Goal: Task Accomplishment & Management: Manage account settings

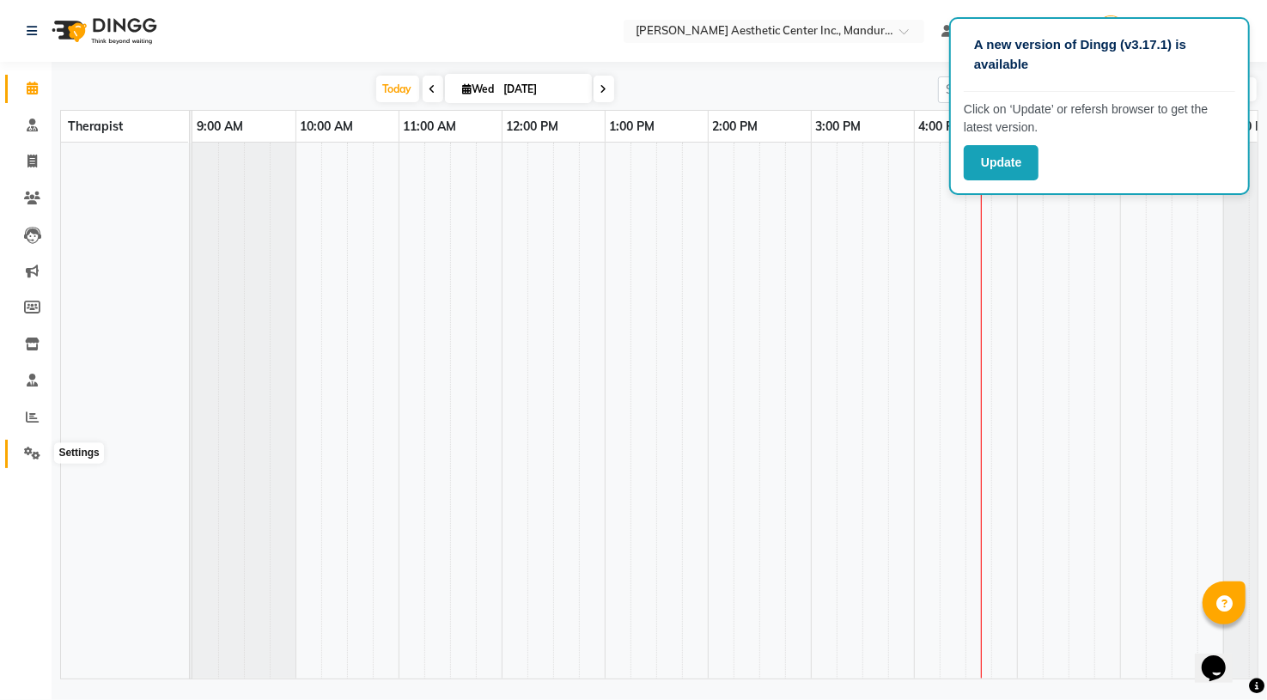
click at [27, 451] on icon at bounding box center [32, 453] width 16 height 13
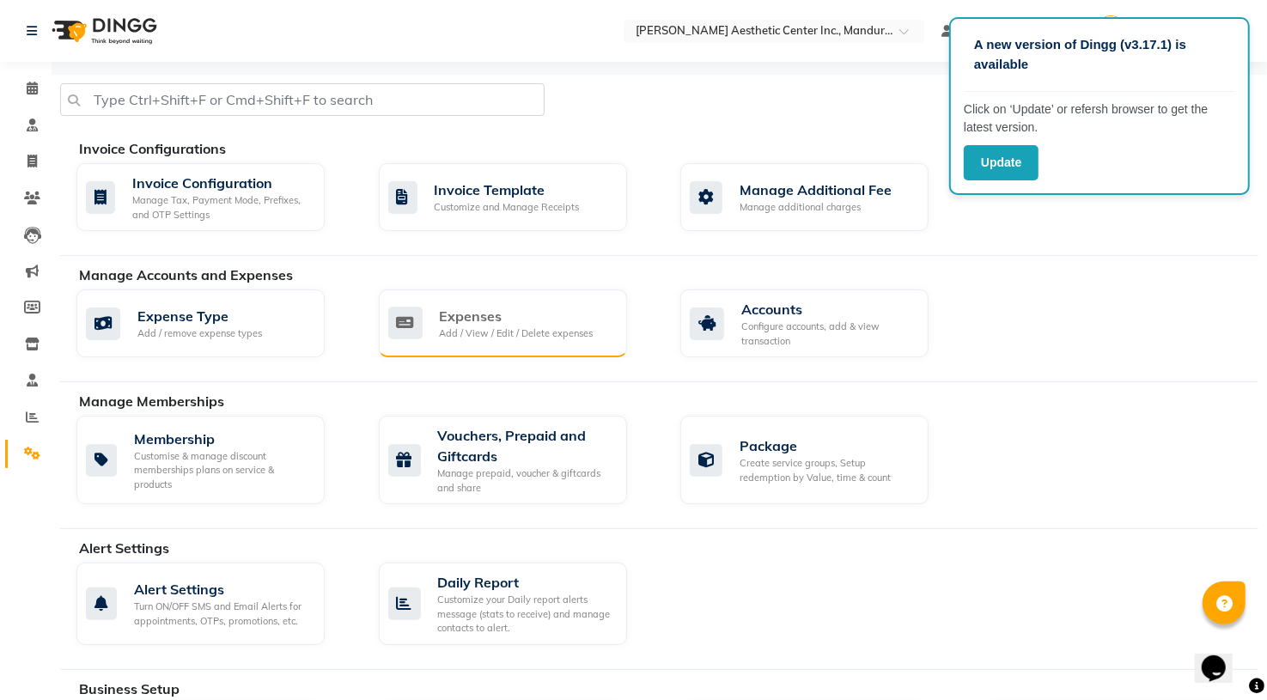
click at [449, 314] on div "Expenses" at bounding box center [517, 316] width 154 height 21
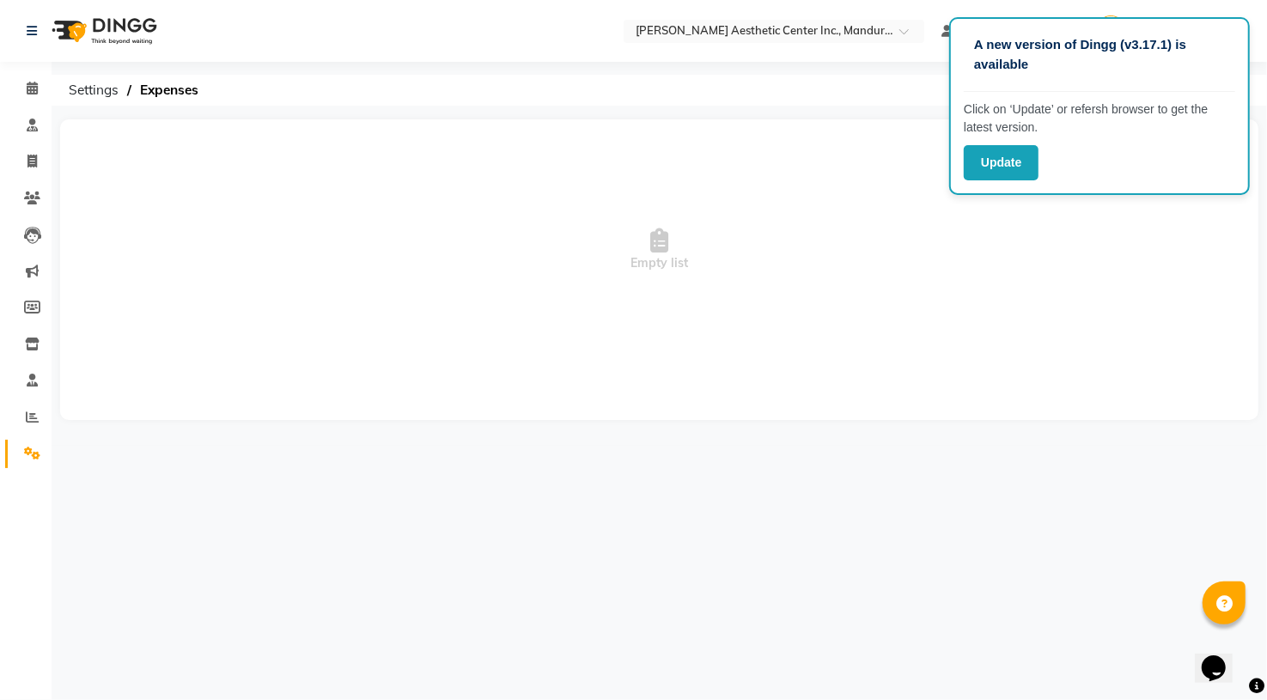
drag, startPoint x: 1014, startPoint y: 9, endPoint x: 1090, endPoint y: 138, distance: 149.4
click at [1091, 136] on app-root "A new version of Dingg (v3.17.1) is available Click on ‘Update’ or refersh brow…" at bounding box center [633, 223] width 1267 height 446
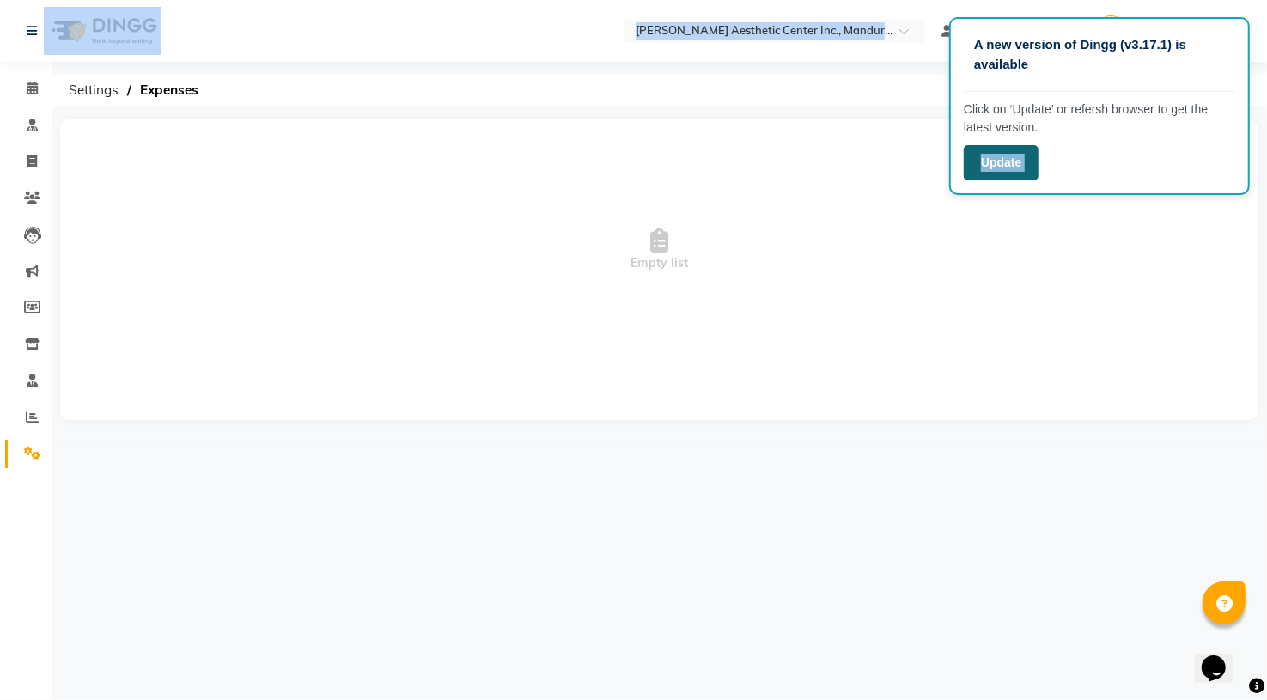
click at [975, 162] on button "Update" at bounding box center [1001, 162] width 75 height 35
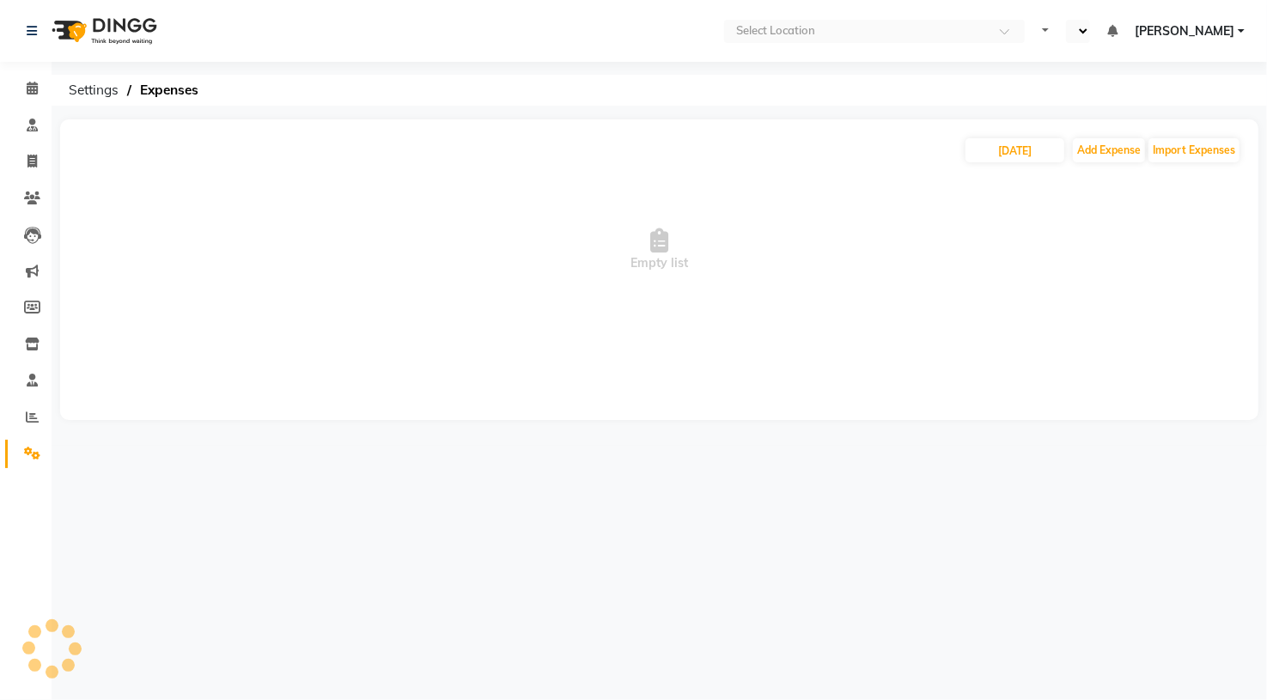
select select "en"
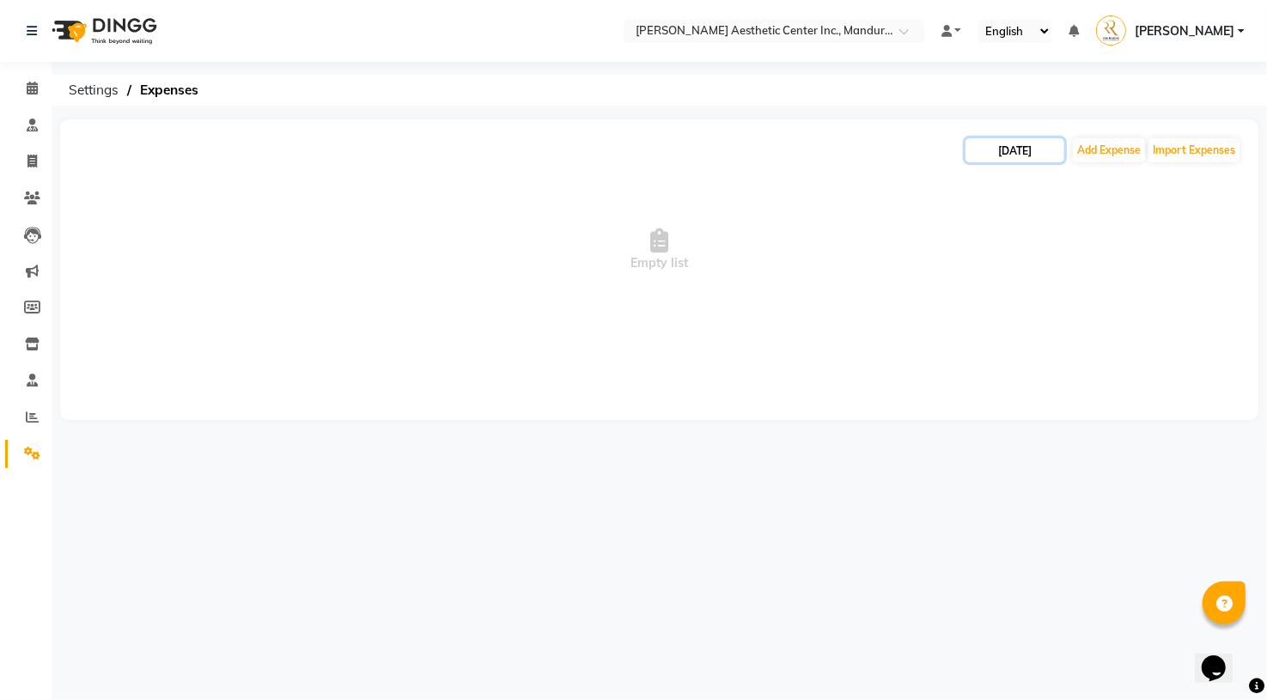
click at [1005, 151] on input "[DATE]" at bounding box center [1014, 150] width 99 height 24
select select "9"
select select "2025"
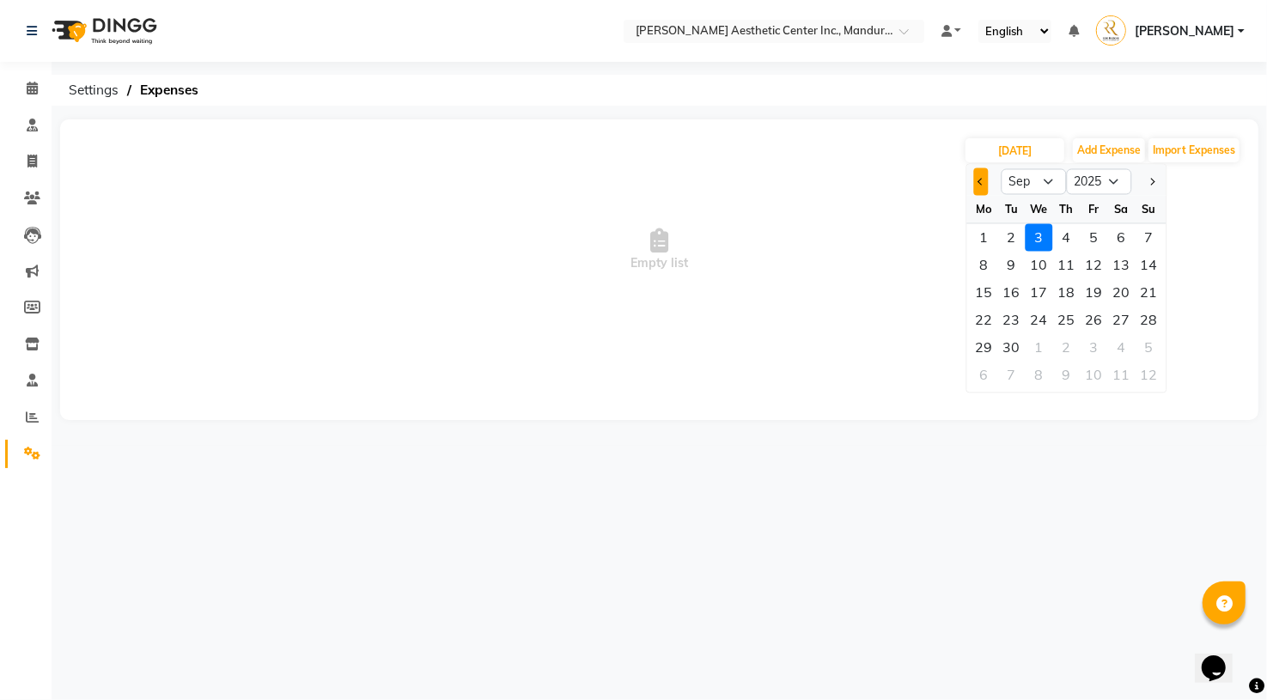
click at [983, 185] on button "Previous month" at bounding box center [981, 181] width 15 height 27
select select "8"
click at [1093, 238] on div "1" at bounding box center [1094, 237] width 27 height 27
type input "[DATE]"
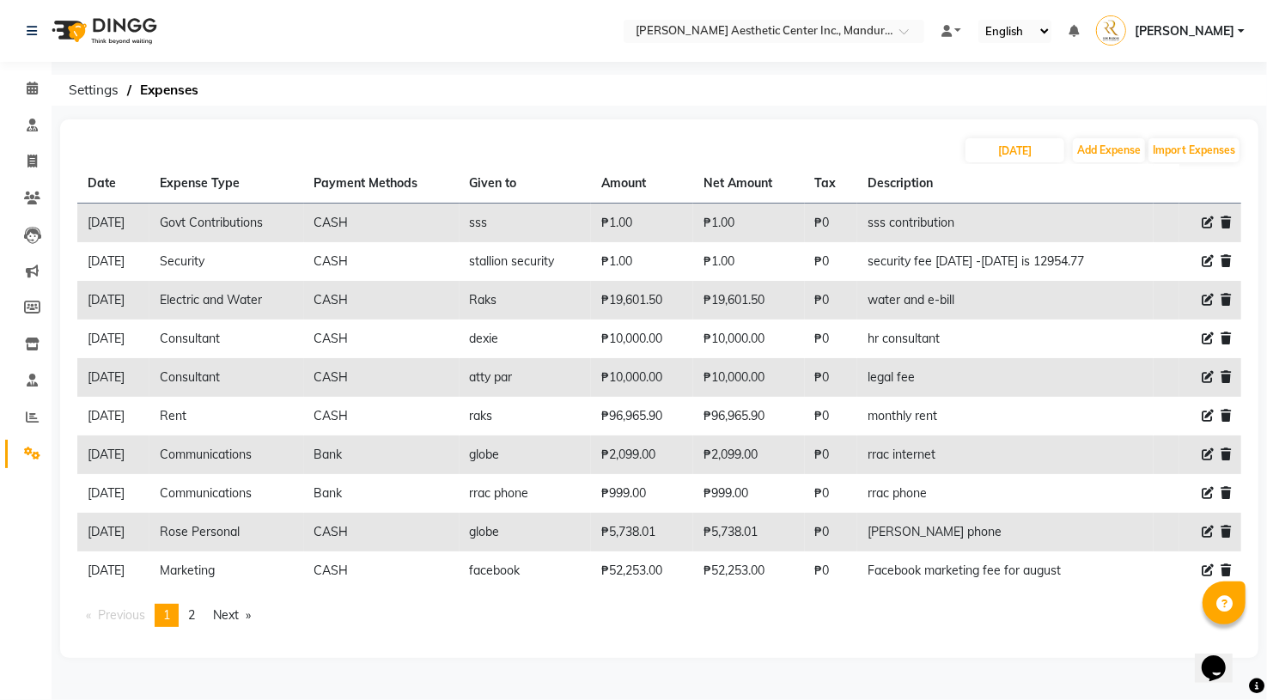
click at [1211, 222] on icon at bounding box center [1208, 222] width 12 height 12
select select "14602"
select select "1"
select select "5254"
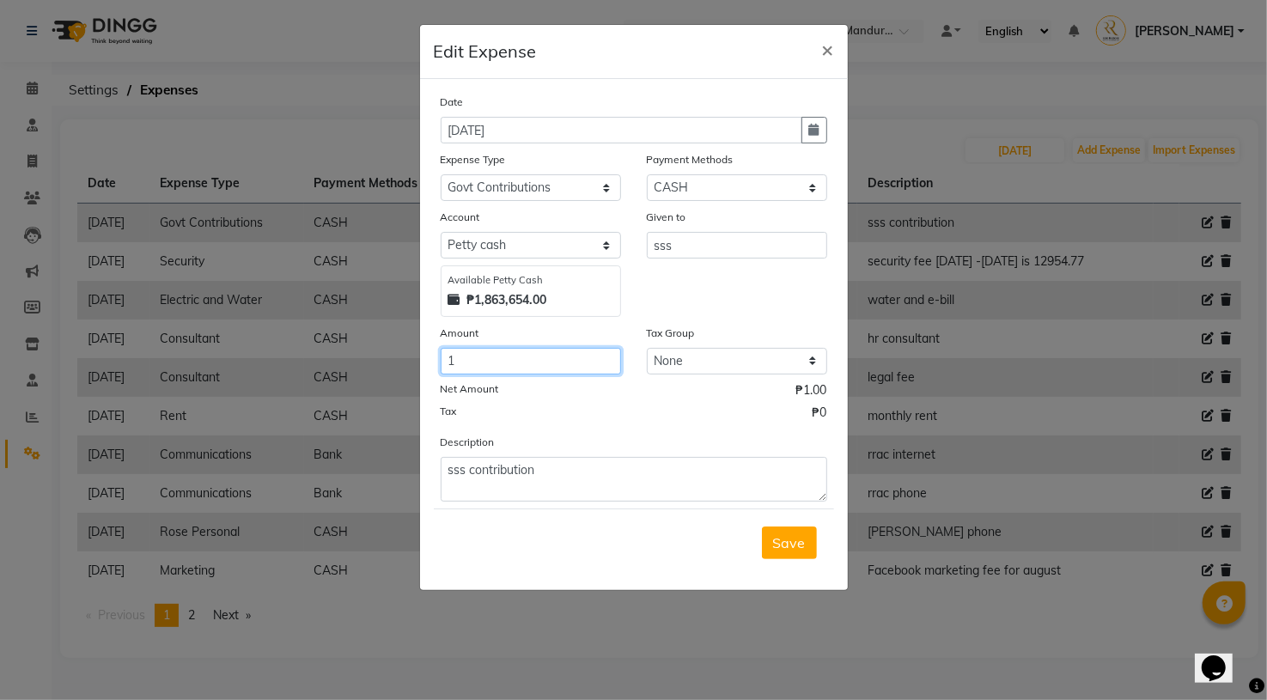
click at [497, 360] on input "1" at bounding box center [531, 361] width 180 height 27
type input "11442.2"
click at [581, 424] on div "Date [DATE] Expense Type Select Commissions and Bonuses Communications Consulta…" at bounding box center [634, 297] width 387 height 409
click at [496, 356] on input "11442.2" at bounding box center [531, 361] width 180 height 27
click at [525, 405] on div "Tax ₱0" at bounding box center [634, 415] width 387 height 22
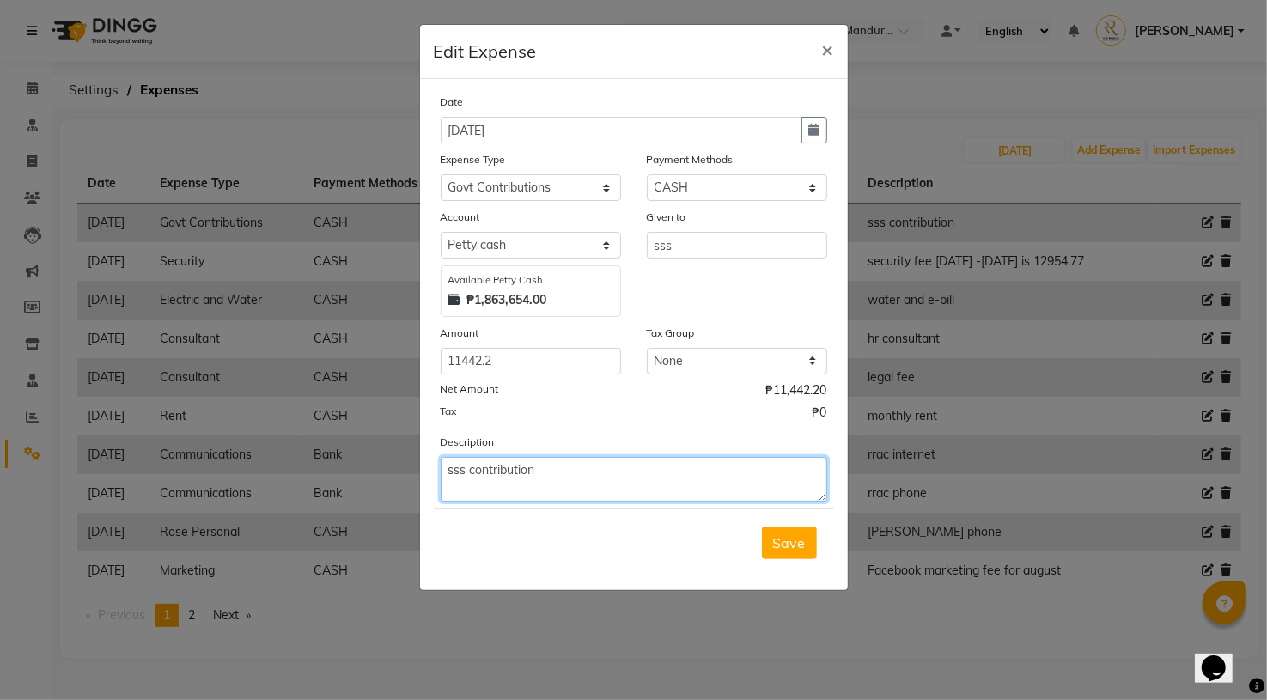
click at [569, 468] on textarea "sss contribution" at bounding box center [634, 479] width 387 height 45
type textarea "sss contribution August"
click at [656, 419] on div "Tax ₱0" at bounding box center [634, 415] width 387 height 22
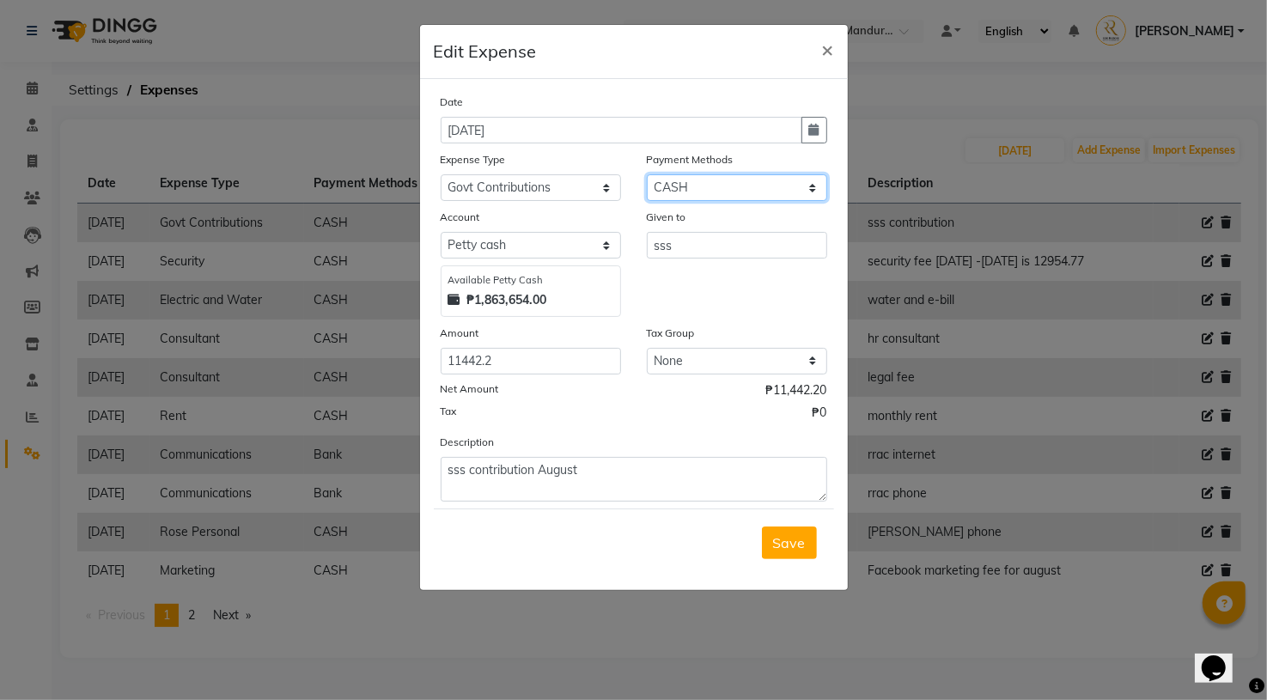
select select "72"
select select "5255"
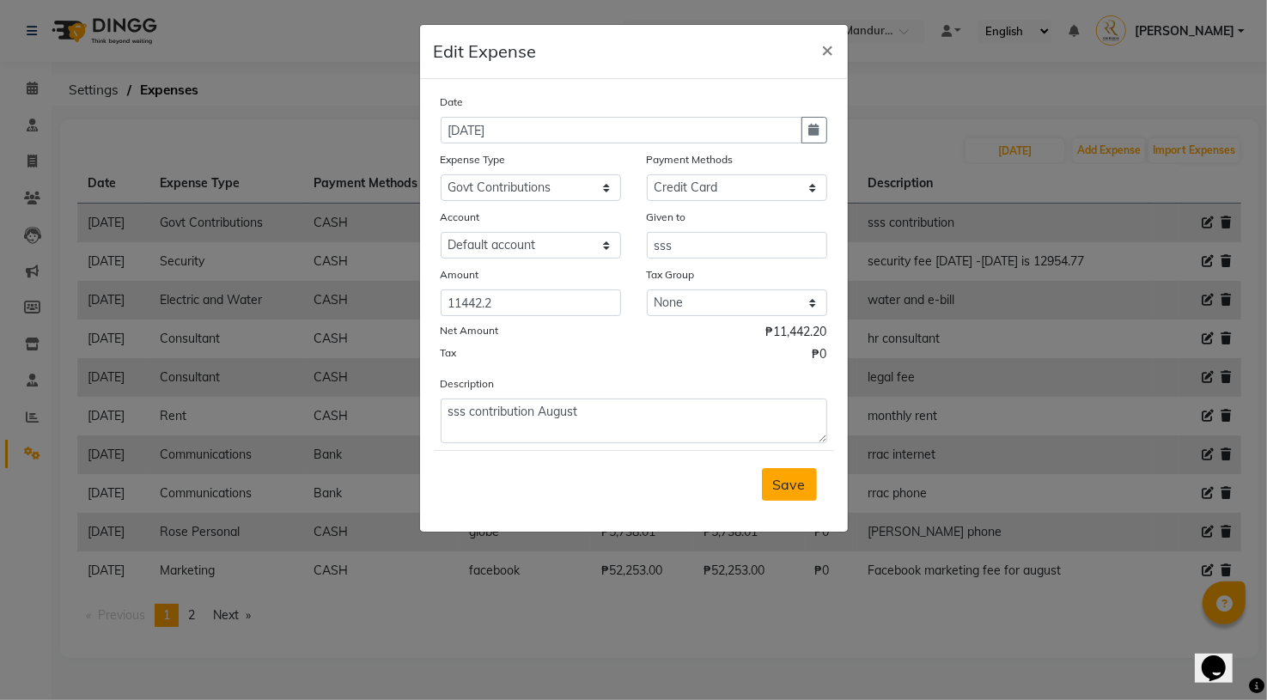
click at [796, 485] on span "Save" at bounding box center [789, 484] width 33 height 17
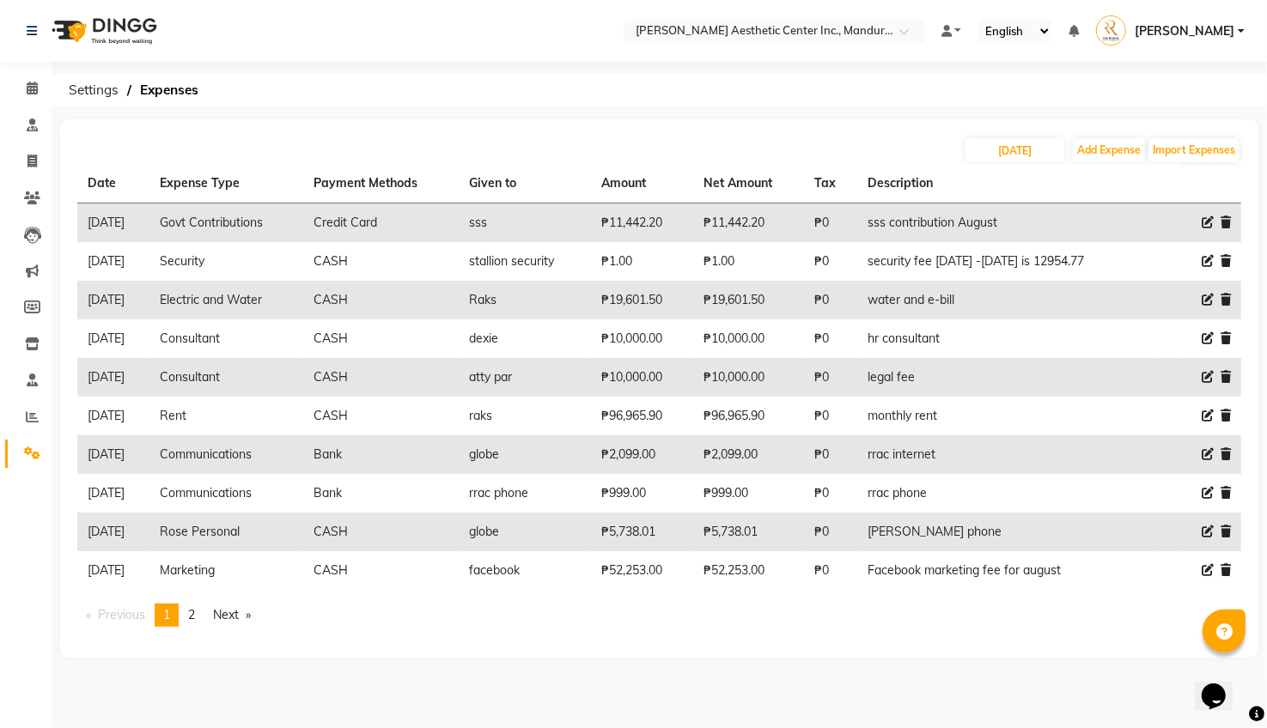
click at [1209, 222] on icon at bounding box center [1208, 222] width 12 height 12
select select "14602"
select select "72"
select select "5255"
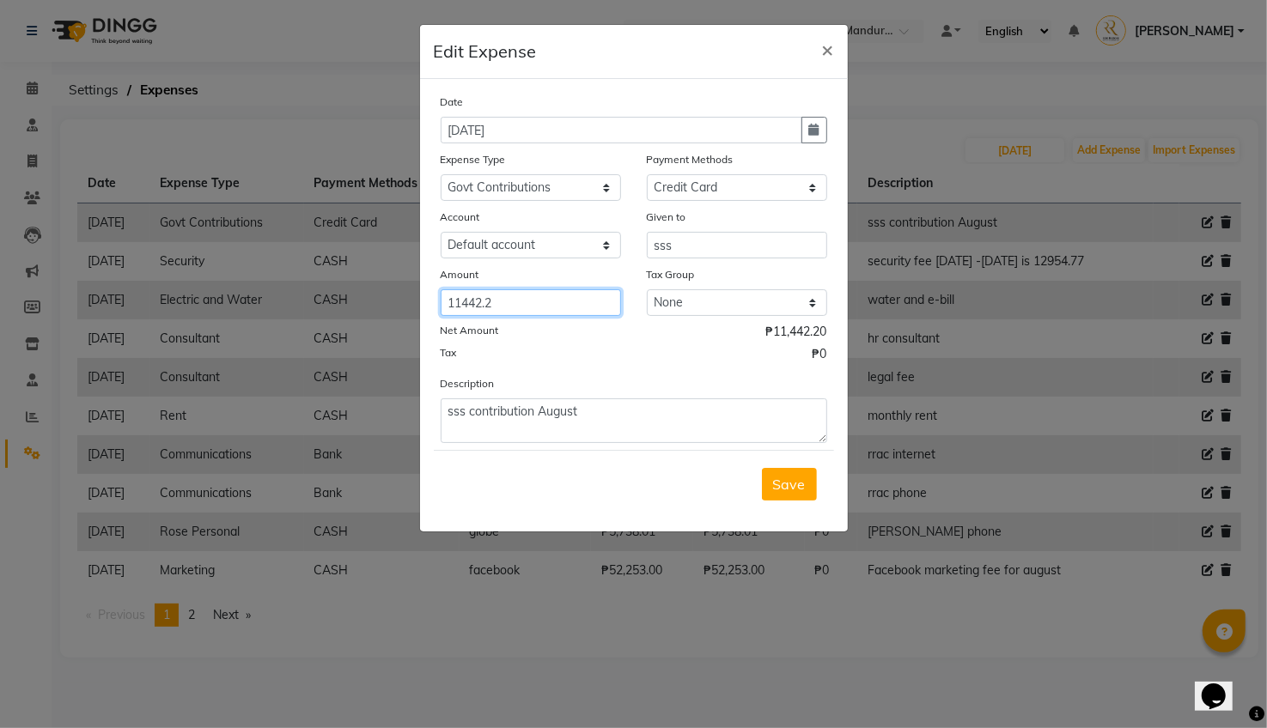
click at [499, 304] on input "11442.2" at bounding box center [531, 302] width 180 height 27
type input "11125"
click at [786, 478] on span "Save" at bounding box center [789, 484] width 33 height 17
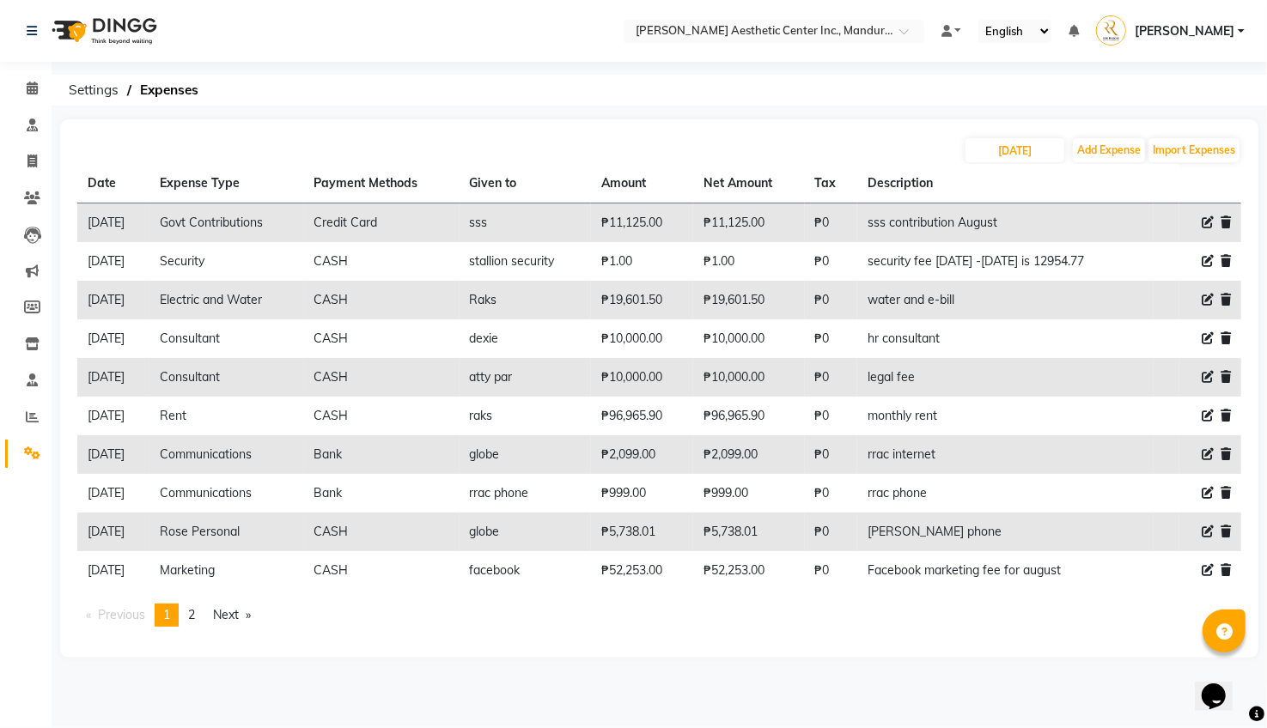
click at [1207, 220] on icon at bounding box center [1208, 222] width 12 height 12
select select "14602"
select select "72"
select select "5255"
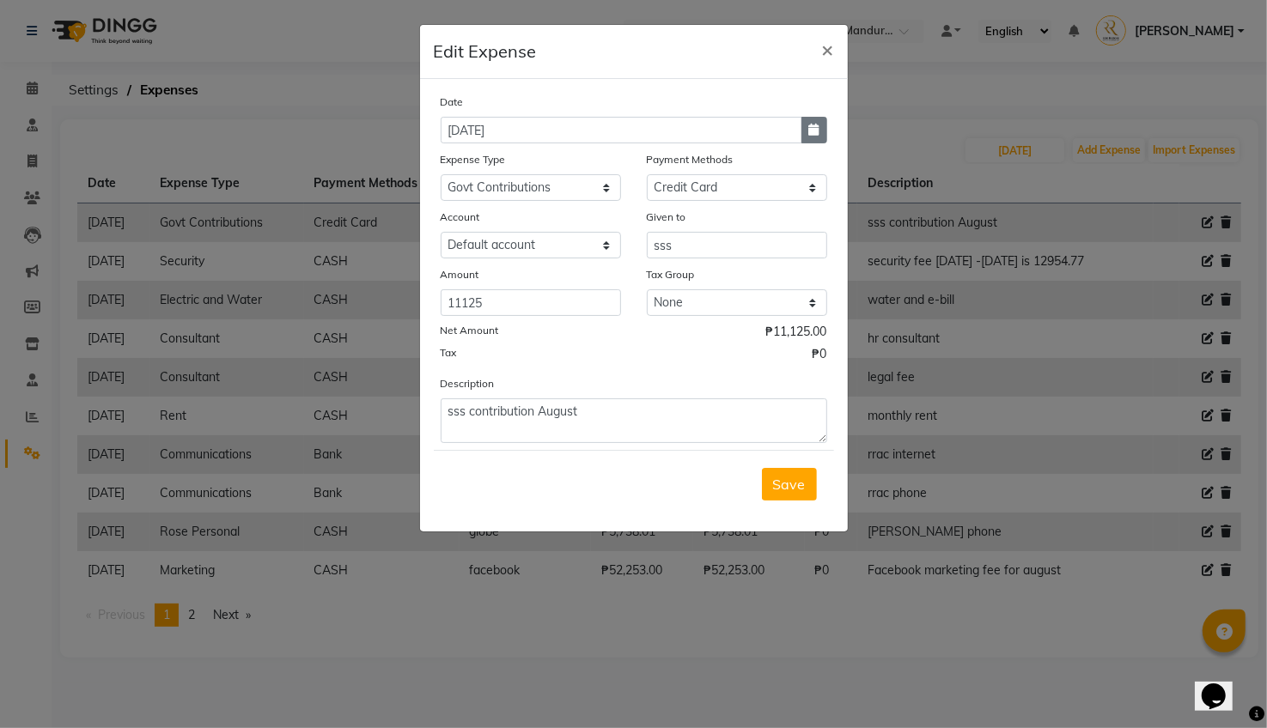
click at [811, 126] on icon "button" at bounding box center [814, 130] width 10 height 12
select select "8"
select select "2025"
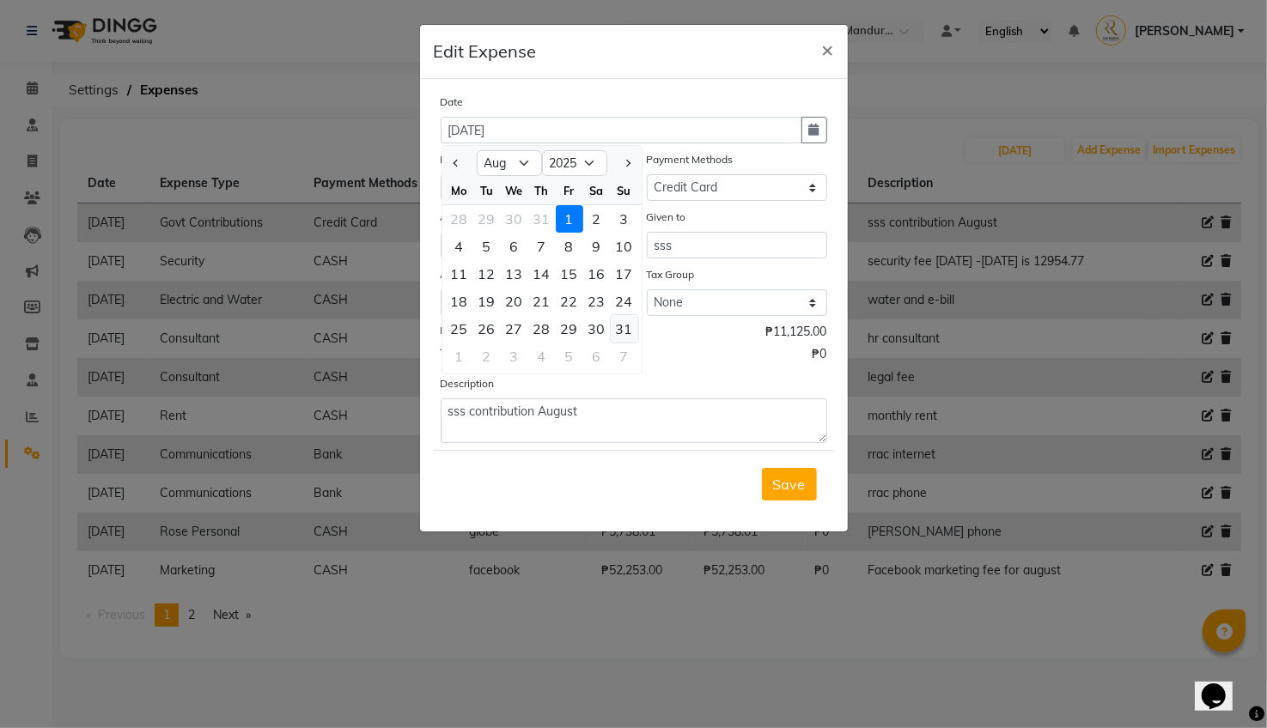
click at [627, 328] on div "31" at bounding box center [624, 328] width 27 height 27
type input "[DATE]"
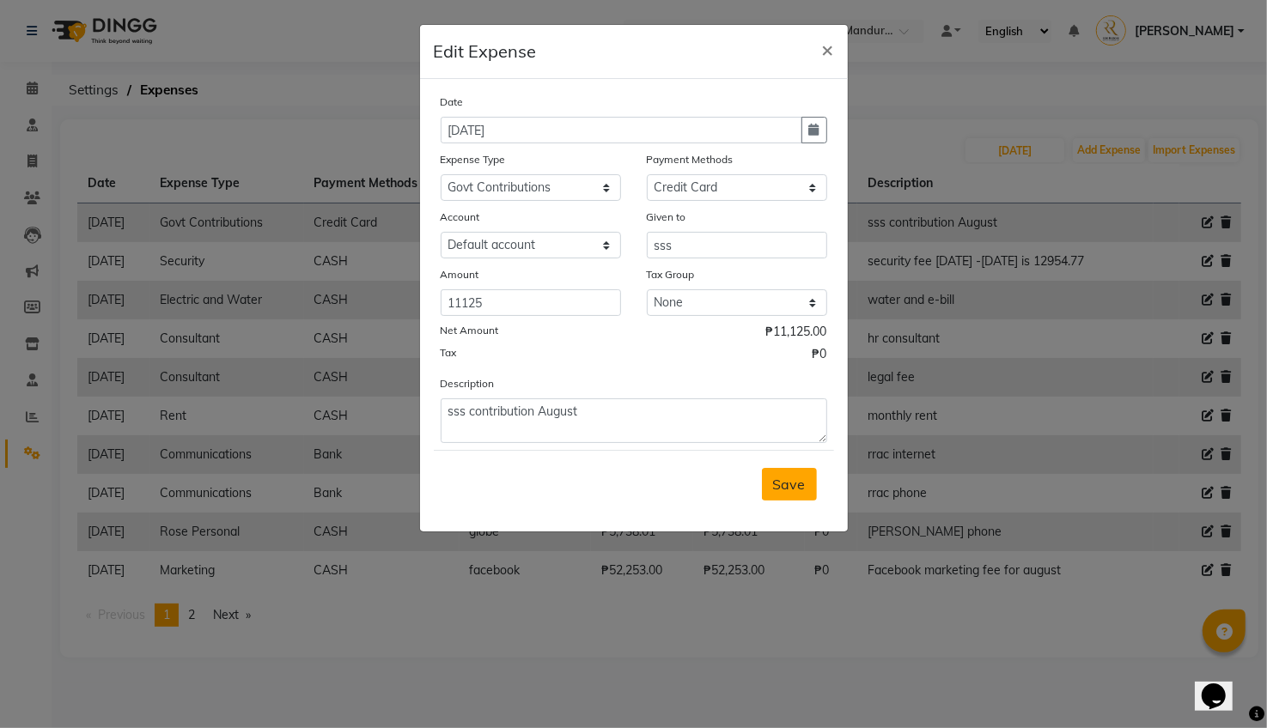
click at [794, 484] on span "Save" at bounding box center [789, 484] width 33 height 17
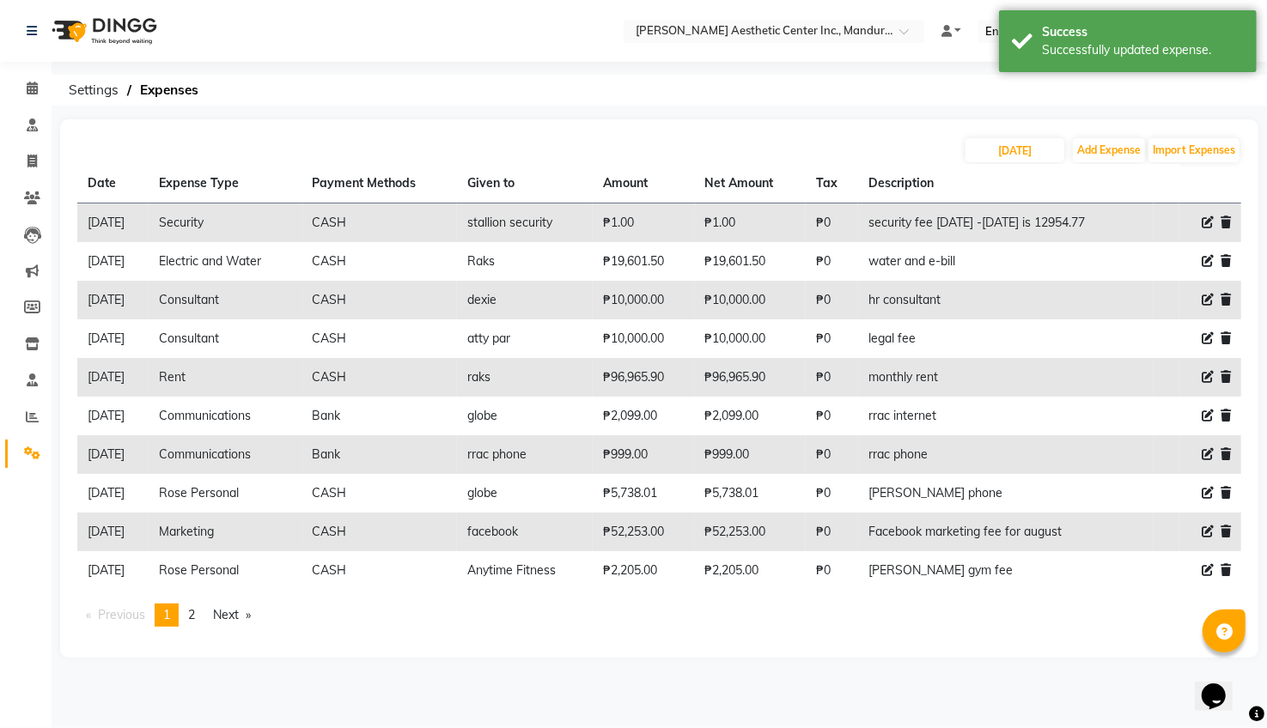
click at [1205, 222] on icon at bounding box center [1208, 222] width 12 height 12
select select "15844"
select select "1"
select select "5254"
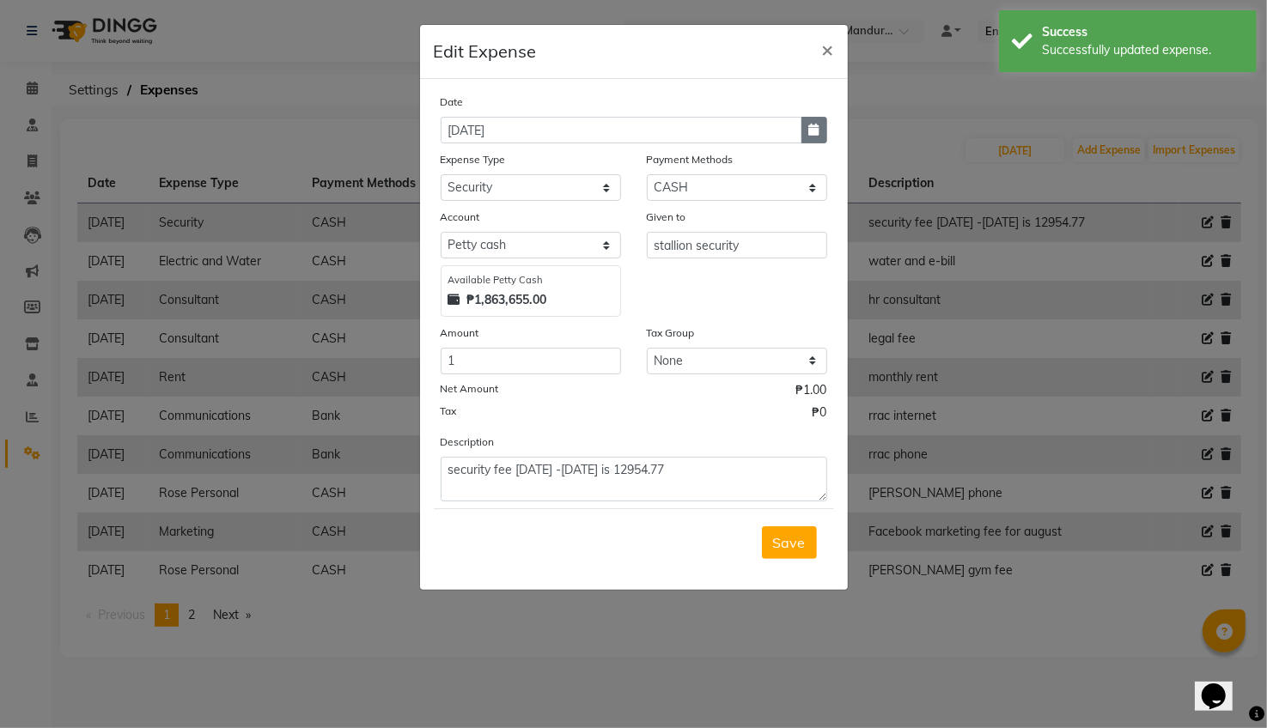
click at [812, 128] on icon "button" at bounding box center [814, 130] width 10 height 12
select select "8"
select select "2025"
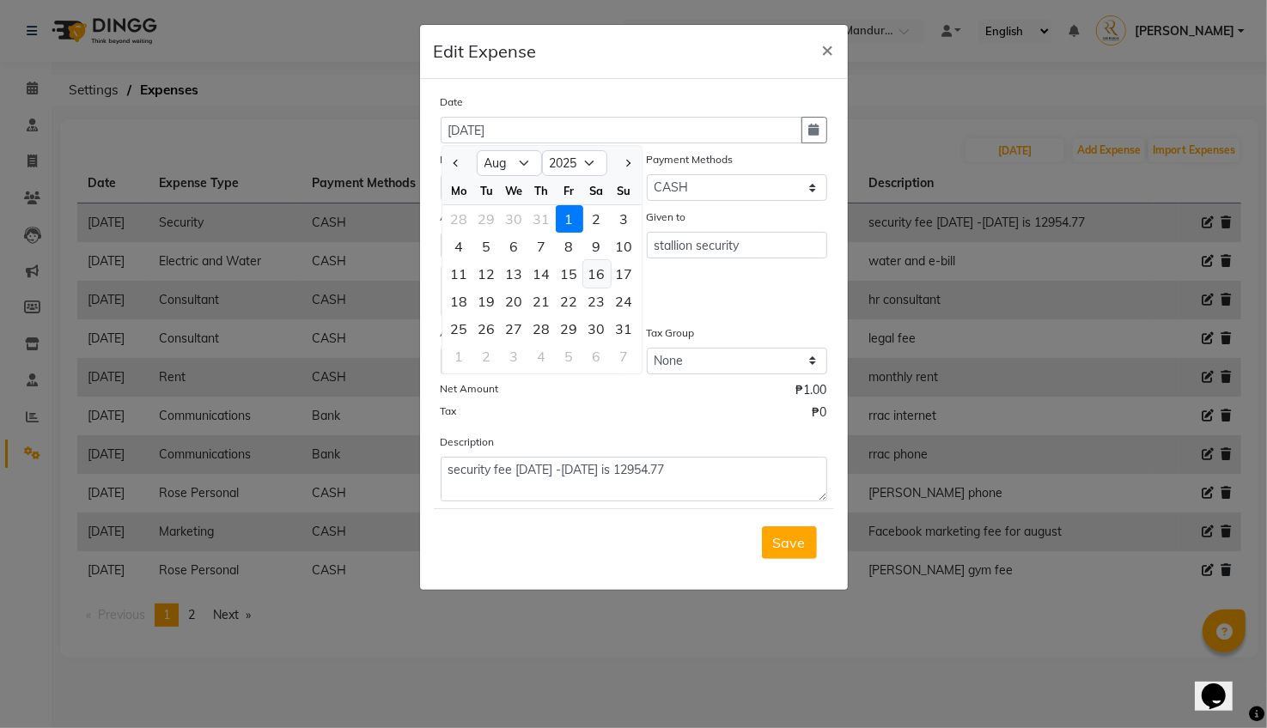
click at [600, 273] on div "16" at bounding box center [596, 273] width 27 height 27
type input "[DATE]"
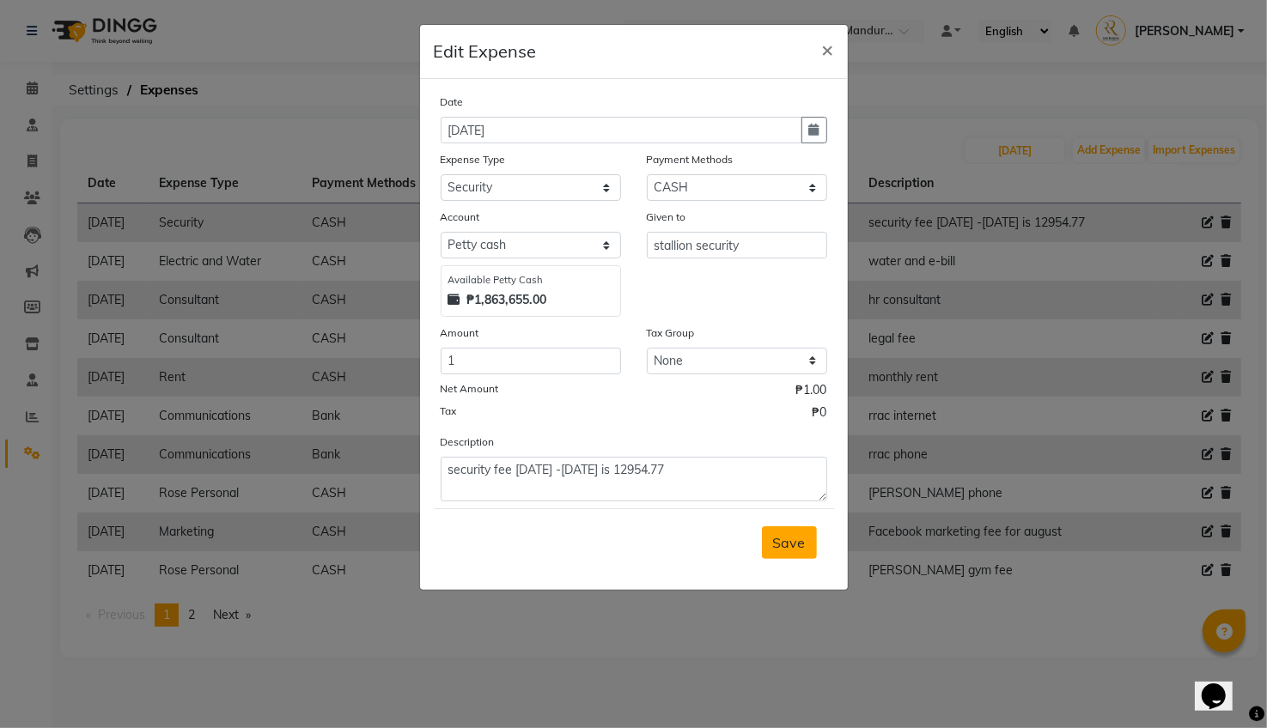
click at [774, 543] on span "Save" at bounding box center [789, 542] width 33 height 17
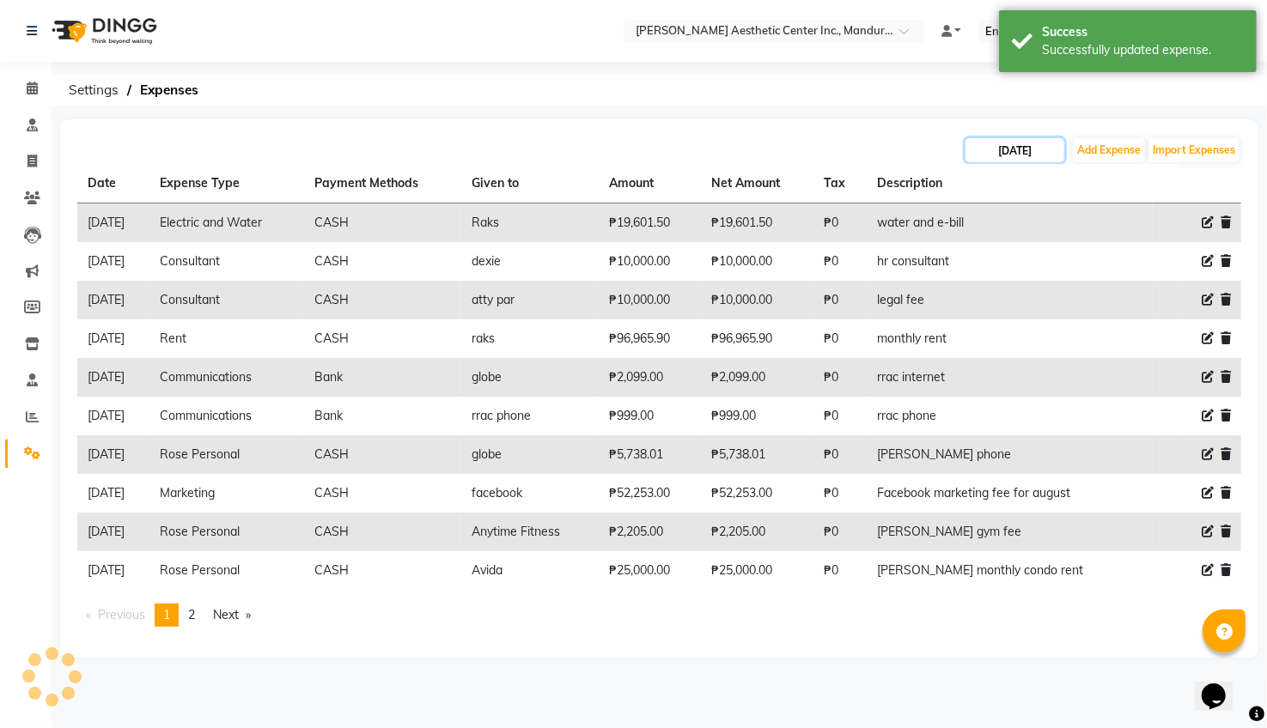
click at [1032, 154] on input "[DATE]" at bounding box center [1014, 150] width 99 height 24
select select "8"
select select "2025"
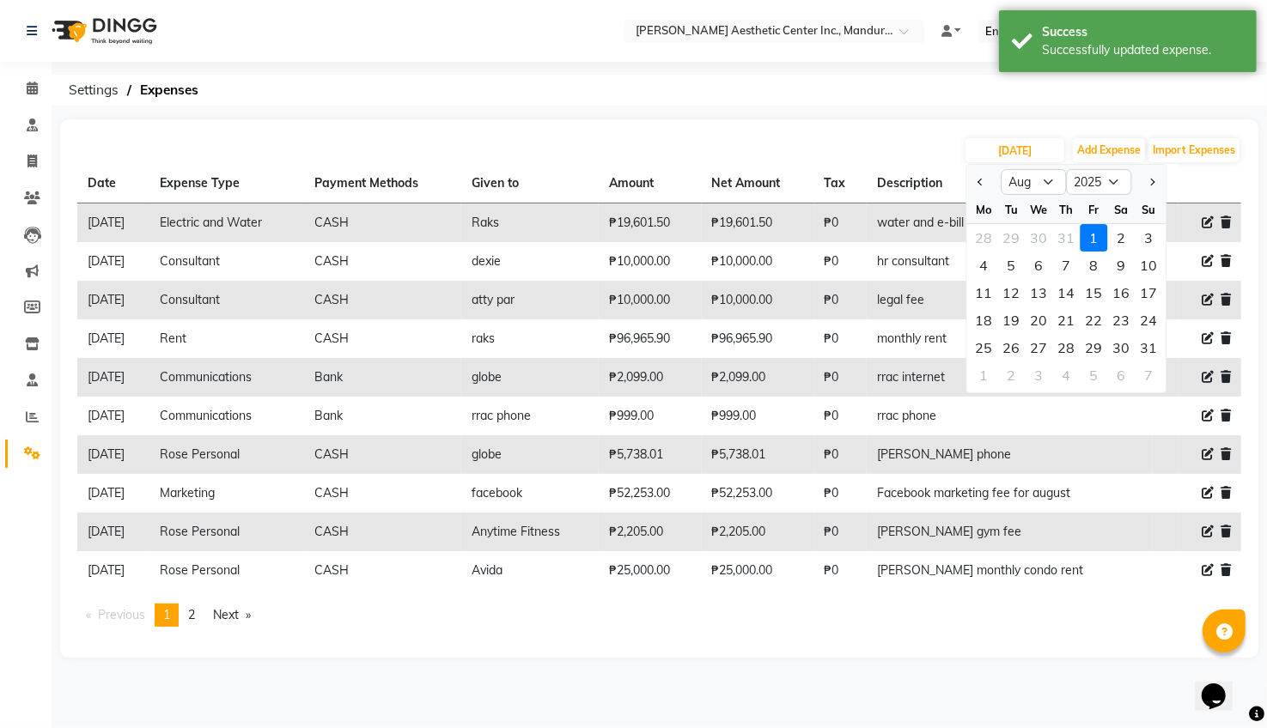
click at [820, 142] on div "[DATE] Jan Feb Mar Apr May Jun [DATE] Aug Sep Oct Nov [DATE] 2016 2017 2018 201…" at bounding box center [659, 150] width 1164 height 27
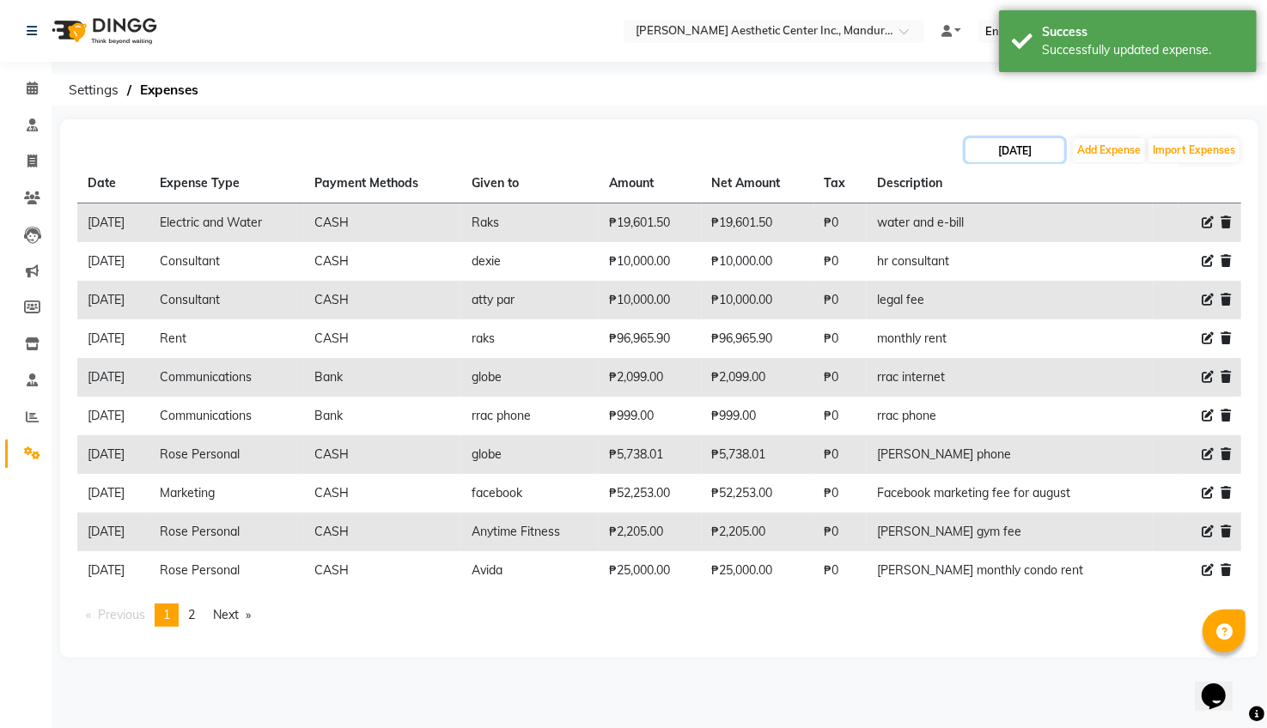
click at [1007, 146] on input "[DATE]" at bounding box center [1014, 150] width 99 height 24
select select "8"
select select "2025"
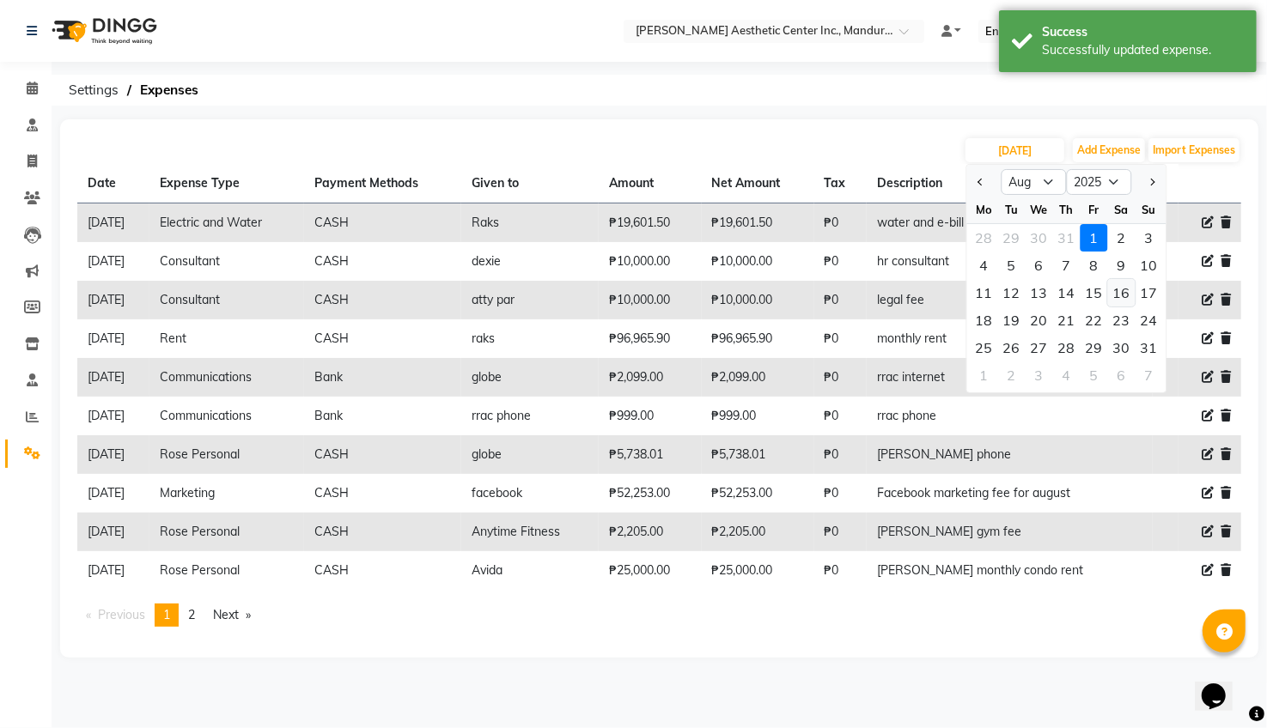
click at [1119, 299] on div "16" at bounding box center [1121, 292] width 27 height 27
type input "[DATE]"
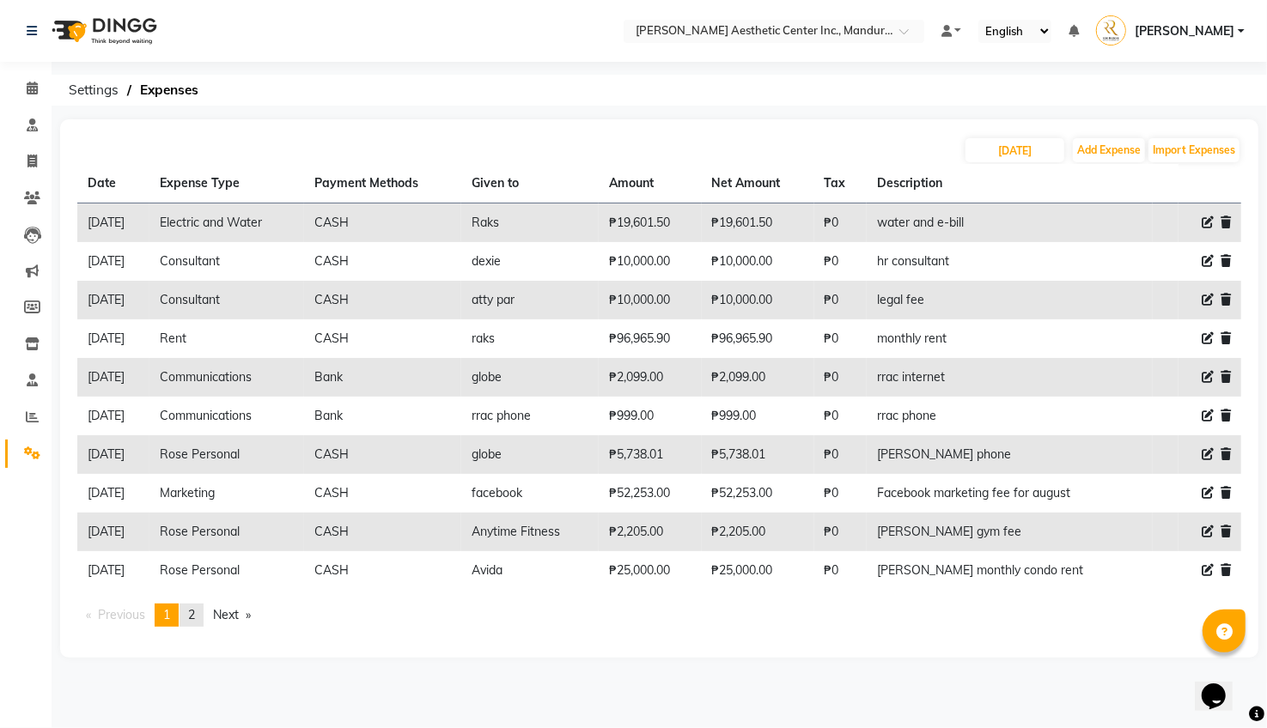
click at [191, 604] on link "page 2" at bounding box center [192, 615] width 24 height 23
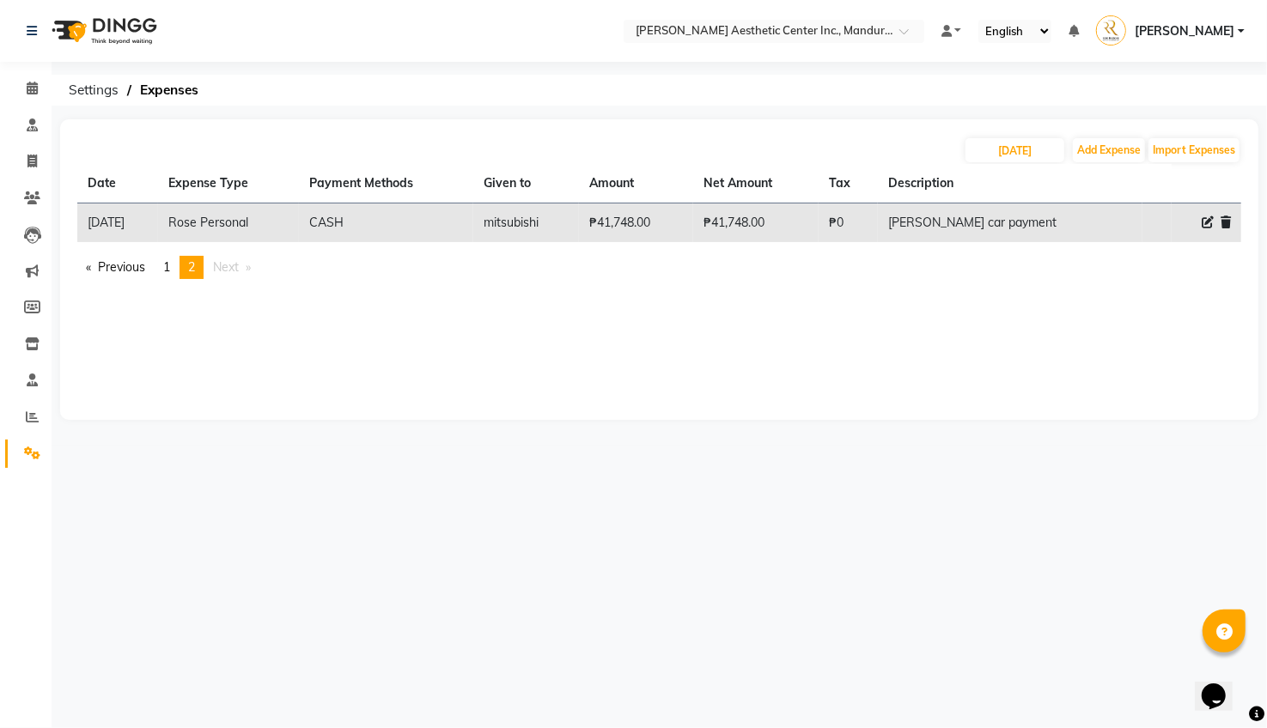
click at [316, 368] on div "[DATE] Add Expense Import Expenses Date Expense Type Payment Methods Given to A…" at bounding box center [659, 269] width 1198 height 301
click at [27, 449] on icon at bounding box center [32, 453] width 16 height 13
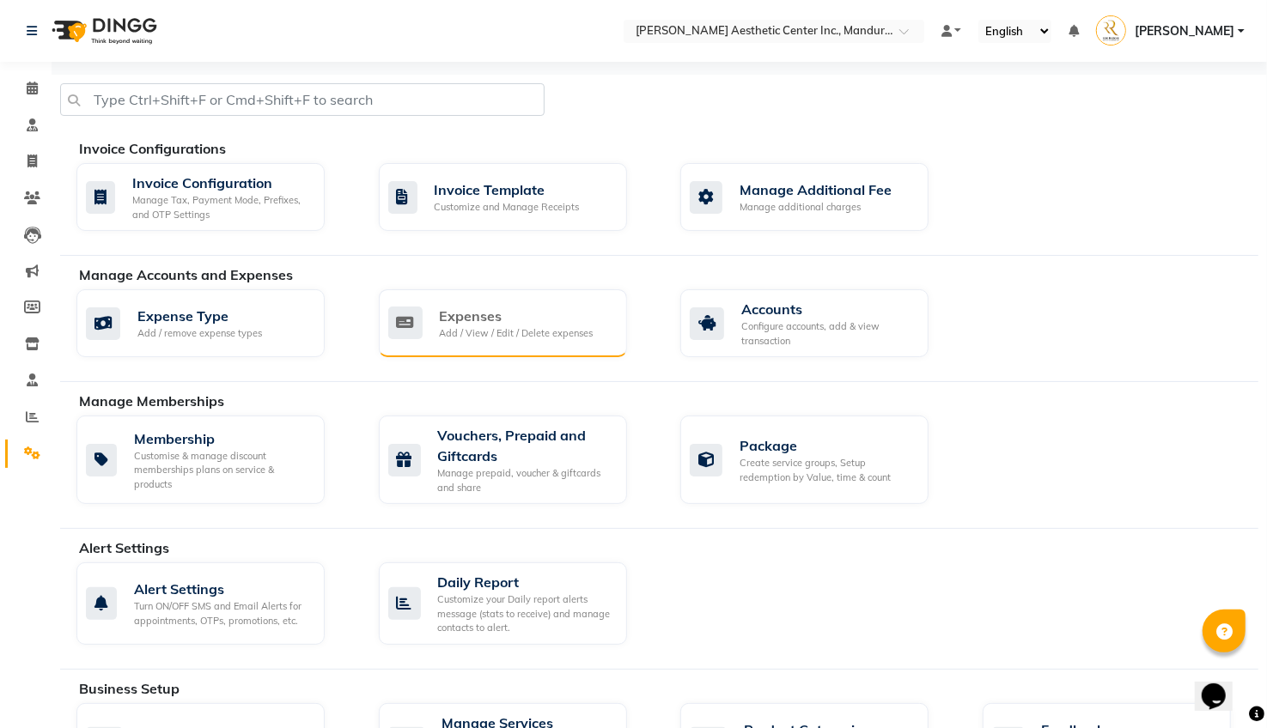
click at [514, 311] on div "Expenses" at bounding box center [517, 316] width 154 height 21
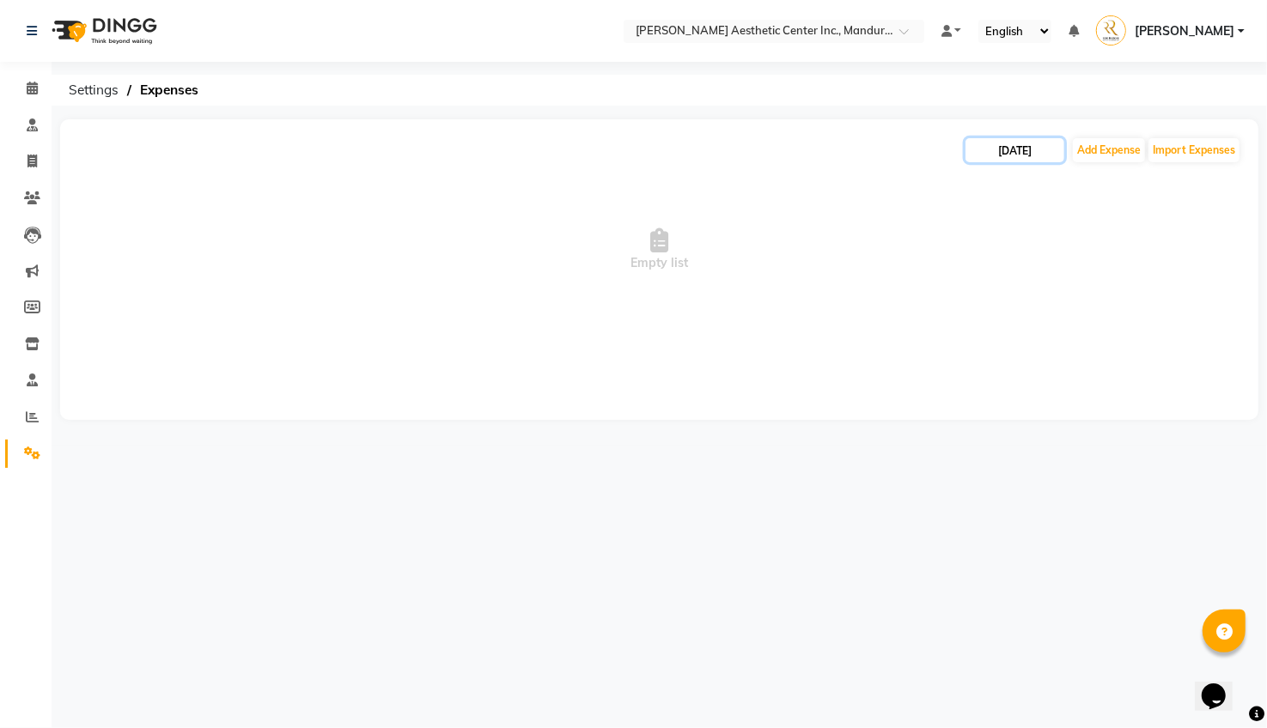
click at [1033, 144] on input "[DATE]" at bounding box center [1014, 150] width 99 height 24
select select "9"
select select "2025"
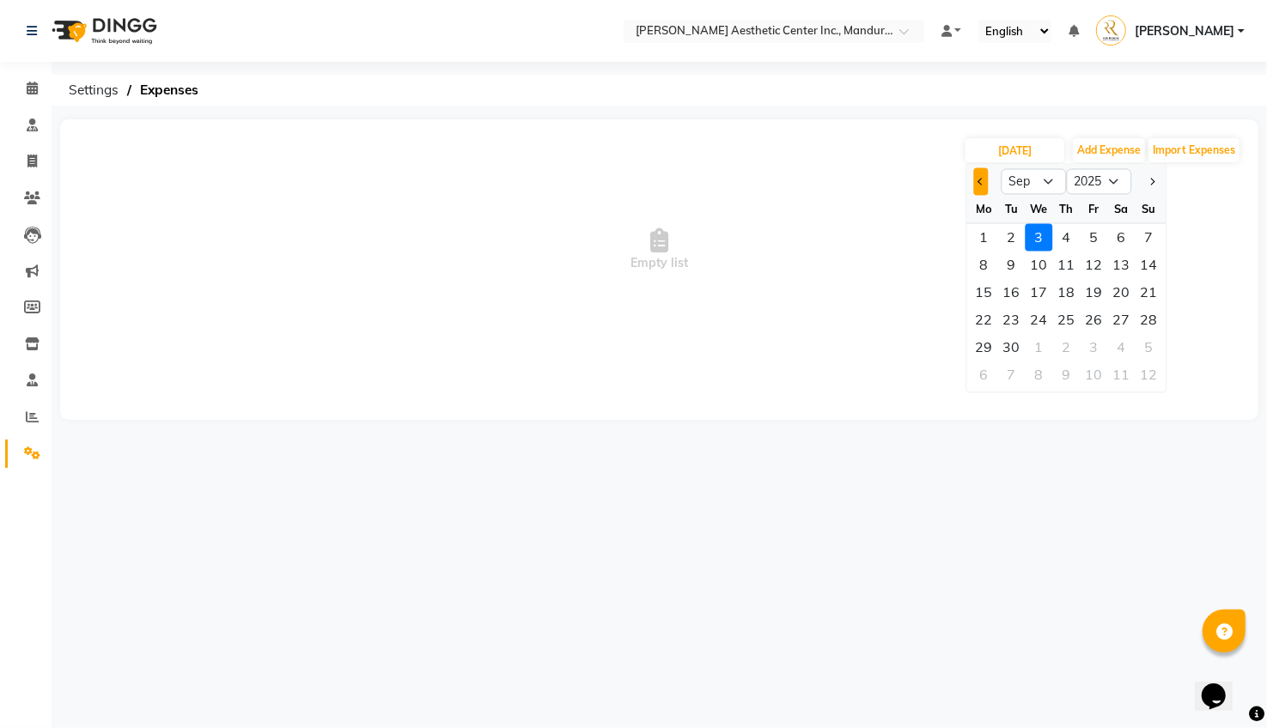
click at [977, 179] on button "Previous month" at bounding box center [981, 181] width 15 height 27
select select "8"
click at [1118, 289] on div "16" at bounding box center [1121, 292] width 27 height 27
type input "[DATE]"
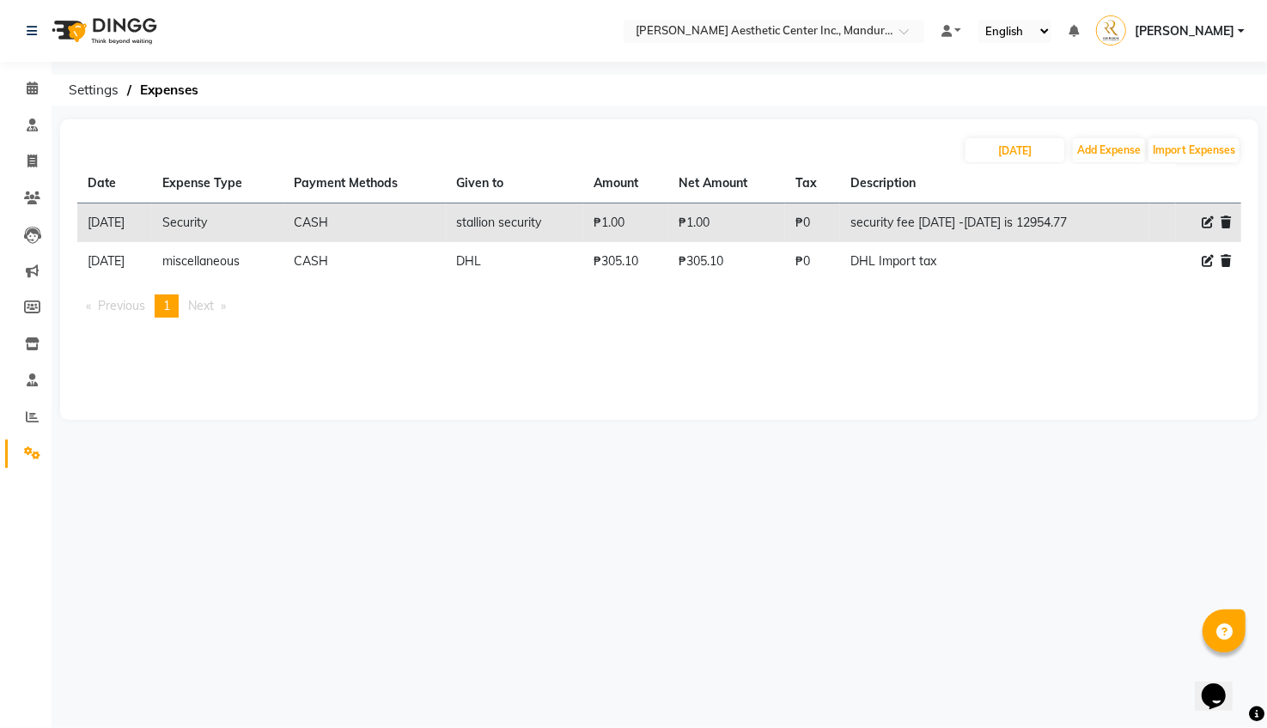
click at [1050, 367] on div "[DATE] Add Expense Import Expenses Date Expense Type Payment Methods Given to A…" at bounding box center [659, 269] width 1198 height 301
click at [1205, 227] on icon at bounding box center [1208, 222] width 12 height 12
select select "15844"
select select "1"
select select "5254"
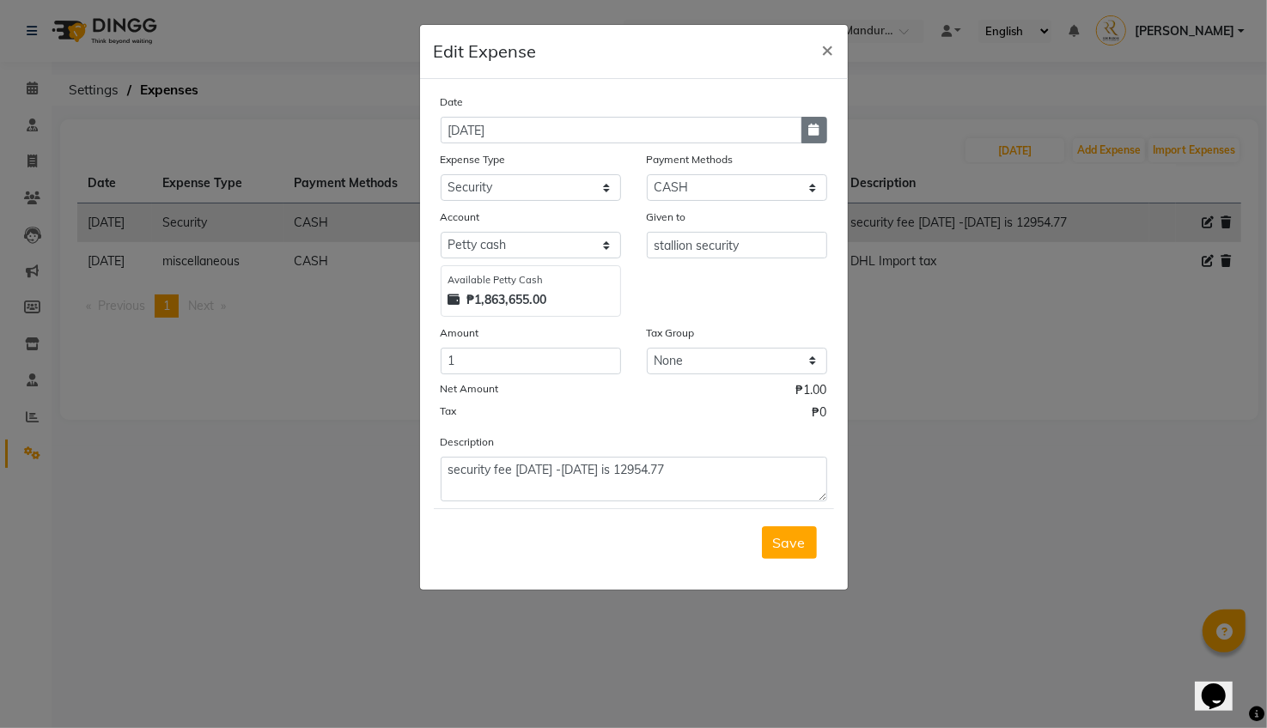
click at [812, 130] on icon "button" at bounding box center [814, 130] width 10 height 12
select select "8"
select select "2025"
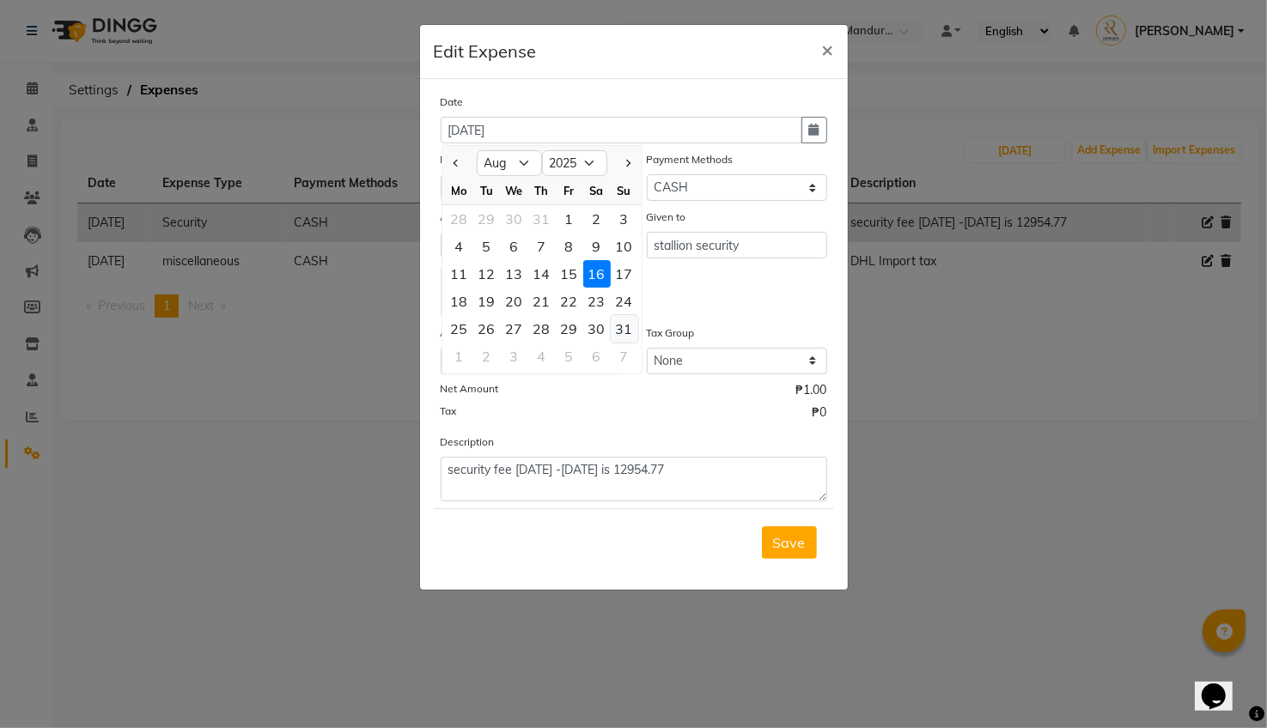
click at [618, 324] on div "31" at bounding box center [624, 328] width 27 height 27
type input "[DATE]"
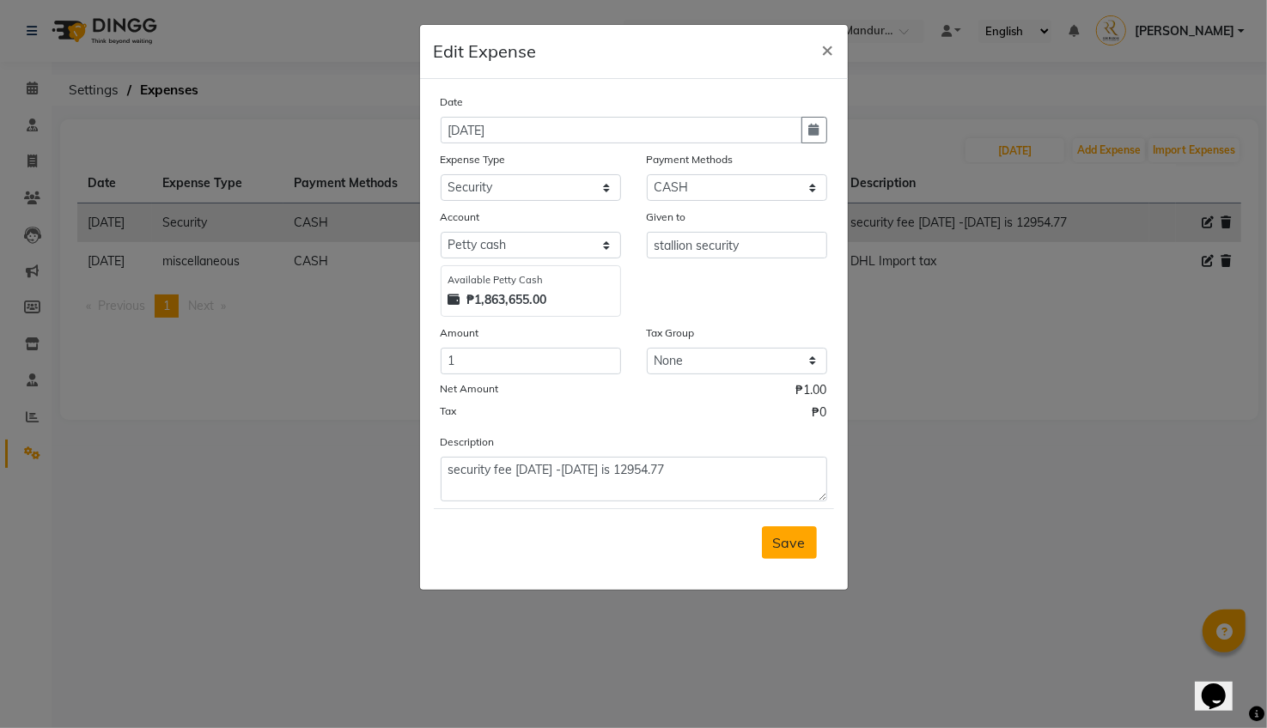
click at [794, 546] on span "Save" at bounding box center [789, 542] width 33 height 17
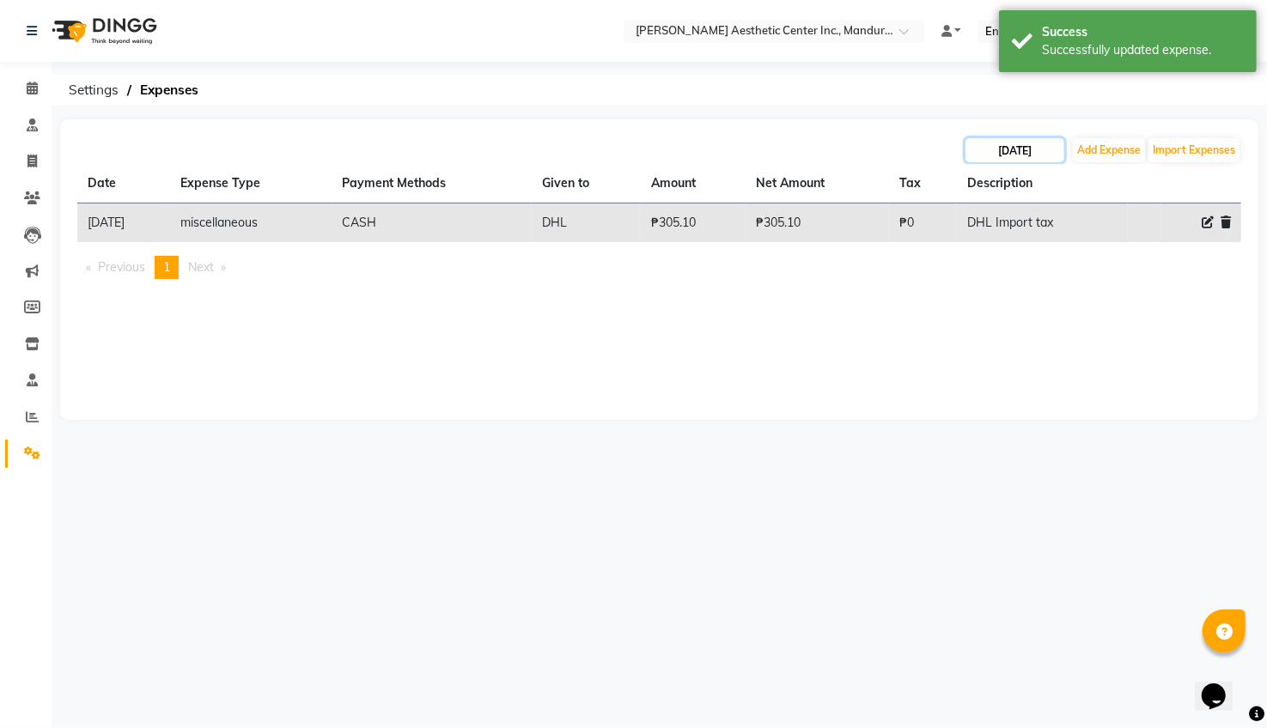
click at [1024, 152] on input "[DATE]" at bounding box center [1014, 150] width 99 height 24
select select "8"
select select "2025"
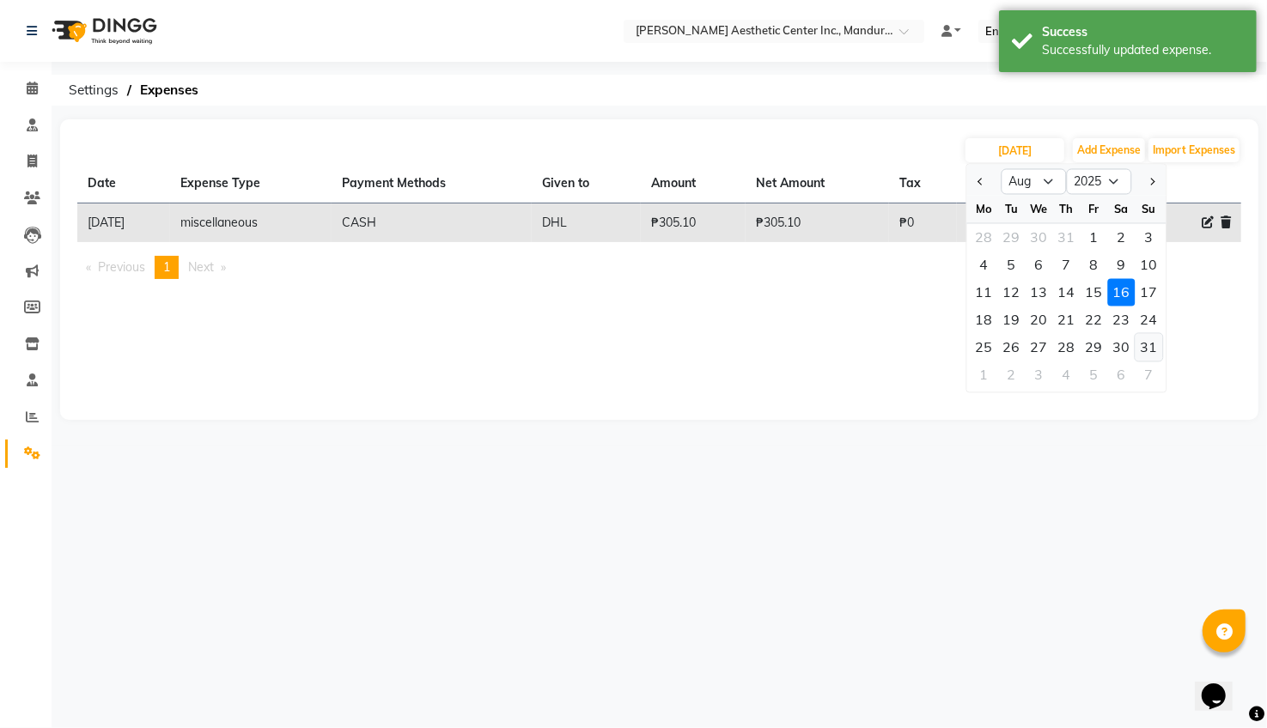
click at [1143, 344] on div "31" at bounding box center [1148, 347] width 27 height 27
type input "[DATE]"
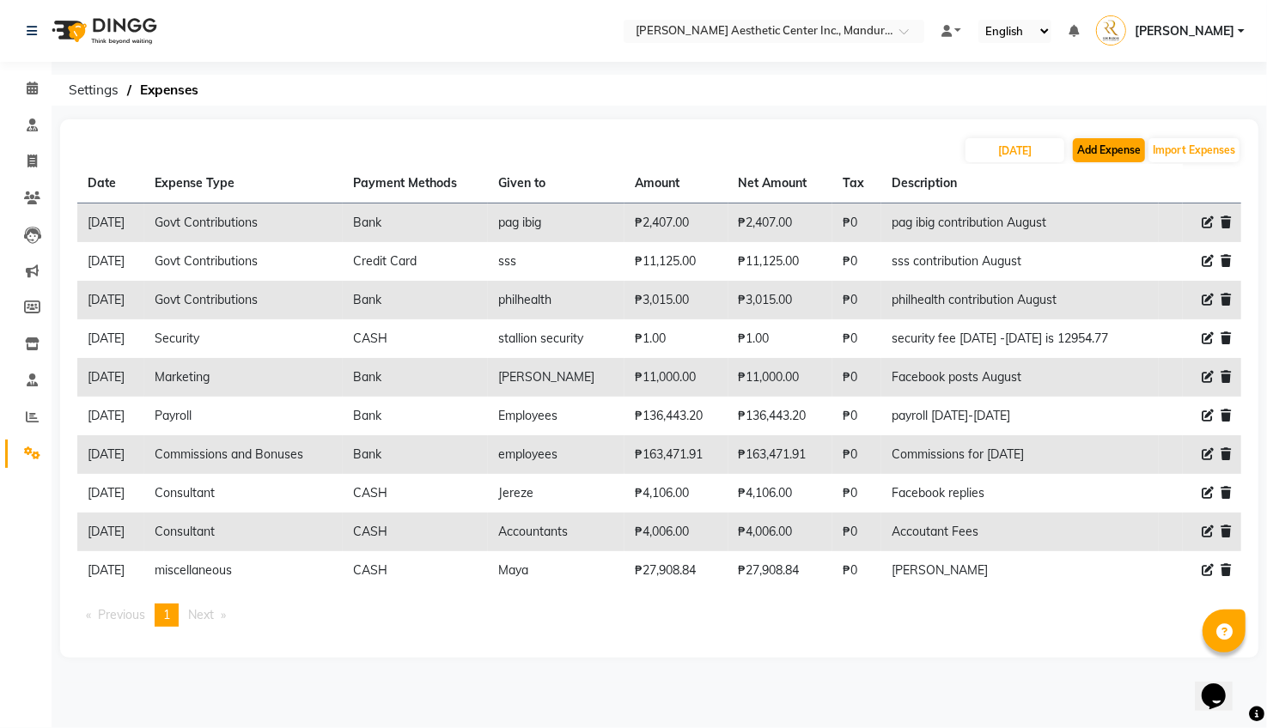
click at [1126, 151] on button "Add Expense" at bounding box center [1109, 150] width 72 height 24
select select "1"
select select "5254"
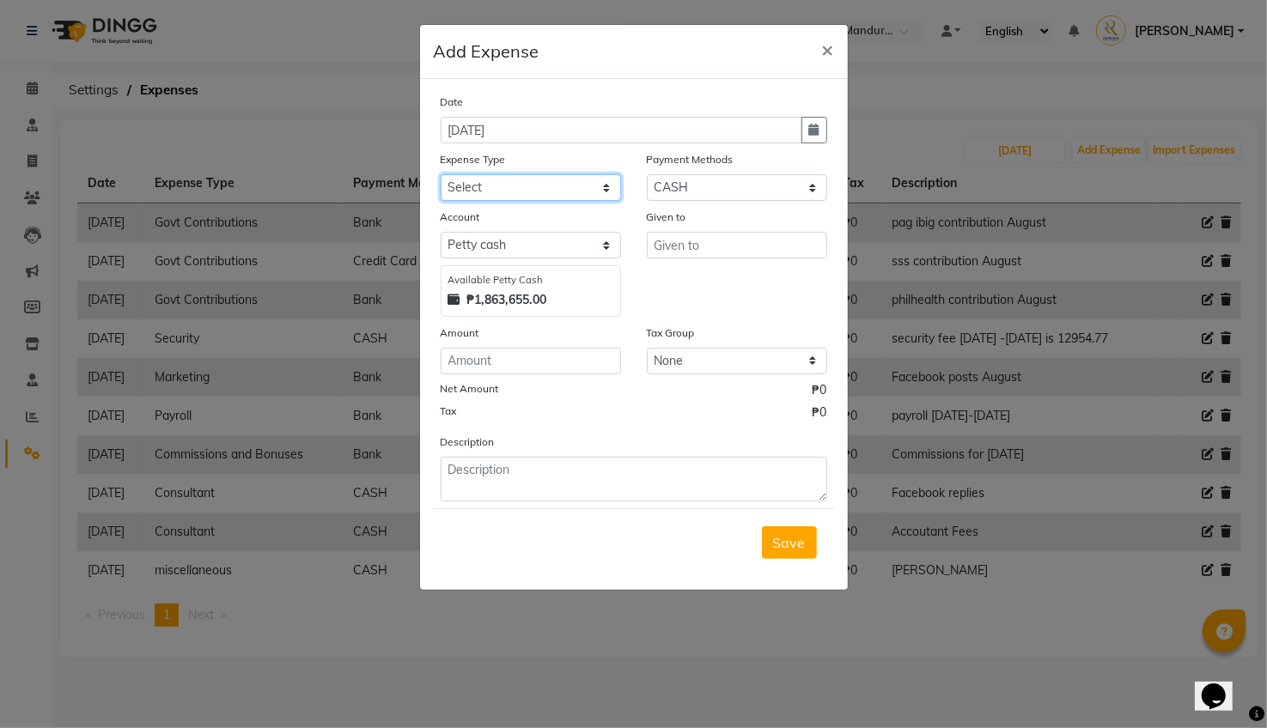
select select "15844"
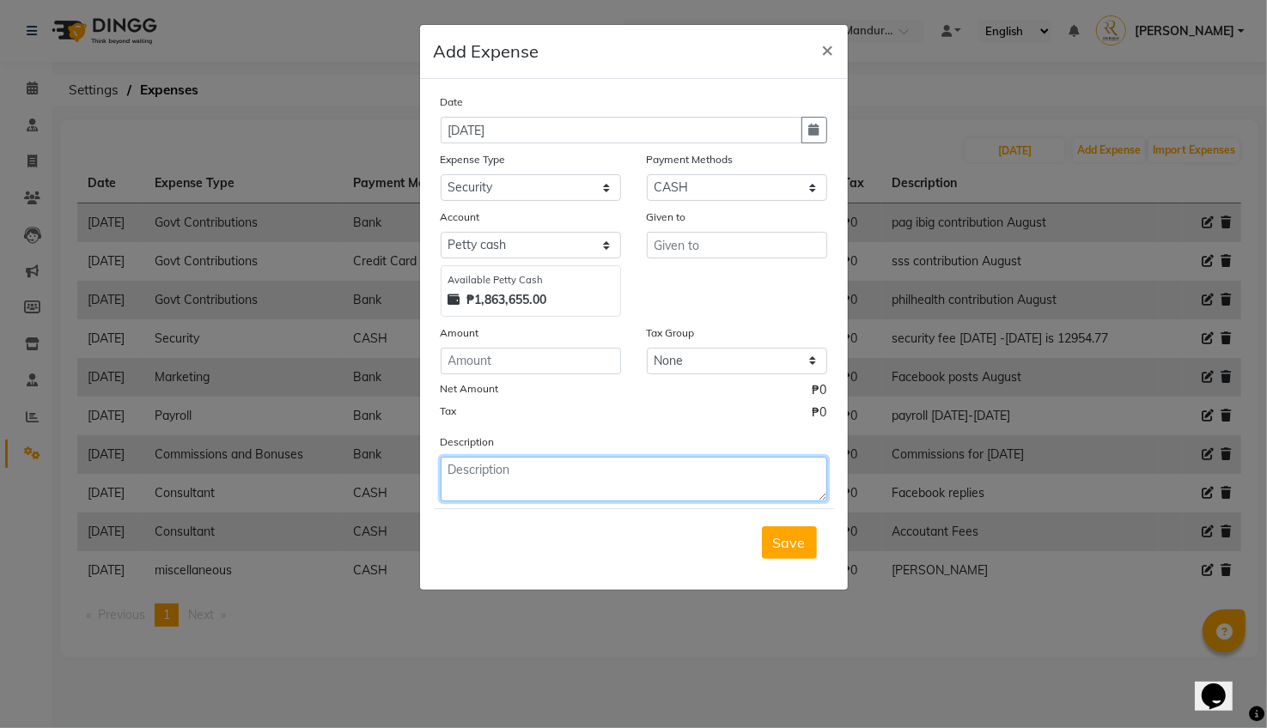
click at [501, 462] on textarea at bounding box center [634, 479] width 387 height 45
type textarea "Security fee [DATE] - [DATE]"
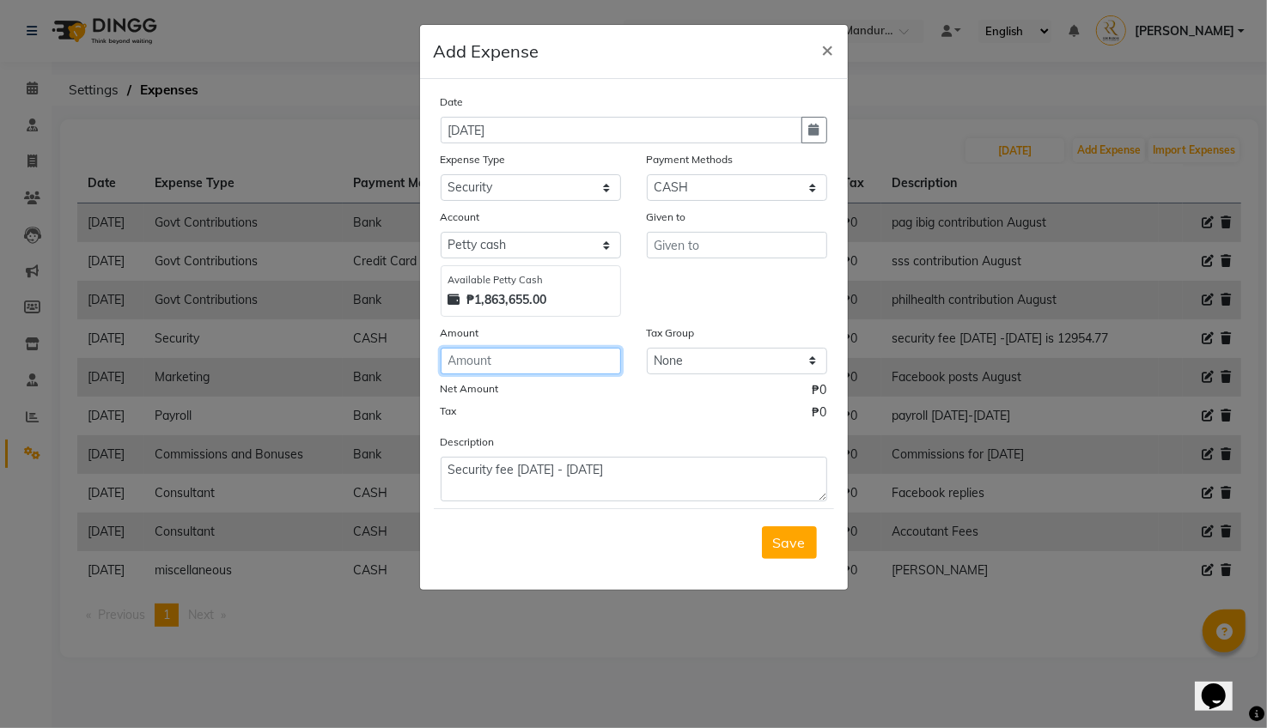
click at [524, 356] on input "number" at bounding box center [531, 361] width 180 height 27
type input "1"
select select "17"
select select "5255"
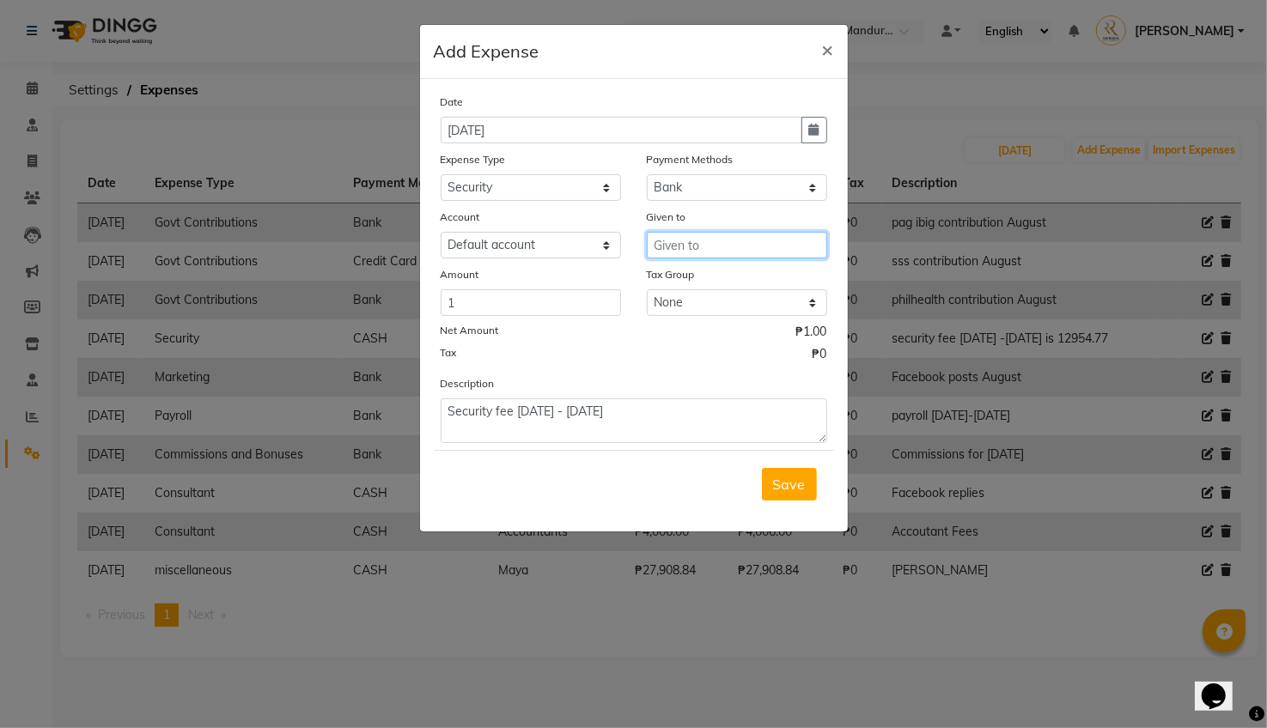
click at [737, 247] on input "text" at bounding box center [737, 245] width 180 height 27
type input "Stallion"
click at [783, 493] on button "Save" at bounding box center [789, 484] width 55 height 33
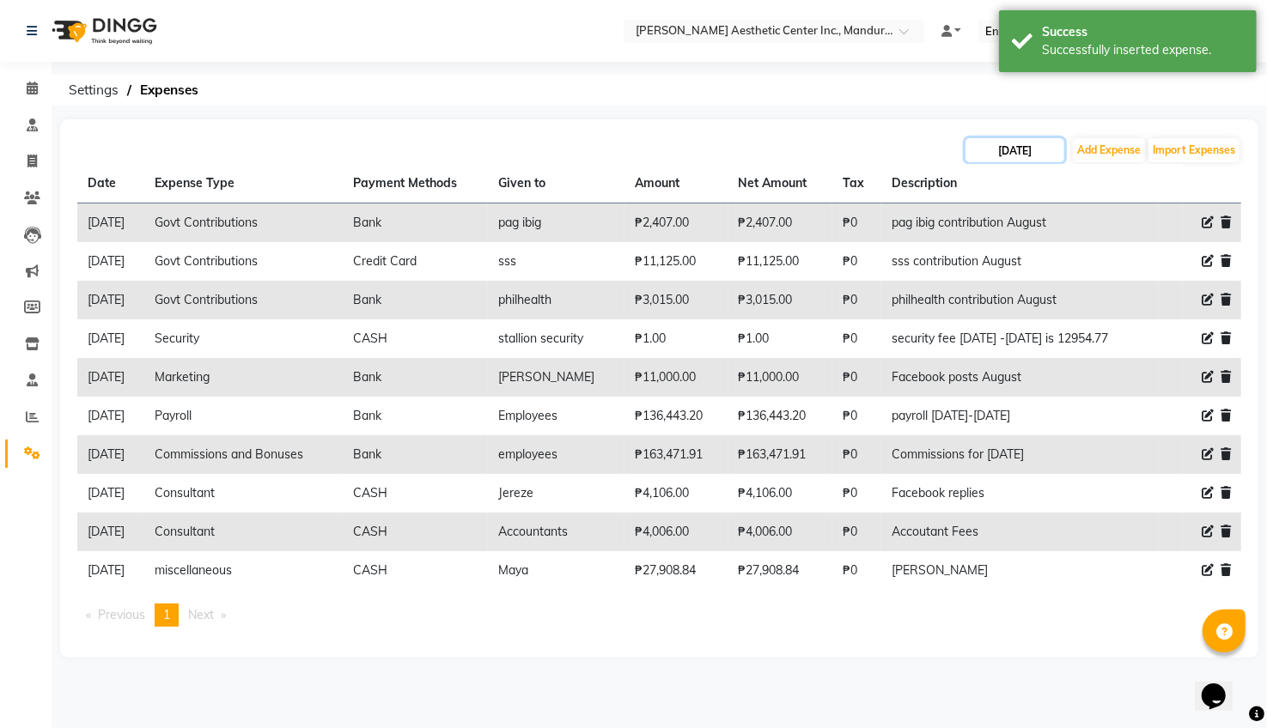
click at [998, 147] on input "[DATE]" at bounding box center [1014, 150] width 99 height 24
select select "8"
select select "2025"
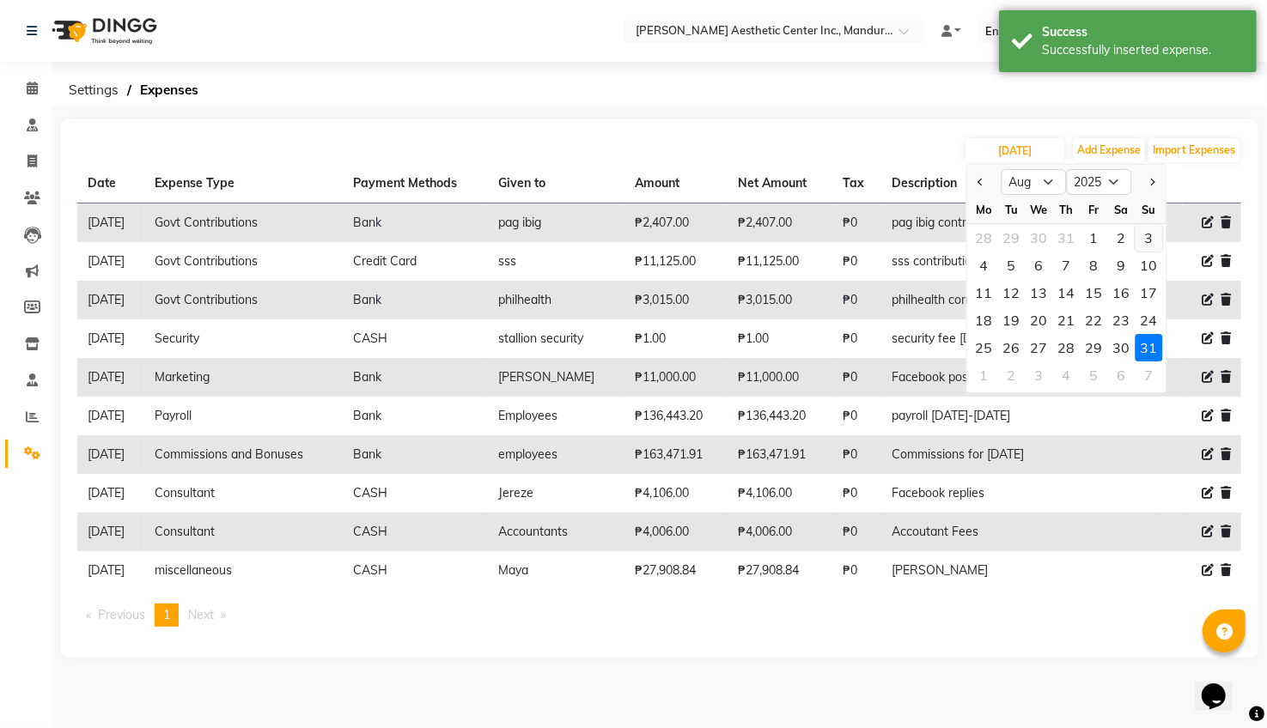
click at [1147, 234] on div "3" at bounding box center [1148, 237] width 27 height 27
type input "[DATE]"
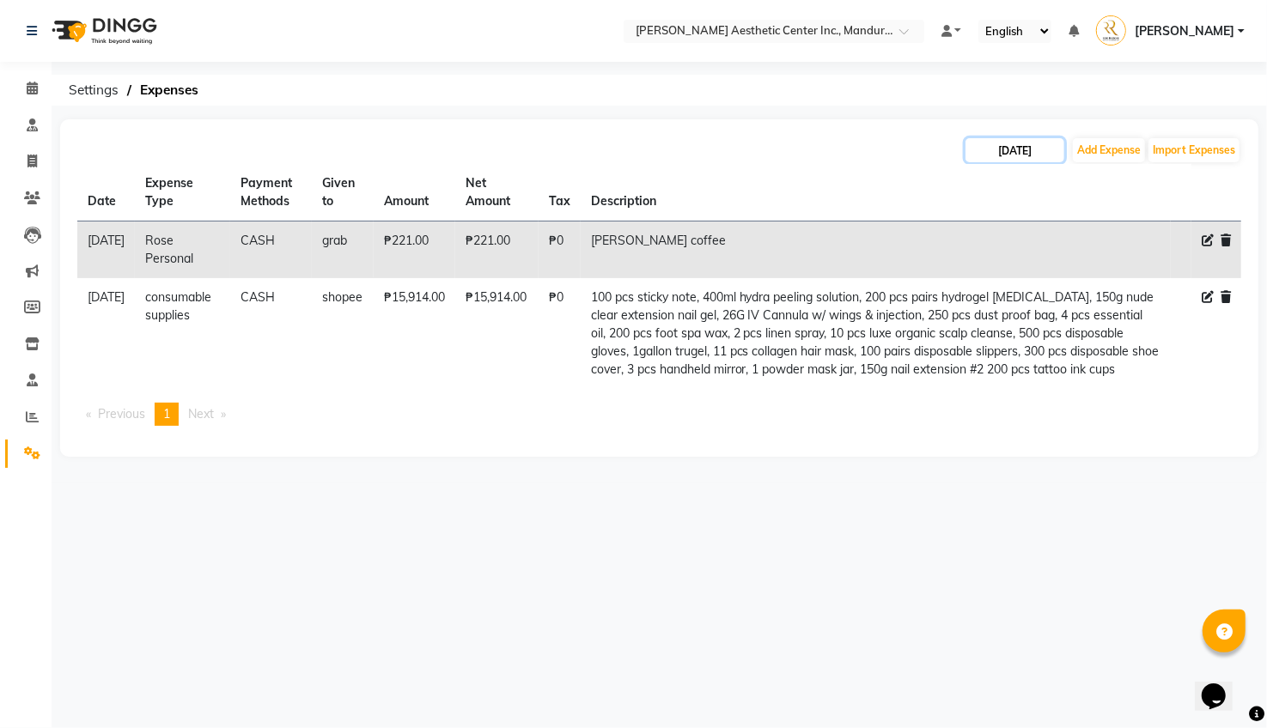
click at [1012, 148] on input "[DATE]" at bounding box center [1014, 150] width 99 height 24
select select "8"
select select "2025"
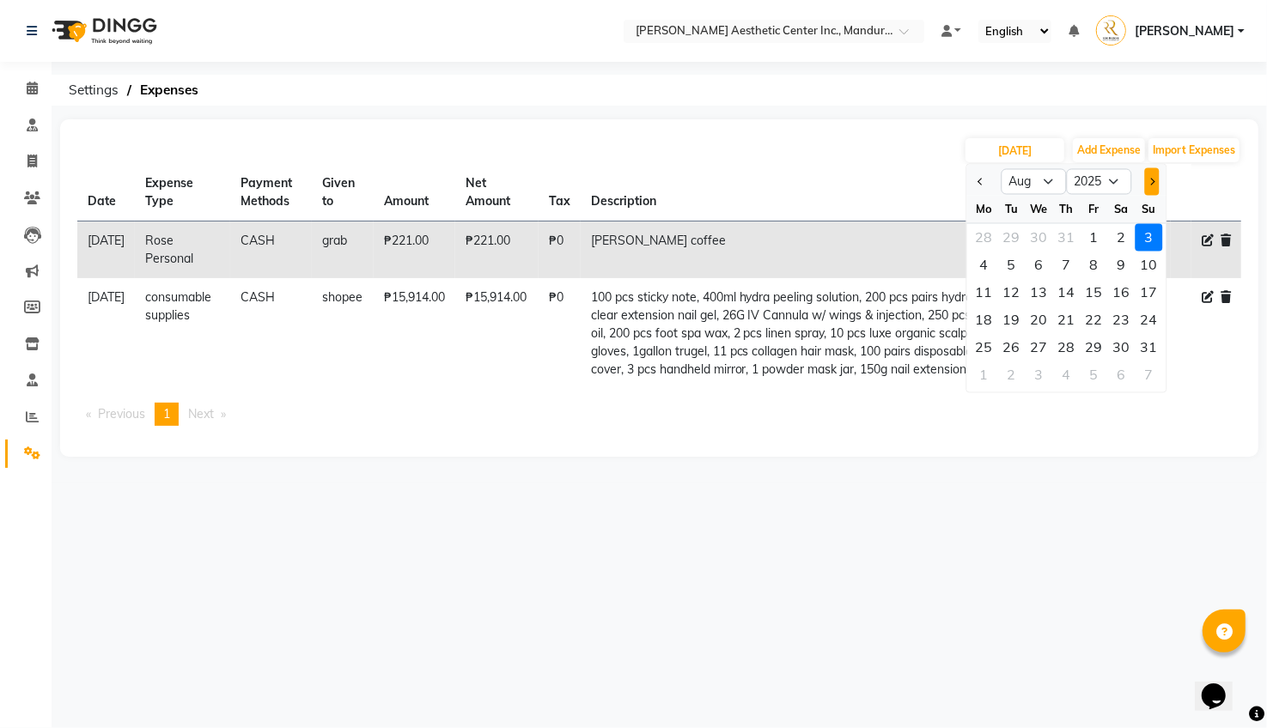
click at [1152, 178] on button "Next month" at bounding box center [1151, 181] width 15 height 27
select select "9"
click at [1040, 241] on div "3" at bounding box center [1039, 237] width 27 height 27
type input "[DATE]"
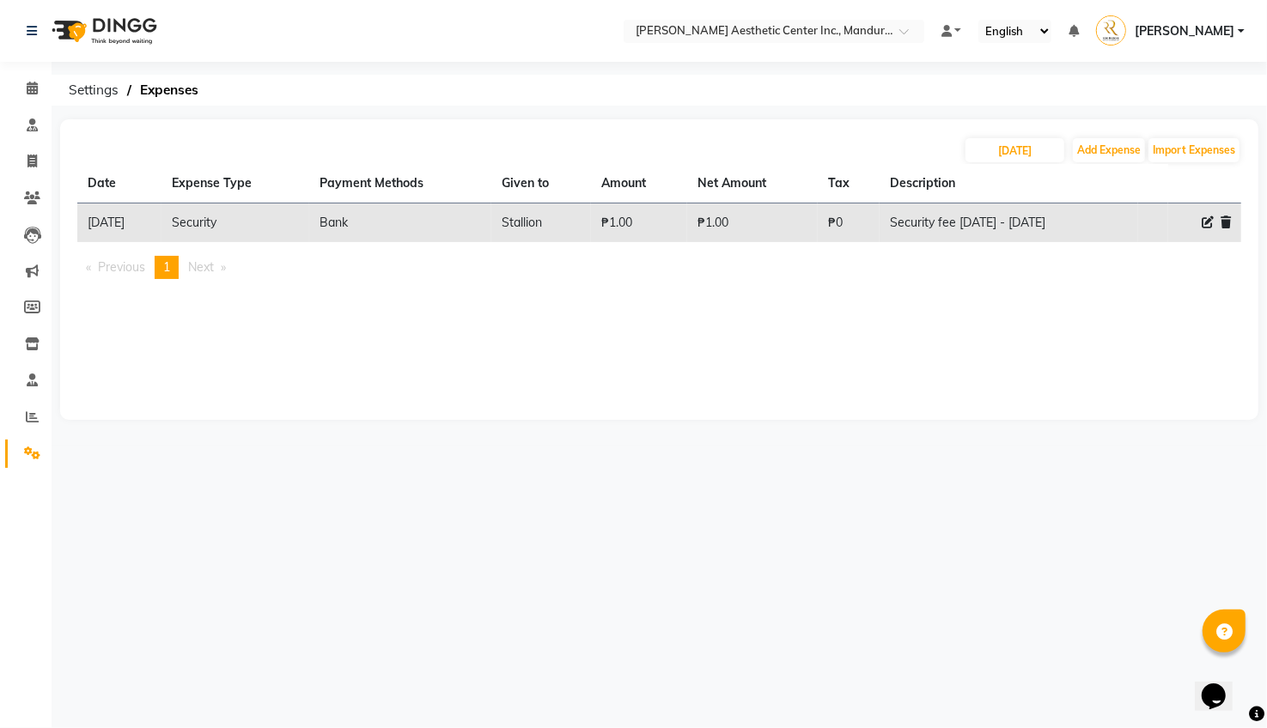
click at [1209, 218] on icon at bounding box center [1208, 222] width 12 height 12
select select "15844"
select select "17"
select select "5255"
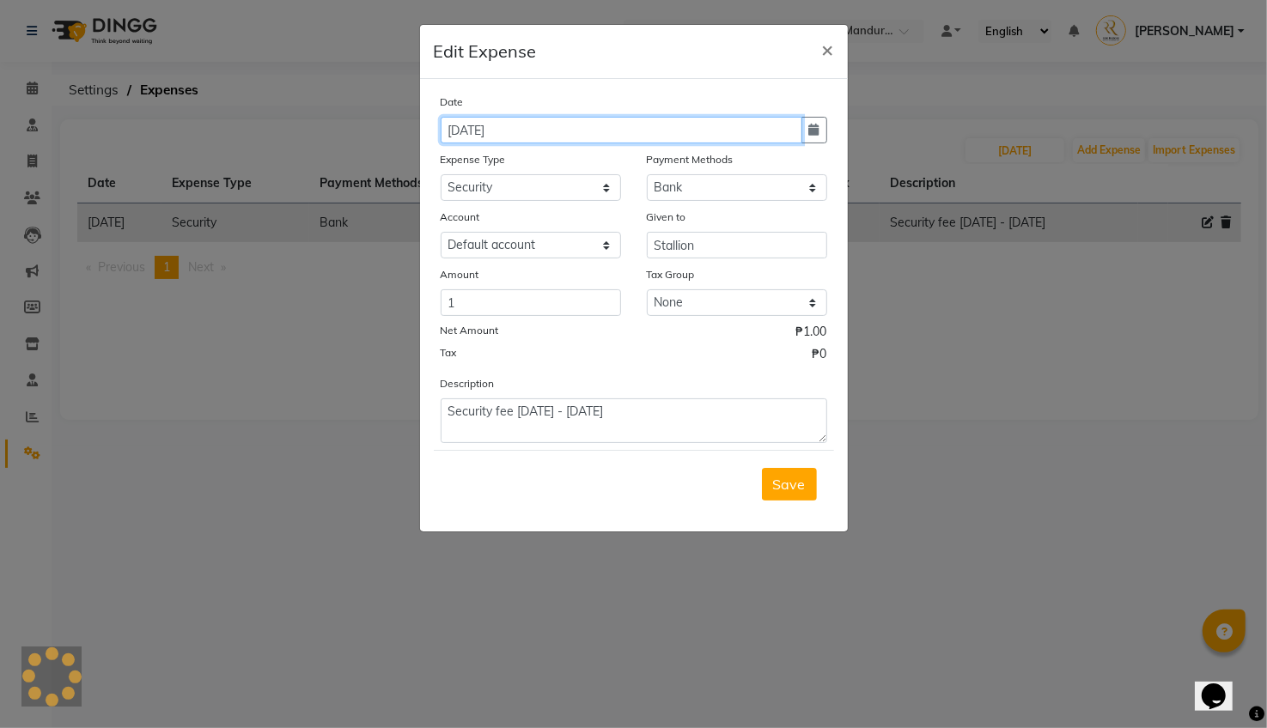
click at [587, 140] on input "[DATE]" at bounding box center [622, 130] width 362 height 27
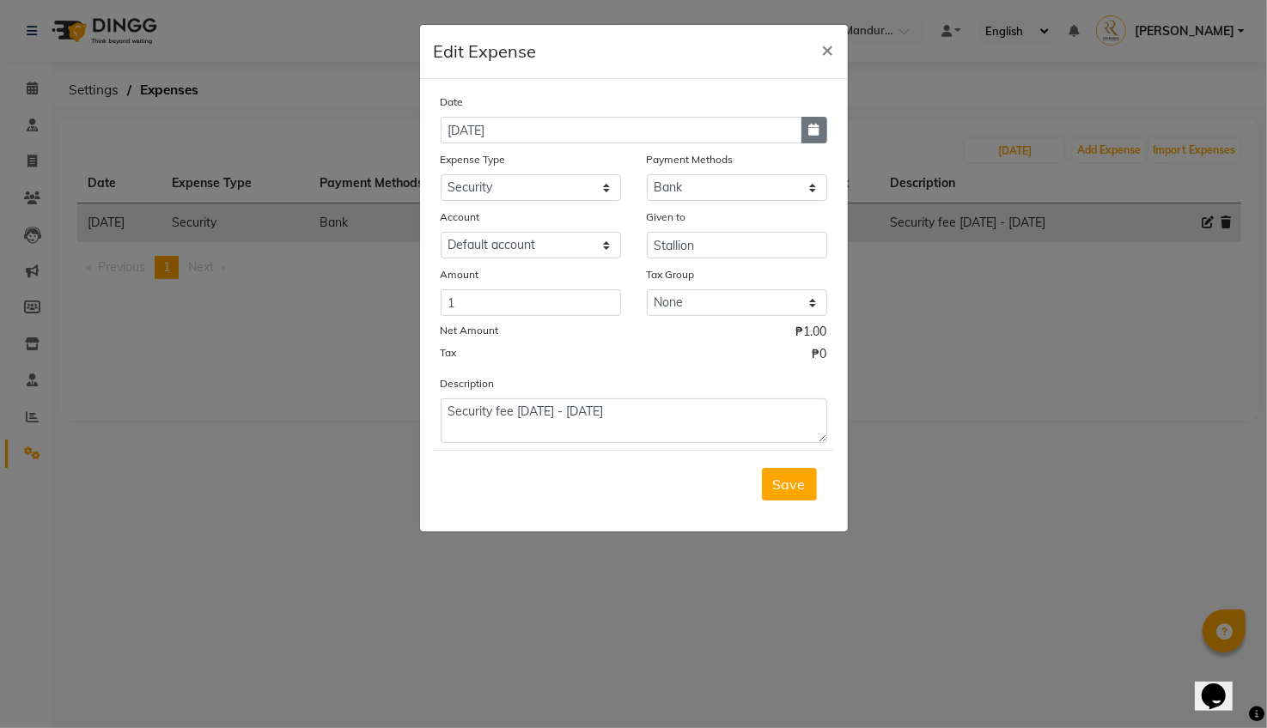
click at [817, 135] on icon "button" at bounding box center [814, 130] width 10 height 12
select select "9"
select select "2025"
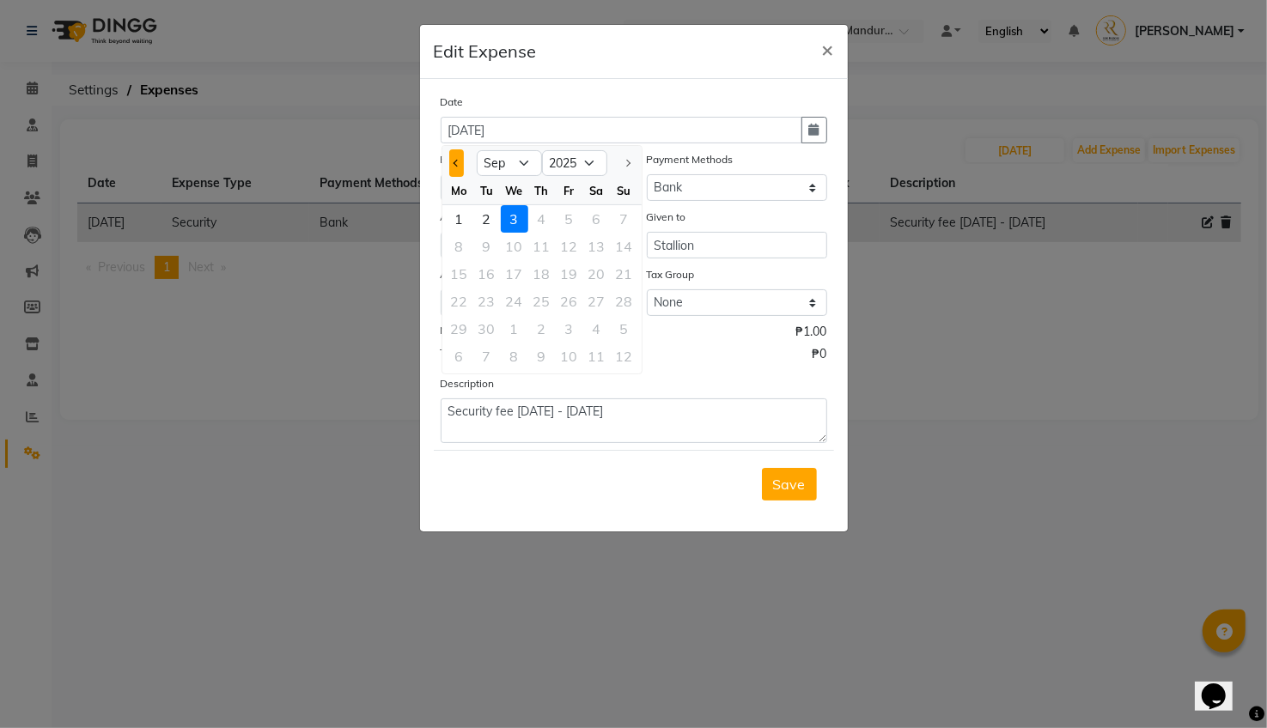
click at [455, 161] on span "Previous month" at bounding box center [456, 163] width 7 height 7
select select "8"
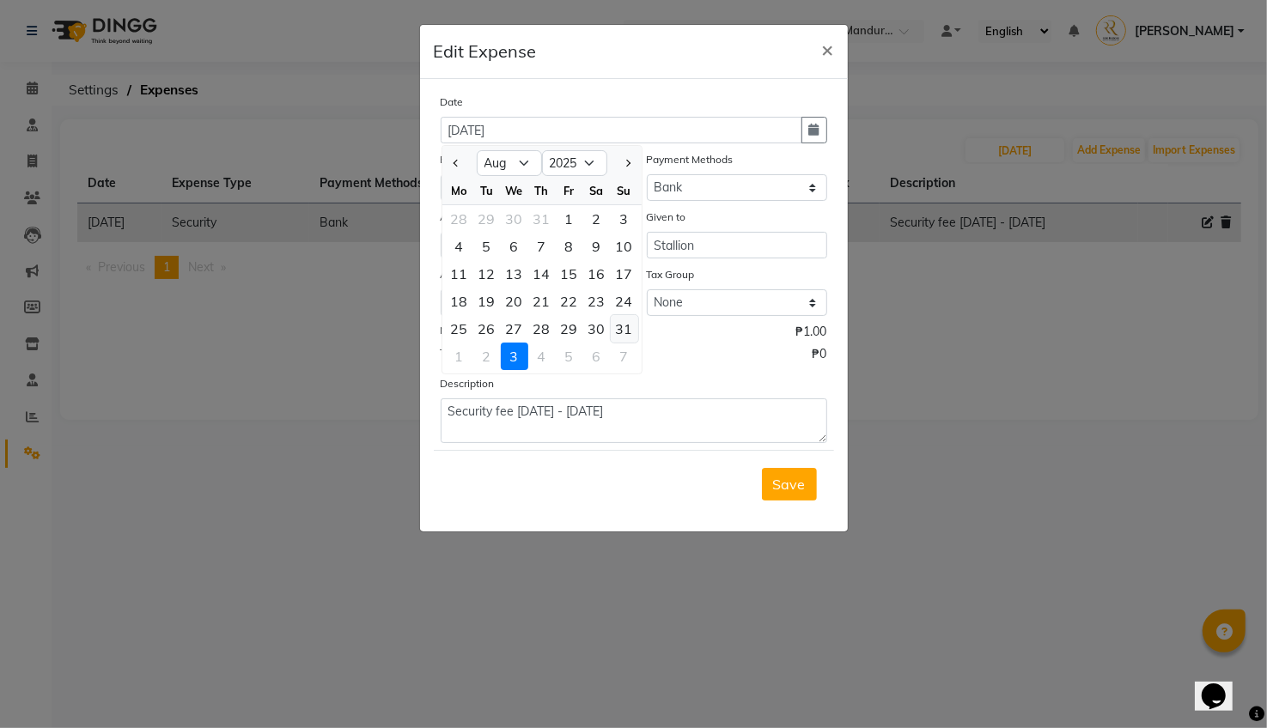
click at [617, 327] on div "31" at bounding box center [624, 328] width 27 height 27
type input "[DATE]"
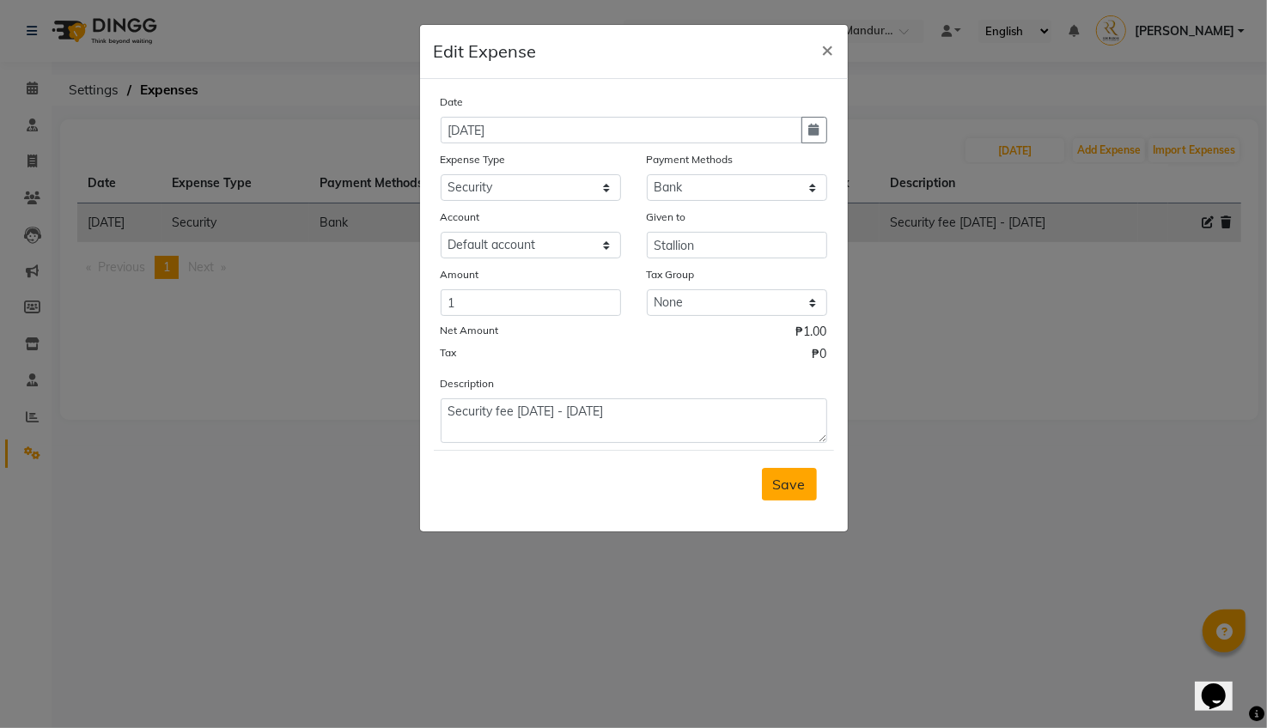
click at [770, 473] on button "Save" at bounding box center [789, 484] width 55 height 33
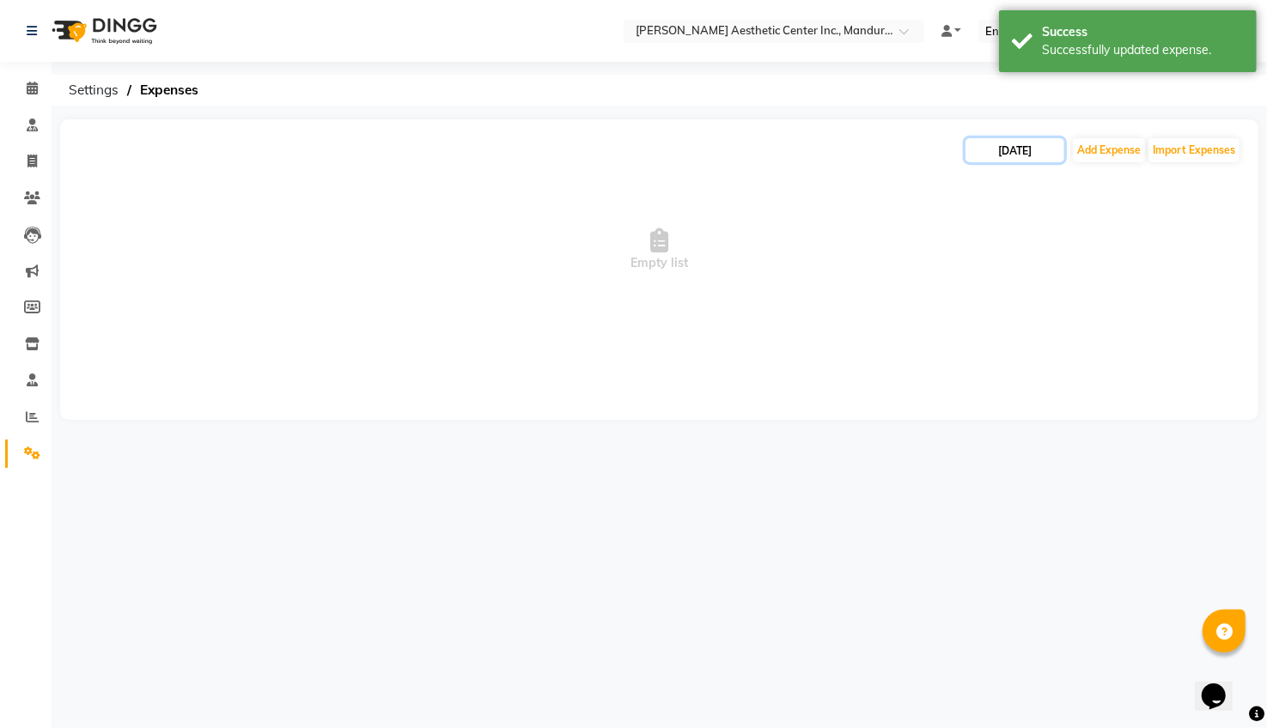
click at [1032, 154] on input "[DATE]" at bounding box center [1014, 150] width 99 height 24
select select "9"
select select "2025"
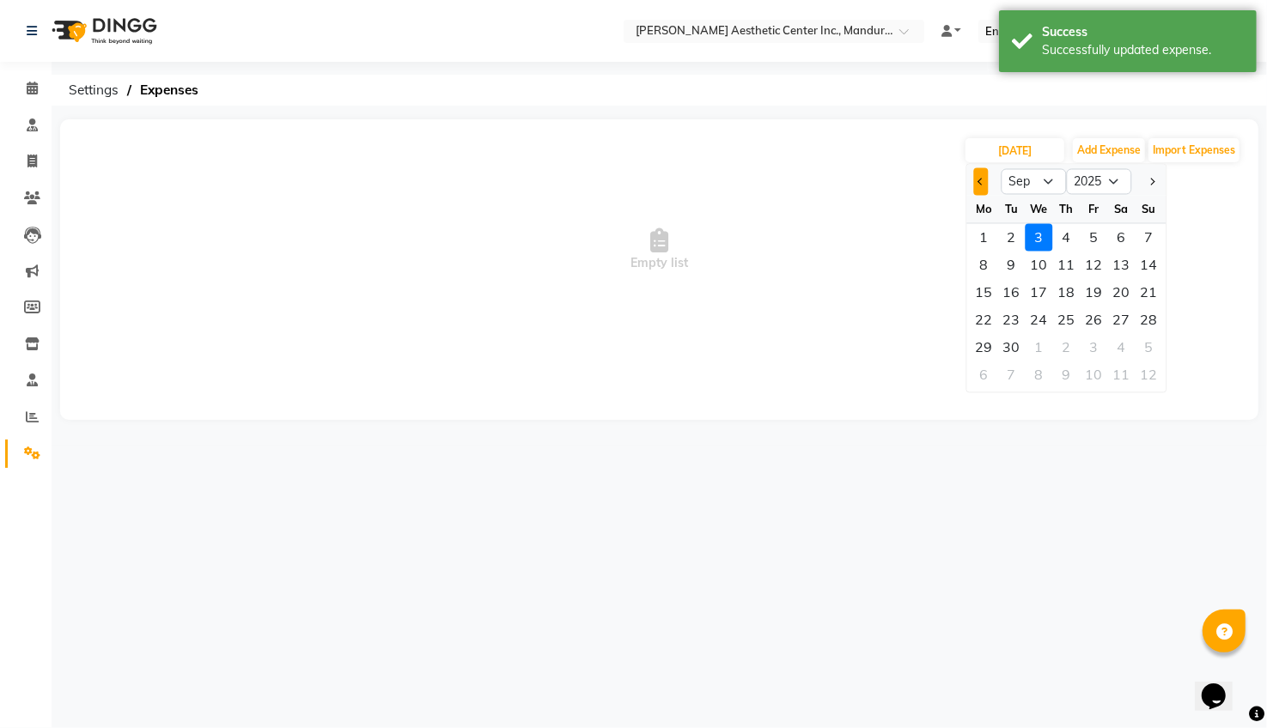
click at [982, 185] on button "Previous month" at bounding box center [981, 181] width 15 height 27
select select "8"
click at [1149, 350] on div "31" at bounding box center [1148, 347] width 27 height 27
type input "[DATE]"
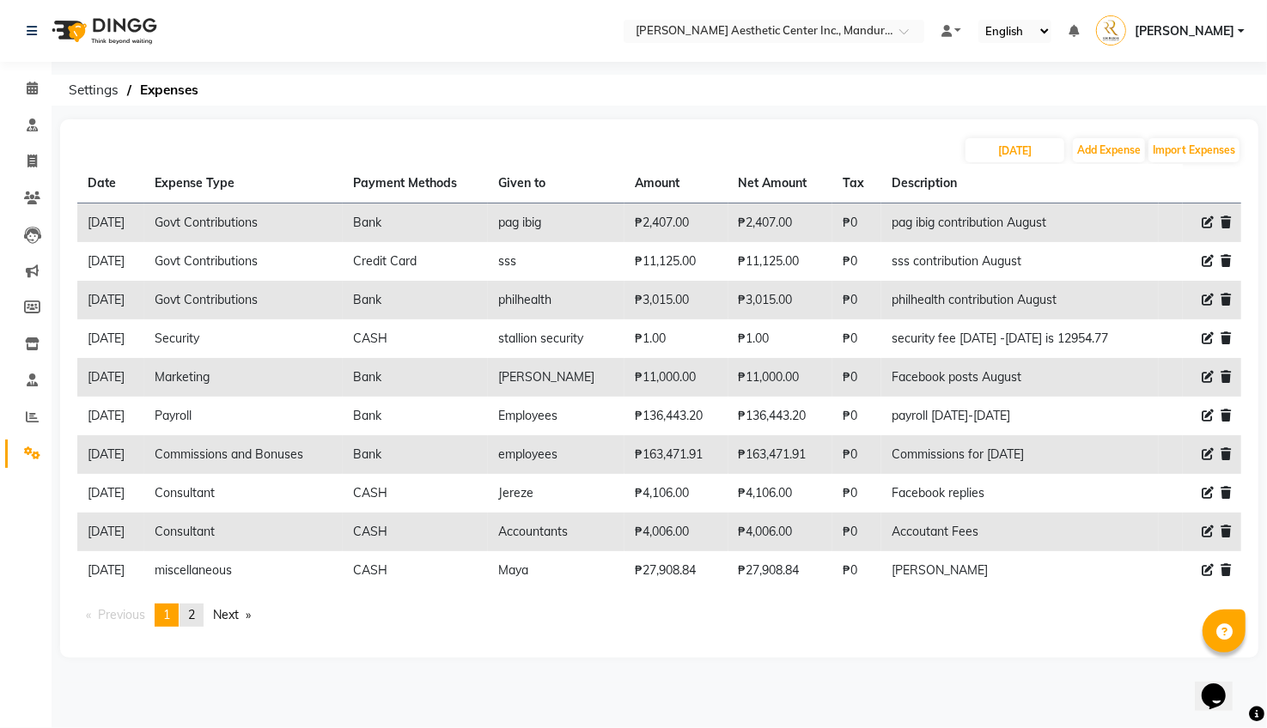
click at [202, 604] on link "page 2" at bounding box center [192, 615] width 24 height 23
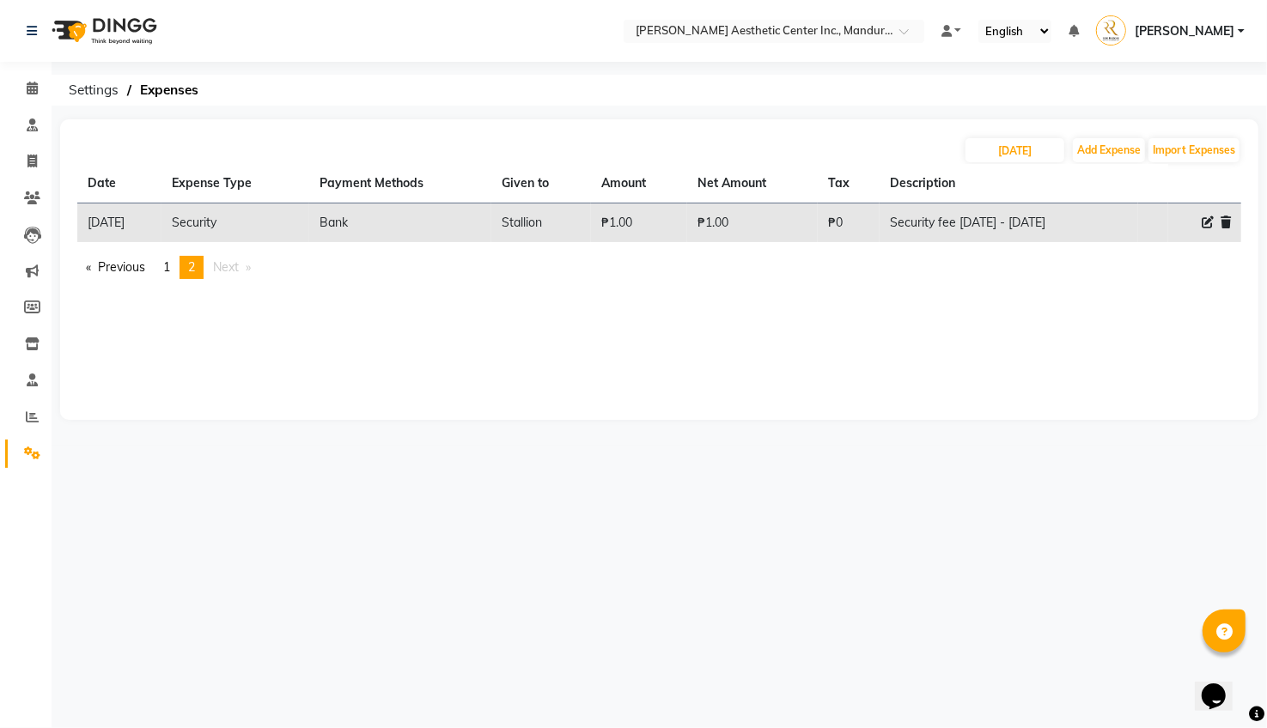
click at [1228, 222] on icon at bounding box center [1226, 222] width 10 height 12
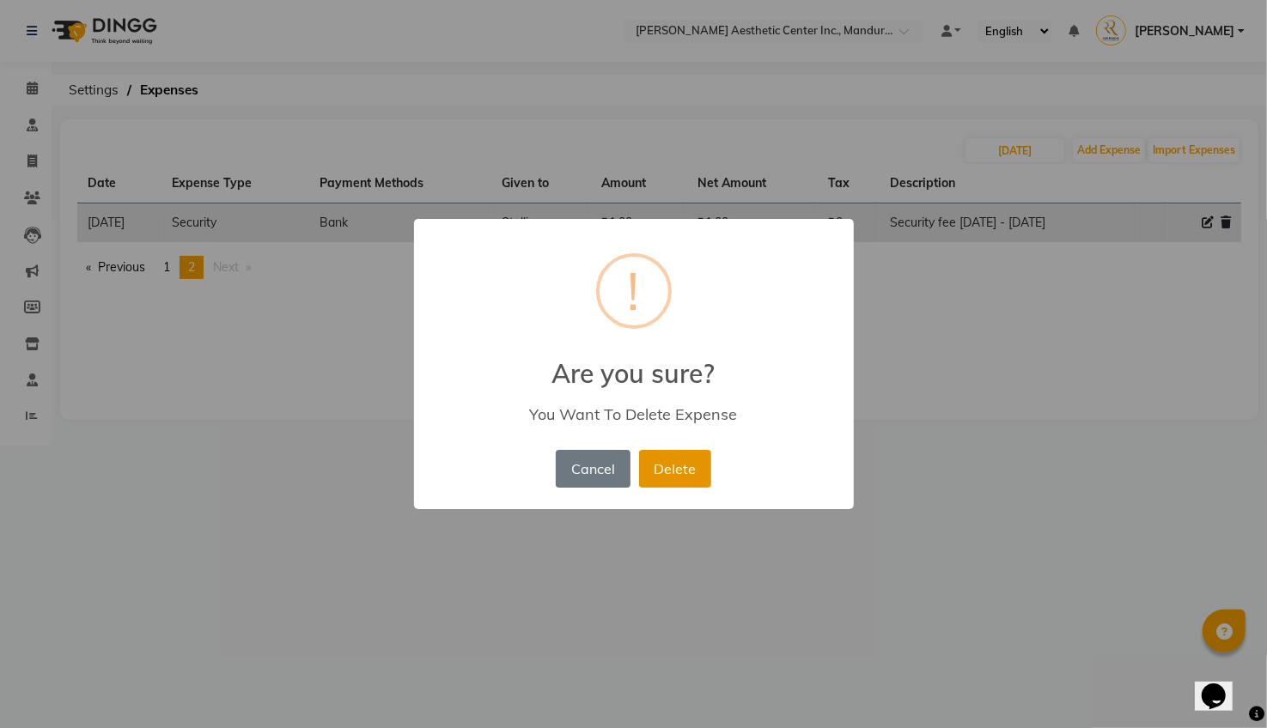
click at [678, 478] on button "Delete" at bounding box center [675, 469] width 72 height 38
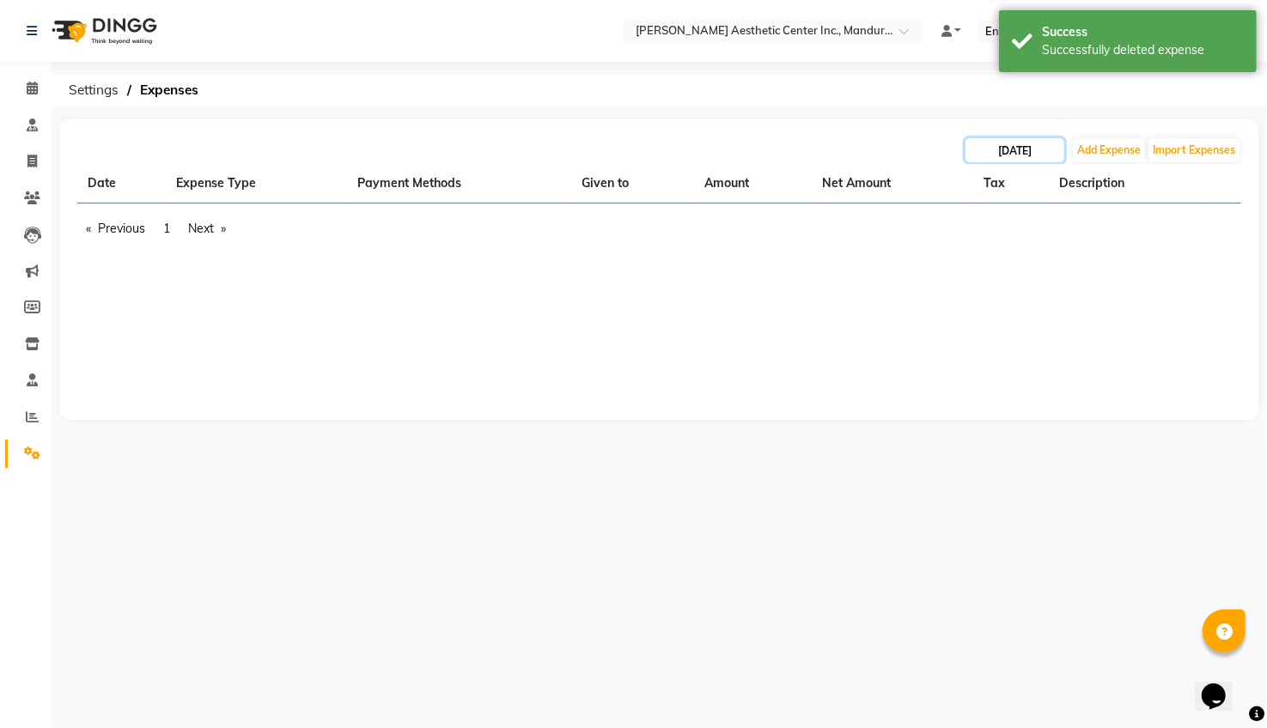
click at [1017, 152] on input "[DATE]" at bounding box center [1014, 150] width 99 height 24
select select "8"
select select "2025"
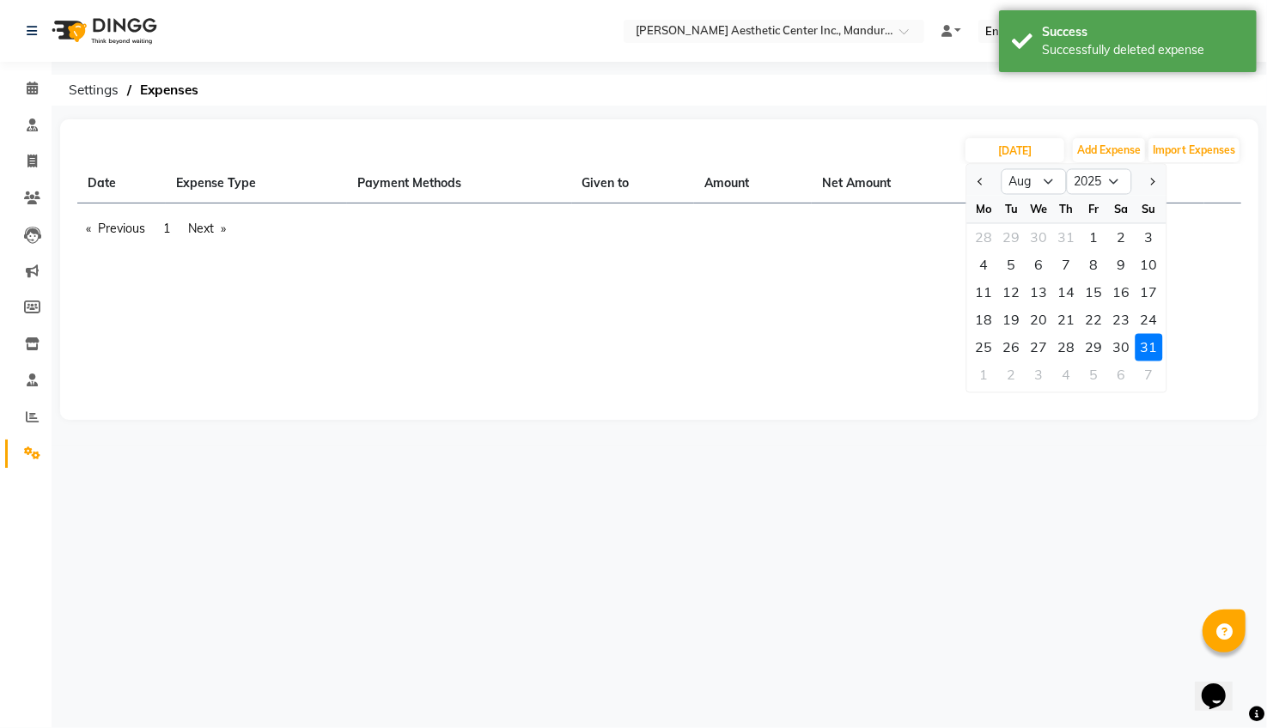
click at [851, 390] on div "[DATE] Jan Feb Mar Apr May Jun [DATE] Aug Sep Oct Nov [DATE] 2016 2017 2018 201…" at bounding box center [659, 269] width 1198 height 301
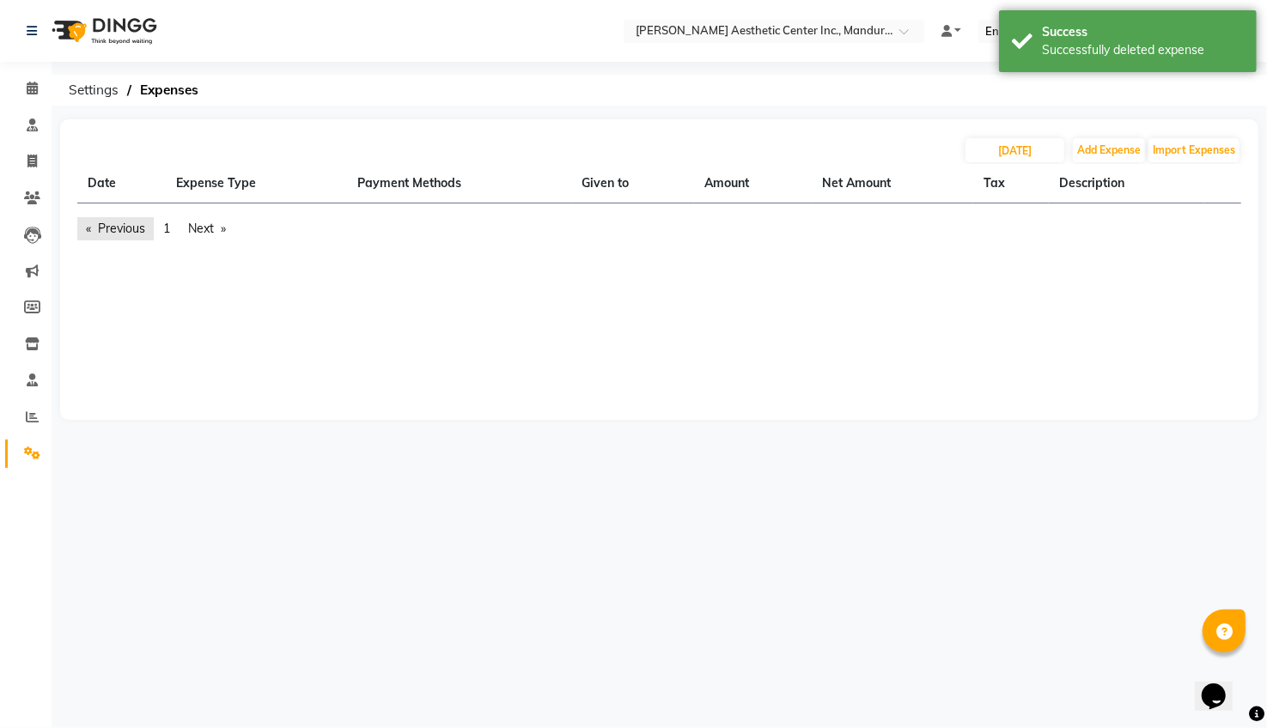
click at [98, 222] on link "Previous page" at bounding box center [115, 228] width 76 height 23
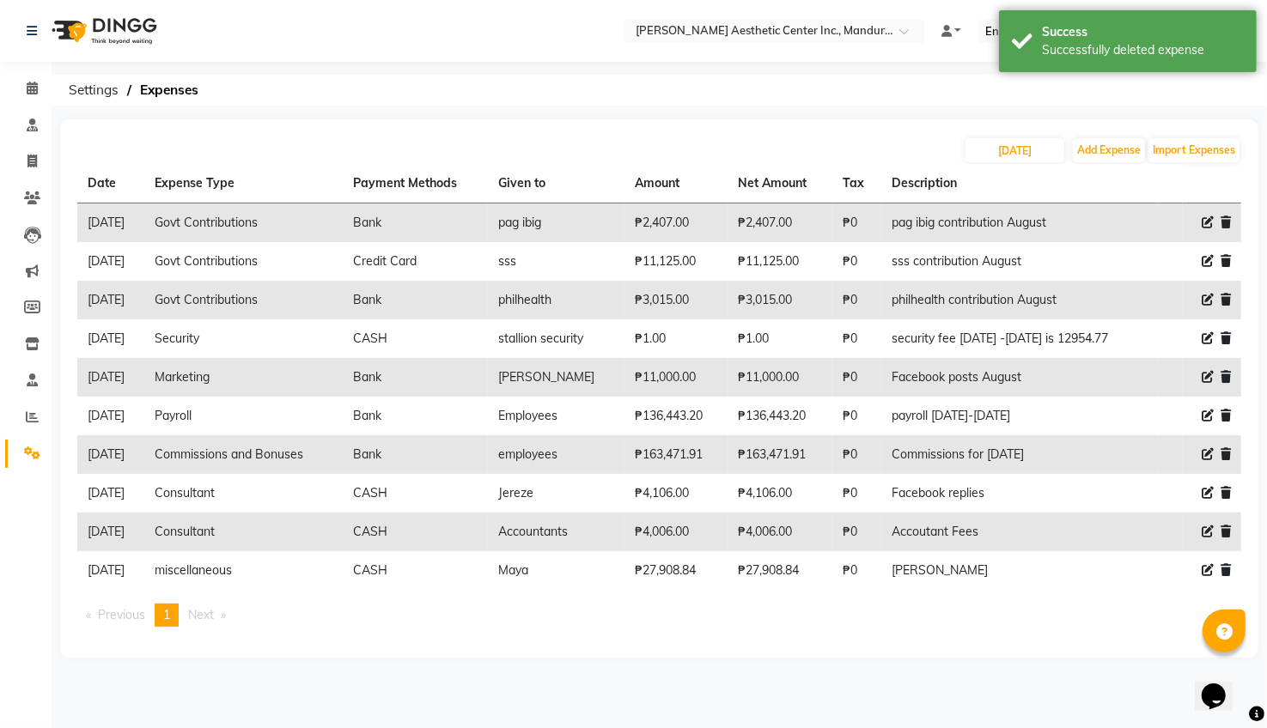
click at [1210, 337] on icon at bounding box center [1208, 338] width 12 height 12
select select "15844"
select select "1"
select select "5254"
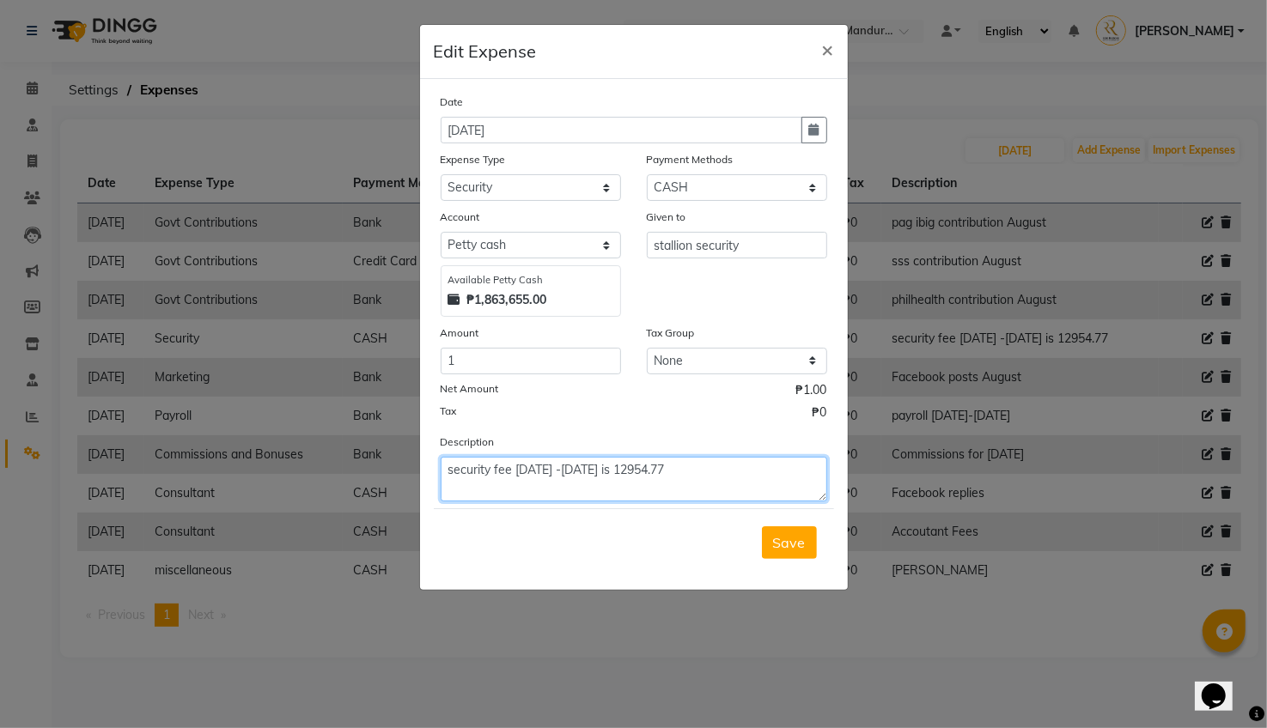
click at [674, 471] on textarea "security fee [DATE] -[DATE] is 12954.77" at bounding box center [634, 479] width 387 height 45
drag, startPoint x: 513, startPoint y: 467, endPoint x: 432, endPoint y: 463, distance: 80.9
click at [432, 463] on div "Description security fee [DATE] -[DATE] is 12954.77" at bounding box center [634, 467] width 412 height 69
click at [587, 467] on textarea "[DATE] -[DATE] is 12954.77" at bounding box center [634, 479] width 387 height 45
click at [454, 468] on textarea "[DATE] -[DATE] is 12954.77" at bounding box center [634, 479] width 387 height 45
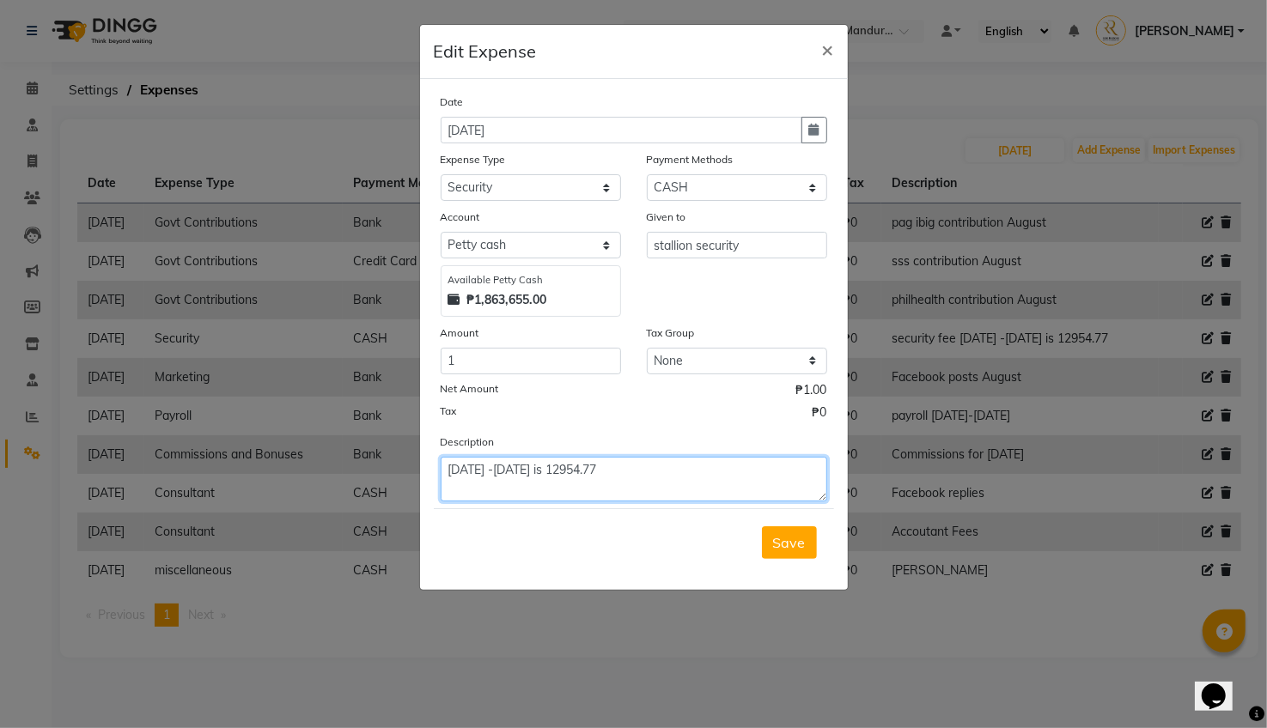
click at [450, 487] on textarea "[DATE] -[DATE] is 12954.77" at bounding box center [634, 479] width 387 height 45
type textarea "[DATE] -[DATE] is 12954.77 [DATE] - [DATE] is"
click at [798, 547] on span "Save" at bounding box center [789, 542] width 33 height 17
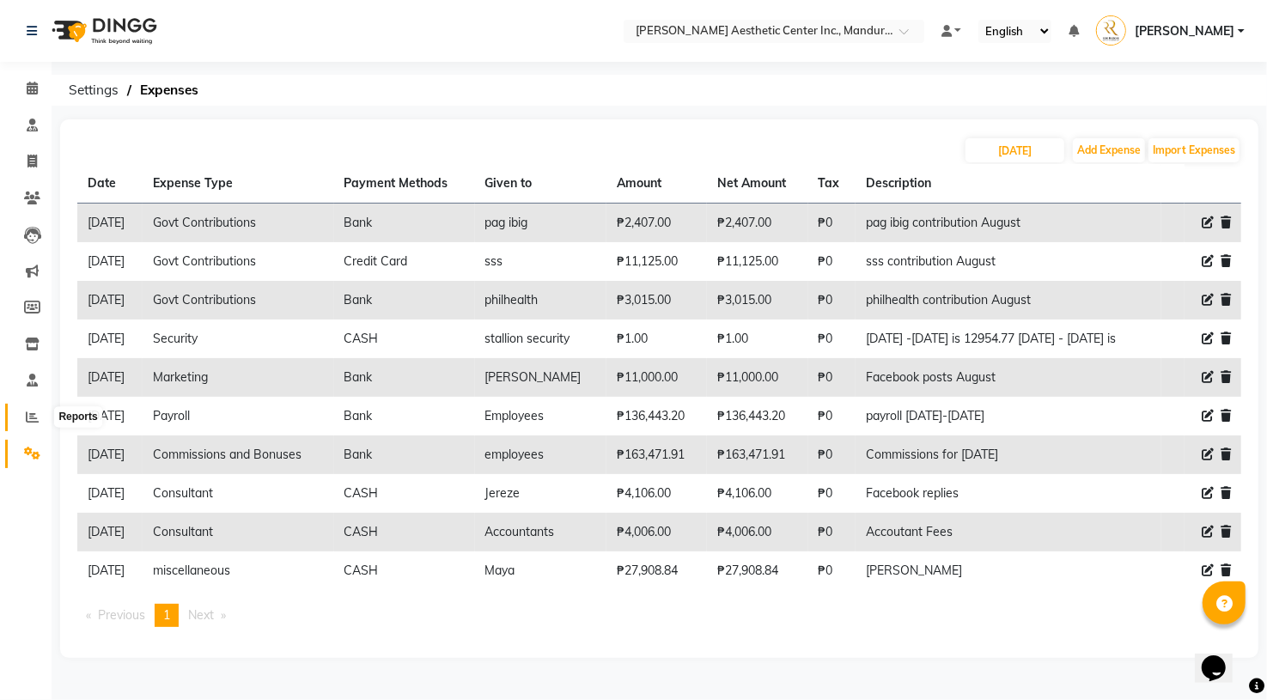
click at [36, 419] on icon at bounding box center [32, 417] width 13 height 13
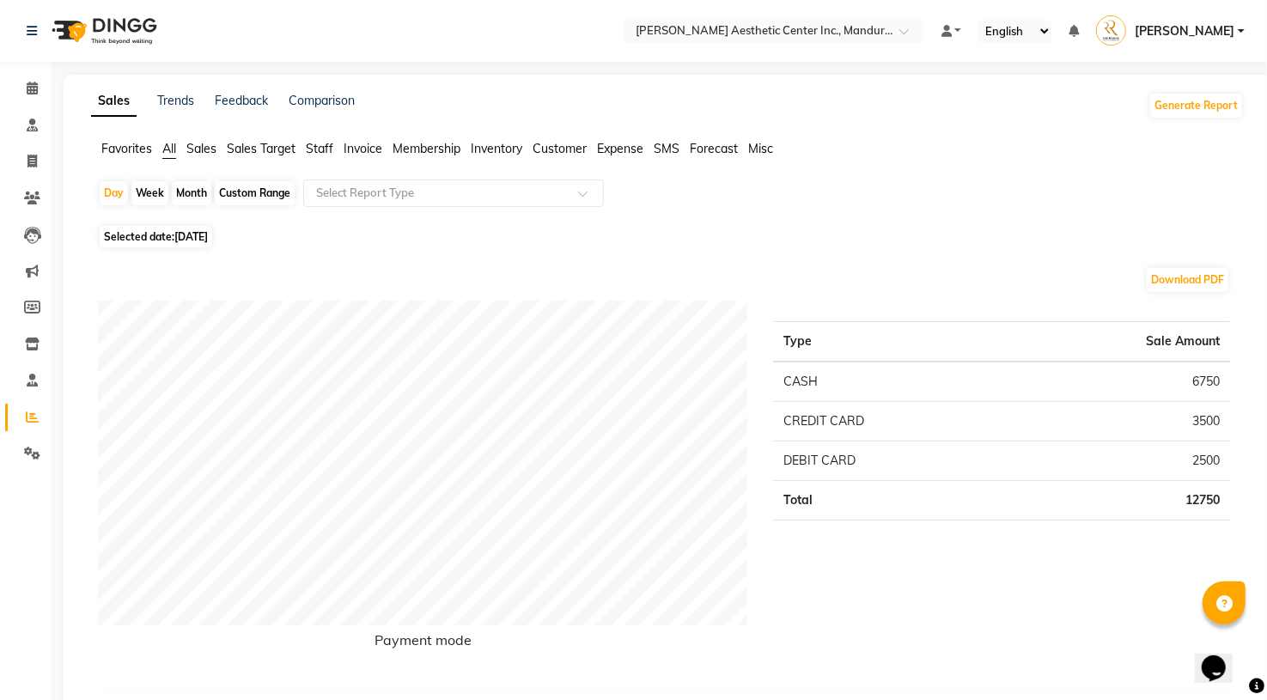
click at [616, 141] on span "Expense" at bounding box center [620, 148] width 46 height 15
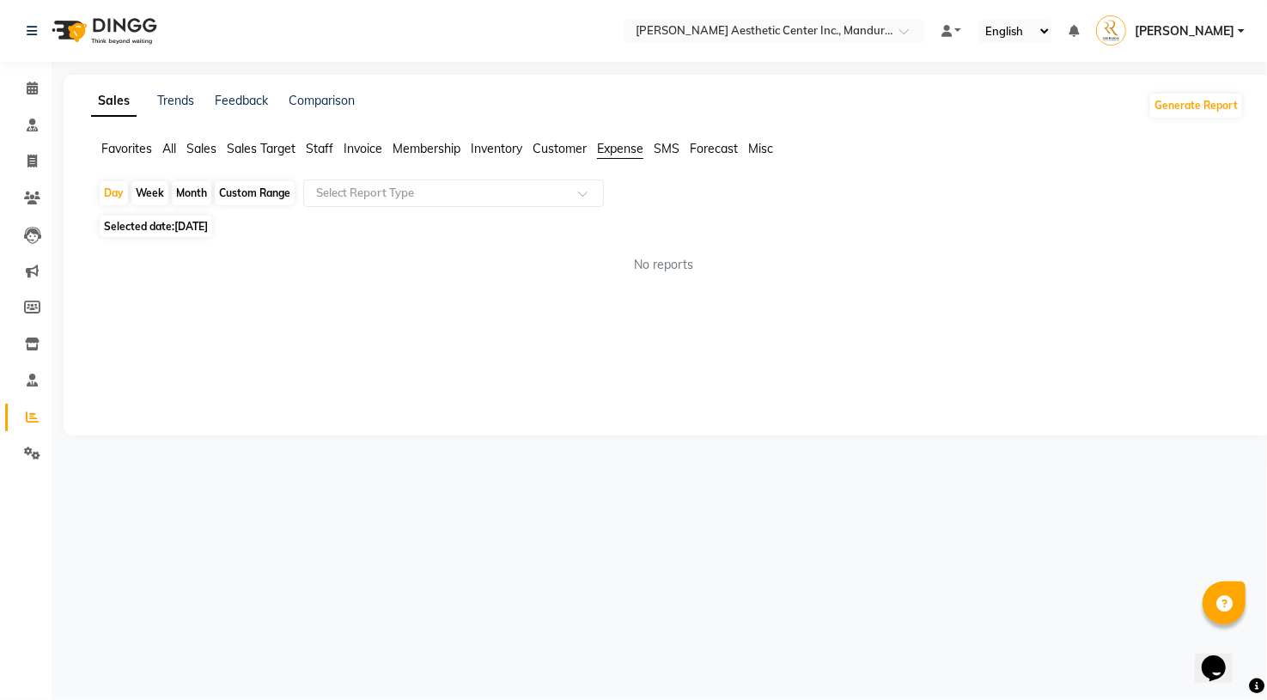
click at [193, 193] on div "Month" at bounding box center [192, 193] width 40 height 24
select select "9"
select select "2025"
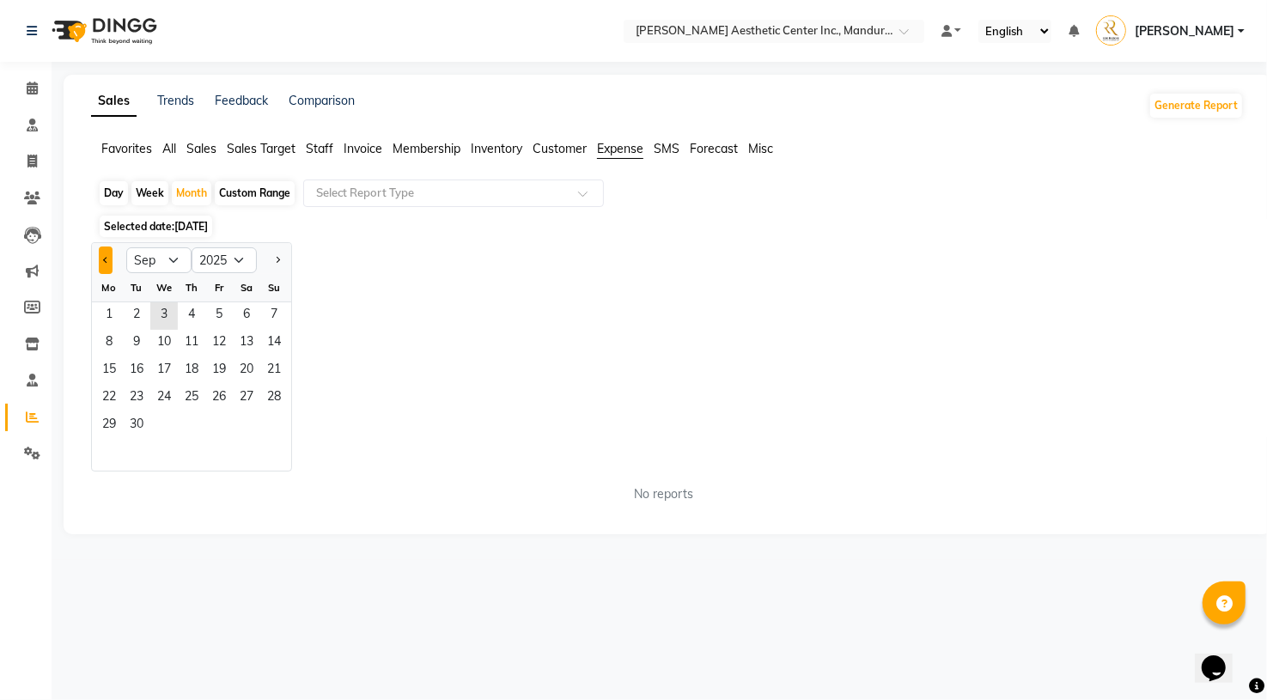
click at [106, 260] on span "Previous month" at bounding box center [106, 260] width 6 height 6
select select "8"
click at [215, 305] on span "1" at bounding box center [218, 315] width 27 height 27
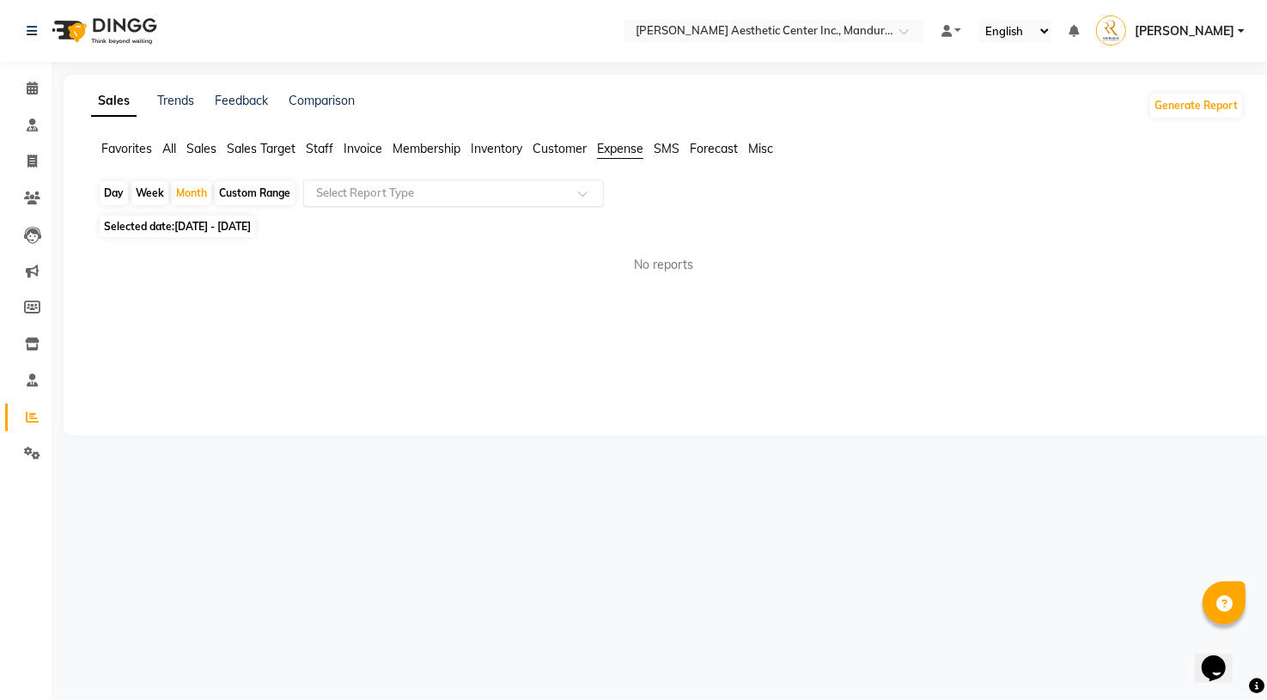
click at [368, 185] on input "text" at bounding box center [436, 193] width 247 height 17
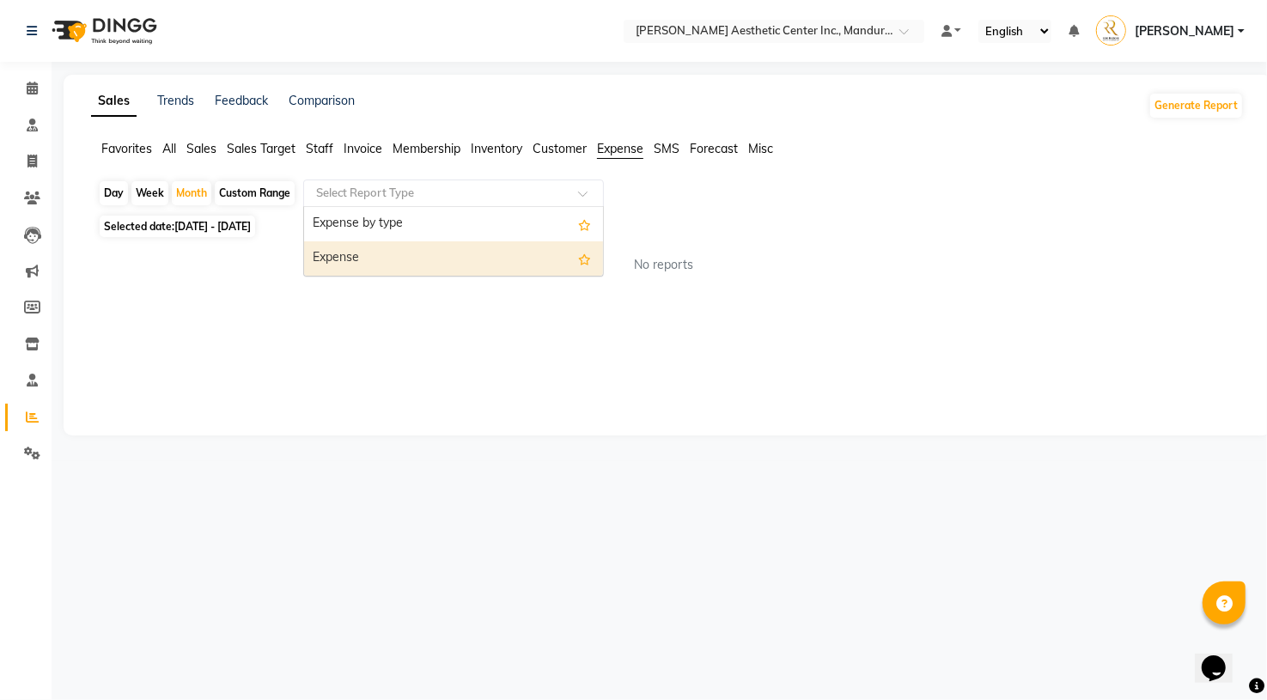
click at [384, 248] on div "Expense" at bounding box center [453, 258] width 299 height 34
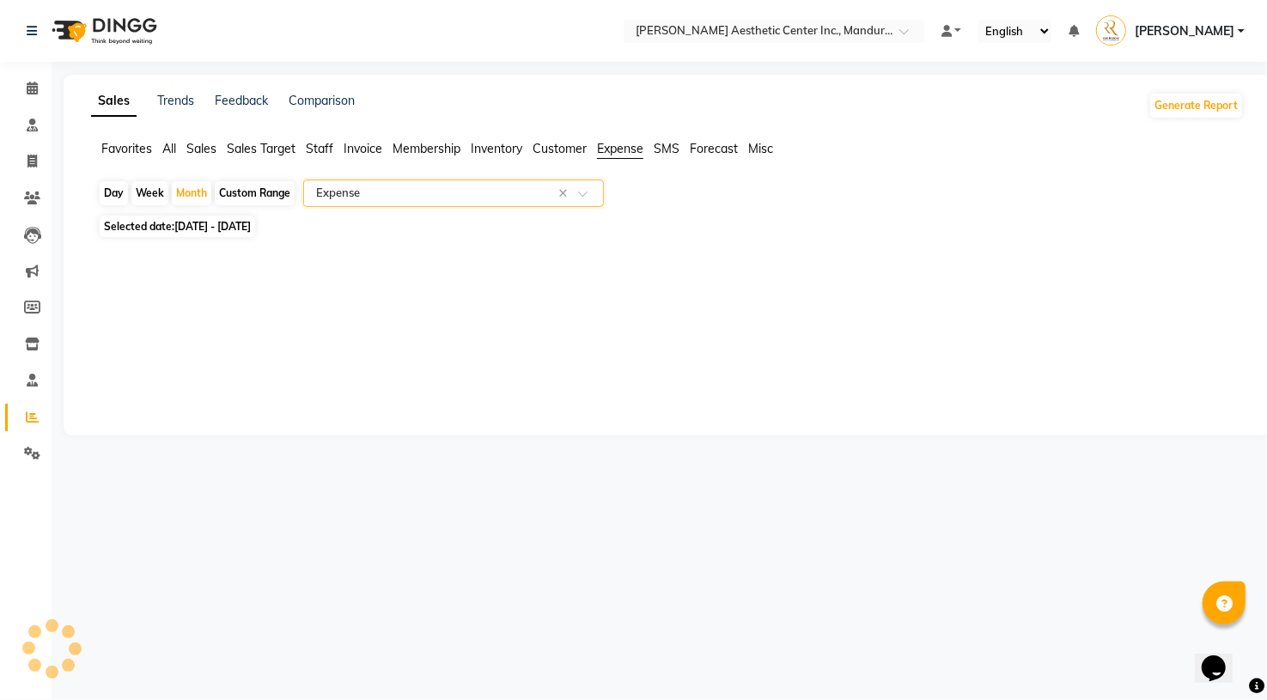
select select "full_report"
select select "csv"
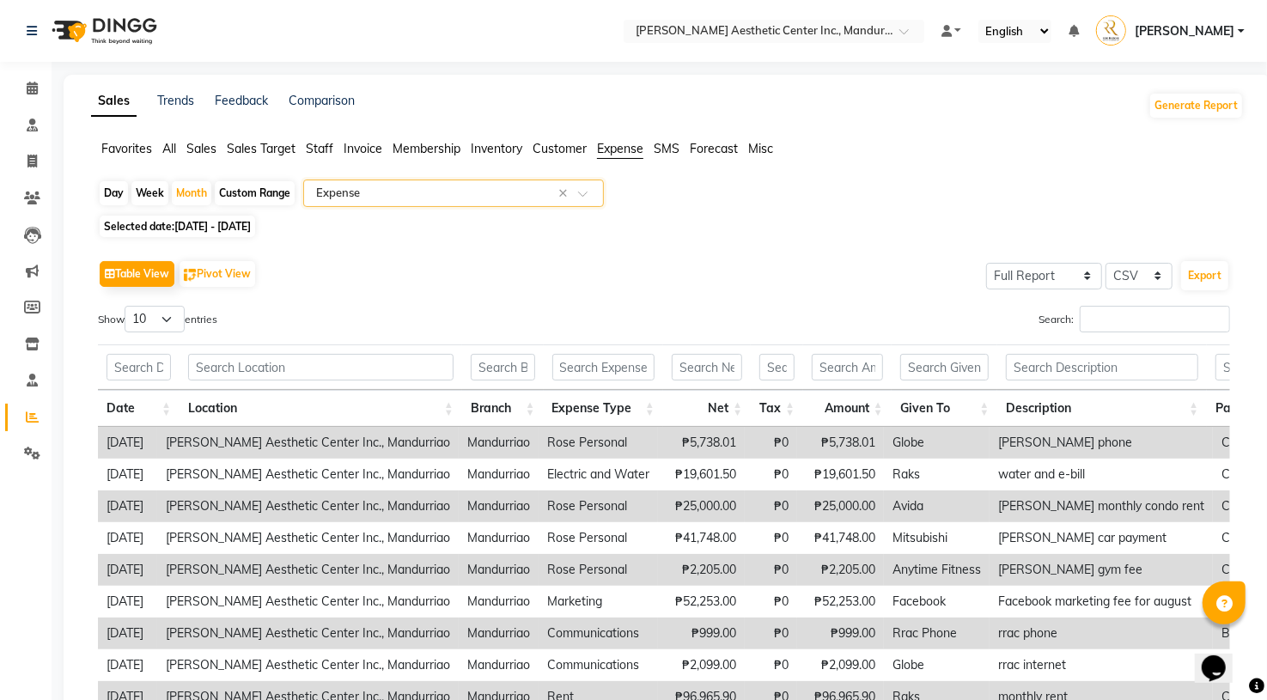
click at [444, 201] on div "Select Report Type × Expense ×" at bounding box center [453, 193] width 301 height 27
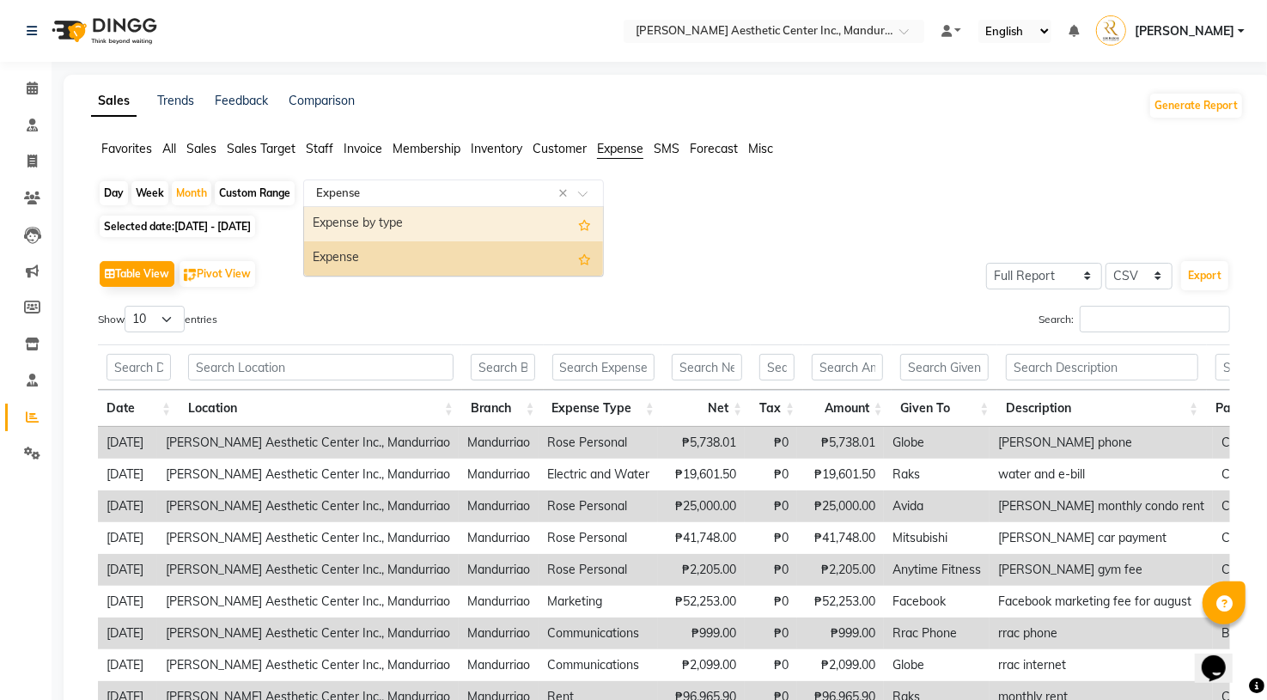
click at [417, 219] on div "Expense by type" at bounding box center [453, 224] width 299 height 34
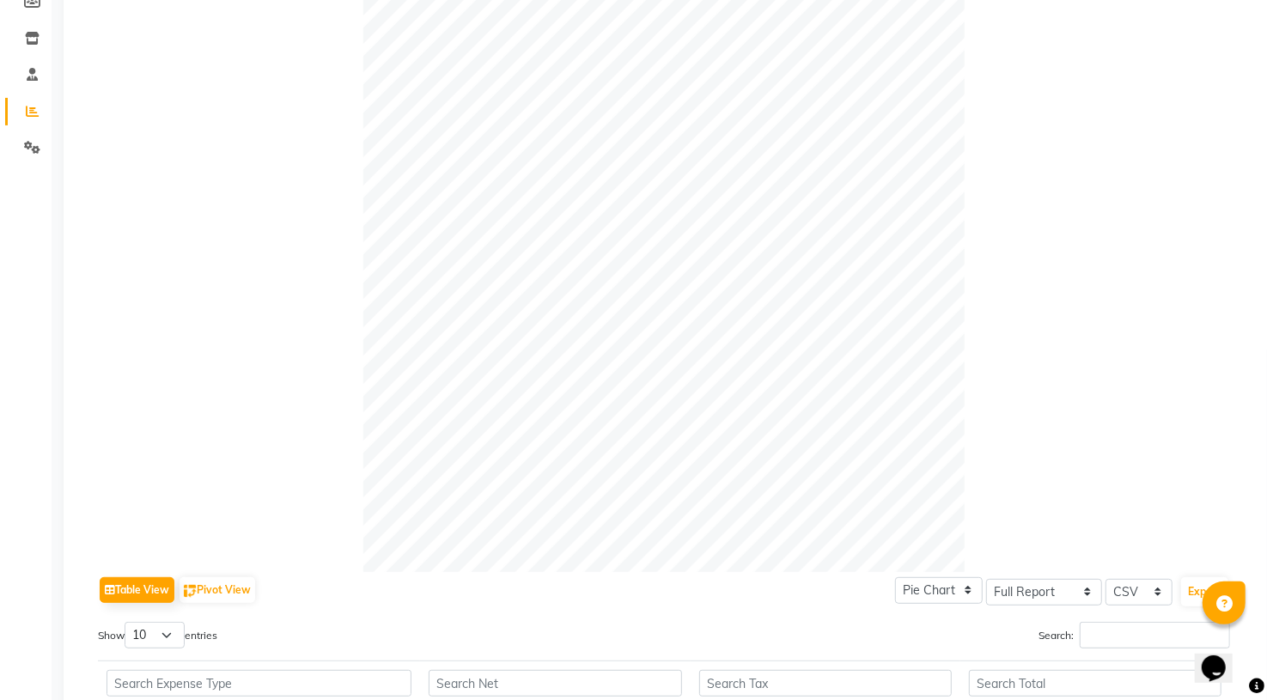
scroll to position [311, 0]
click at [972, 457] on div at bounding box center [664, 266] width 1132 height 601
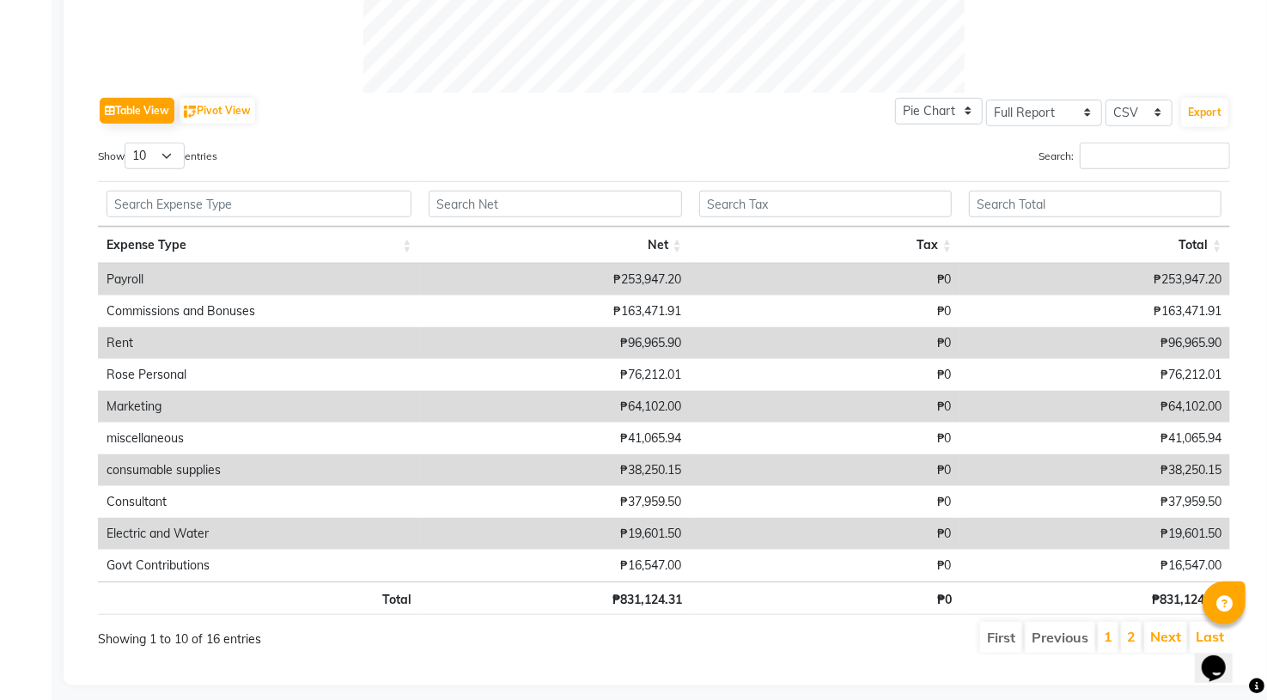
scroll to position [783, 0]
select select "25"
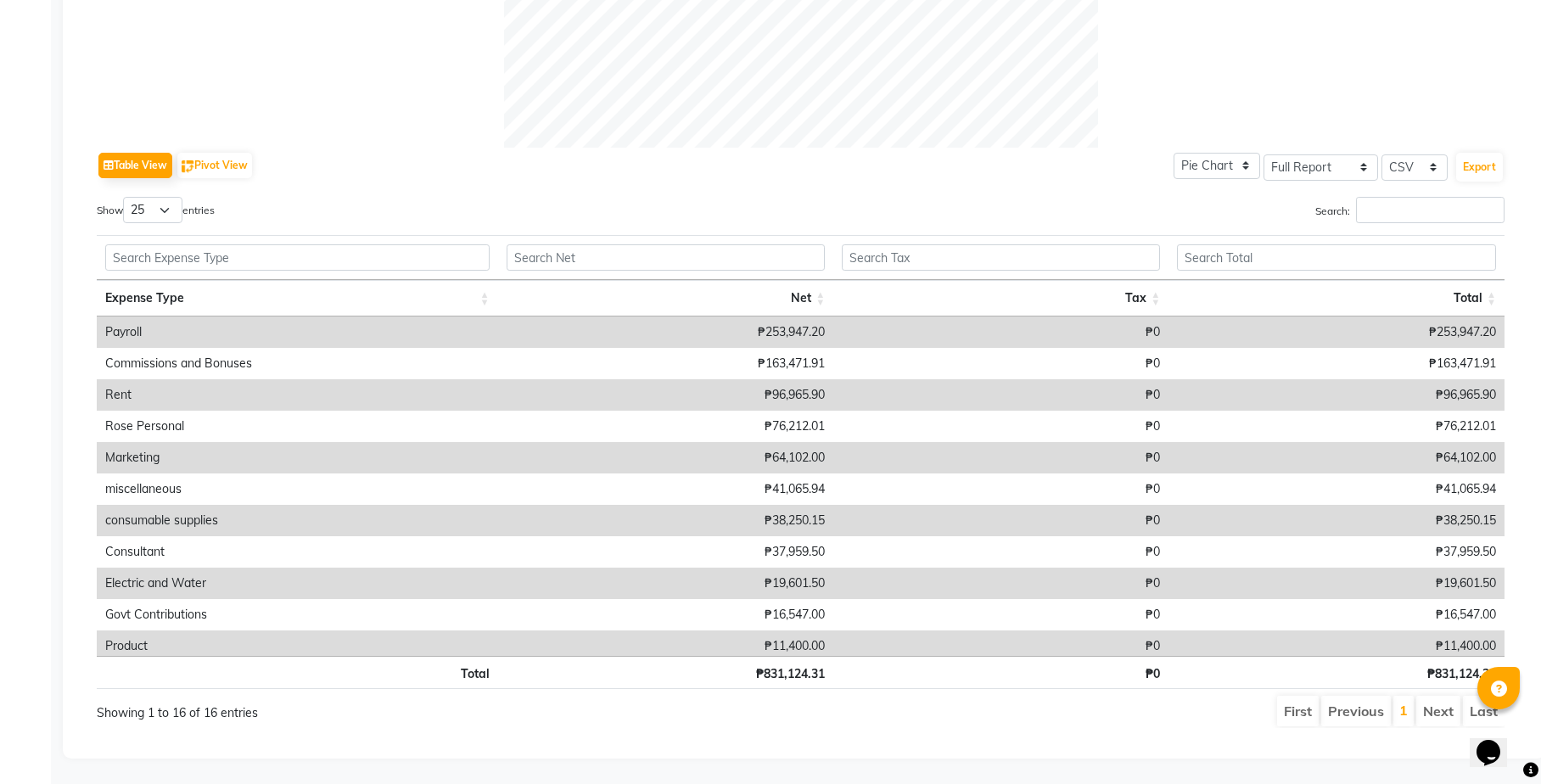
scroll to position [0, 0]
click at [693, 690] on div "Sales Trends Feedback Comparison Generate Report Favorites All Sales Sales Targ…" at bounding box center [804, 56] width 1483 height 1404
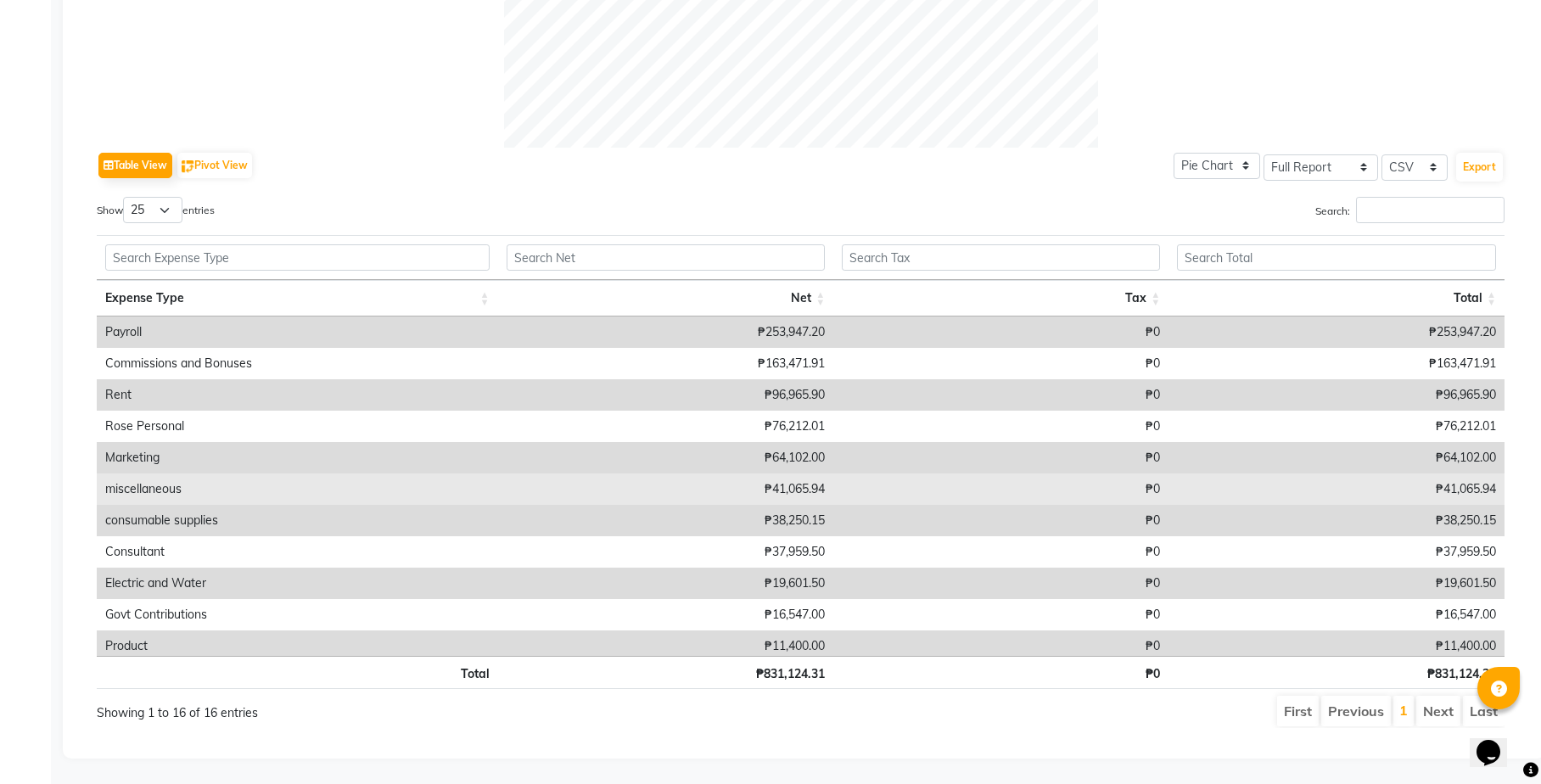
click at [106, 483] on td "miscellaneous" at bounding box center [297, 489] width 401 height 32
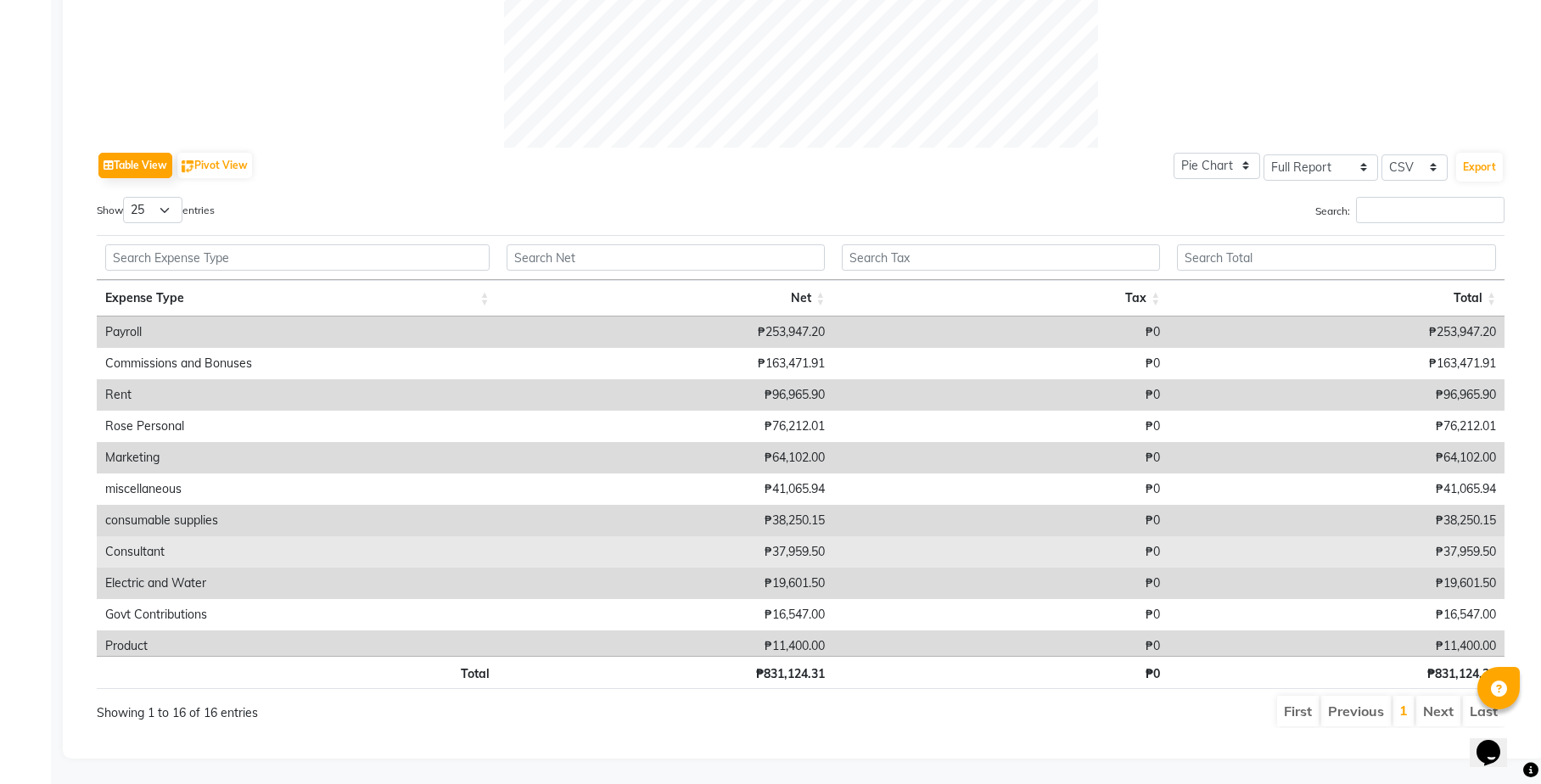
click at [123, 541] on td "Consultant" at bounding box center [297, 552] width 401 height 32
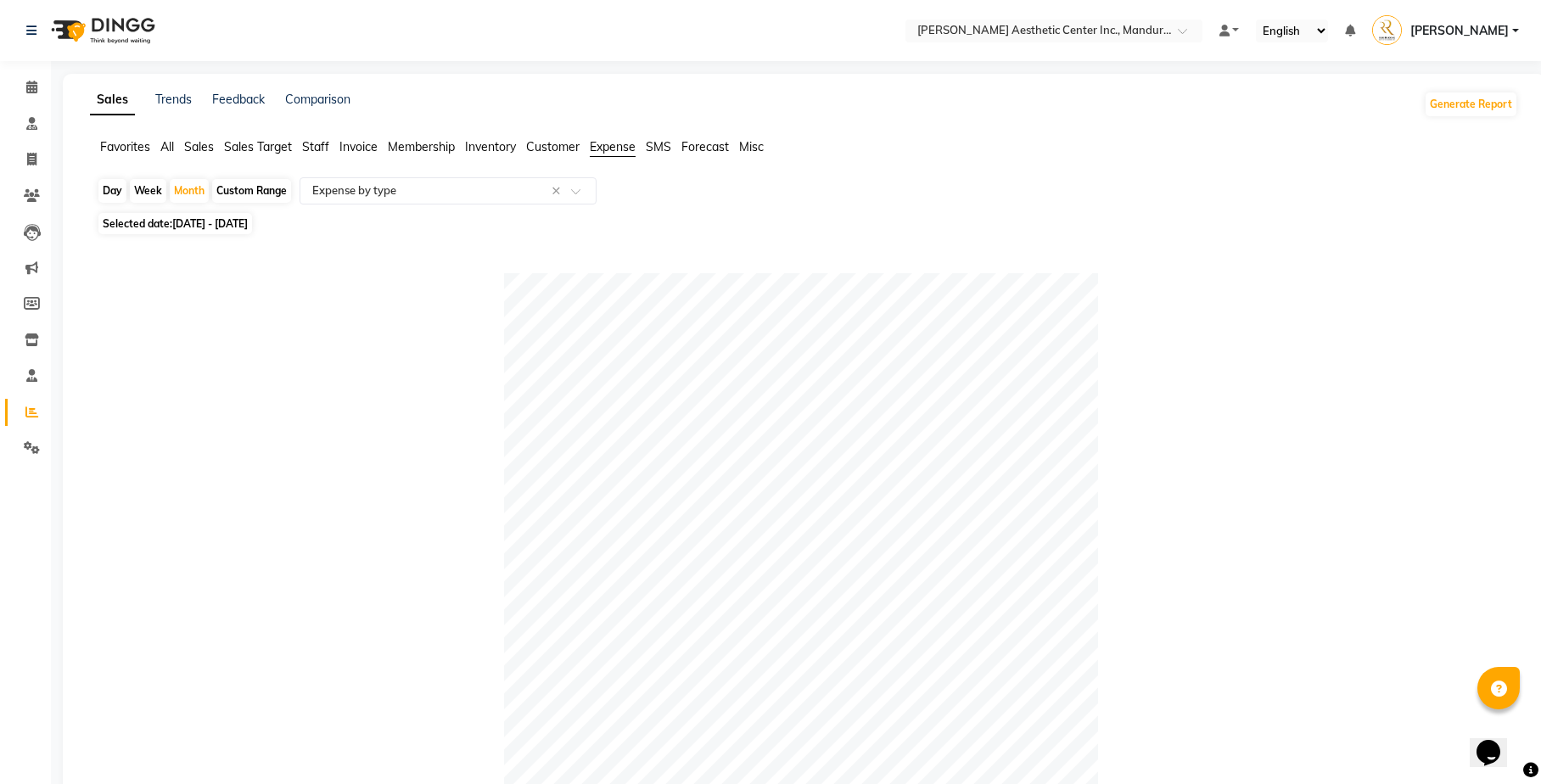
click at [220, 282] on div at bounding box center [800, 570] width 1408 height 593
click at [195, 149] on span "Sales" at bounding box center [199, 146] width 30 height 15
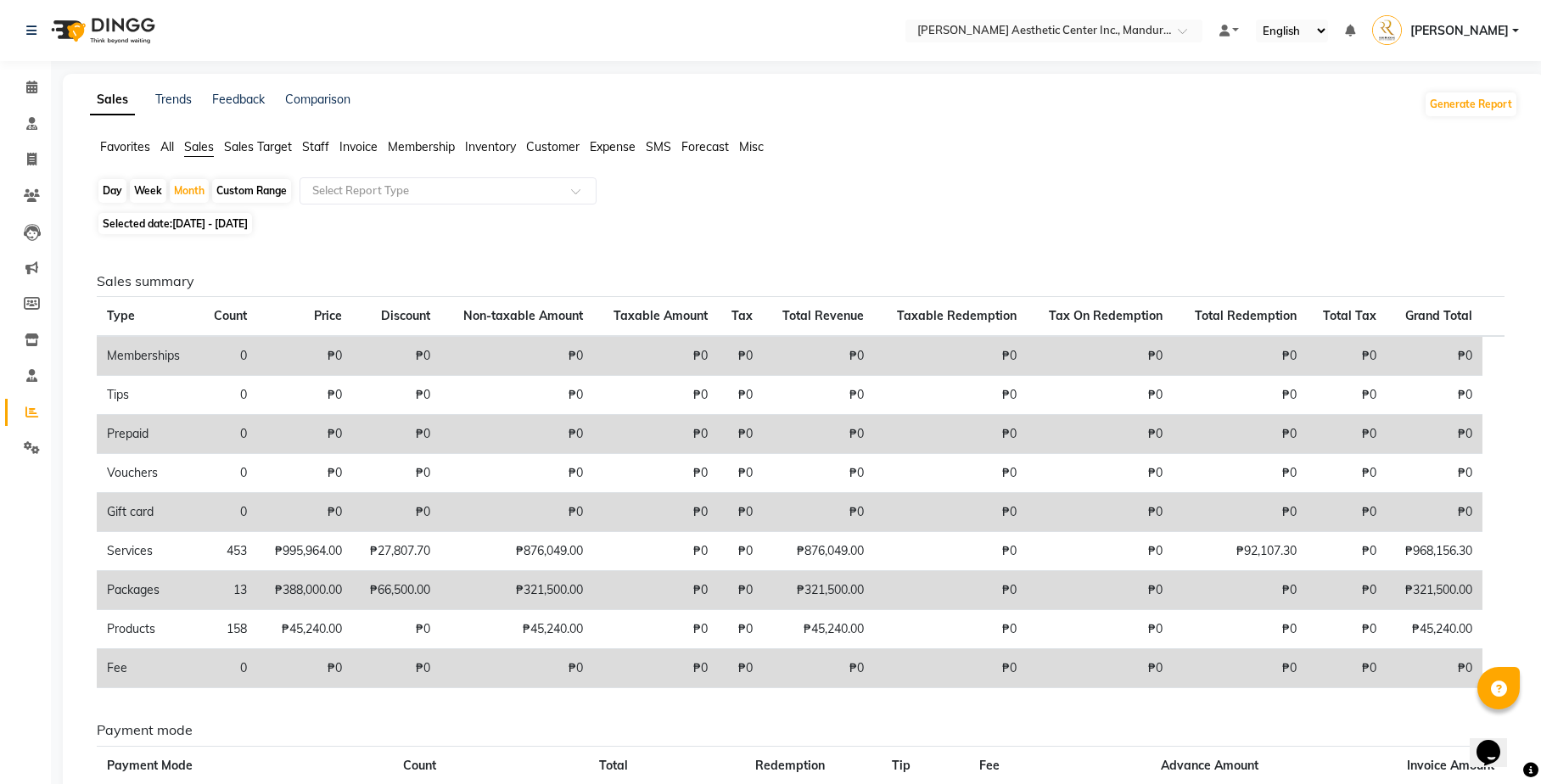
click at [250, 185] on div "Custom Range" at bounding box center [252, 191] width 79 height 24
select select "8"
select select "2025"
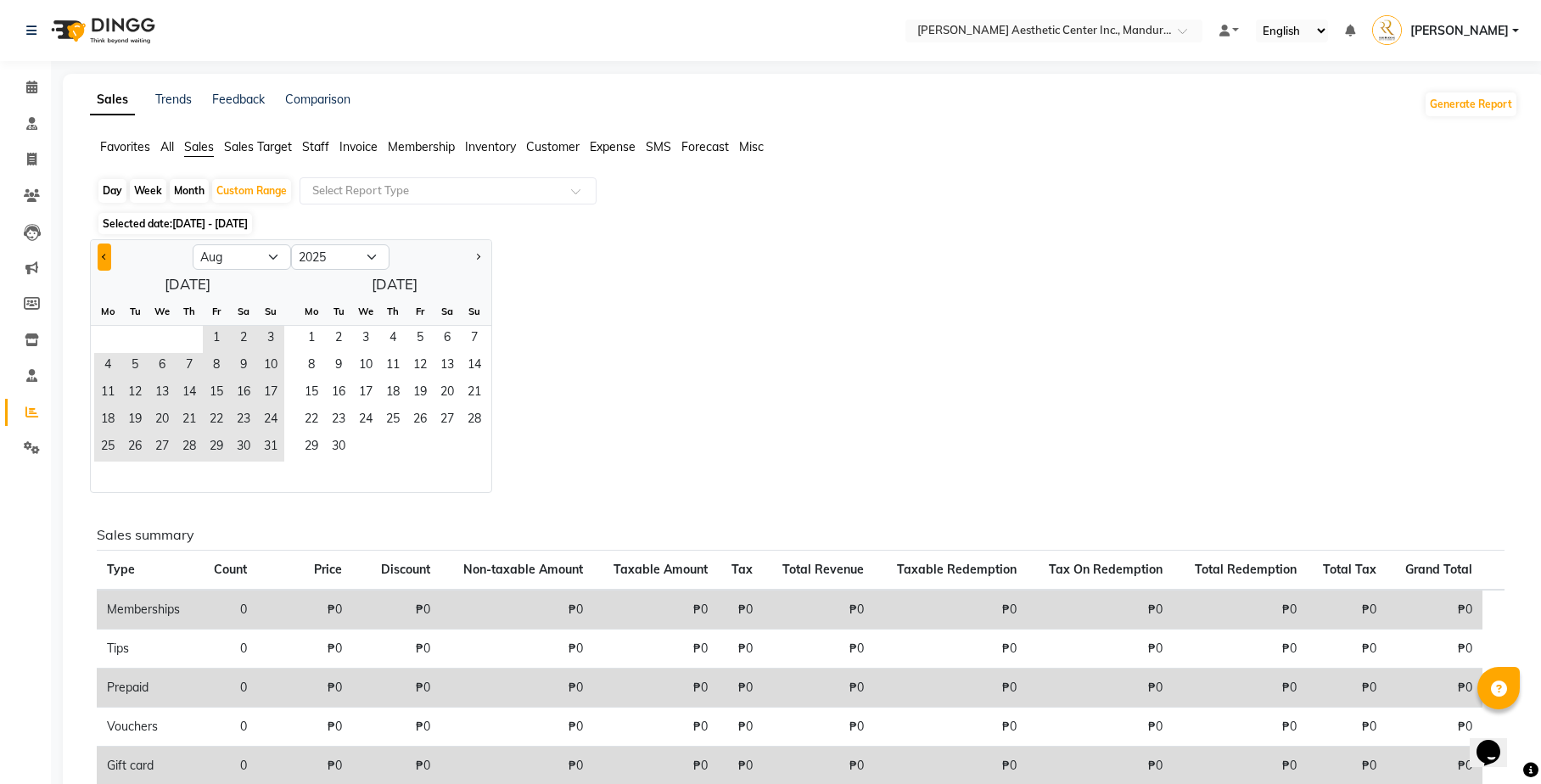
click at [106, 255] on span "Previous month" at bounding box center [105, 257] width 6 height 6
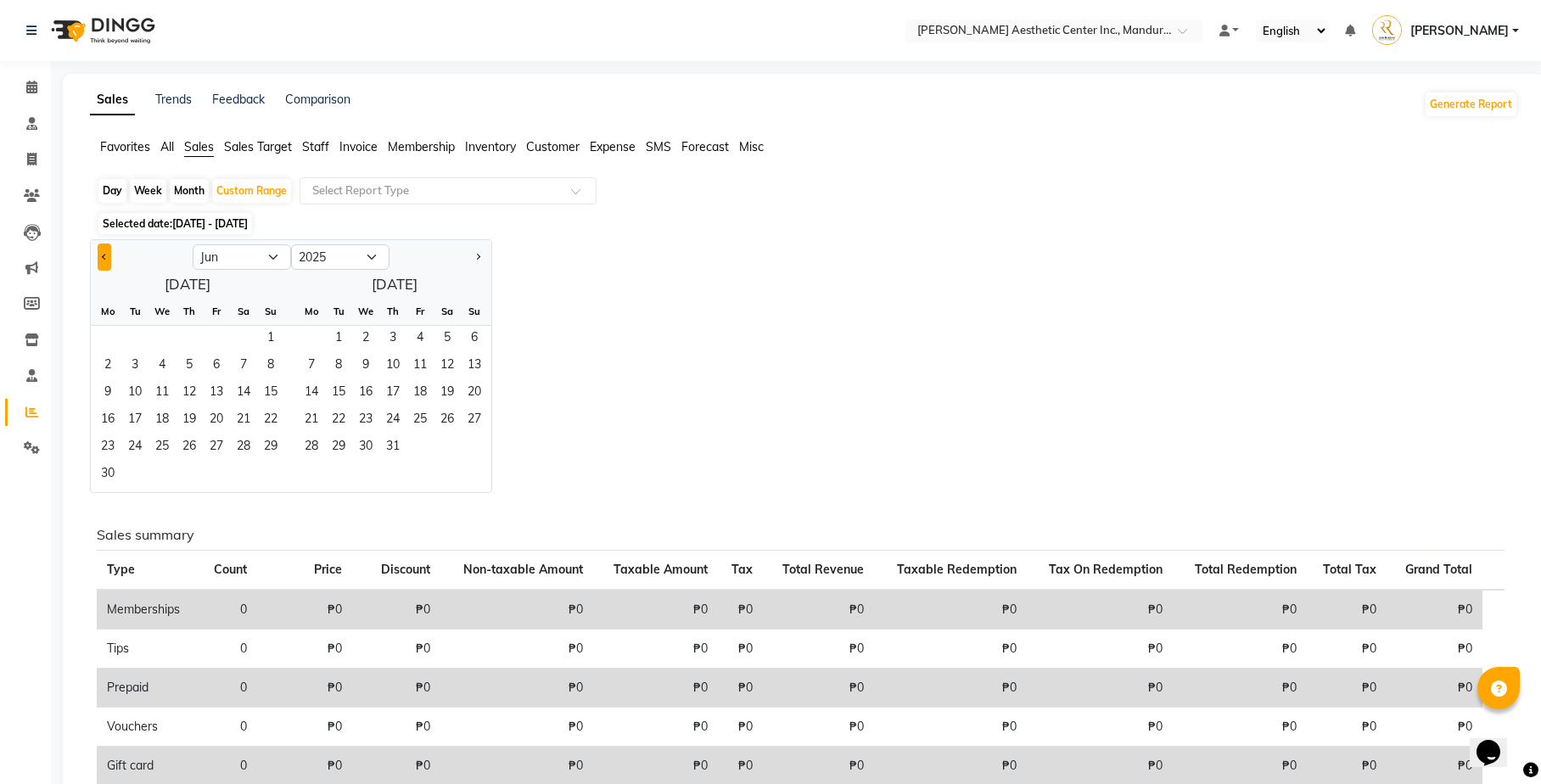
click at [106, 255] on span "Previous month" at bounding box center [105, 257] width 6 height 6
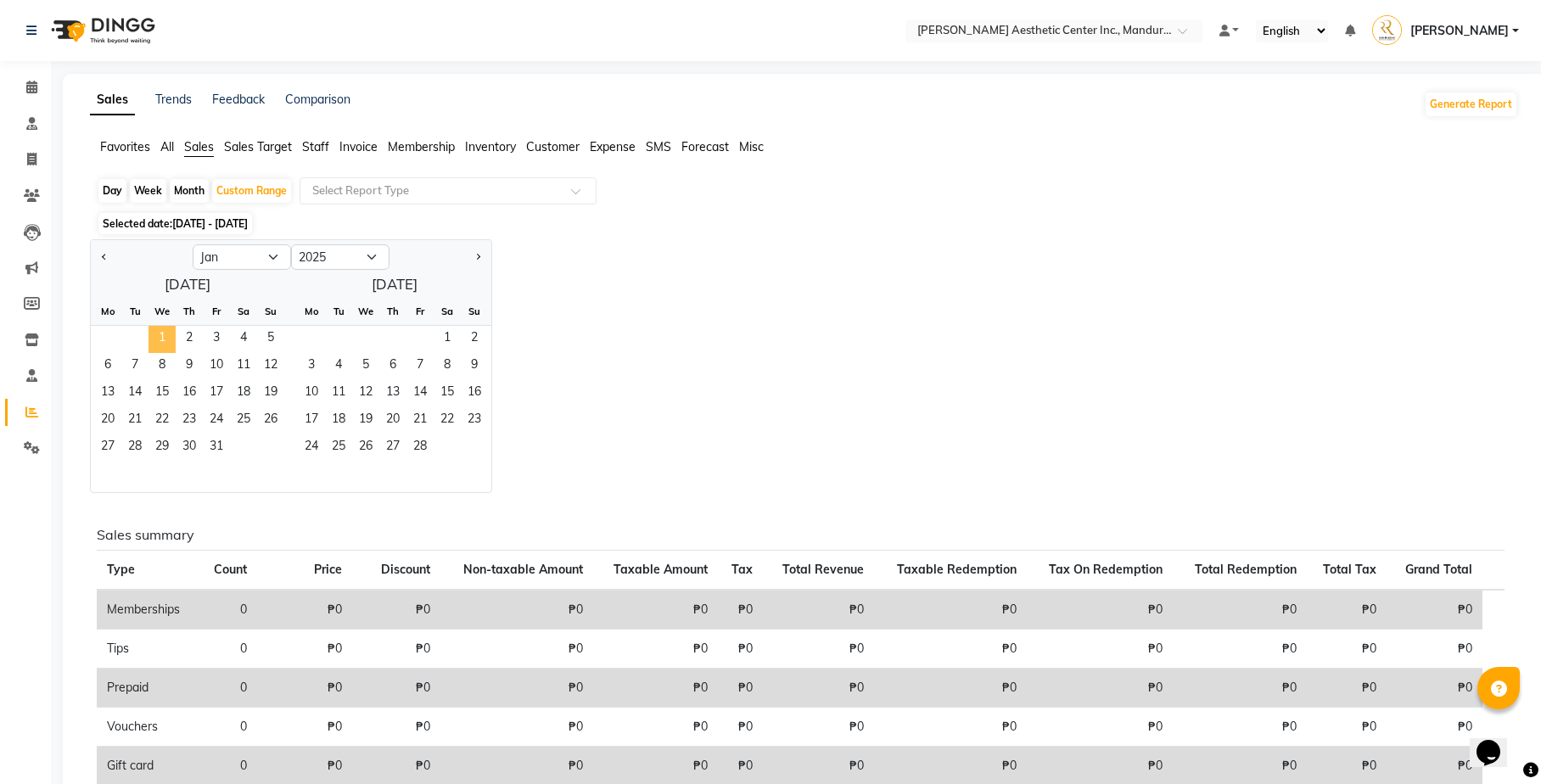
click at [166, 338] on span "1" at bounding box center [161, 339] width 27 height 27
click at [472, 256] on button "Next month" at bounding box center [478, 257] width 14 height 27
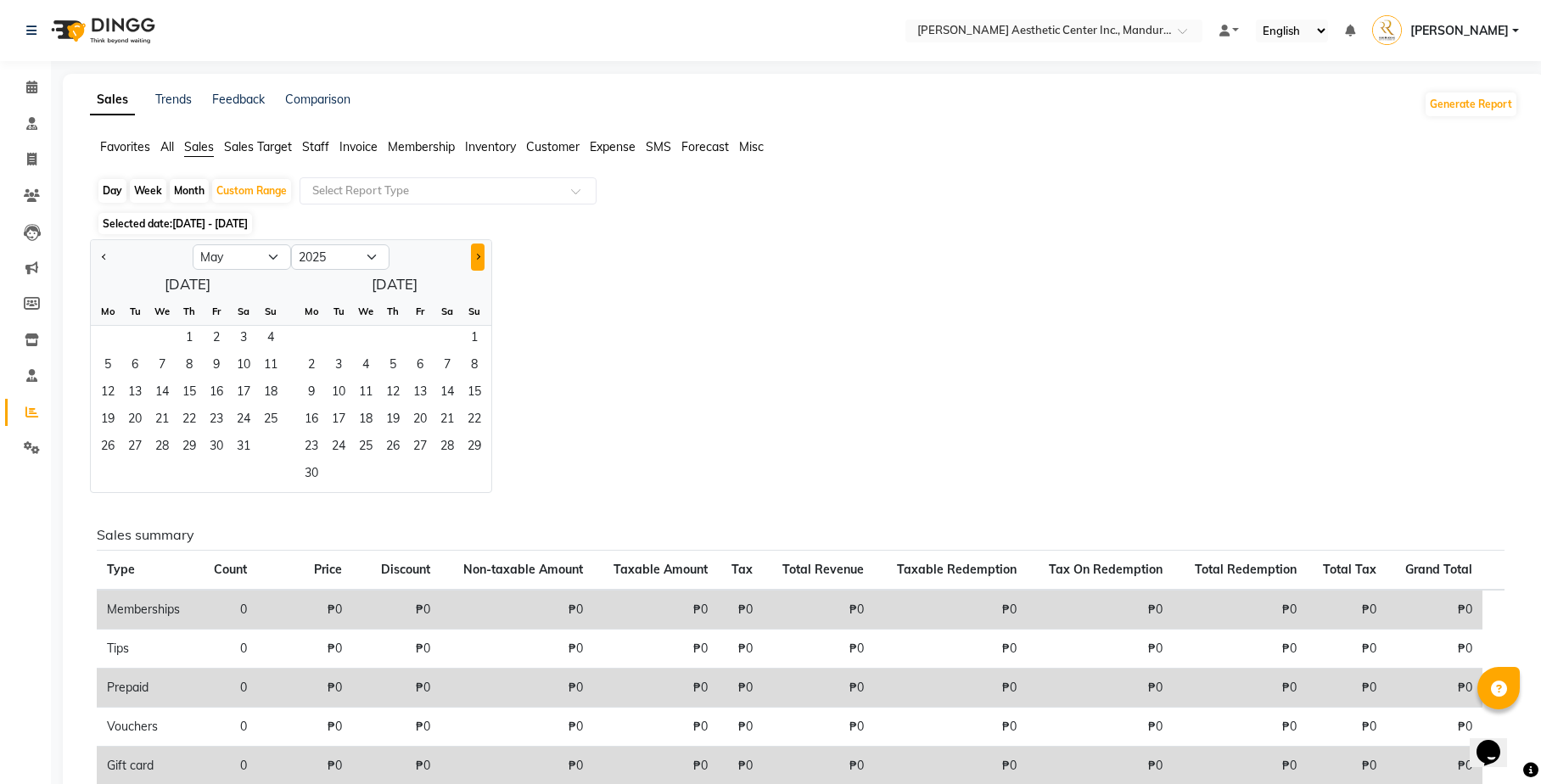
click at [472, 256] on button "Next month" at bounding box center [478, 257] width 14 height 27
select select "8"
click at [268, 446] on span "31" at bounding box center [270, 447] width 27 height 27
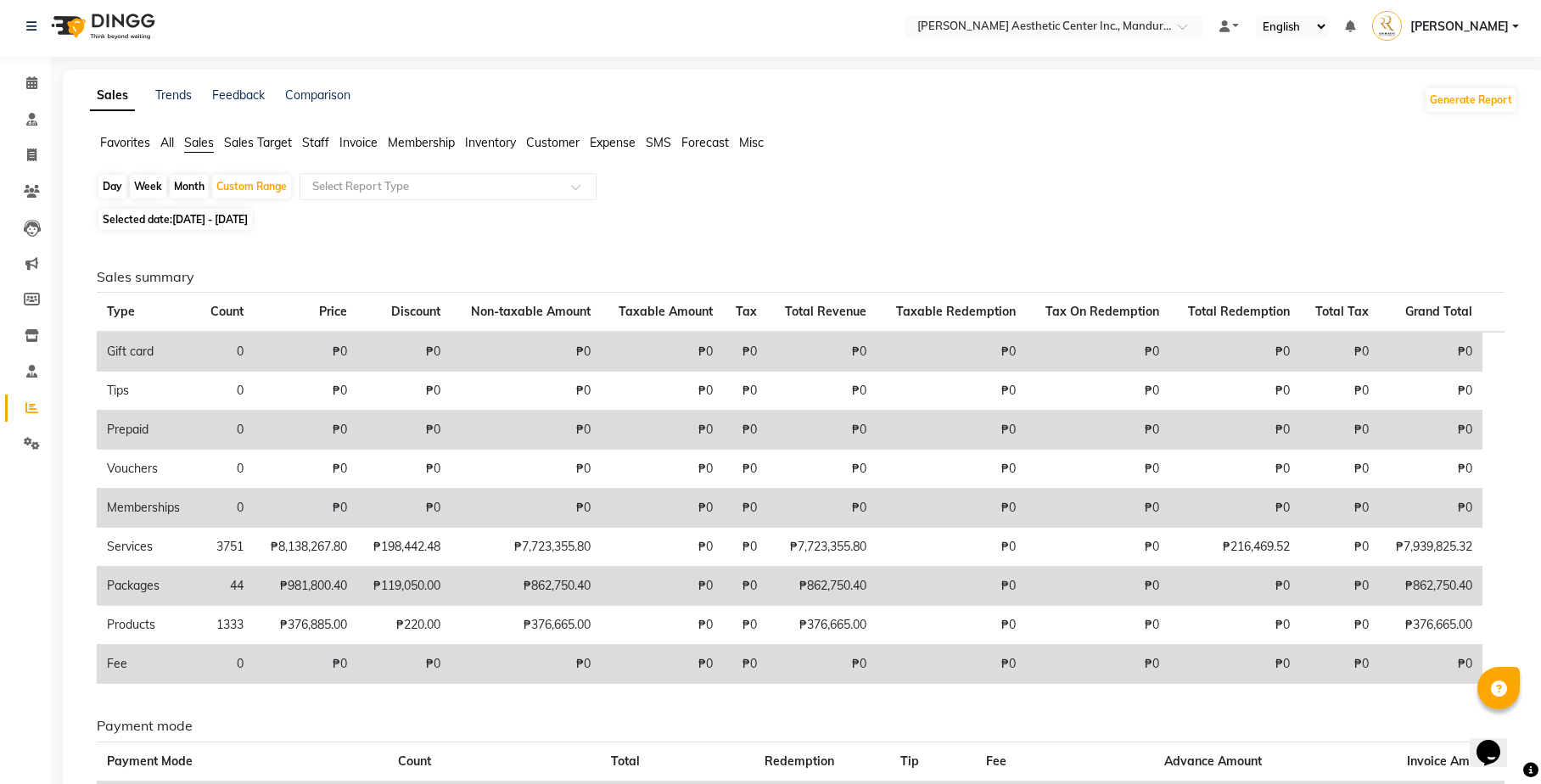
scroll to position [4, 0]
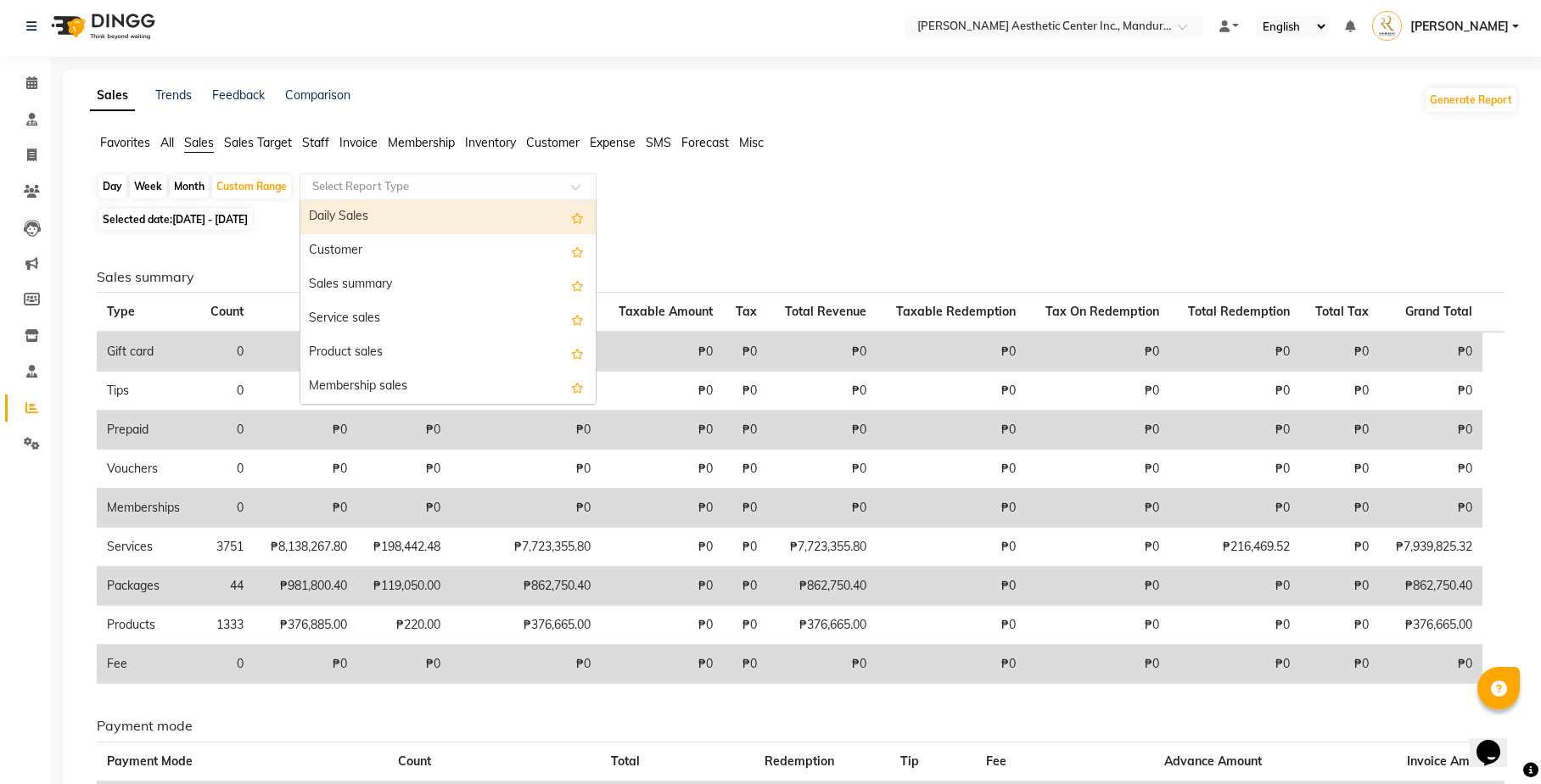
click at [492, 184] on input "text" at bounding box center [431, 186] width 244 height 17
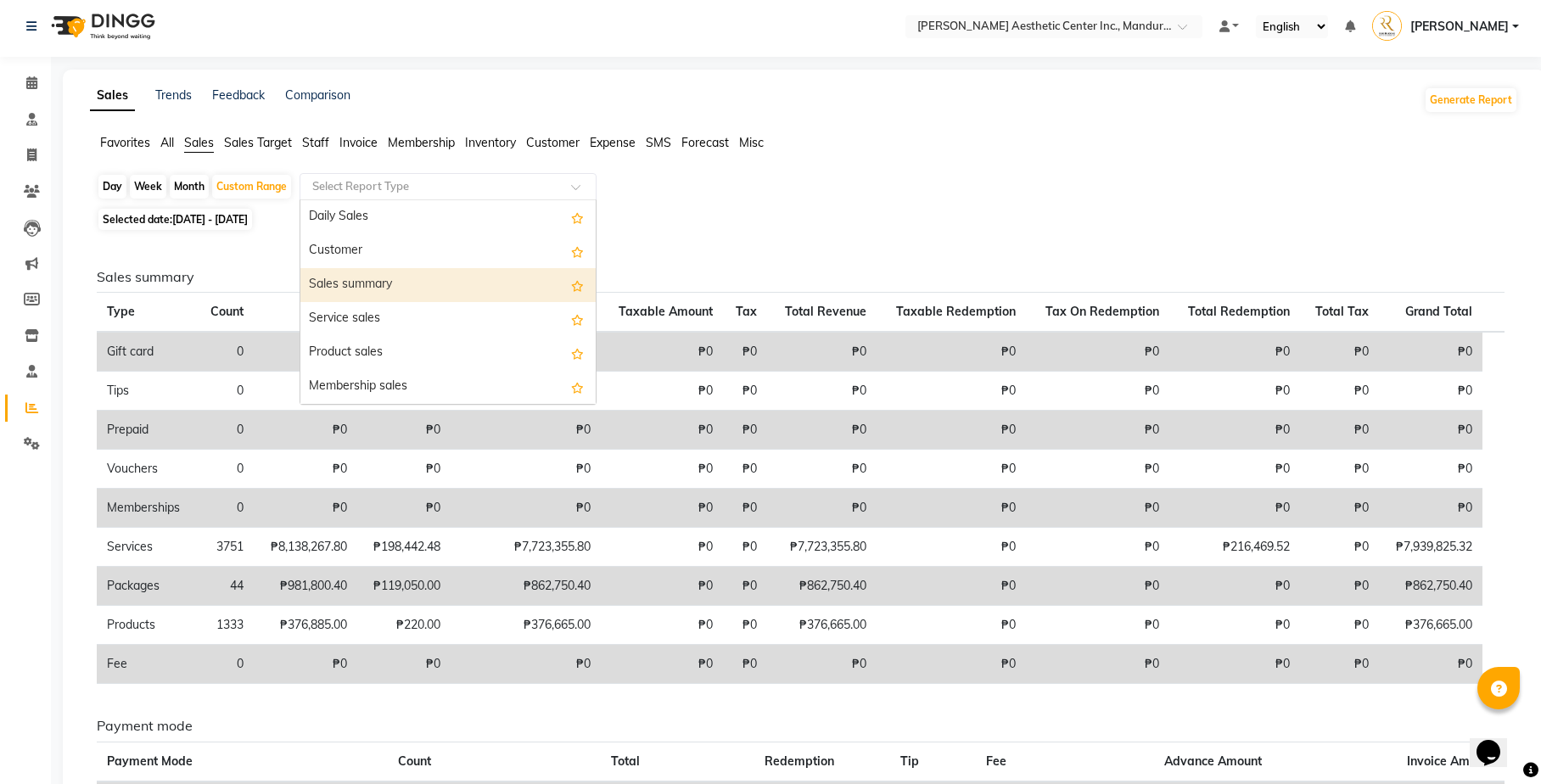
click at [478, 282] on div "Sales summary" at bounding box center [447, 284] width 295 height 34
select select "full_report"
select select "csv"
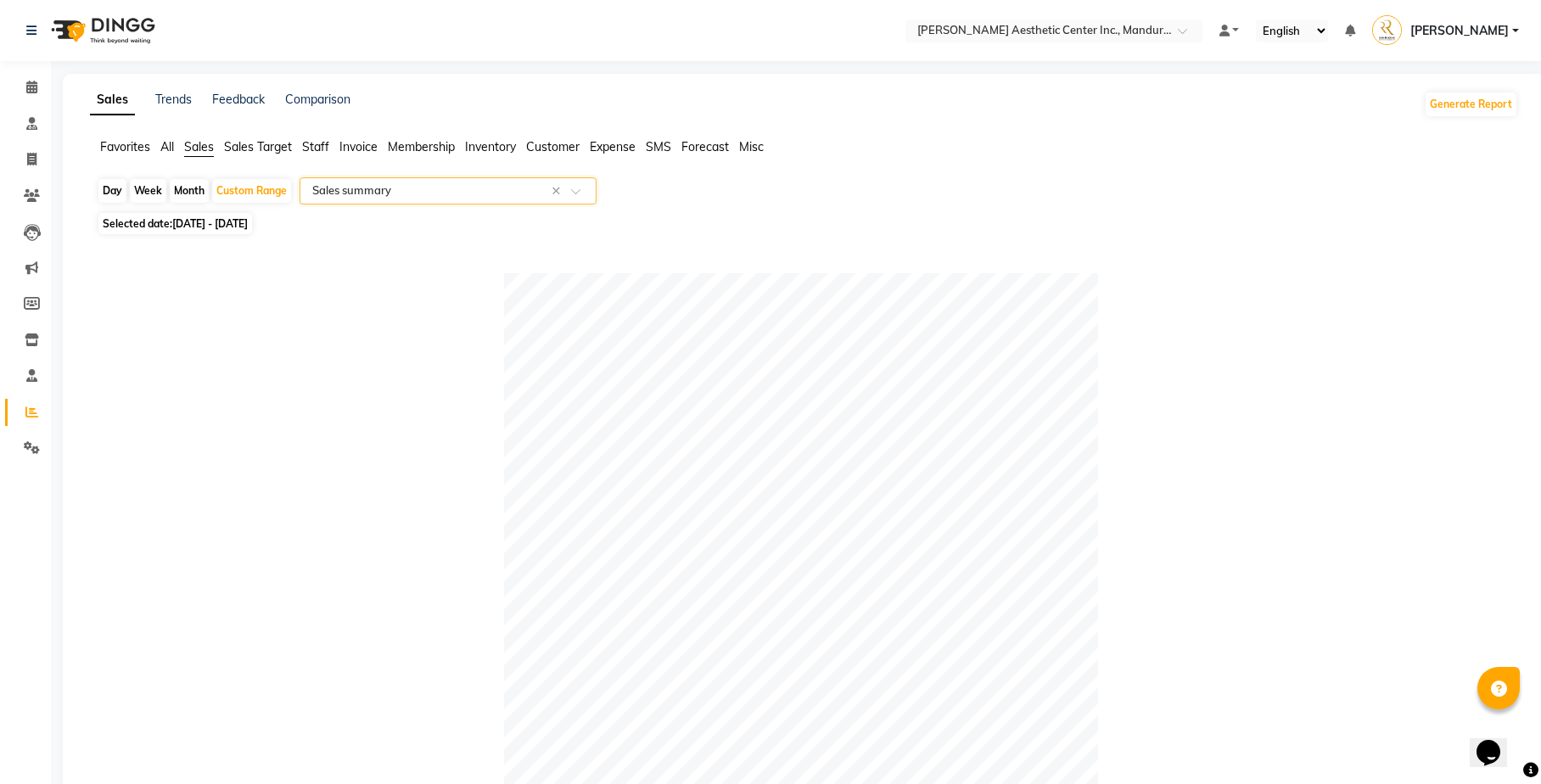
scroll to position [0, 0]
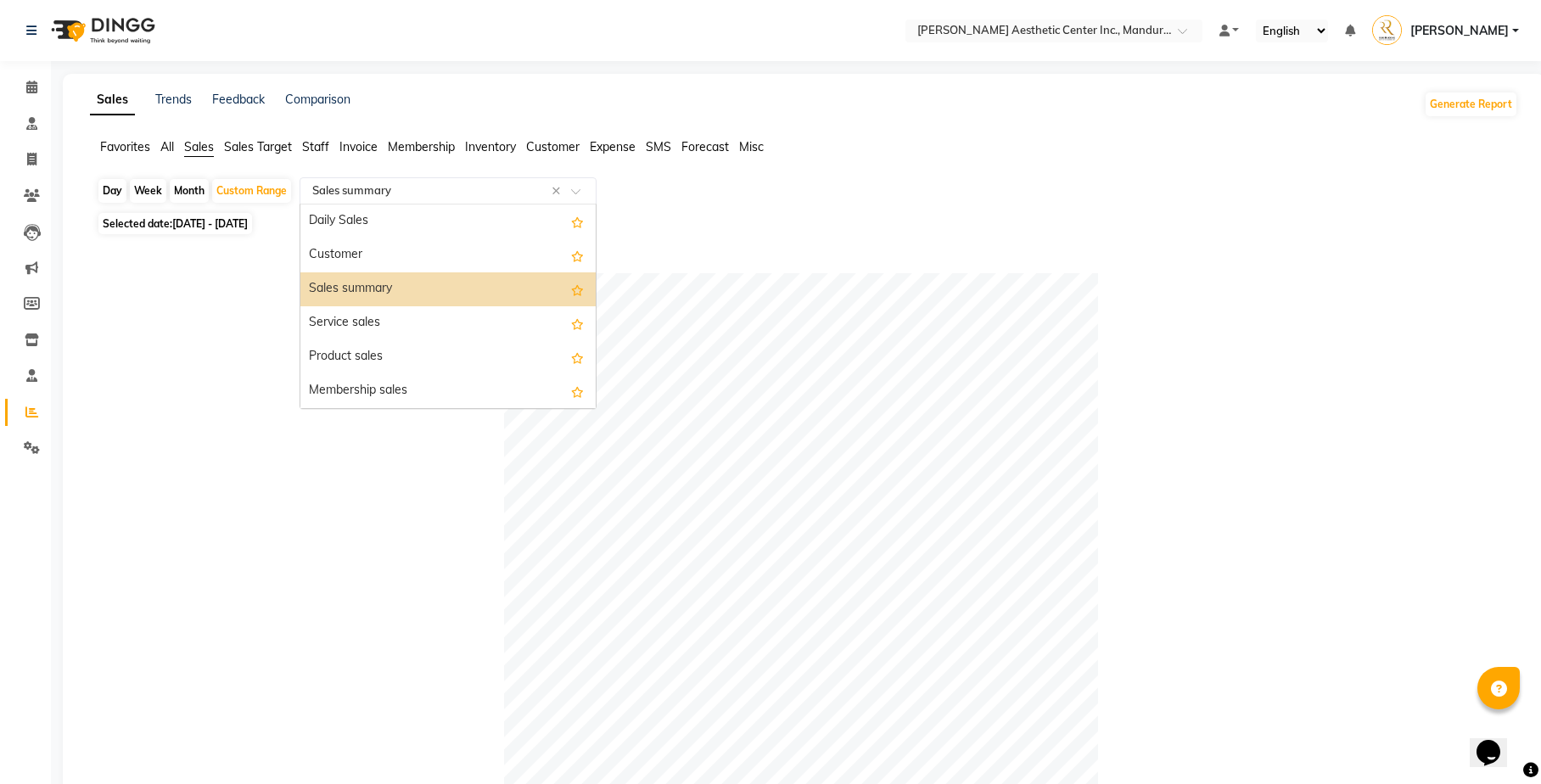
click at [394, 191] on input "text" at bounding box center [431, 191] width 244 height 17
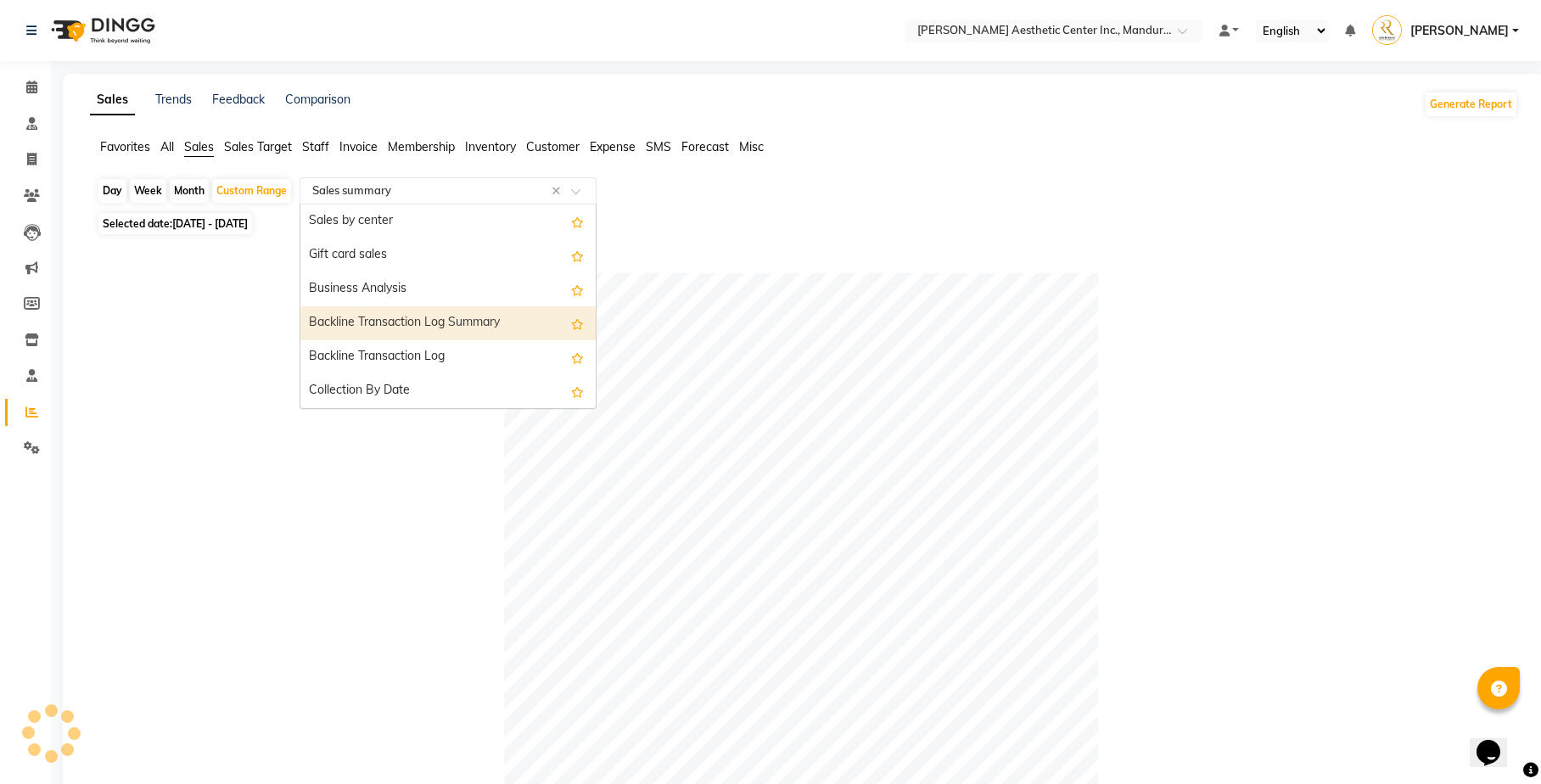
scroll to position [373, 0]
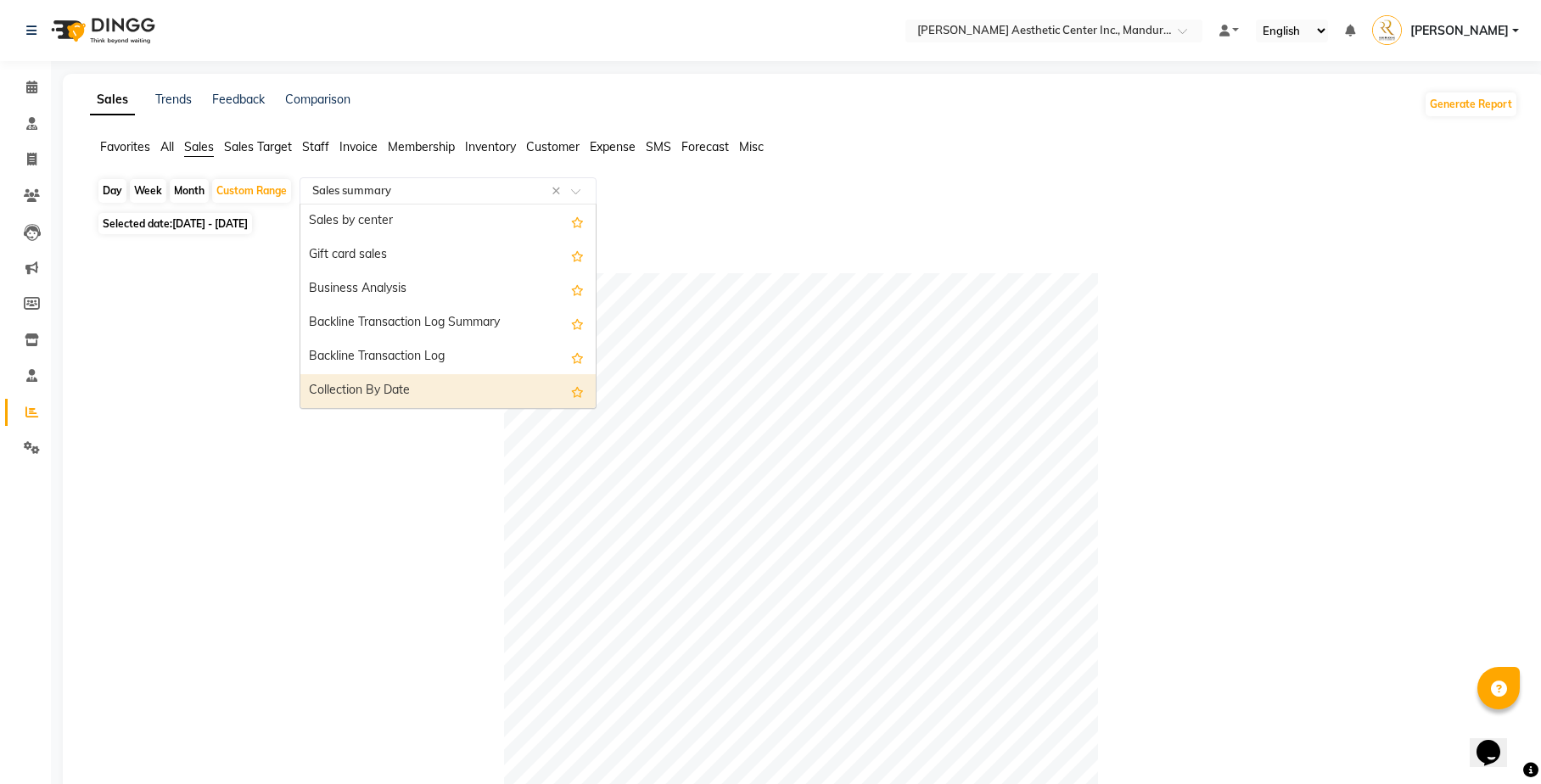
click at [428, 392] on div "Collection By Date" at bounding box center [447, 391] width 295 height 34
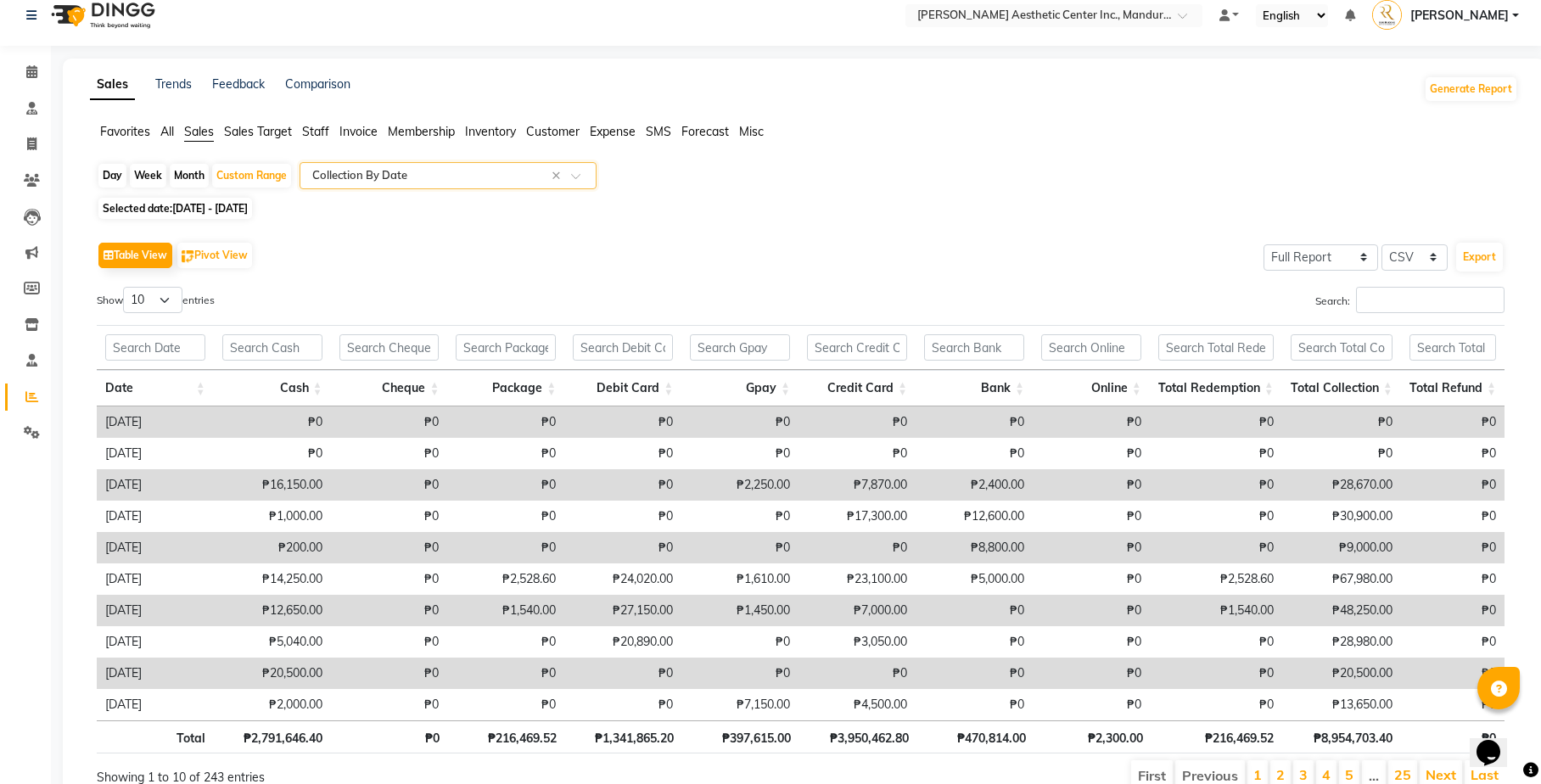
scroll to position [17, 0]
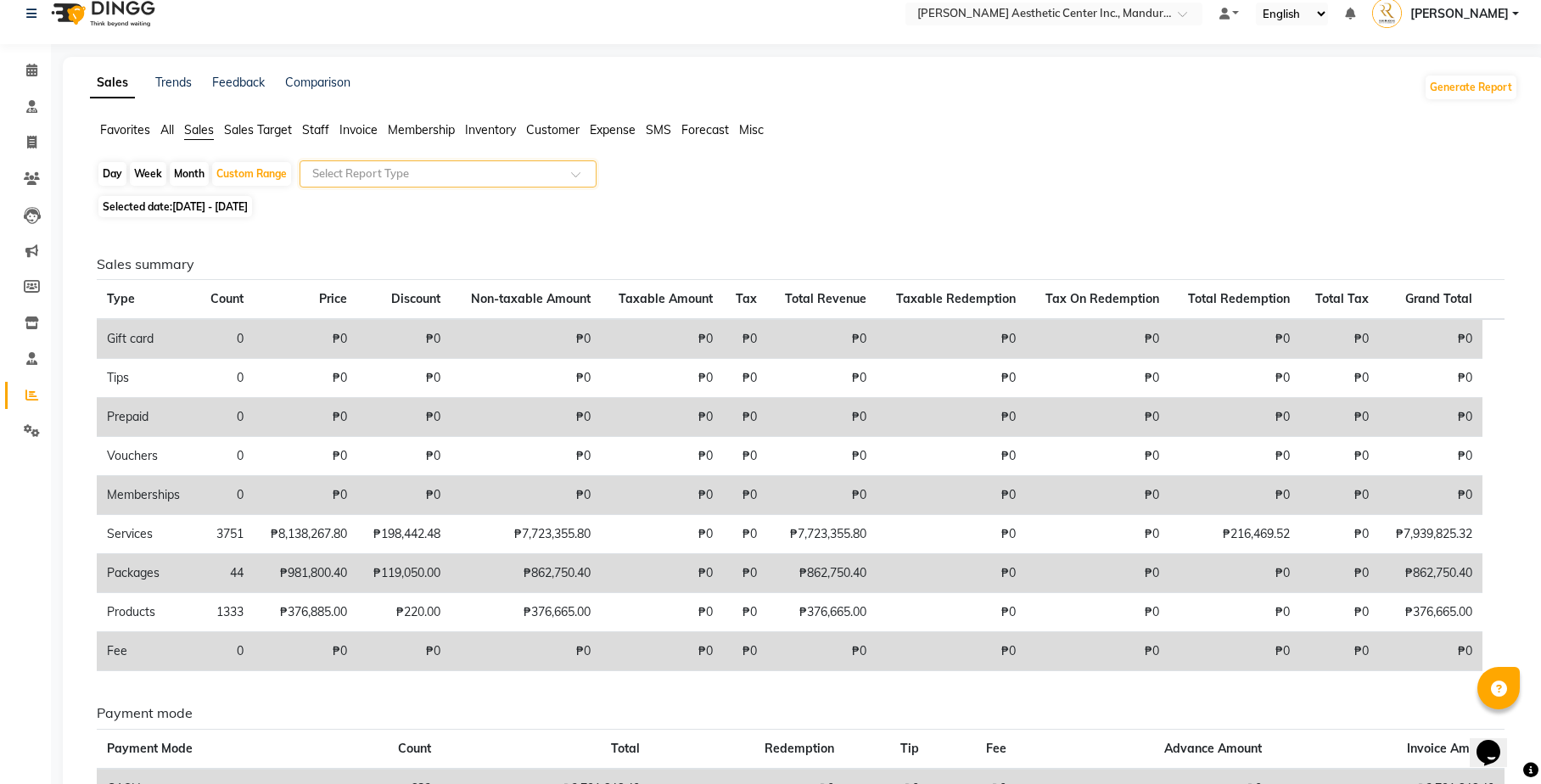
click at [577, 171] on span at bounding box center [581, 179] width 21 height 17
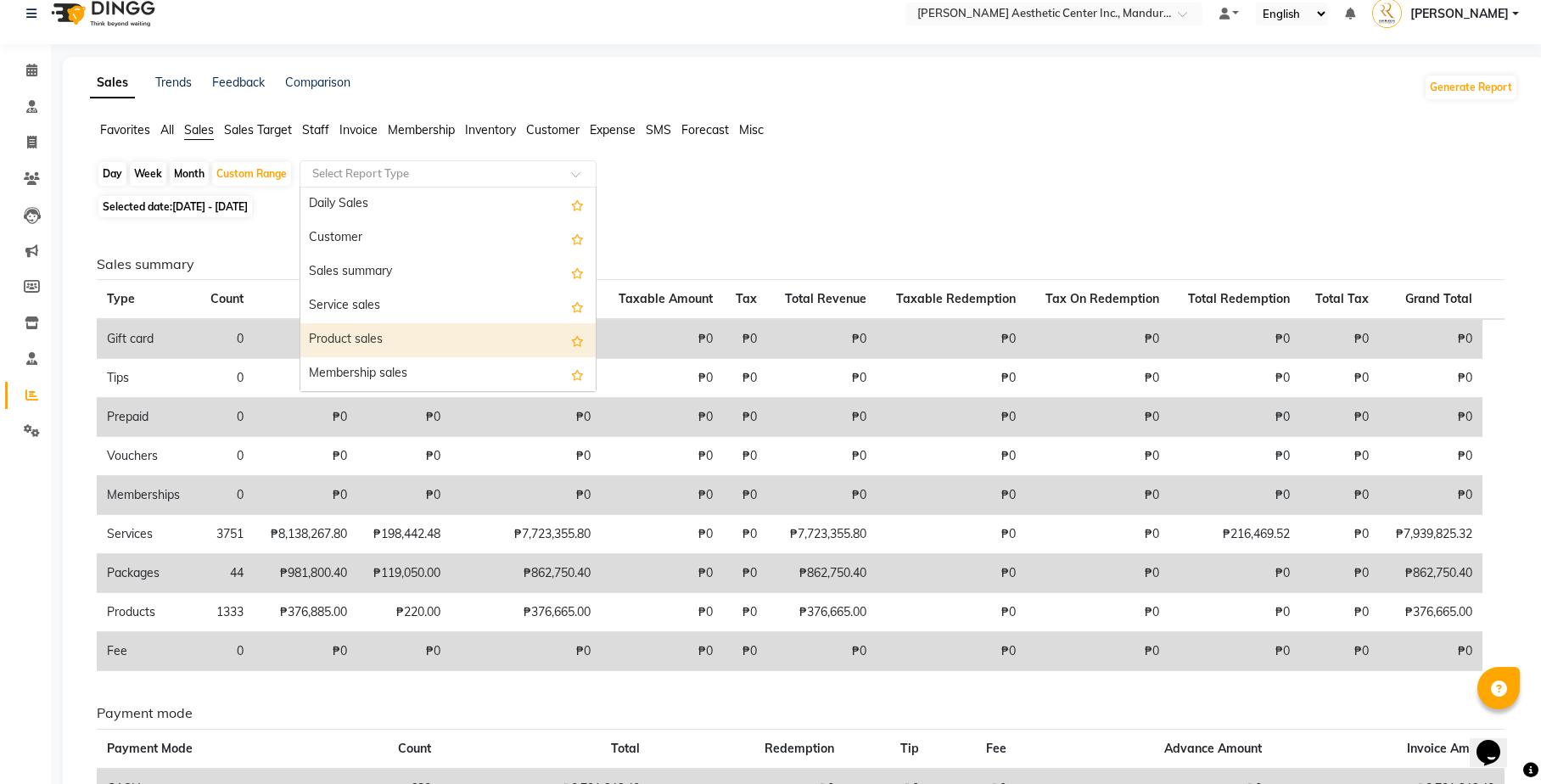
scroll to position [0, 0]
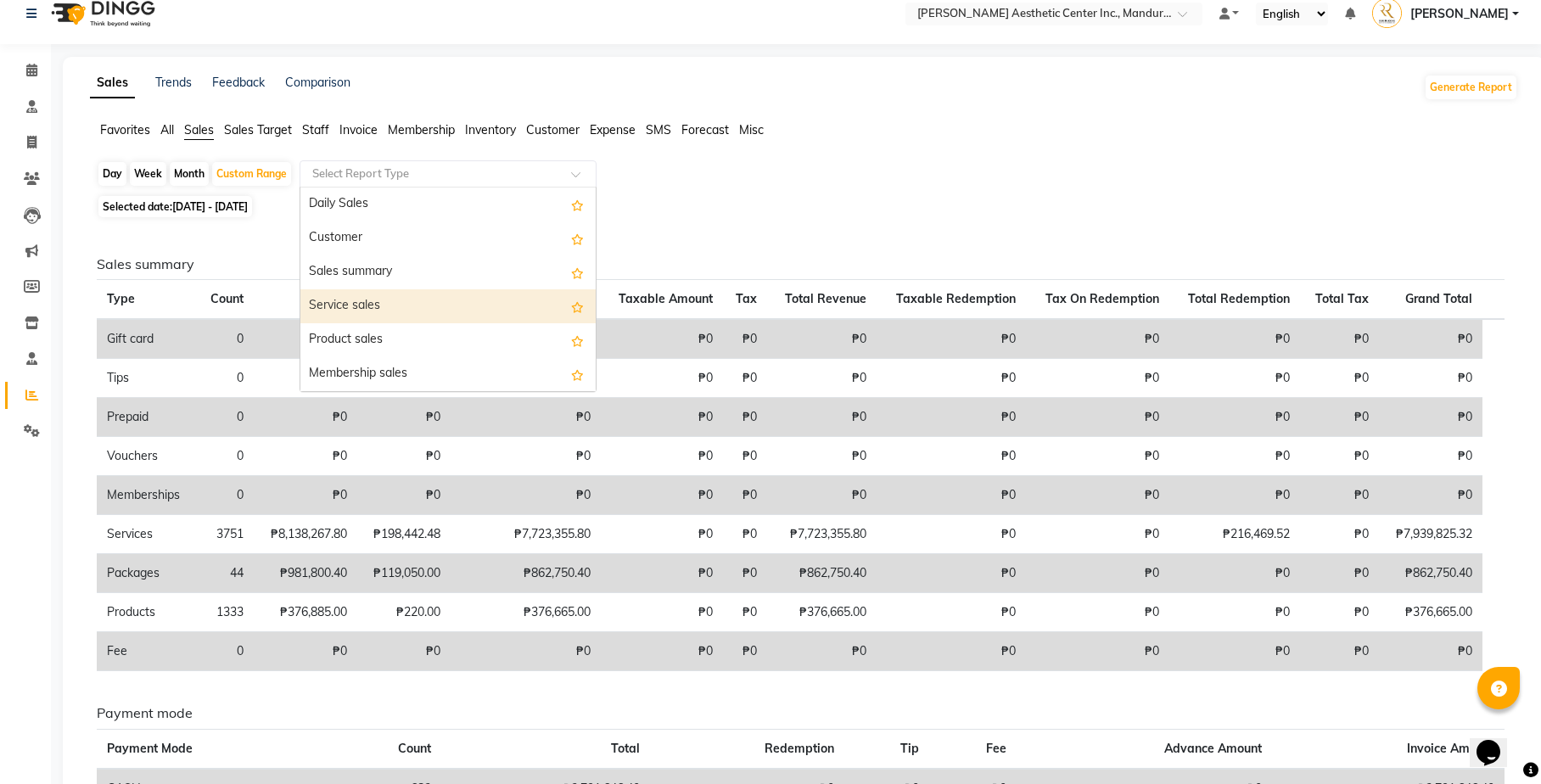
click at [395, 310] on div "Service sales" at bounding box center [447, 306] width 295 height 34
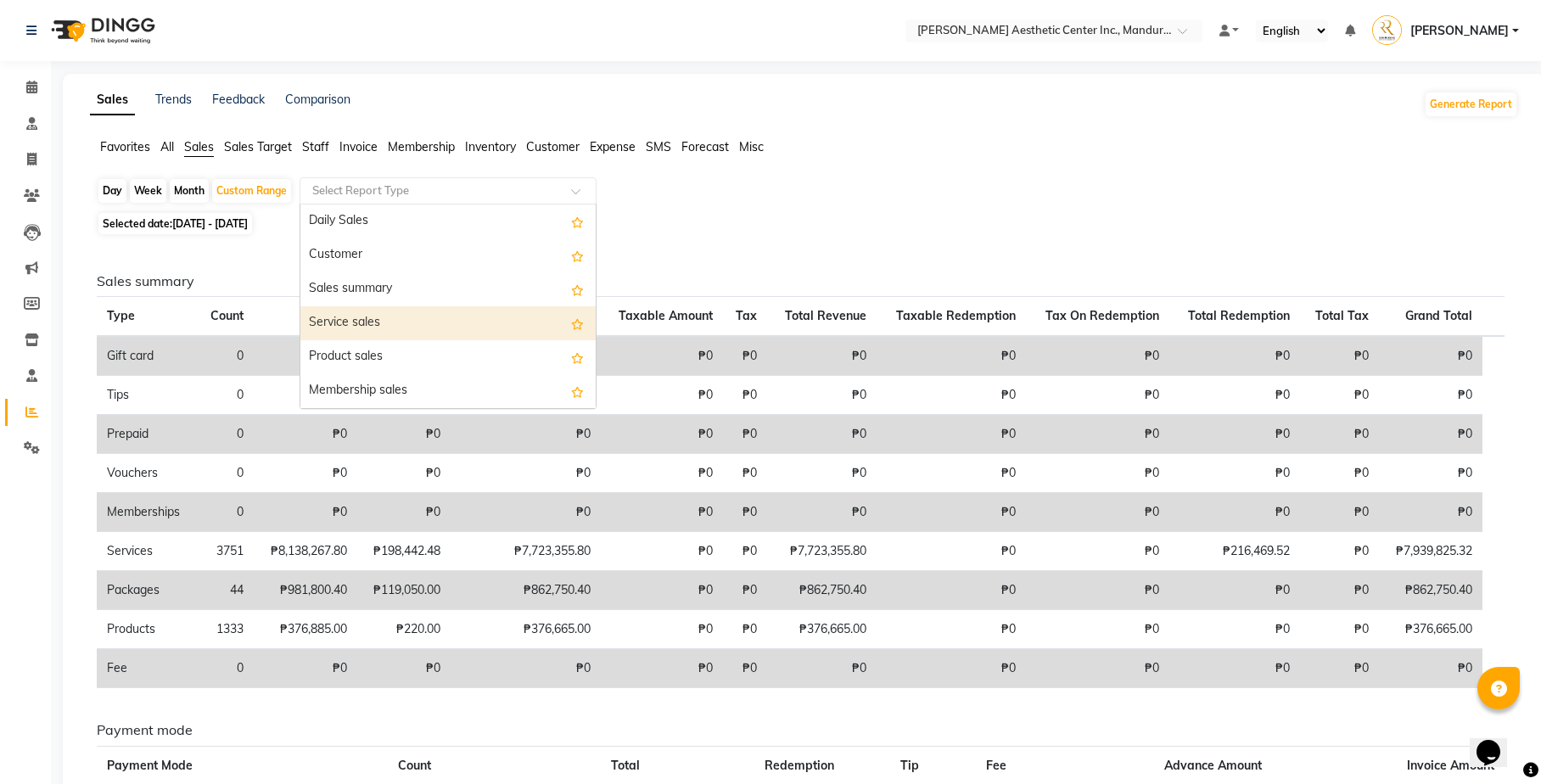
select select "full_report"
select select "csv"
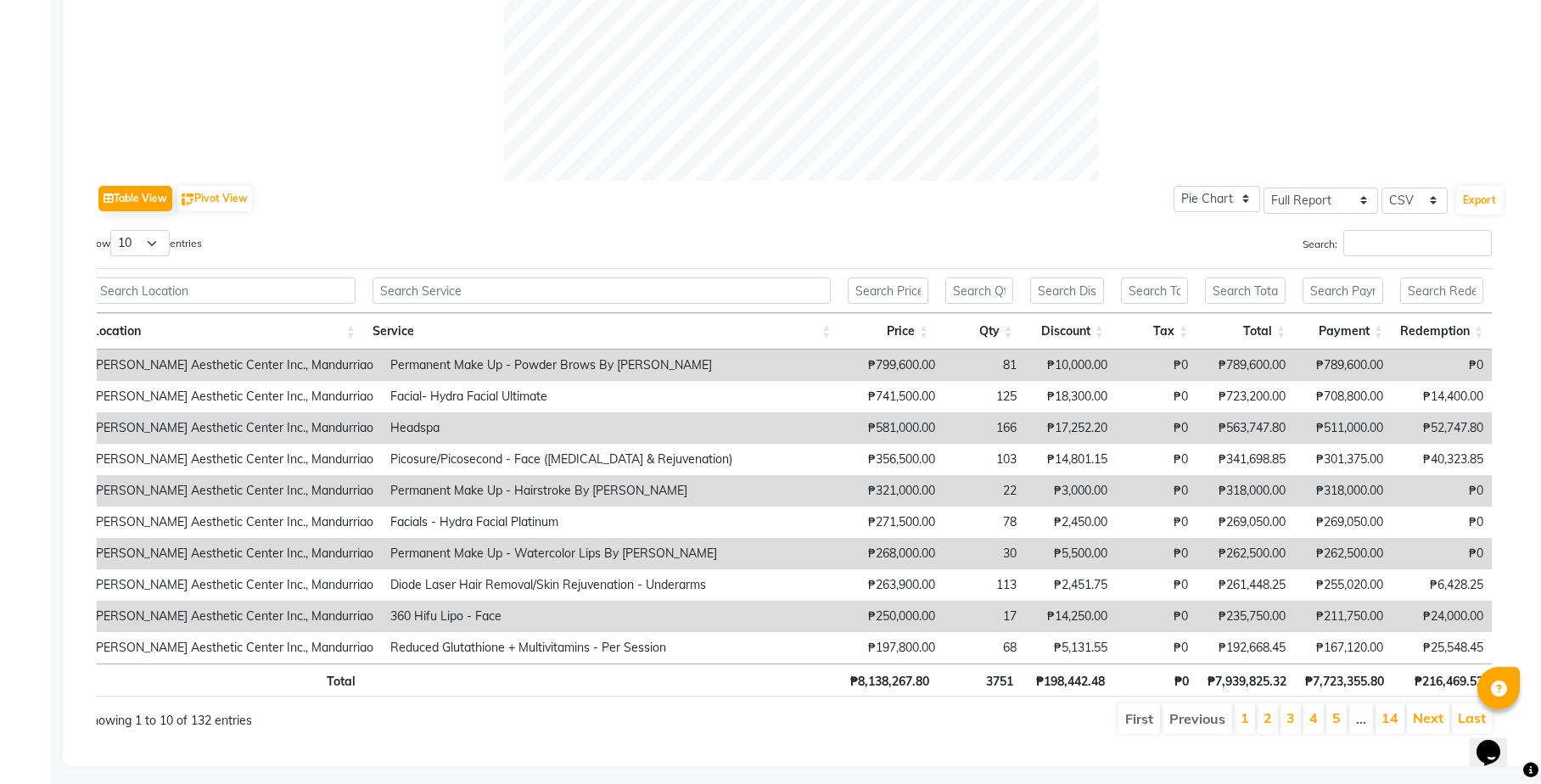
scroll to position [685, 0]
click at [1251, 200] on button "Export" at bounding box center [1479, 200] width 46 height 29
click at [1095, 225] on div "Table View Pivot View Pie Chart Bar Chart Select Full Report Filtered Report Se…" at bounding box center [800, 459] width 1408 height 555
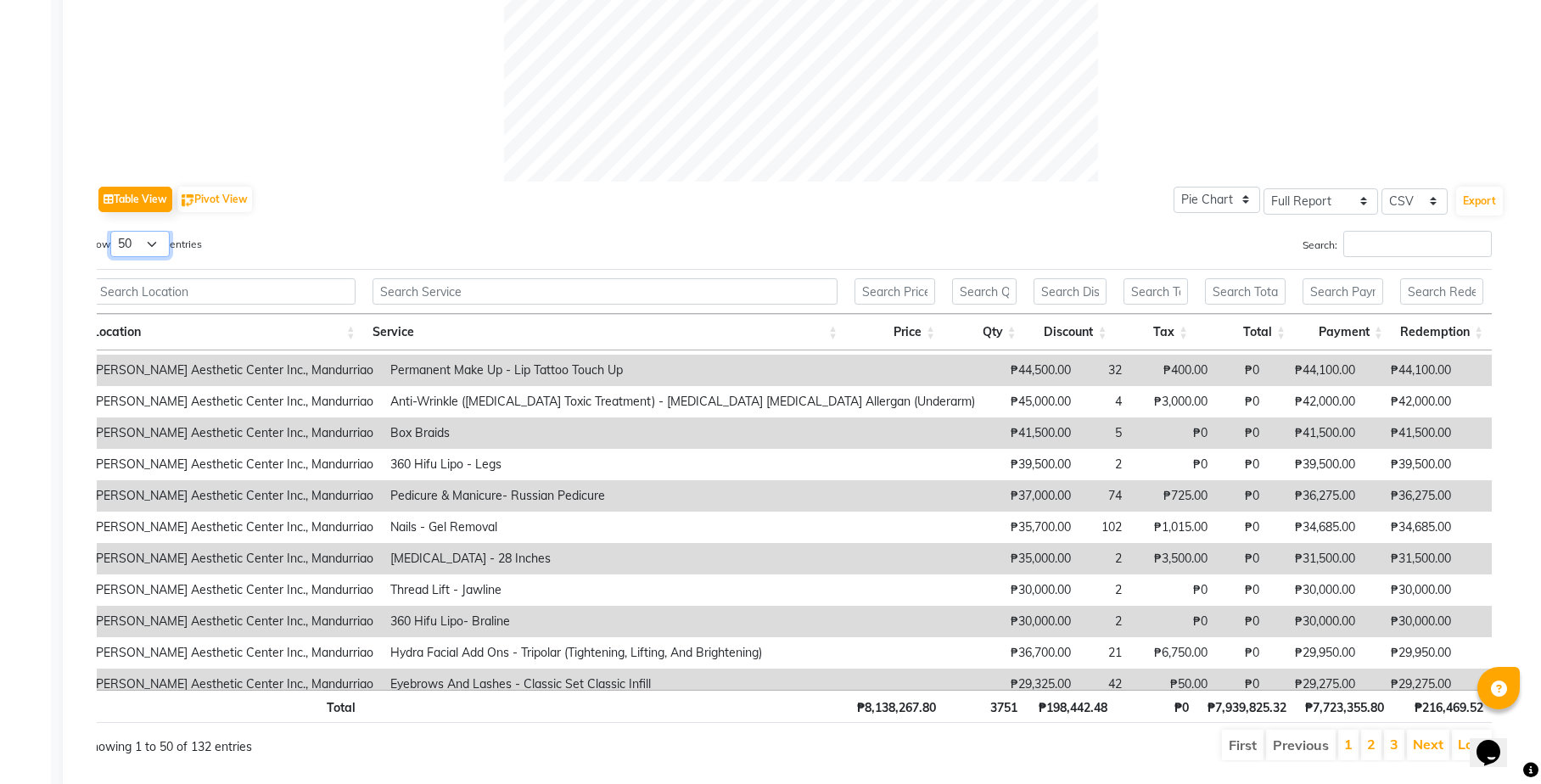
scroll to position [1187, 0]
select select "100"
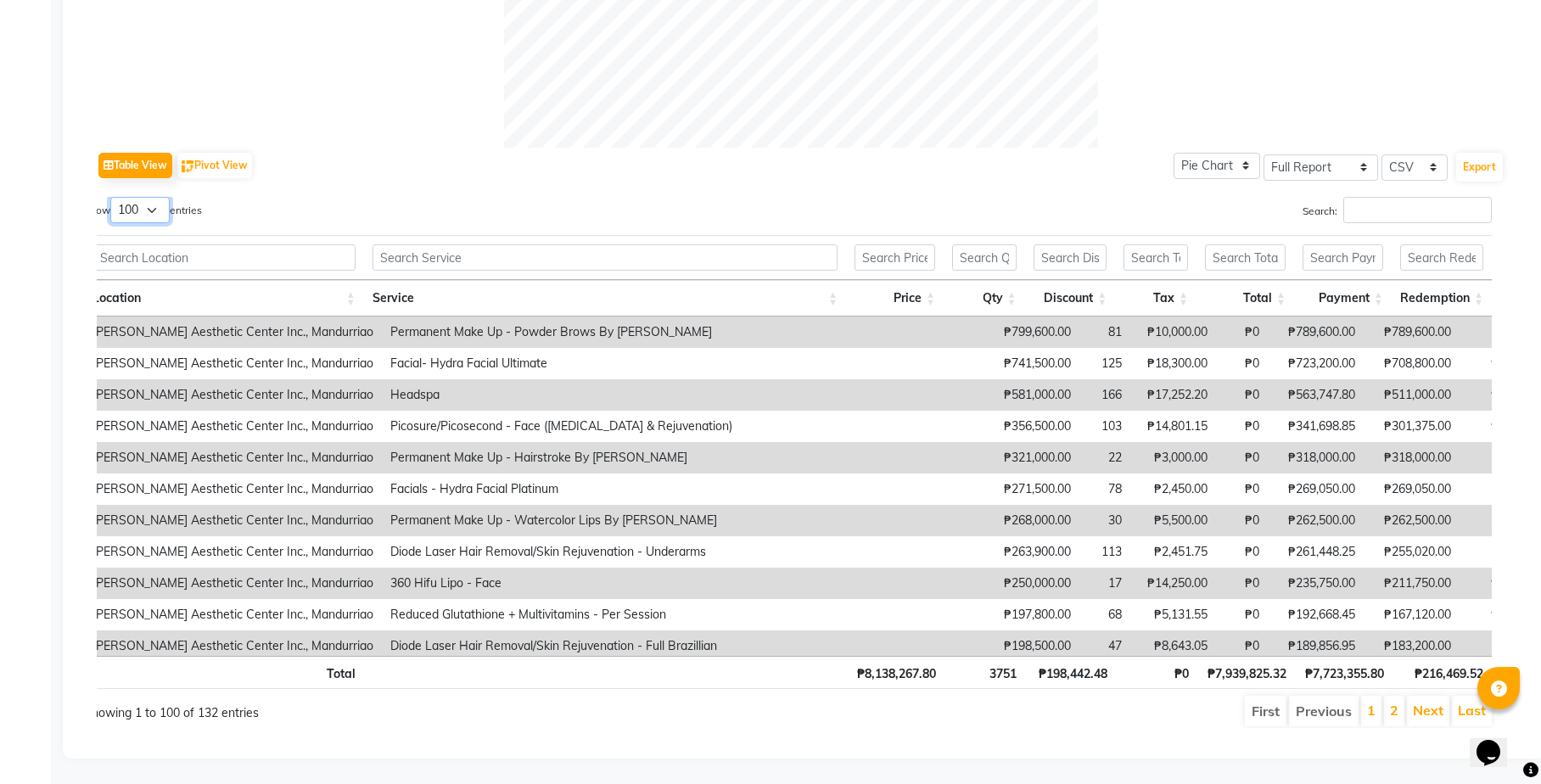
scroll to position [719, 0]
click at [643, 256] on input "text" at bounding box center [605, 257] width 465 height 27
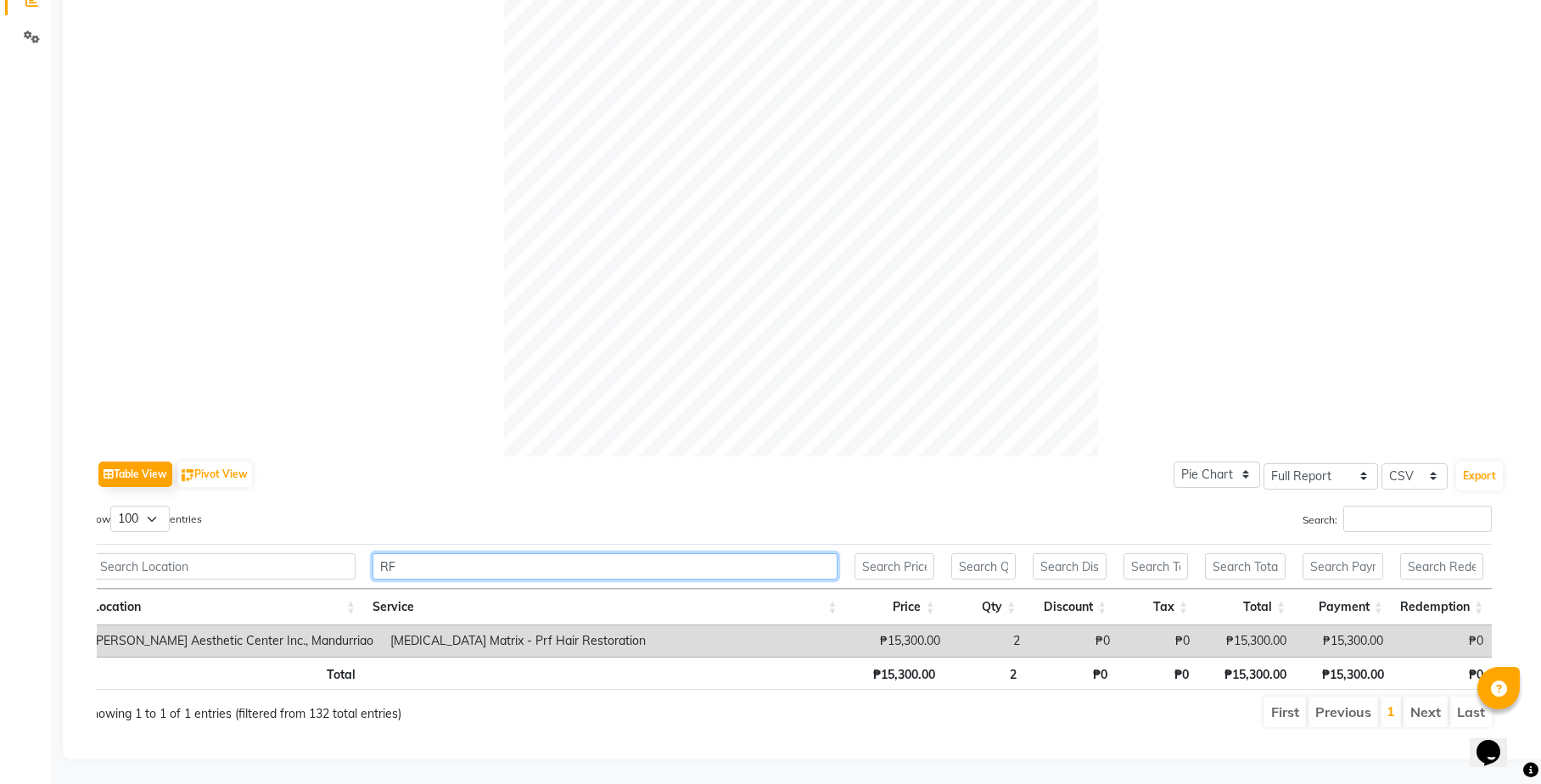
type input "R"
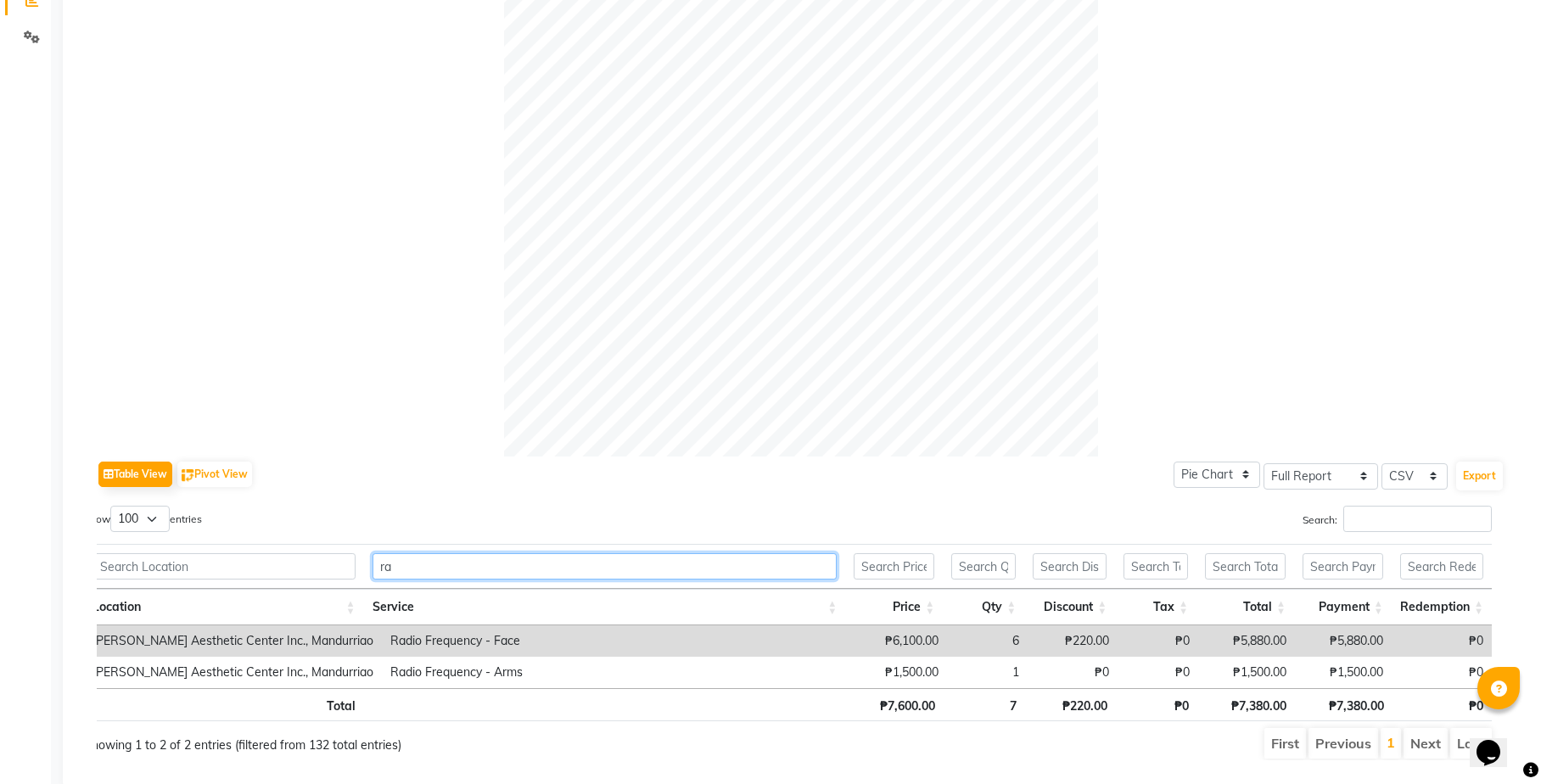
type input "r"
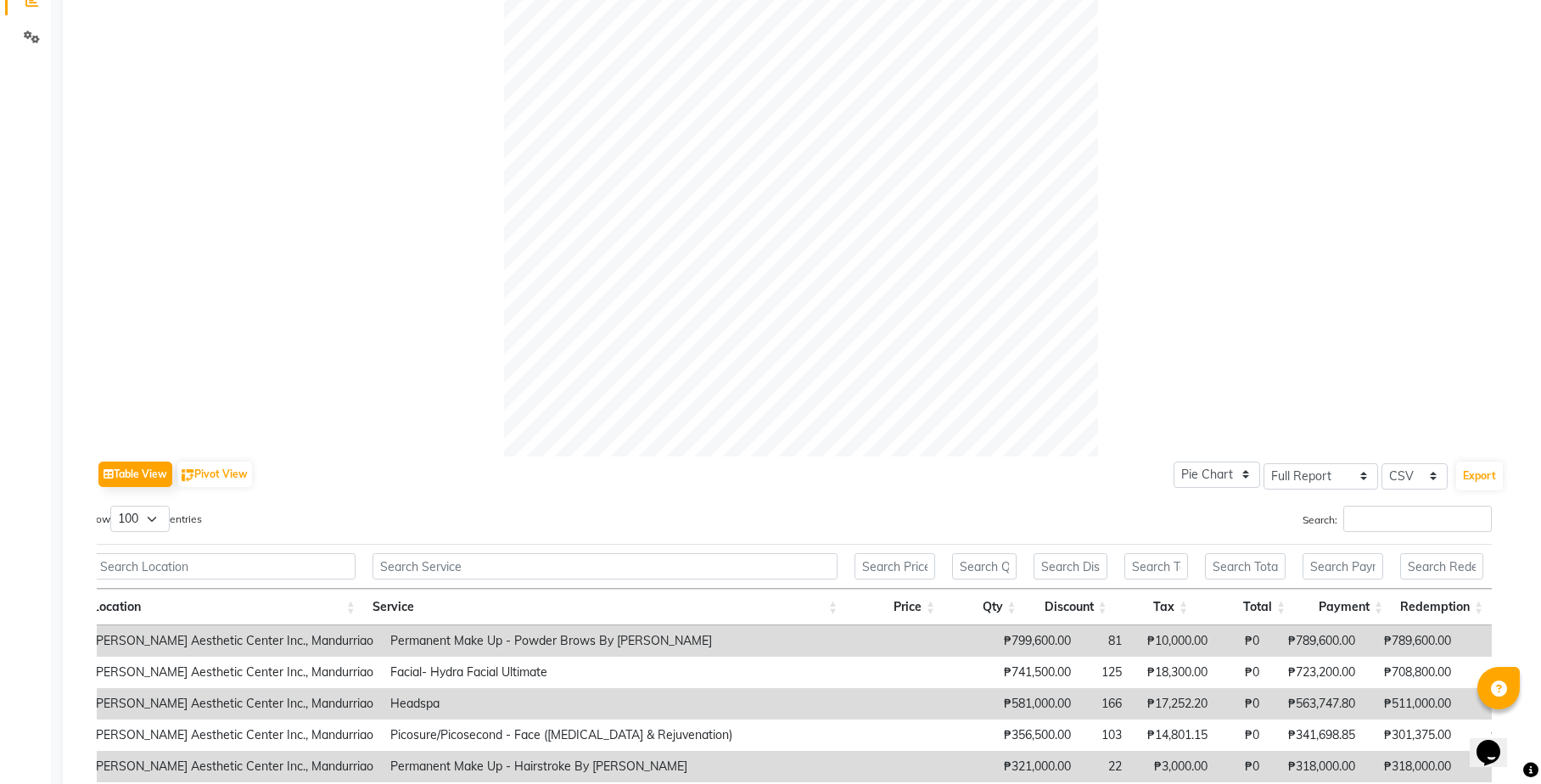
click at [436, 391] on div at bounding box center [800, 159] width 1408 height 593
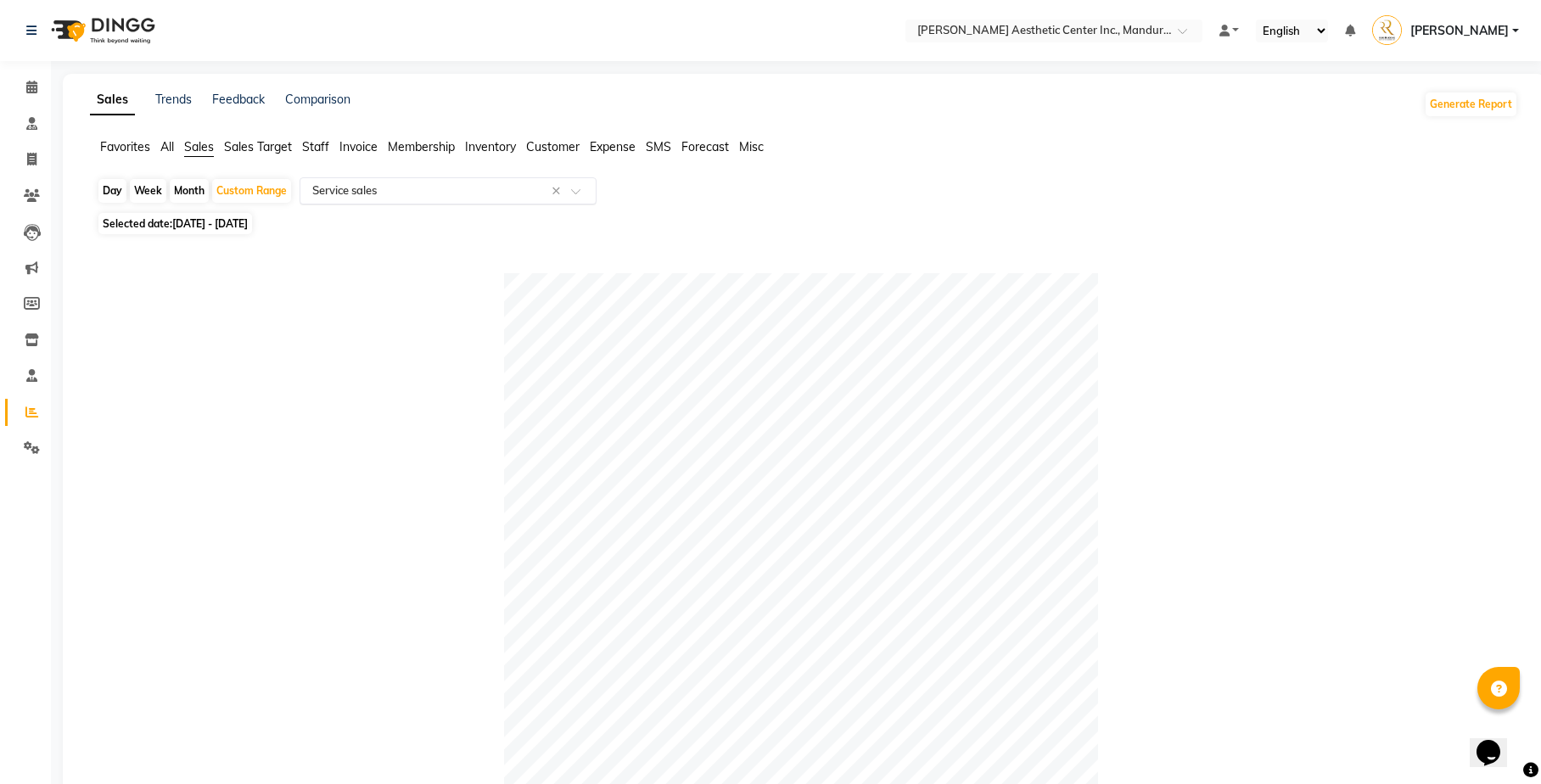
scroll to position [0, 0]
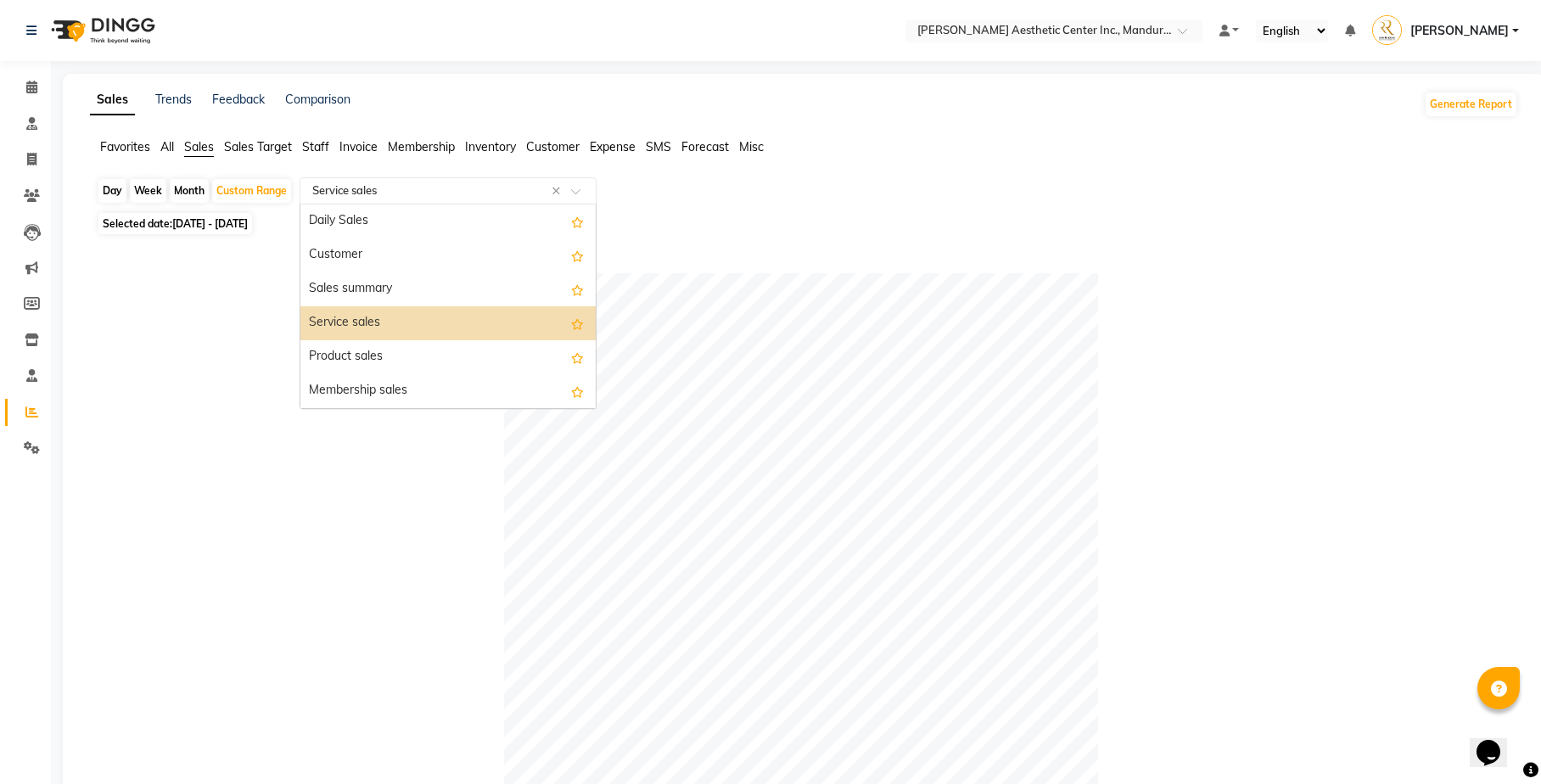
click at [568, 192] on div at bounding box center [447, 191] width 295 height 17
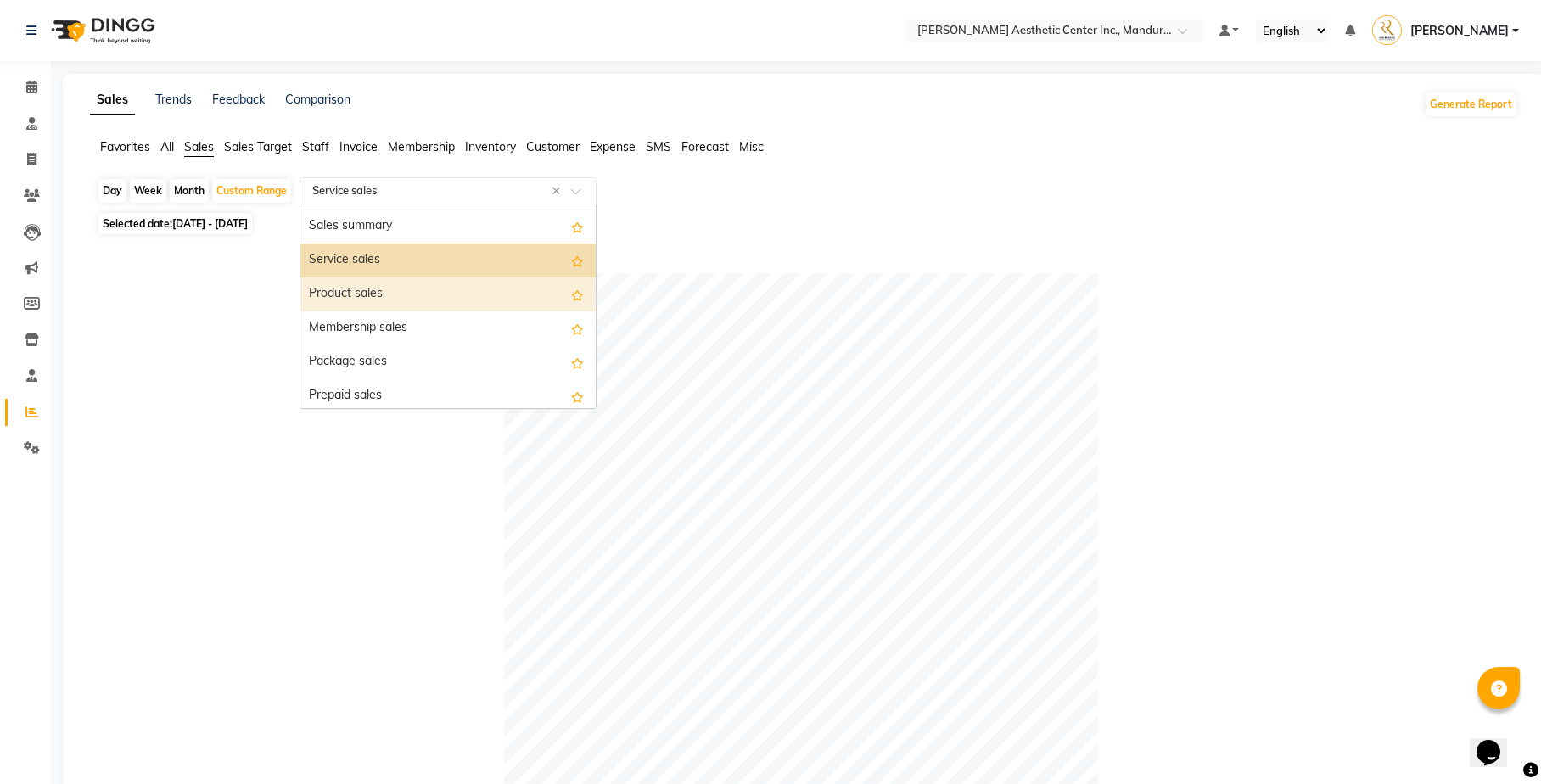
click at [476, 293] on div "Product sales" at bounding box center [447, 294] width 295 height 34
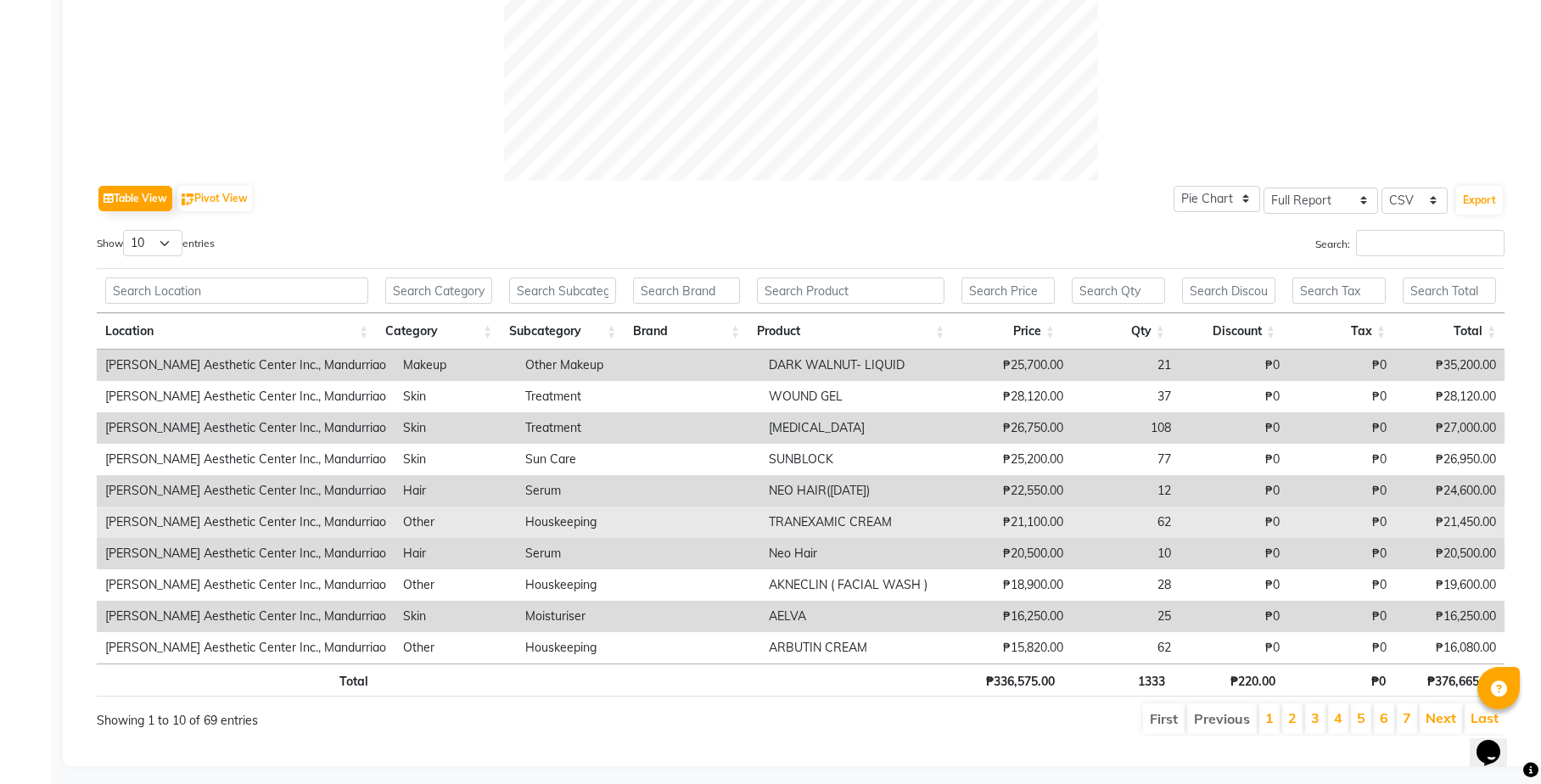
scroll to position [685, 0]
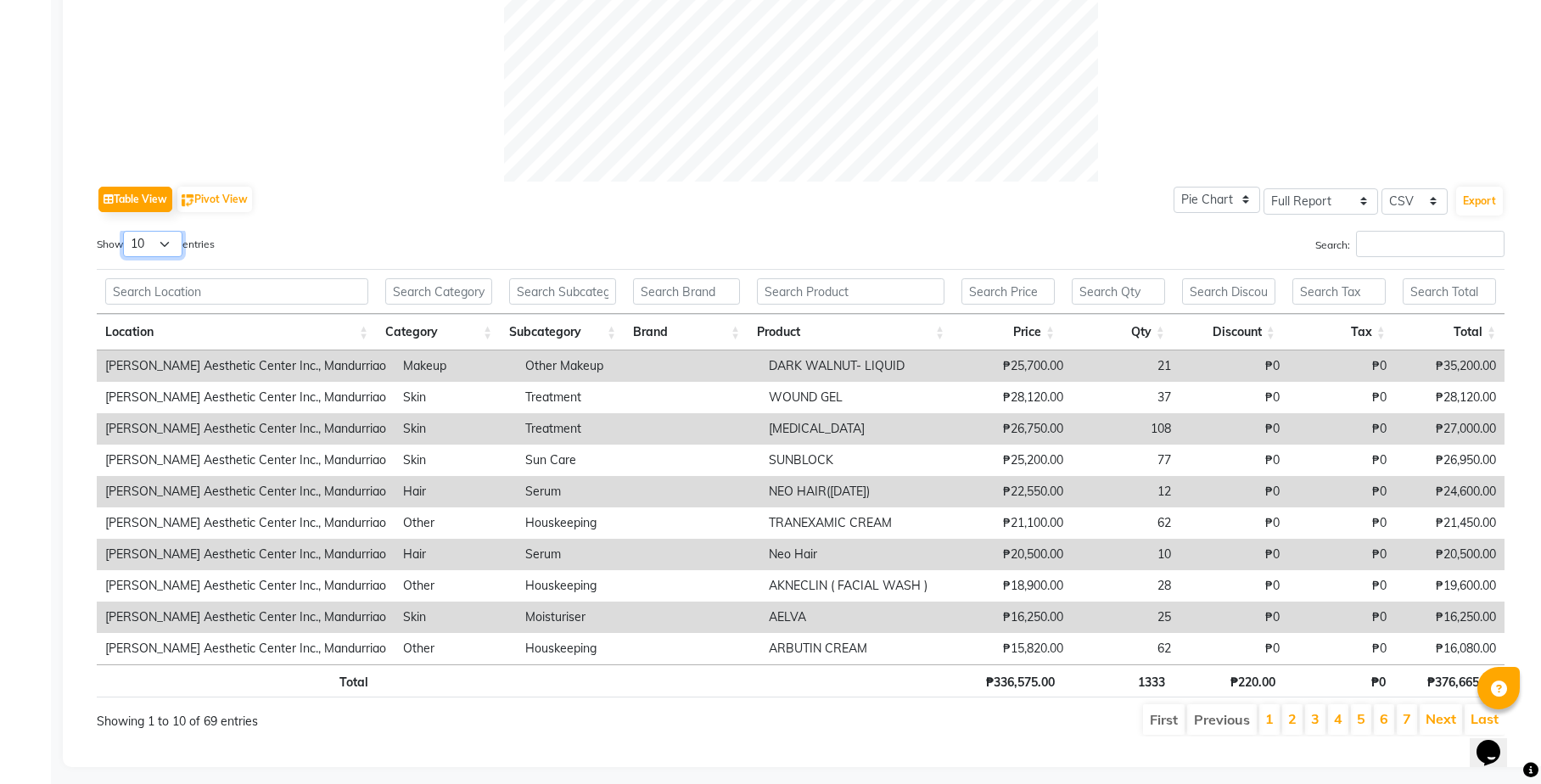
select select "100"
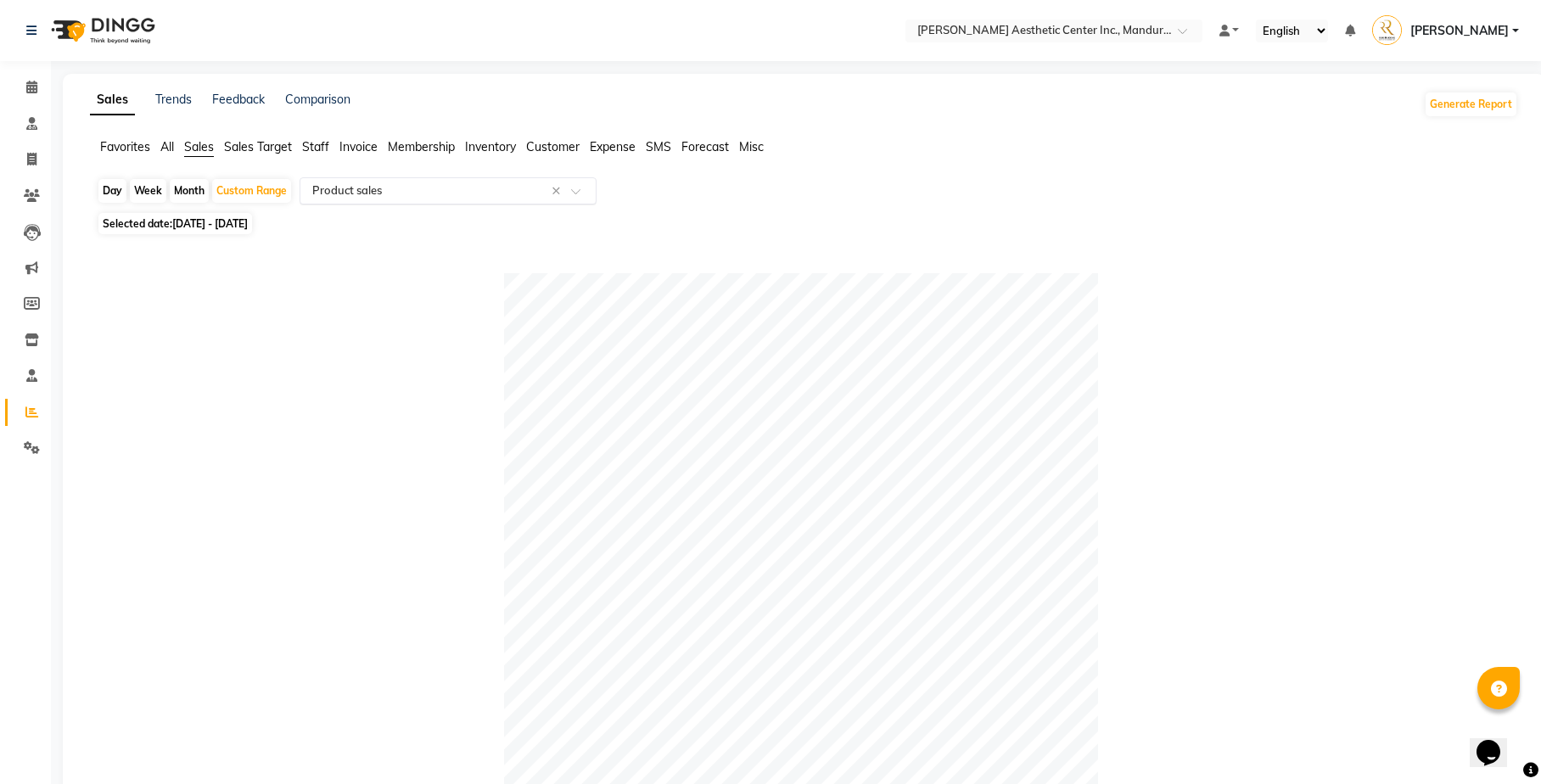
scroll to position [0, 0]
click at [436, 184] on input "text" at bounding box center [431, 191] width 244 height 17
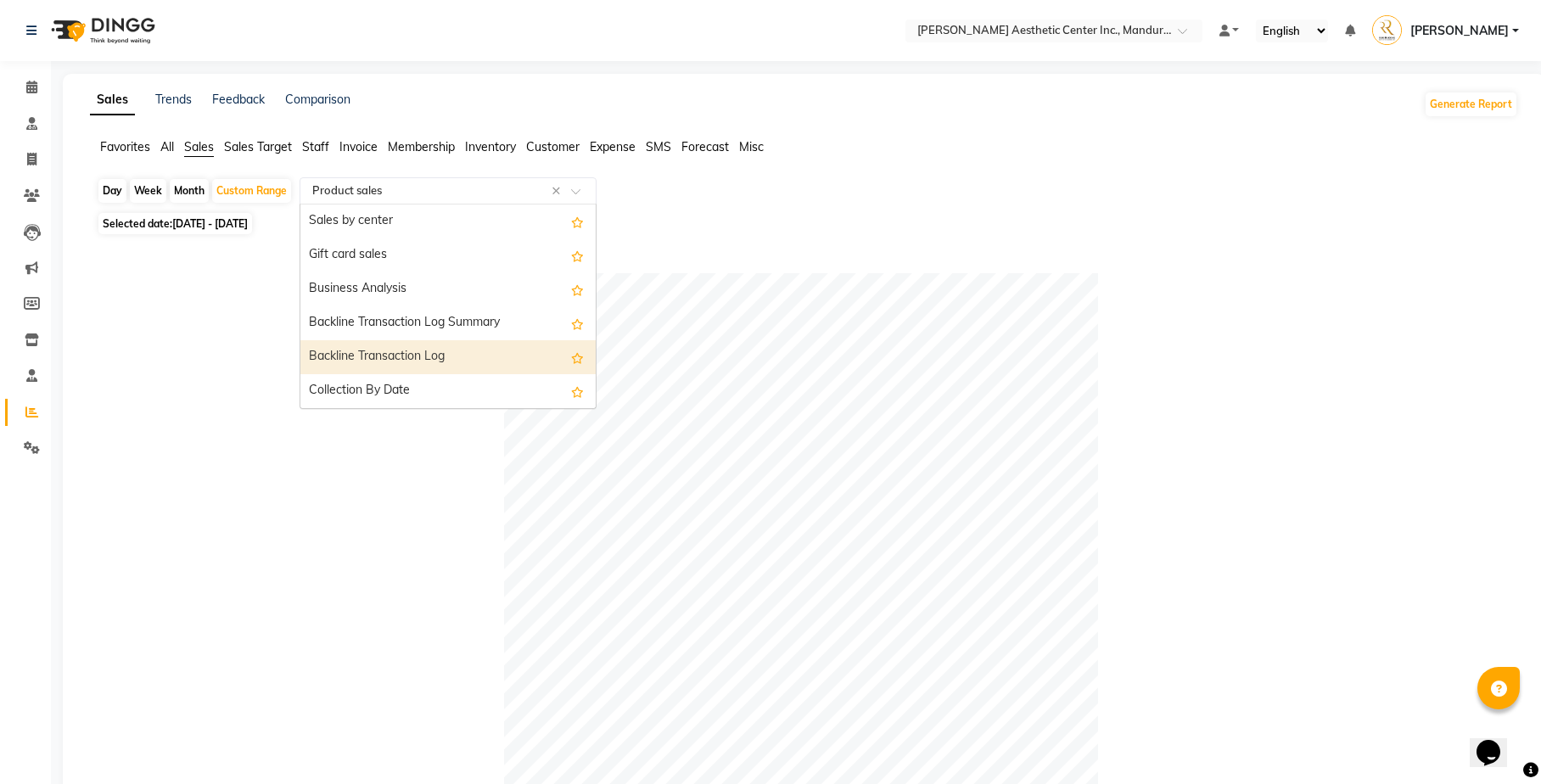
scroll to position [373, 0]
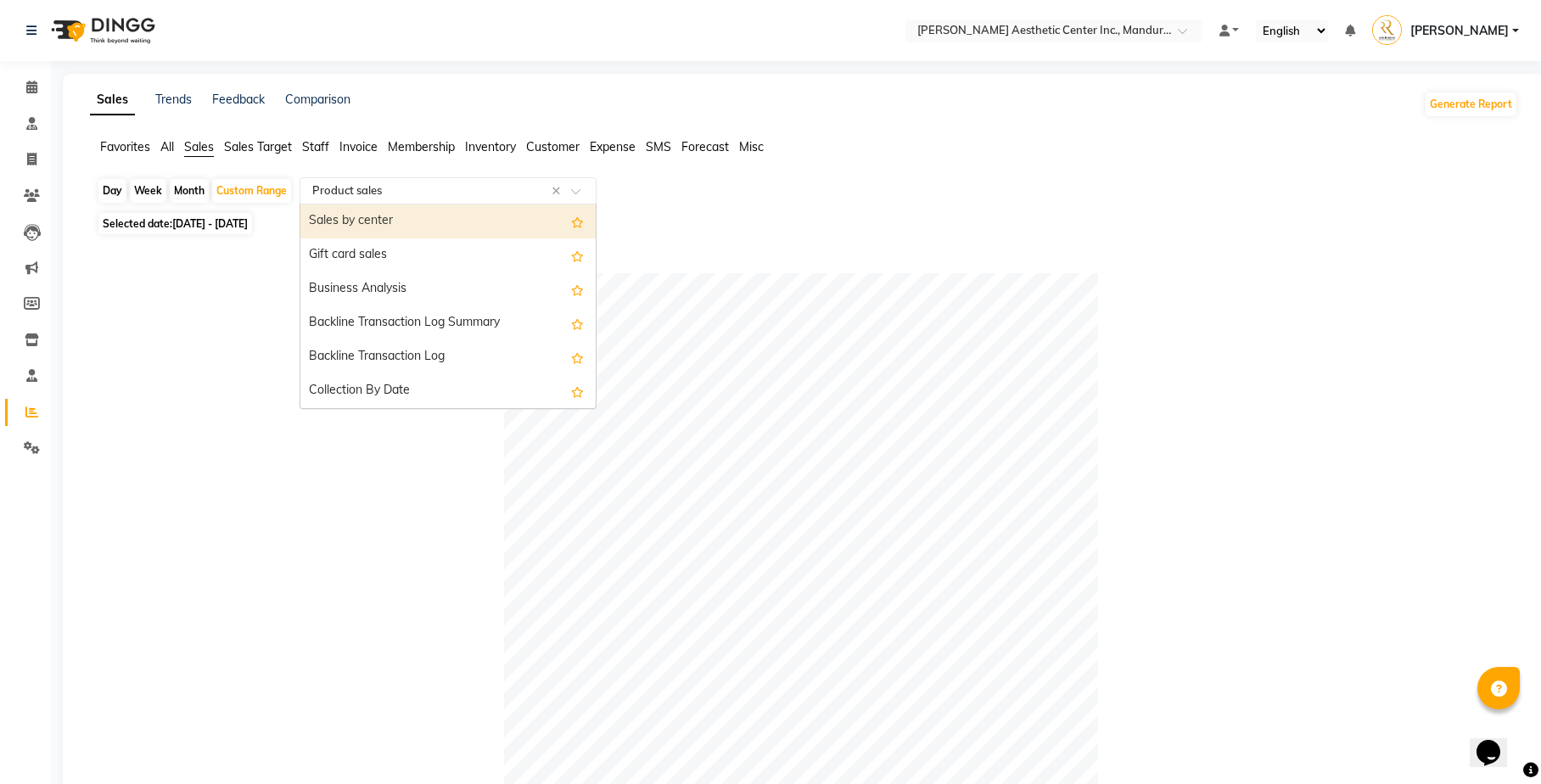
click at [388, 219] on div "Sales by center" at bounding box center [447, 221] width 295 height 34
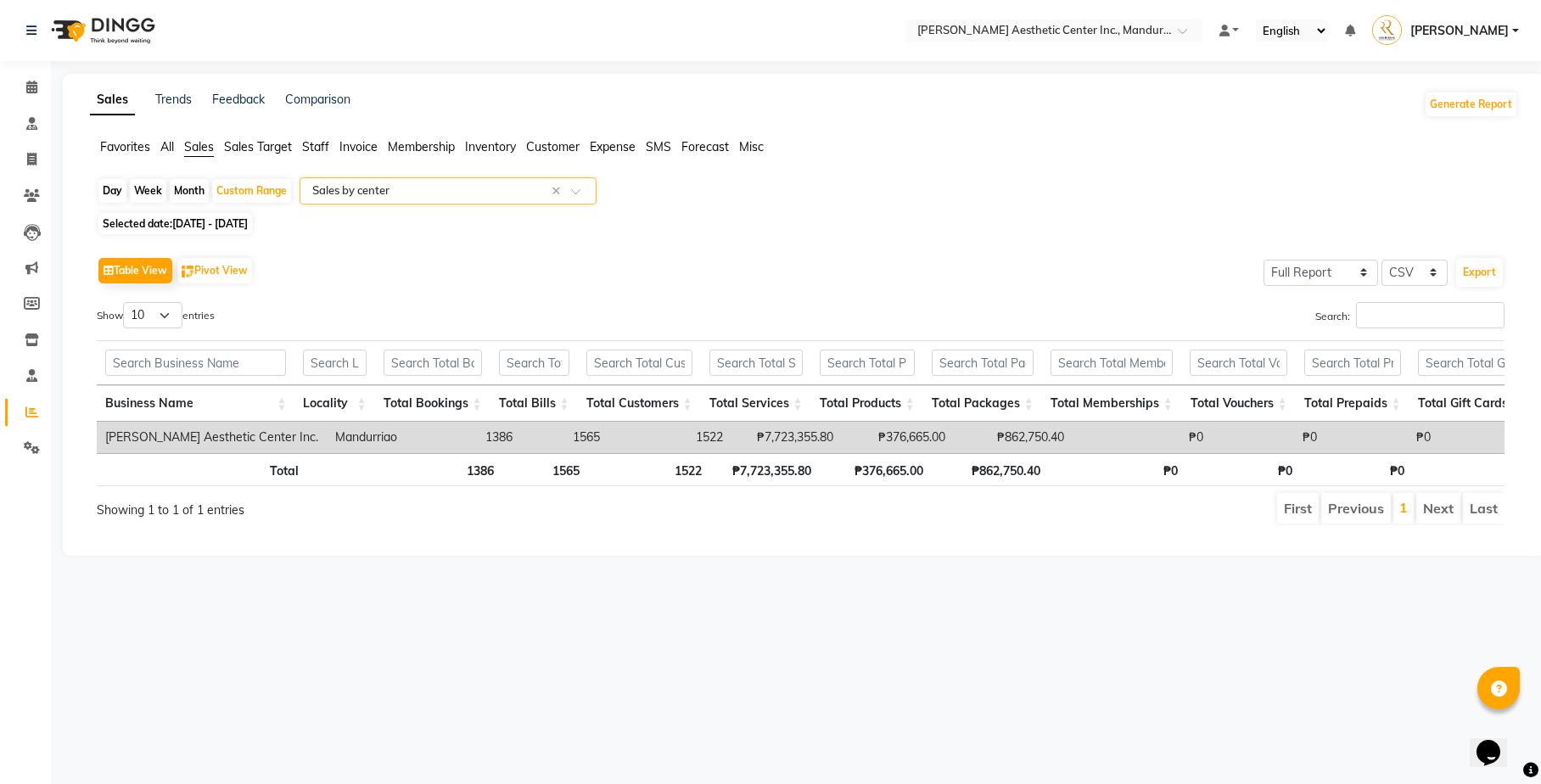
scroll to position [0, 0]
click at [845, 307] on div "Search:" at bounding box center [1160, 318] width 691 height 33
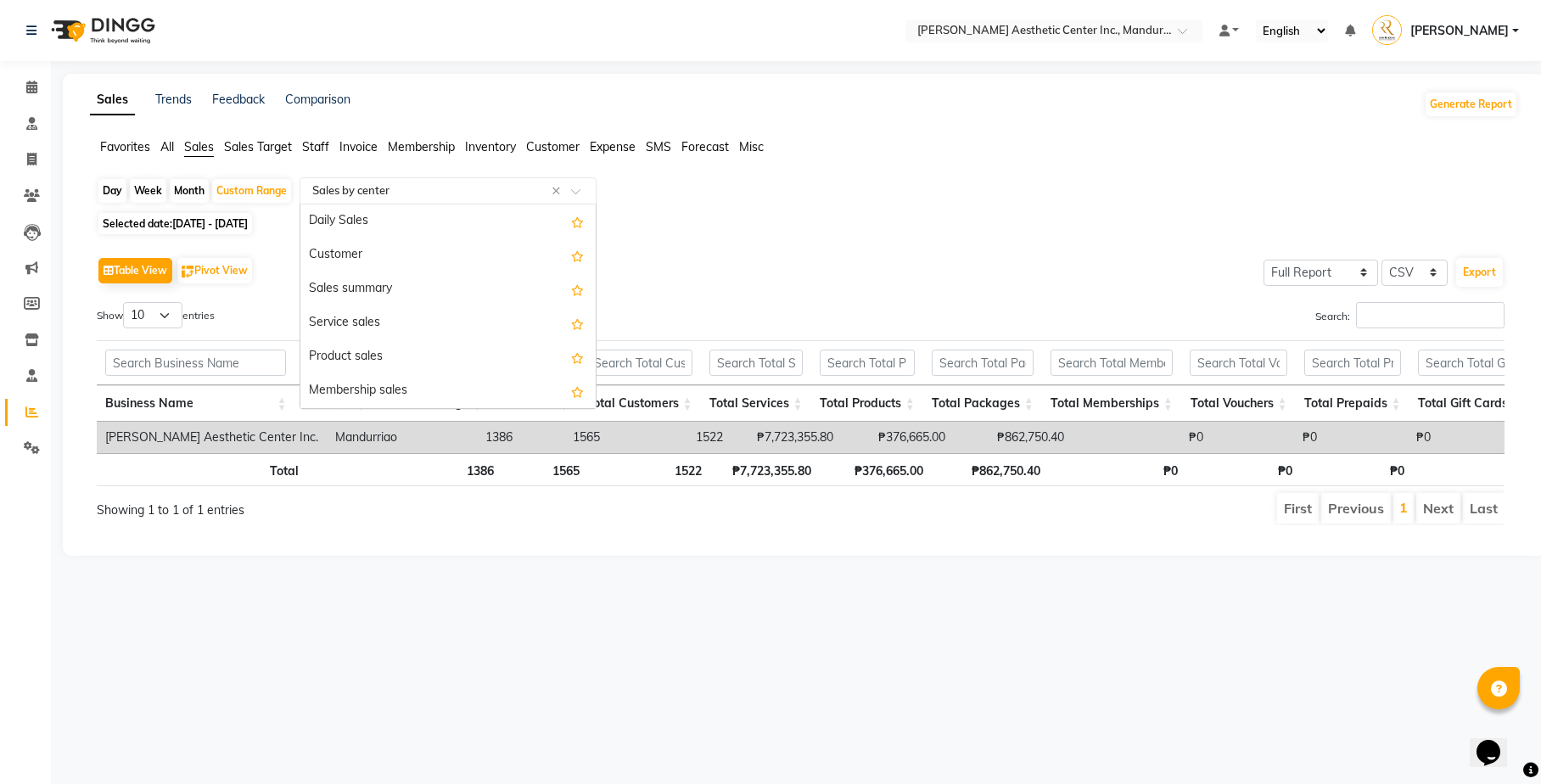
scroll to position [373, 0]
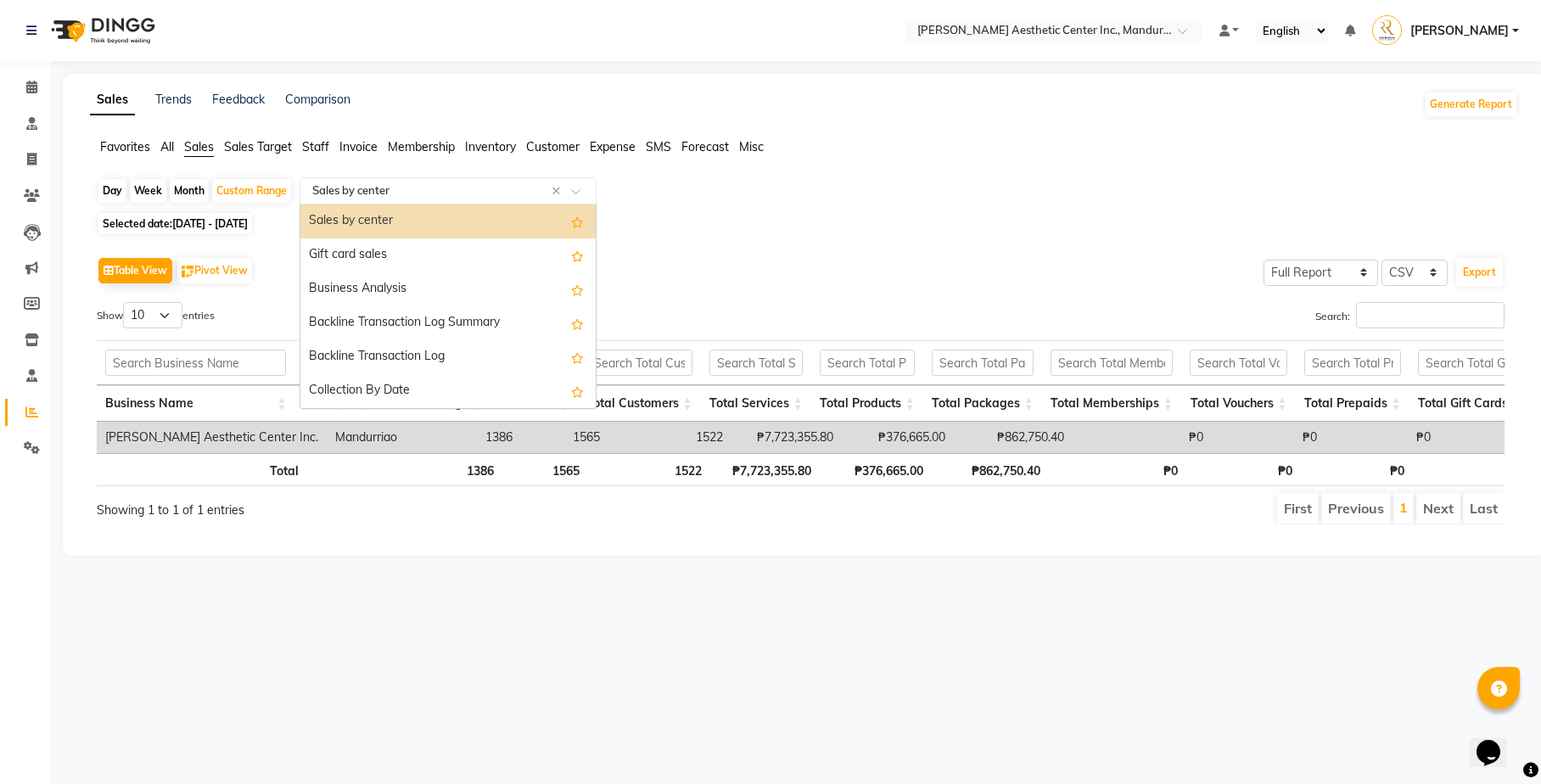
click at [518, 189] on input "text" at bounding box center [431, 191] width 244 height 17
click at [480, 282] on div "Business Analysis" at bounding box center [447, 289] width 295 height 34
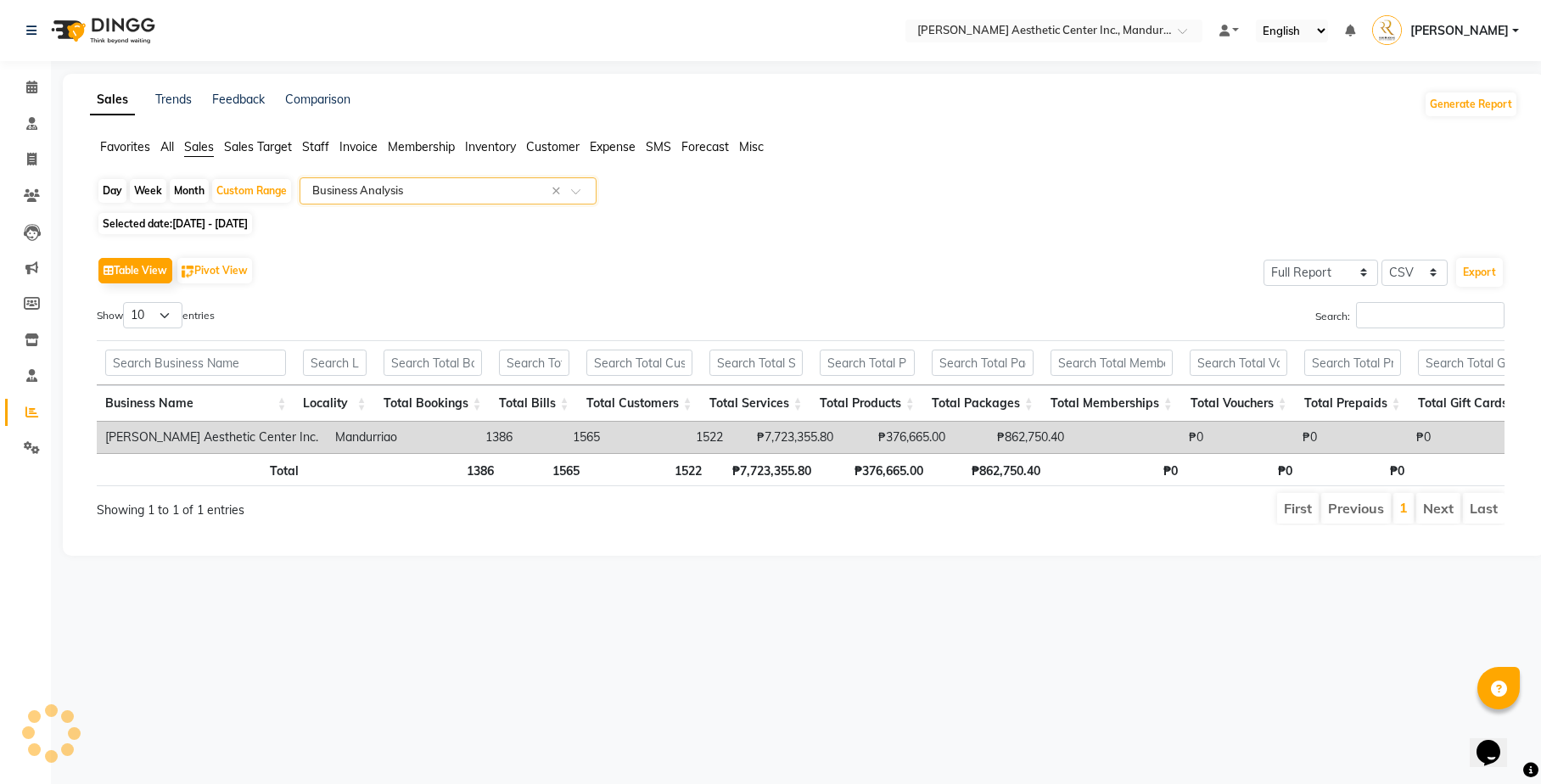
click at [510, 211] on div "Day Week Month Custom Range Select Report Type × Business Analysis × Selected d…" at bounding box center [804, 358] width 1428 height 361
click at [571, 188] on span at bounding box center [581, 196] width 21 height 17
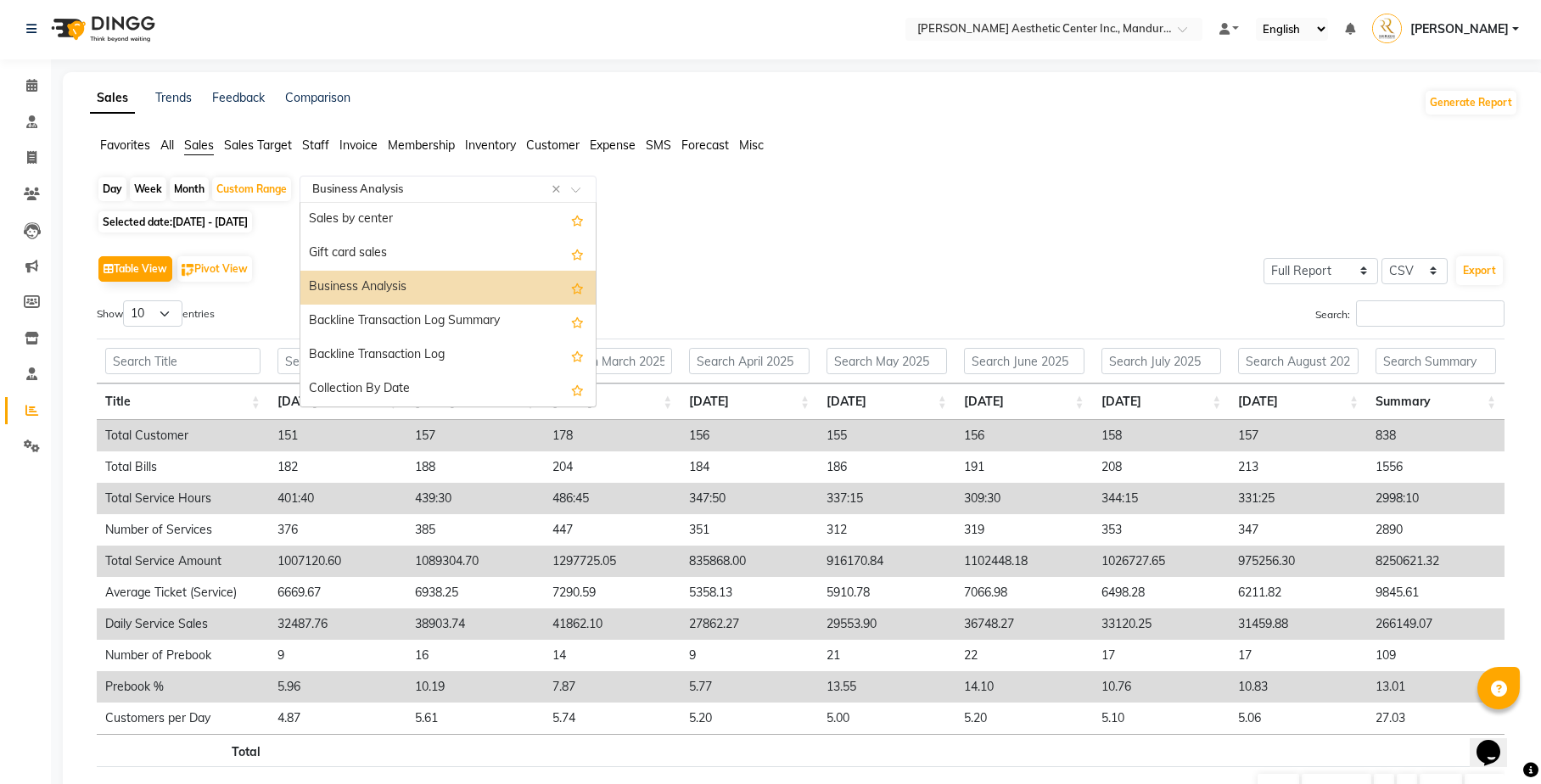
scroll to position [0, 0]
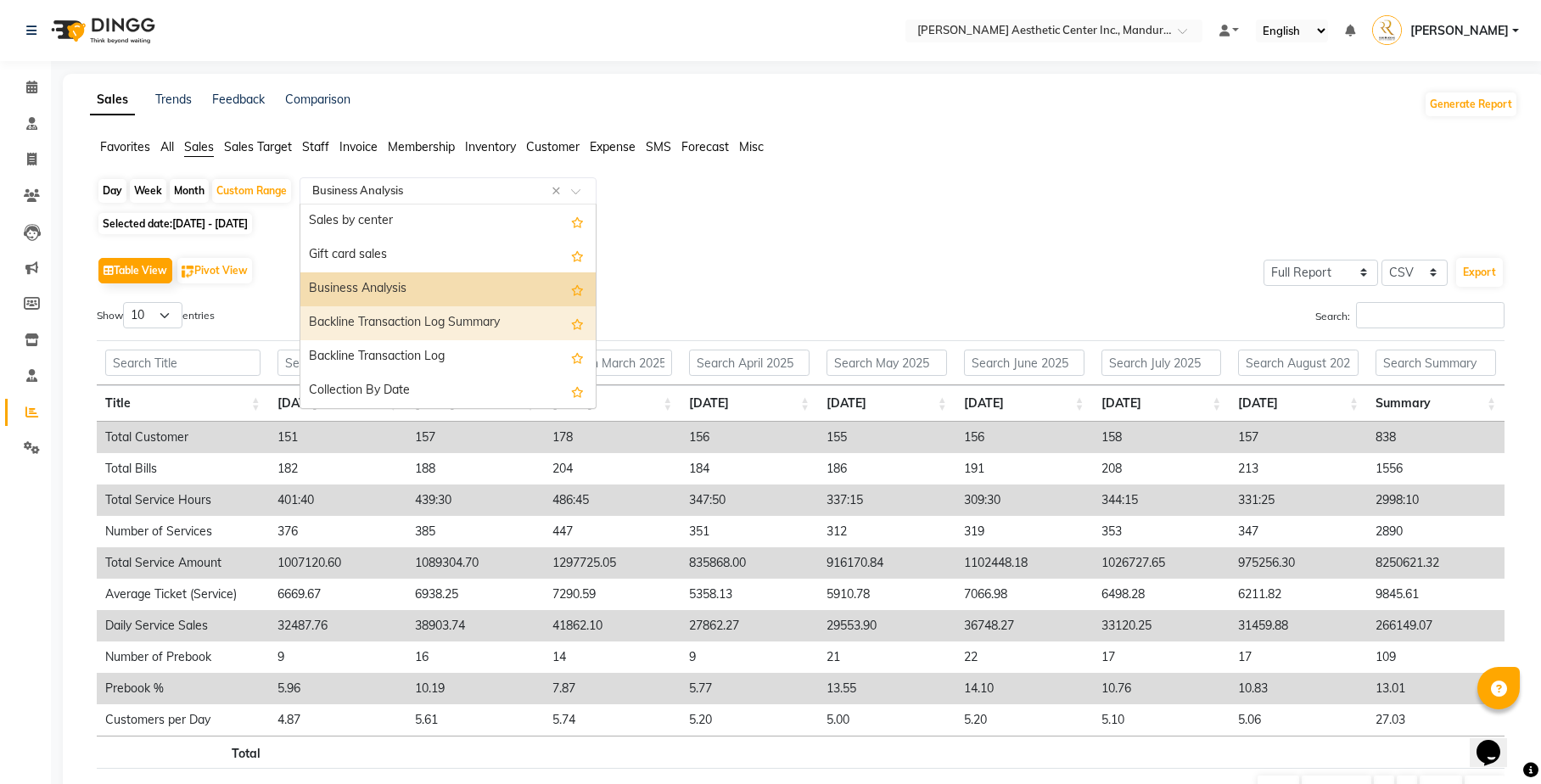
click at [839, 283] on div "Table View Pivot View Select Full Report Filtered Report Select CSV PDF Export" at bounding box center [800, 271] width 1408 height 36
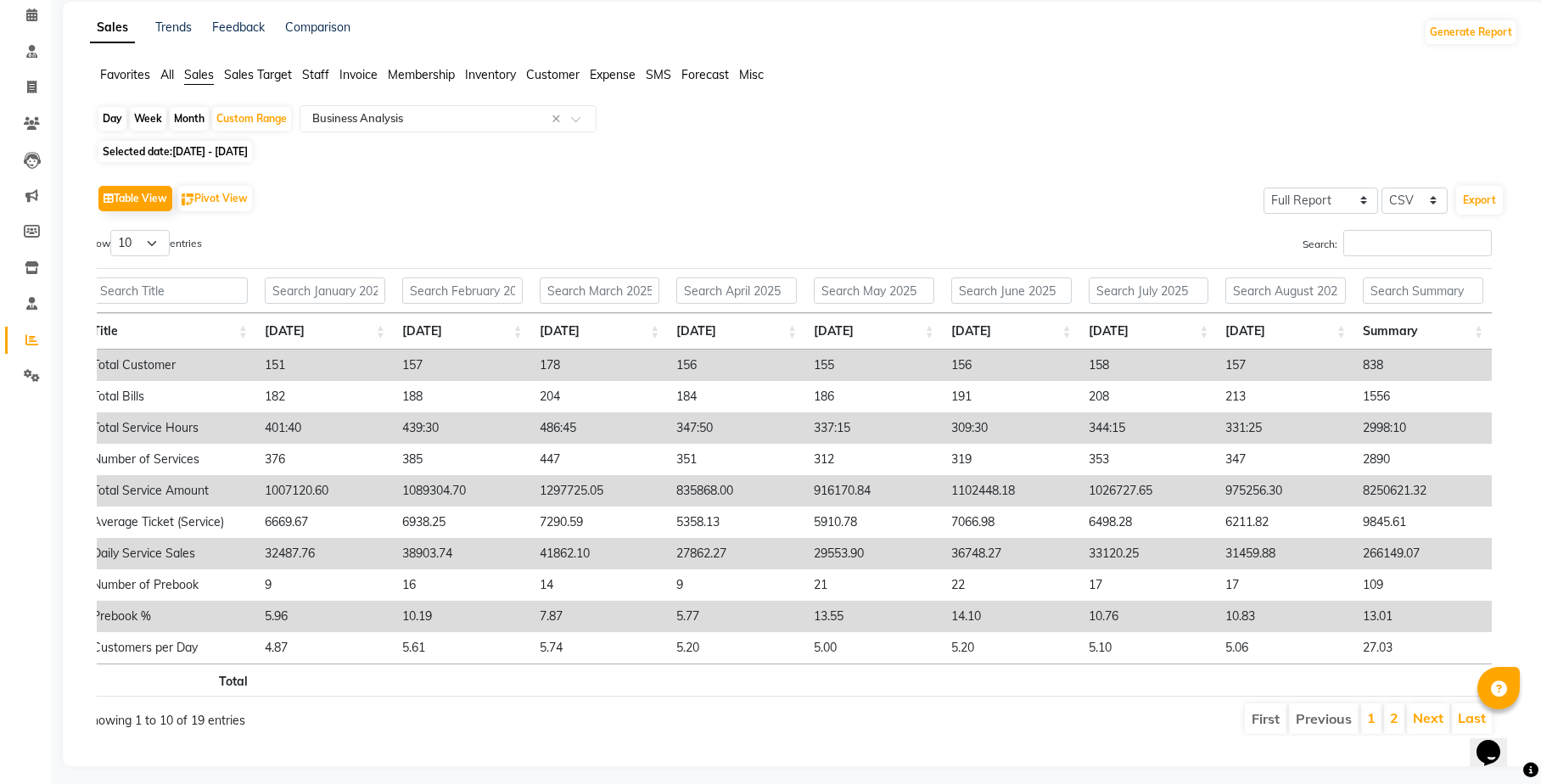
scroll to position [71, 0]
click at [1251, 194] on button "Export" at bounding box center [1479, 200] width 46 height 29
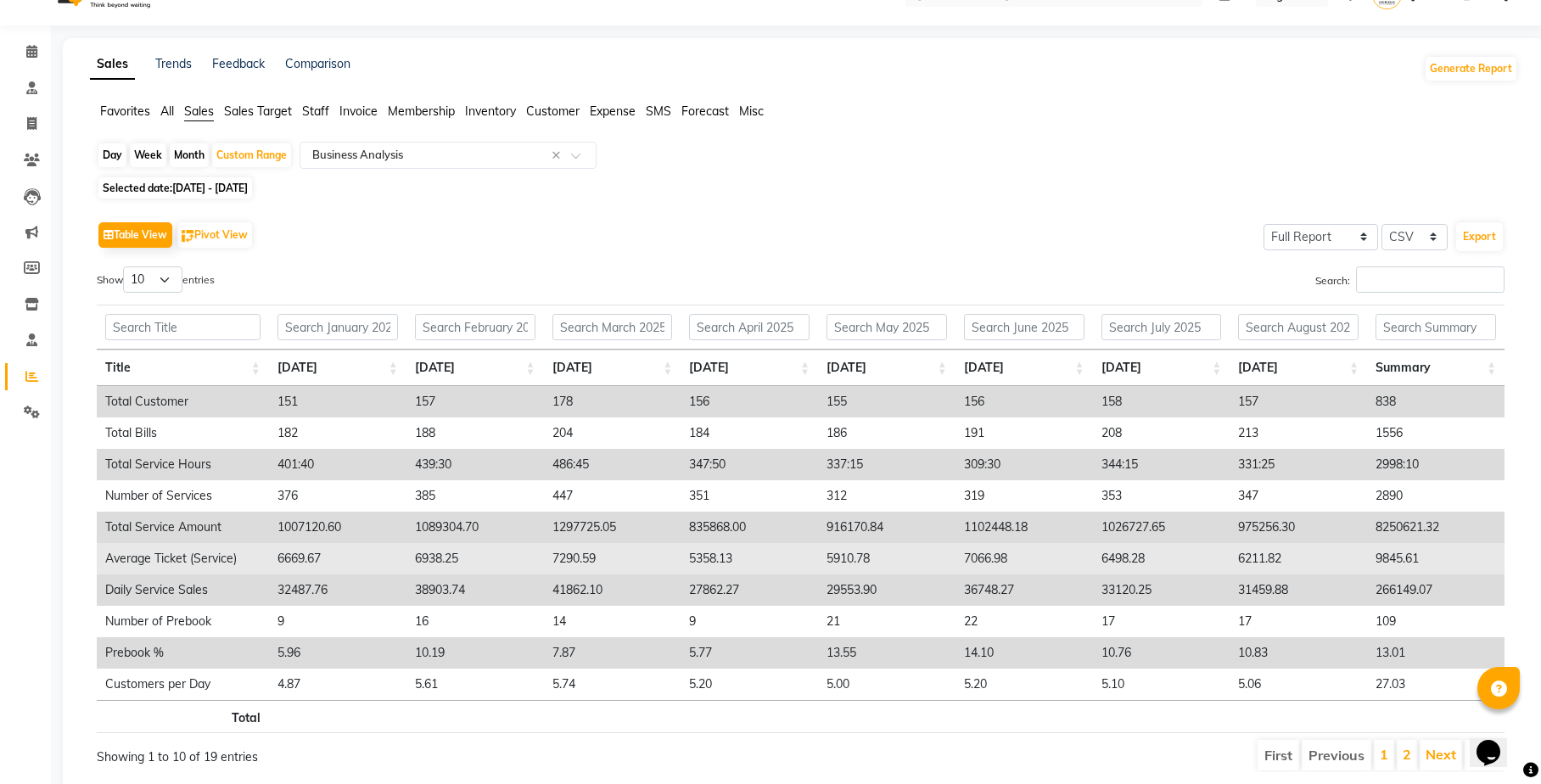
scroll to position [0, 0]
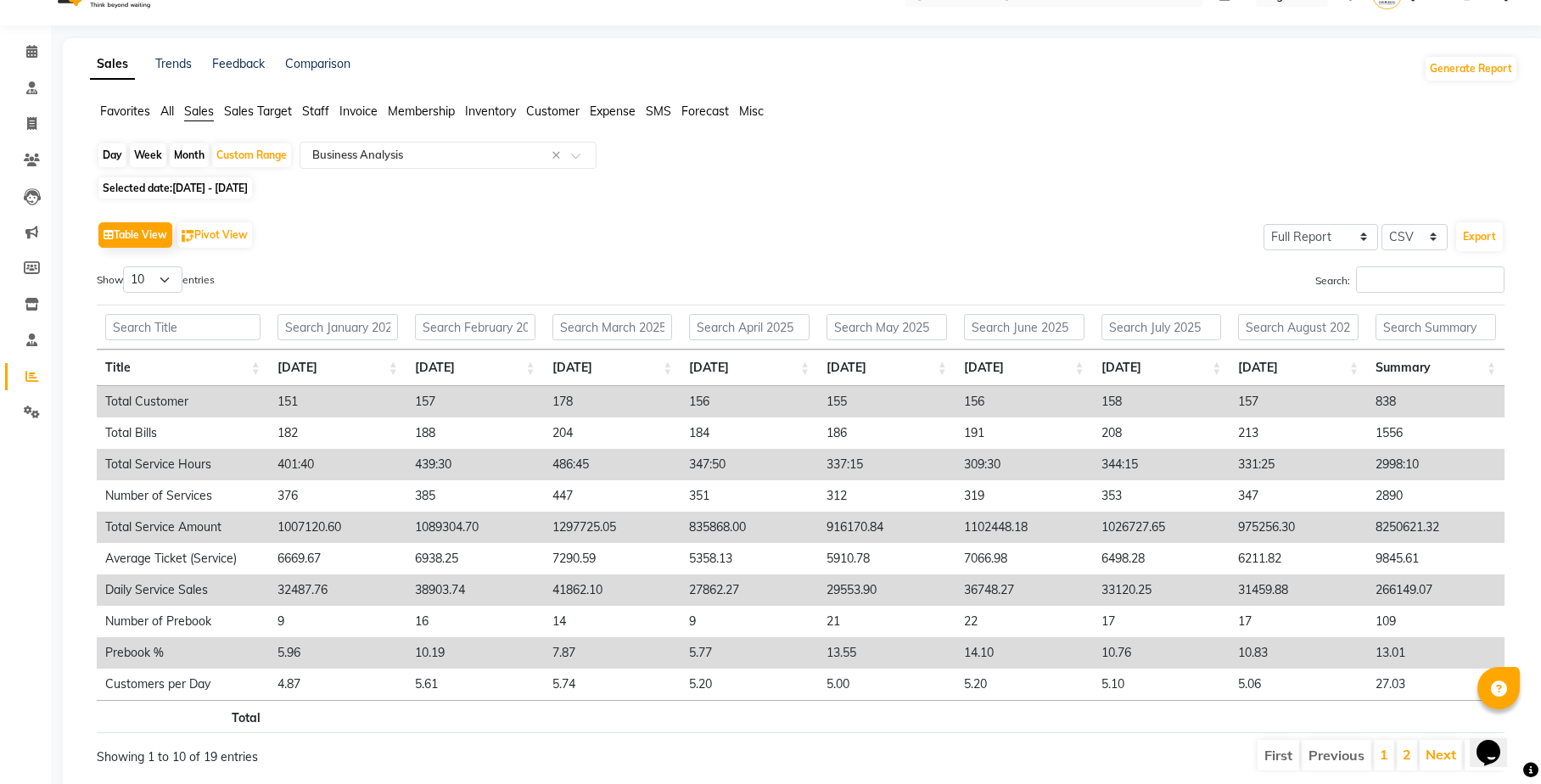
click at [509, 270] on div "Show 10 25 50 100 entries" at bounding box center [443, 282] width 691 height 33
click at [574, 152] on span at bounding box center [581, 160] width 21 height 17
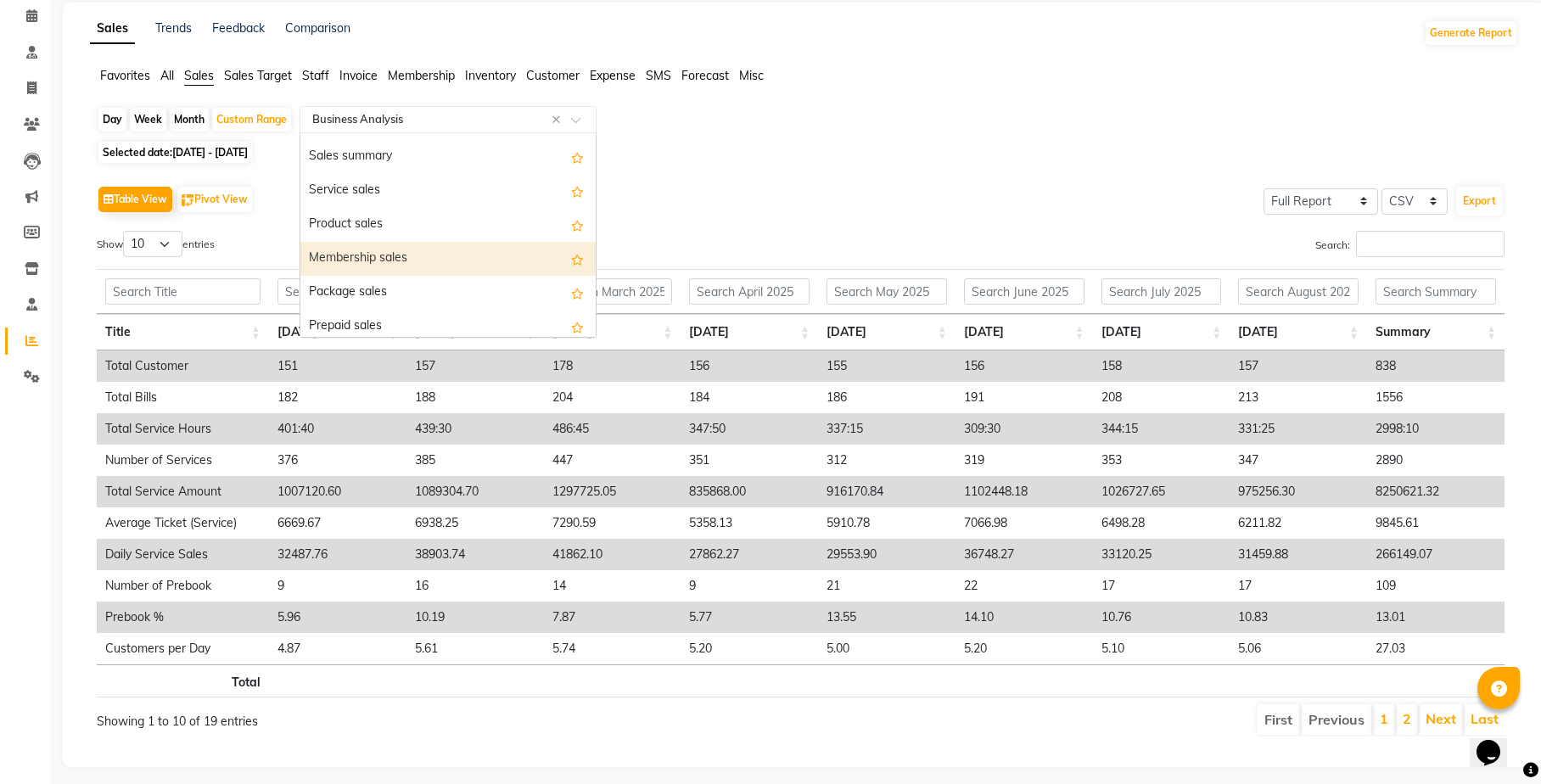
scroll to position [69, 0]
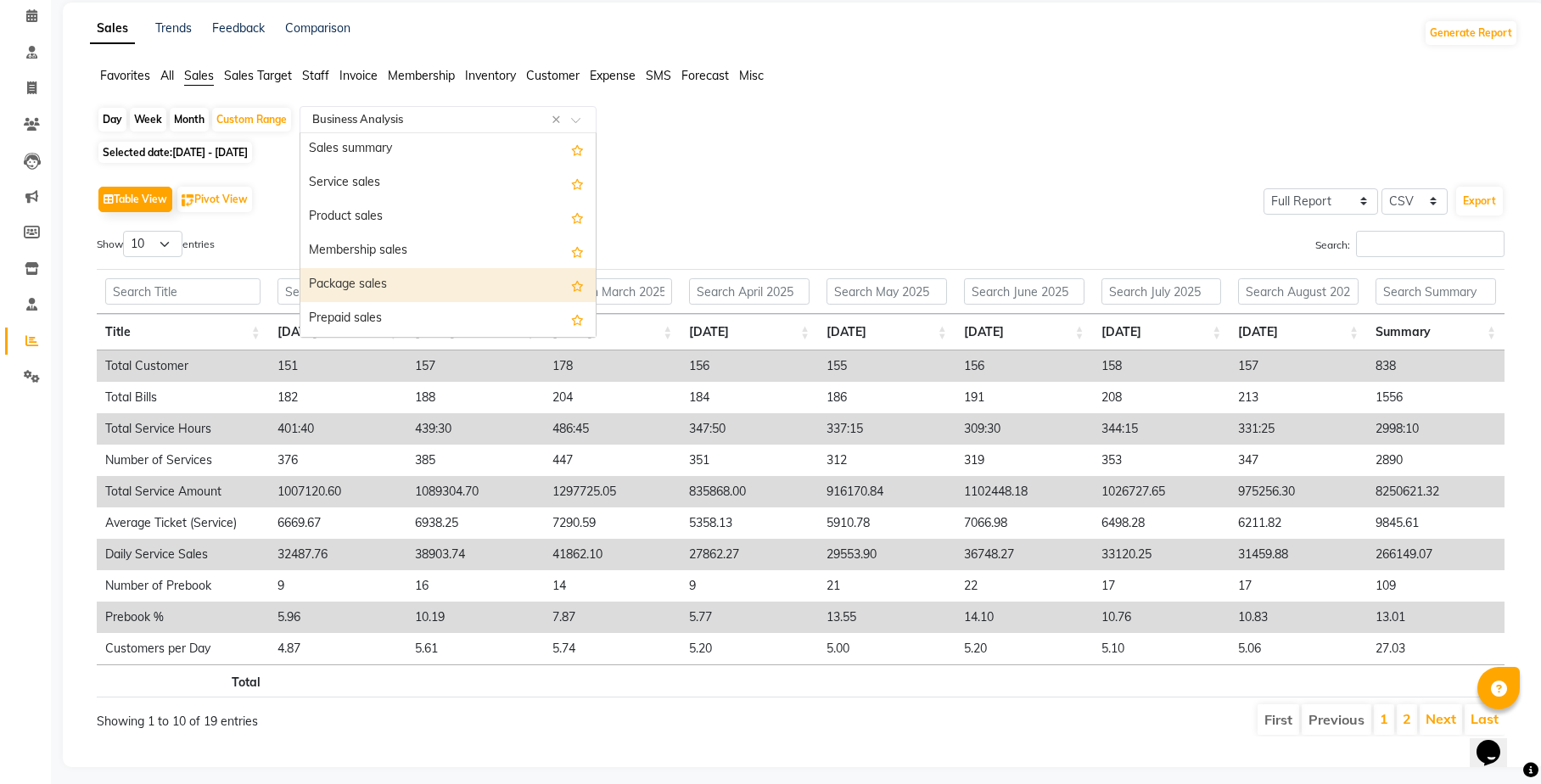
click at [433, 274] on div "Package sales" at bounding box center [447, 284] width 295 height 34
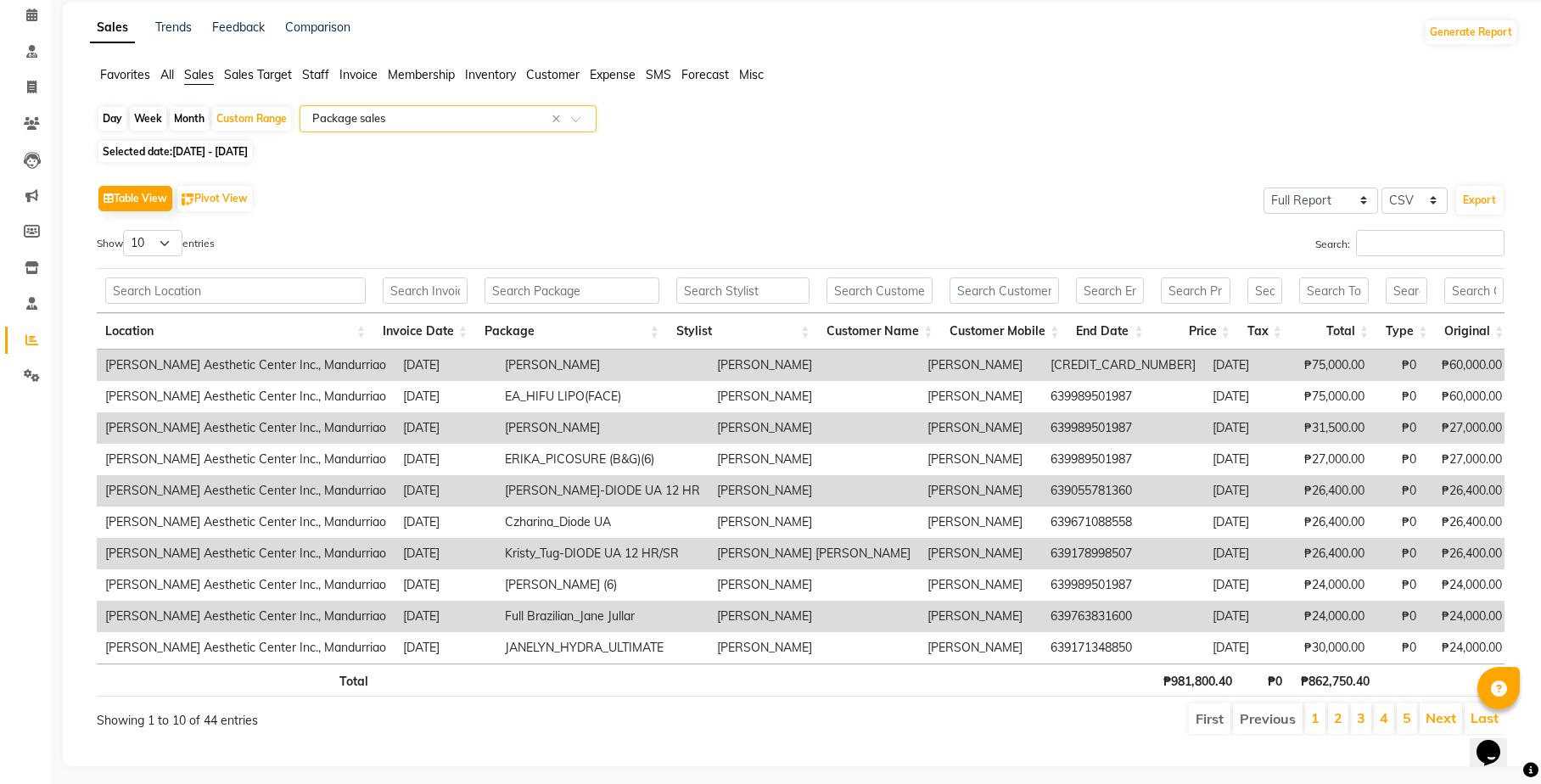
scroll to position [71, 0]
click at [538, 118] on input "text" at bounding box center [431, 119] width 244 height 17
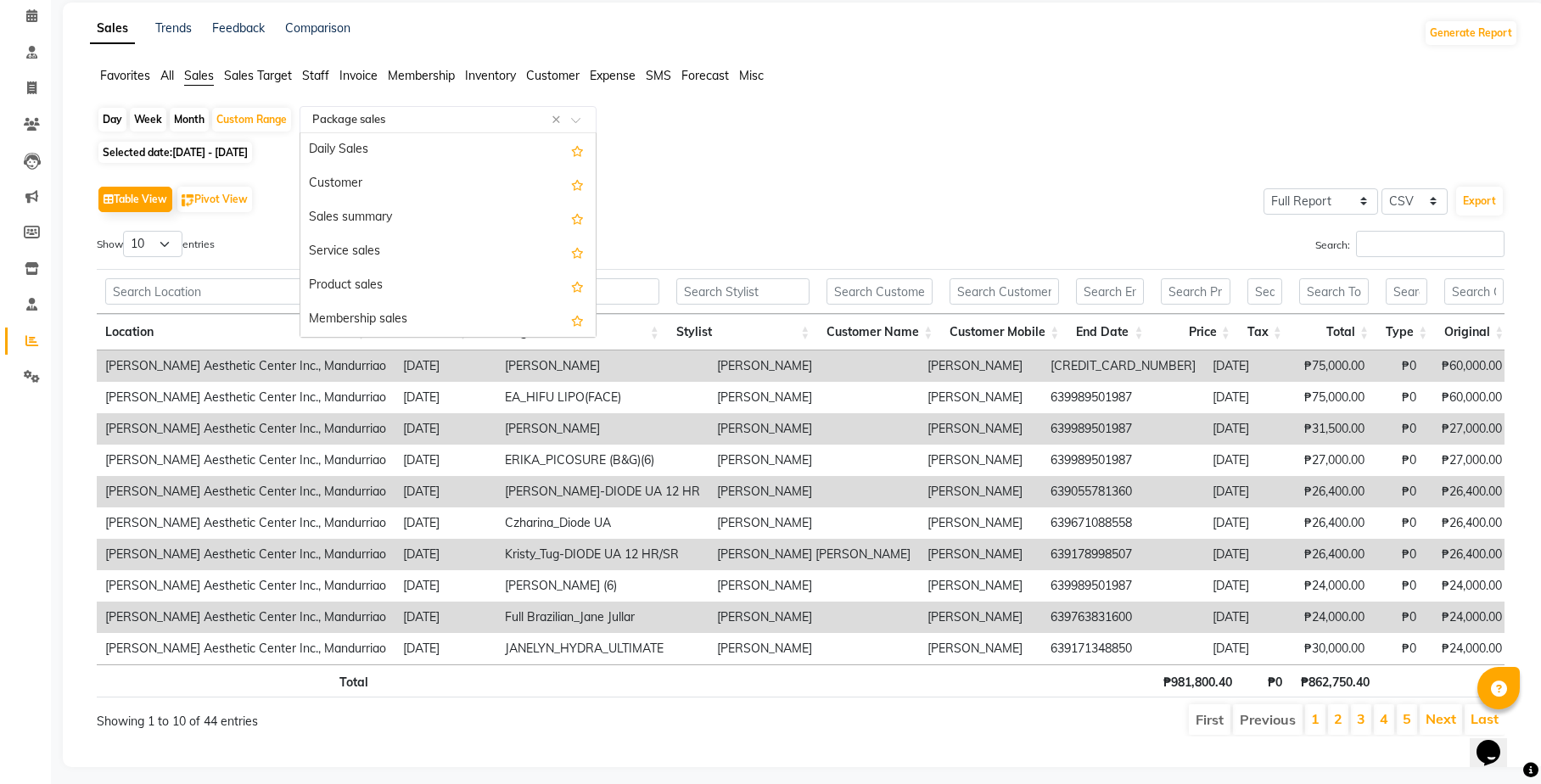
scroll to position [203, 0]
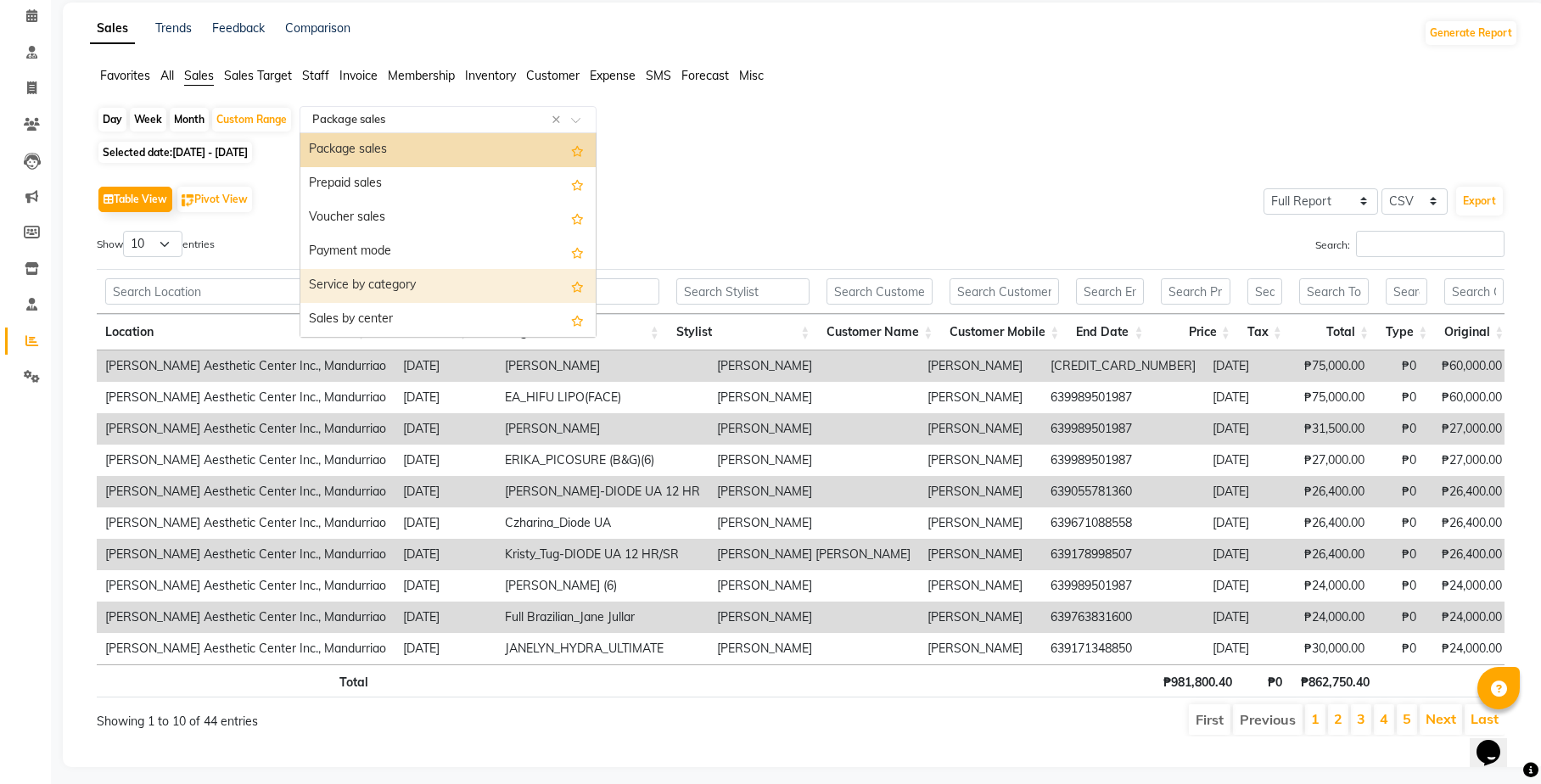
click at [502, 285] on div "Service by category" at bounding box center [447, 285] width 295 height 34
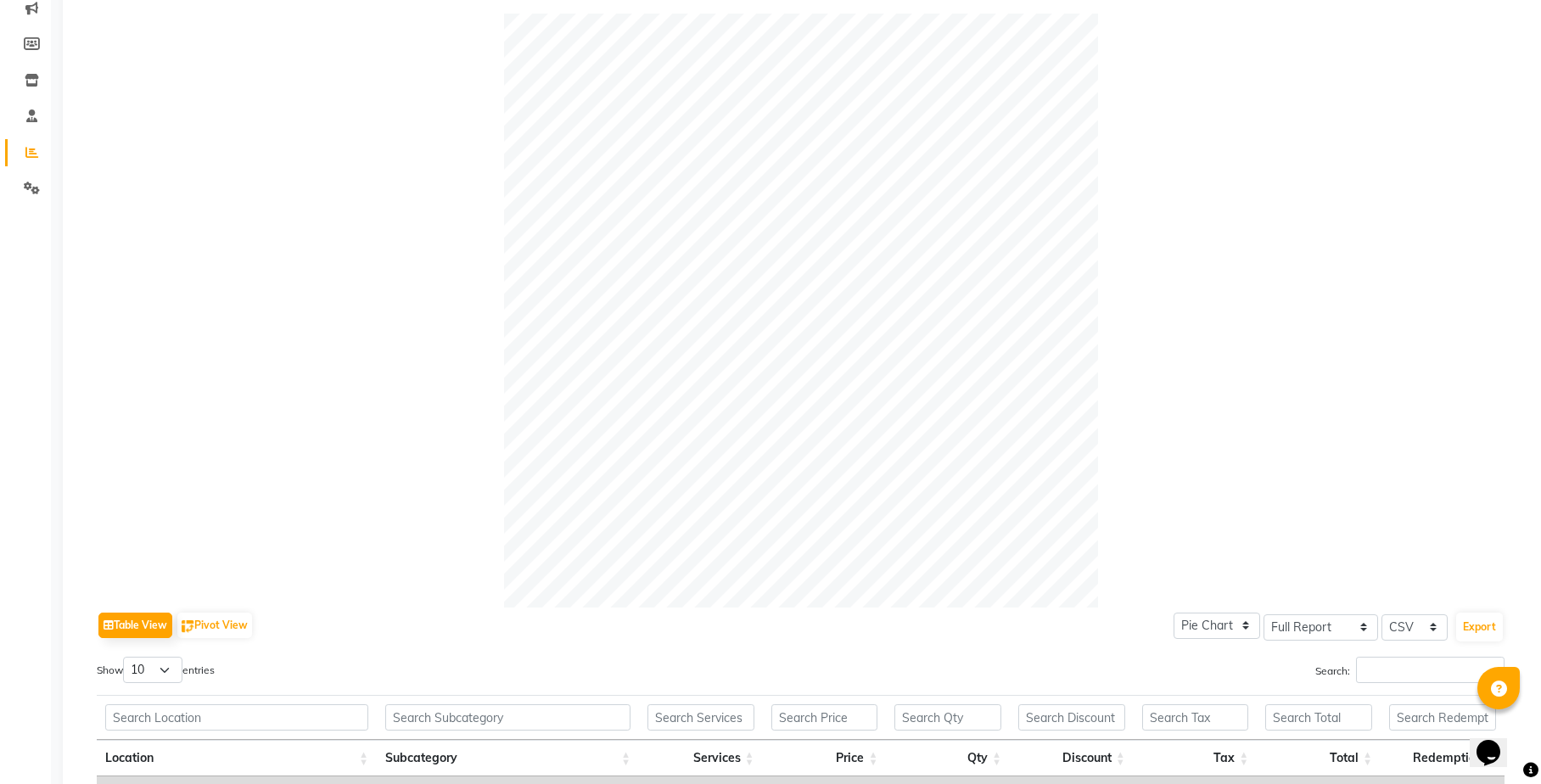
scroll to position [12, 0]
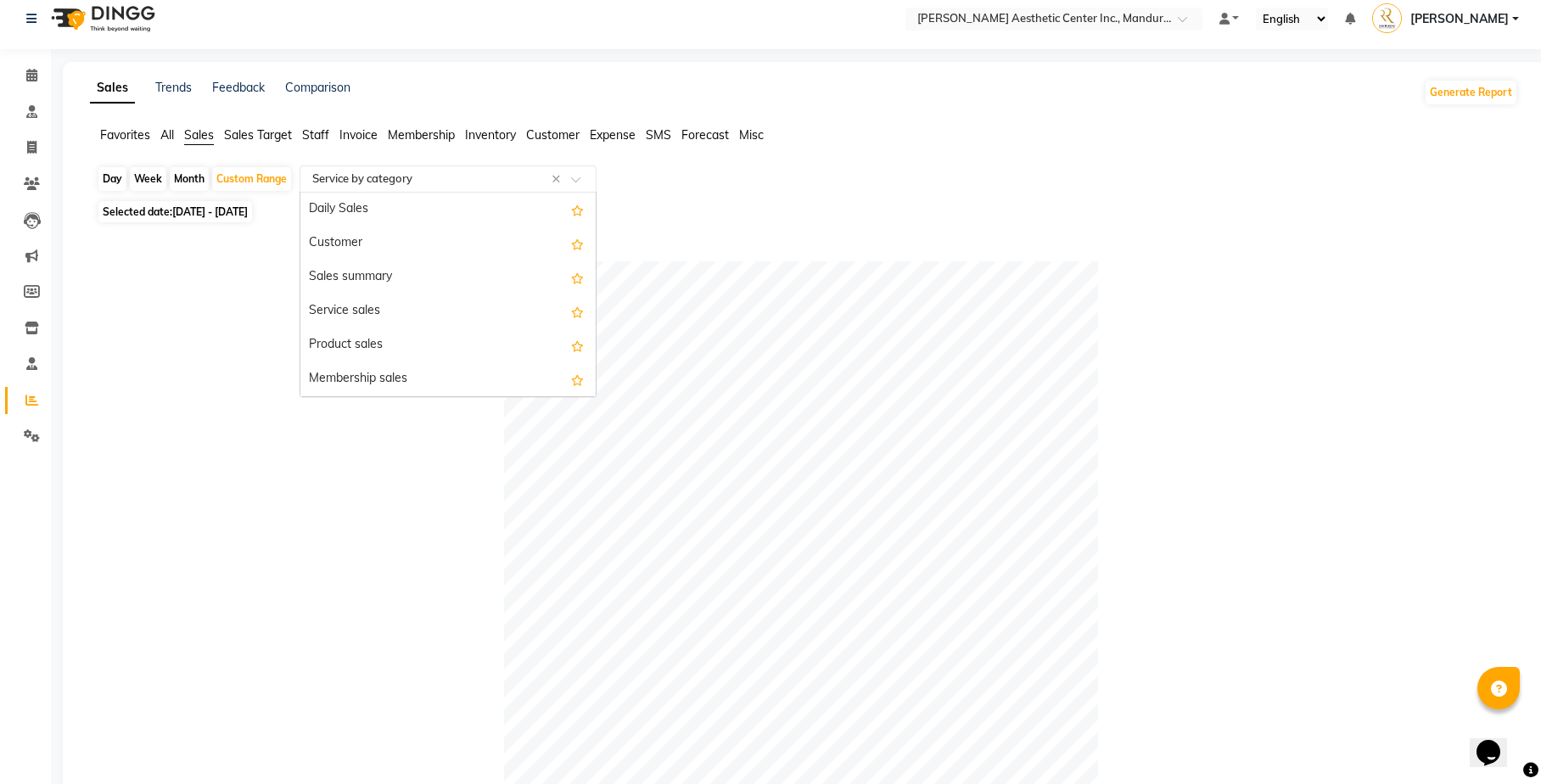
click at [511, 181] on input "text" at bounding box center [431, 179] width 244 height 17
click at [394, 282] on div "Sales summary" at bounding box center [447, 277] width 295 height 34
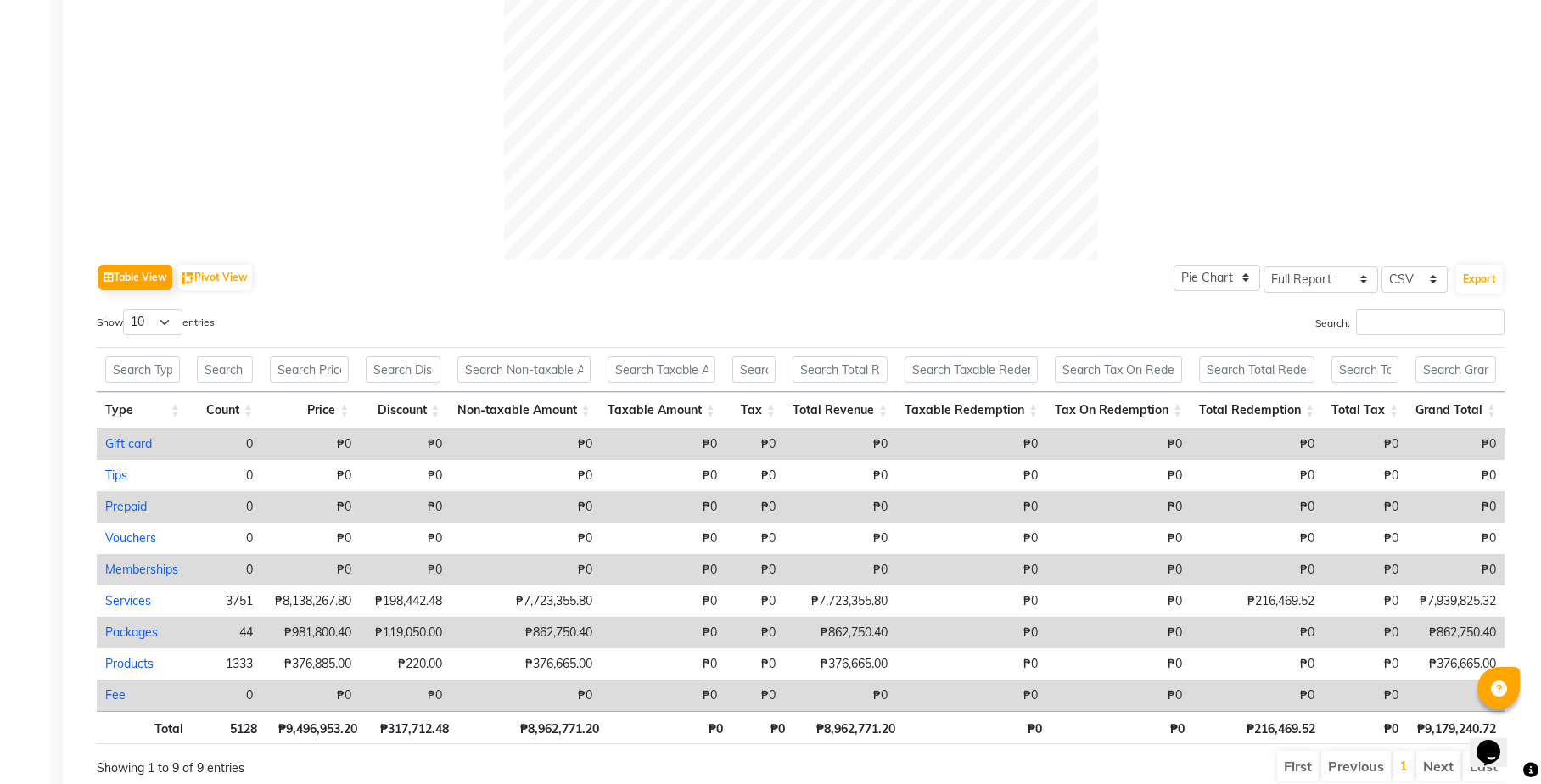
scroll to position [608, 0]
click at [113, 623] on link "Packages" at bounding box center [131, 630] width 52 height 15
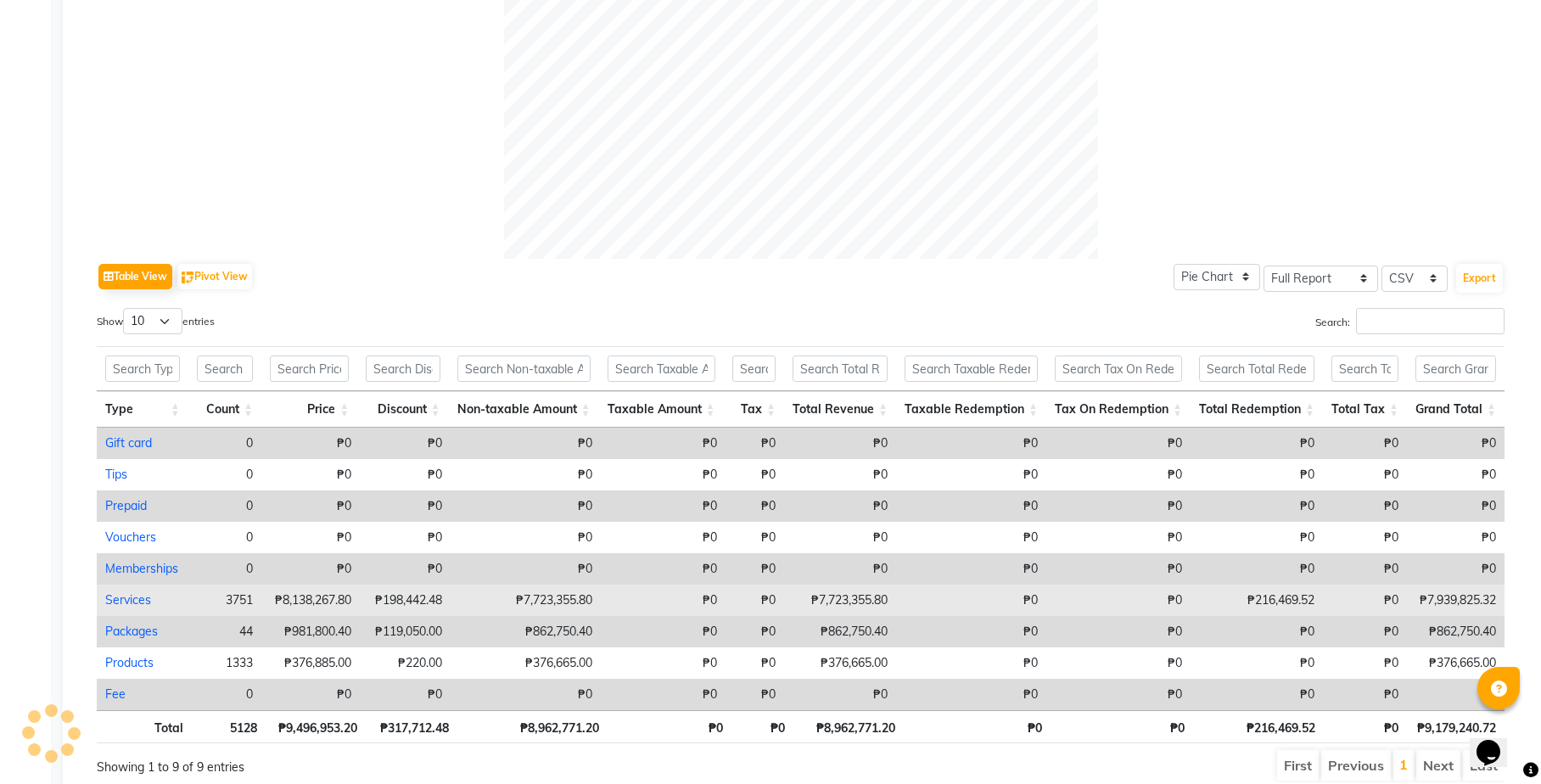
select select "full_report"
select select "csv"
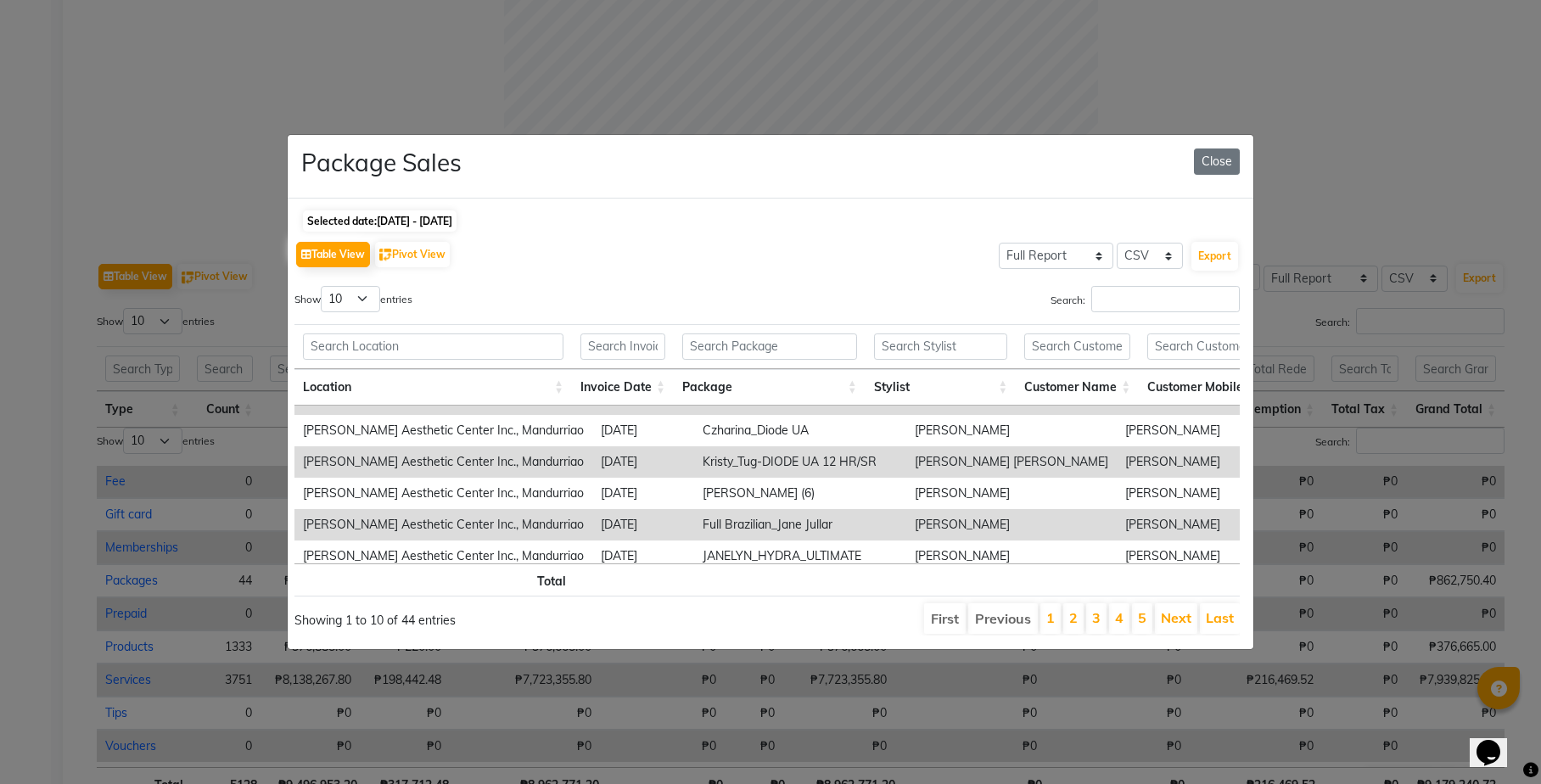
scroll to position [147, 0]
click at [1195, 253] on button "Export" at bounding box center [1214, 256] width 46 height 29
click at [761, 285] on div "Show 10 25 50 100 entries" at bounding box center [524, 301] width 485 height 33
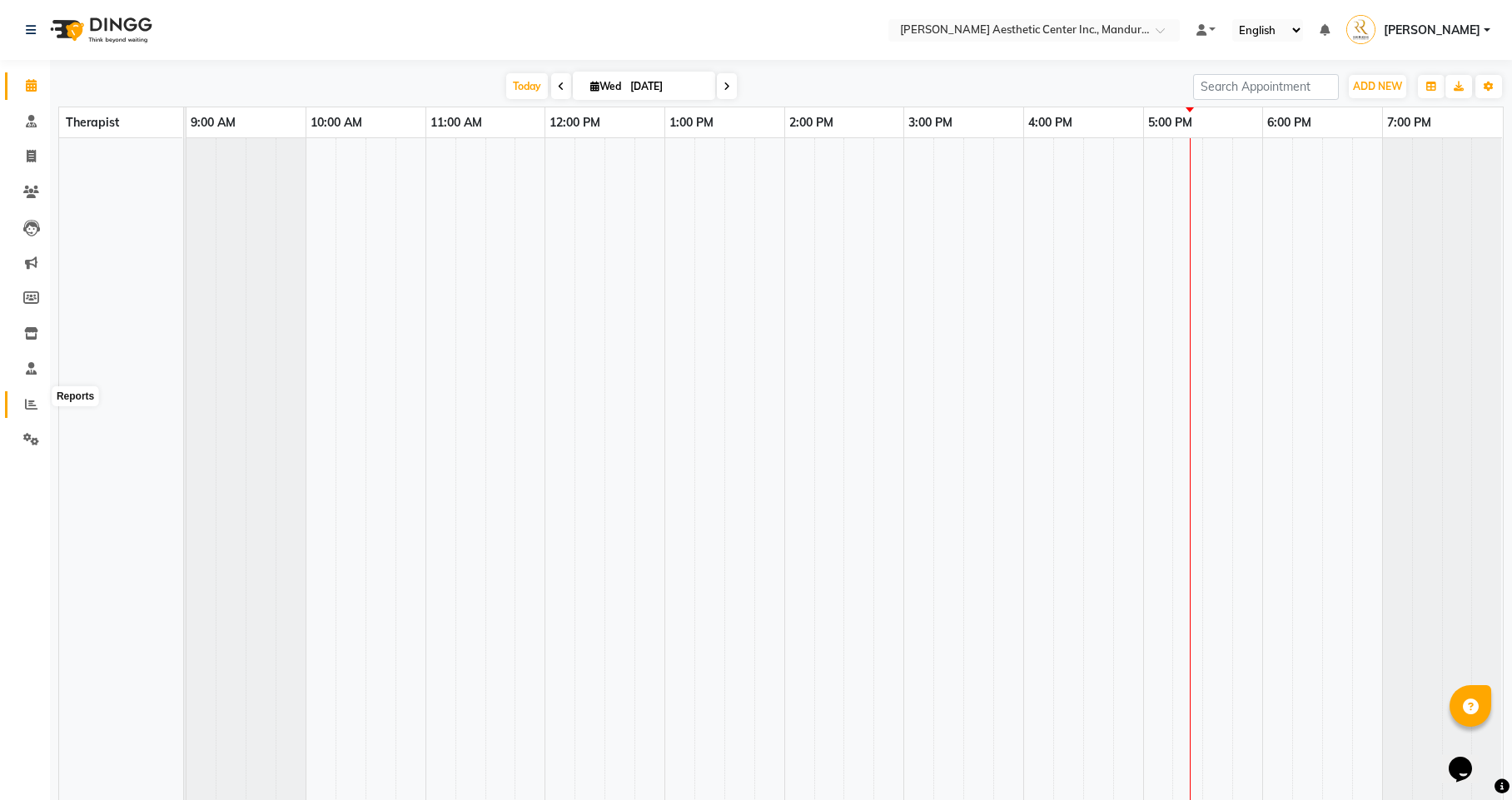
click at [28, 400] on icon at bounding box center [31, 404] width 13 height 13
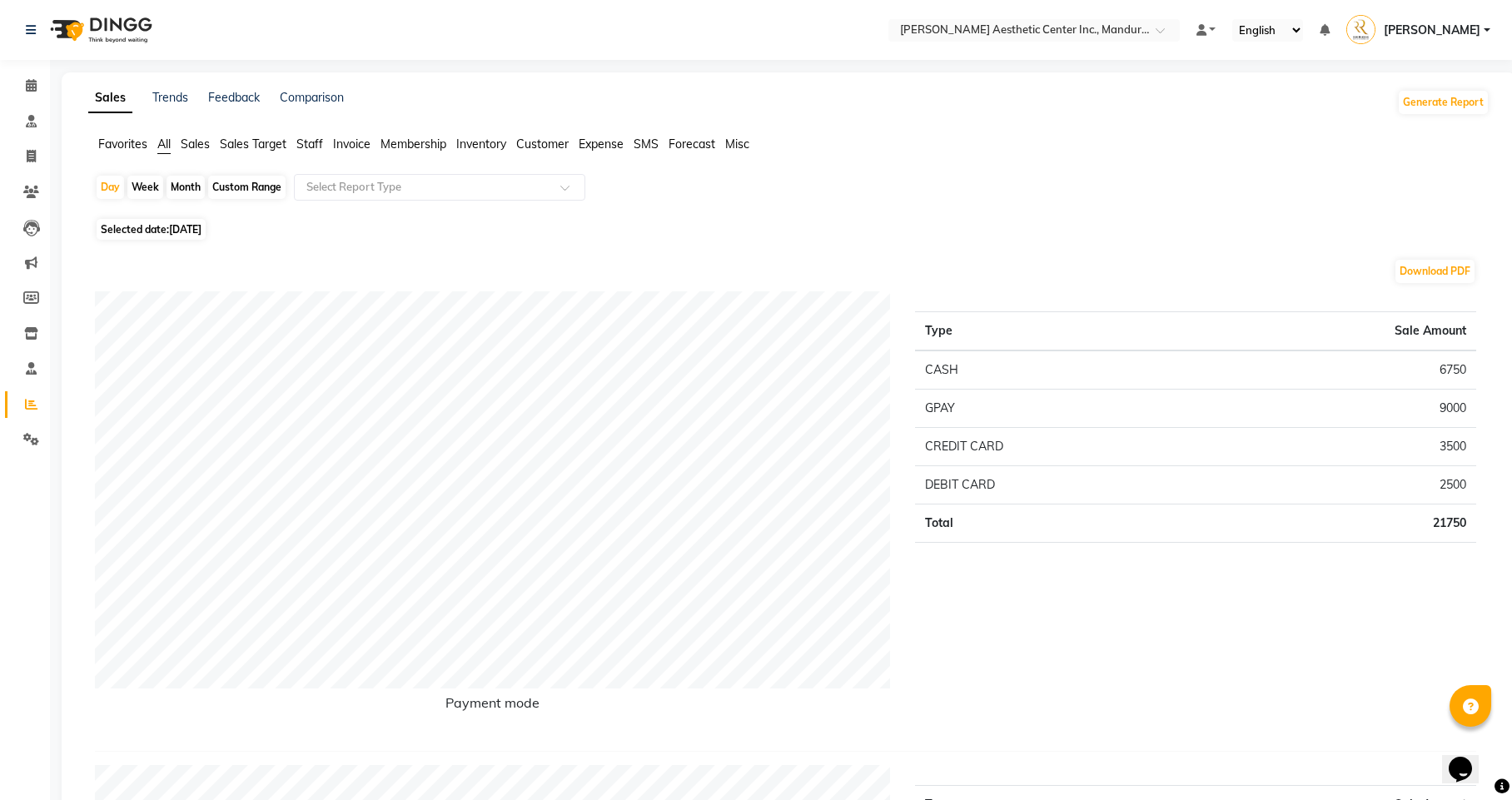
click at [617, 146] on span "Expense" at bounding box center [601, 144] width 45 height 15
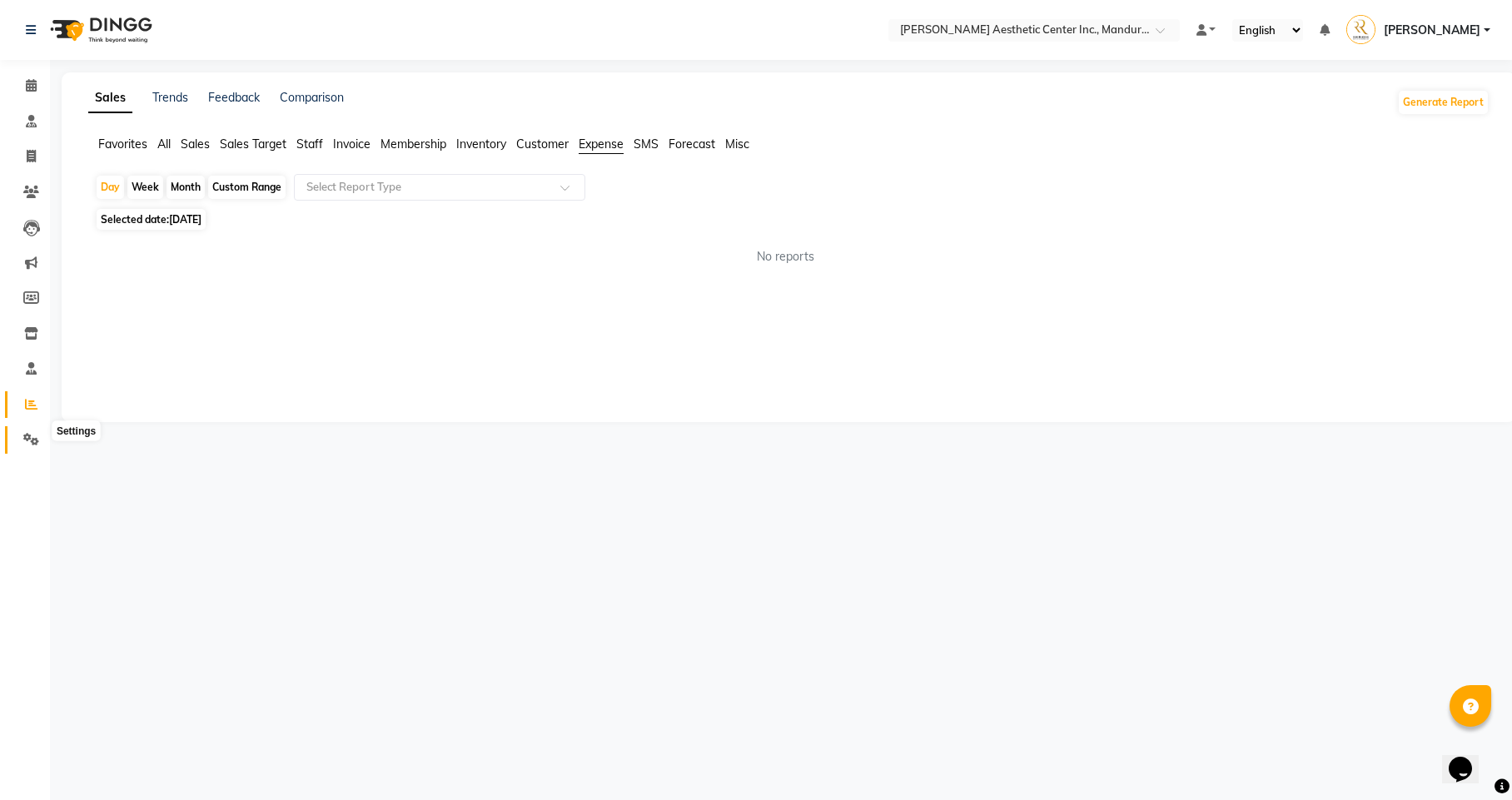
click at [25, 433] on icon at bounding box center [31, 439] width 16 height 13
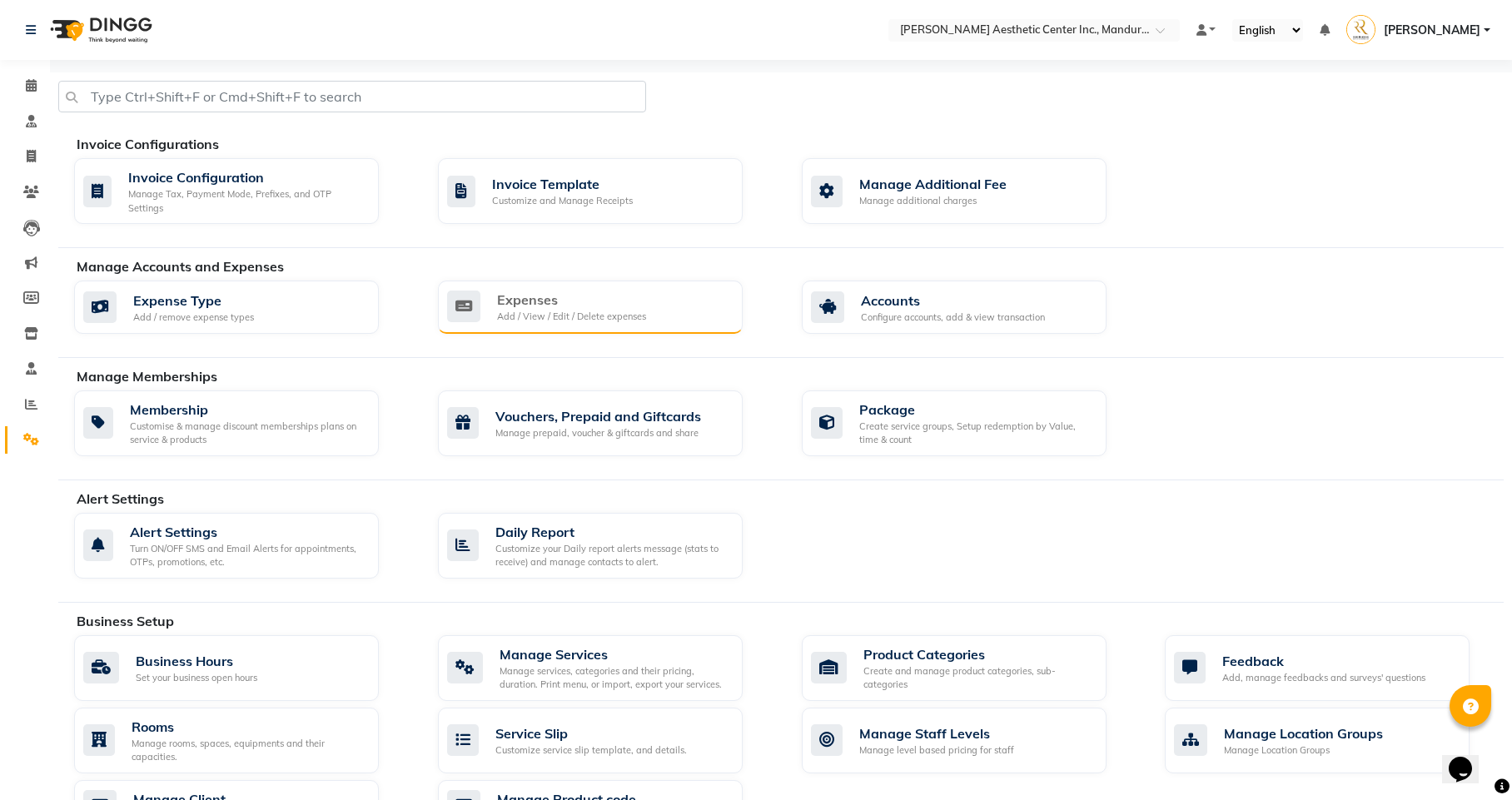
click at [522, 324] on div "Add / View / Edit / Delete expenses" at bounding box center [572, 317] width 149 height 15
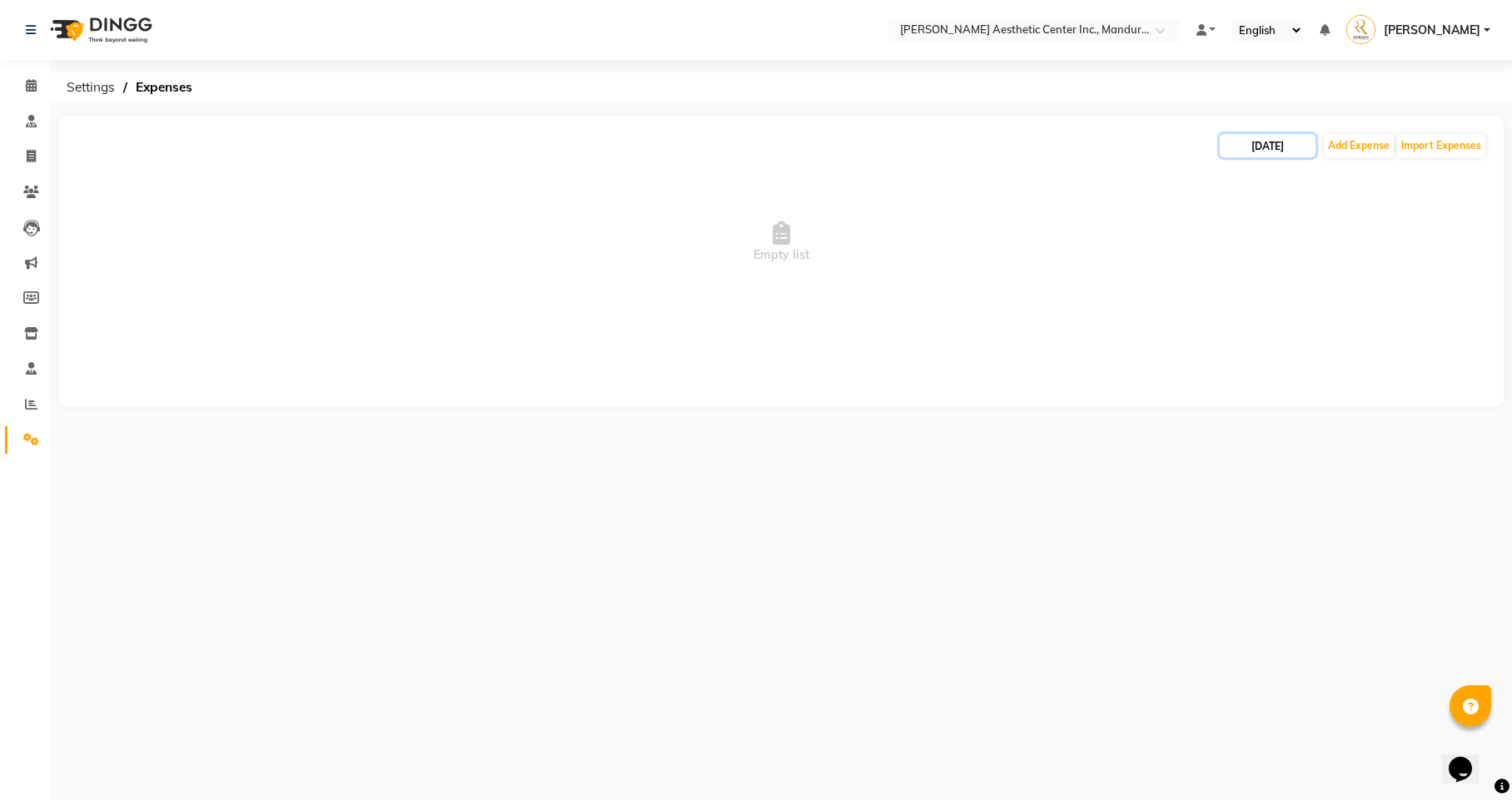
click at [1266, 138] on input "[DATE]" at bounding box center [1267, 145] width 96 height 23
select select "9"
select select "2025"
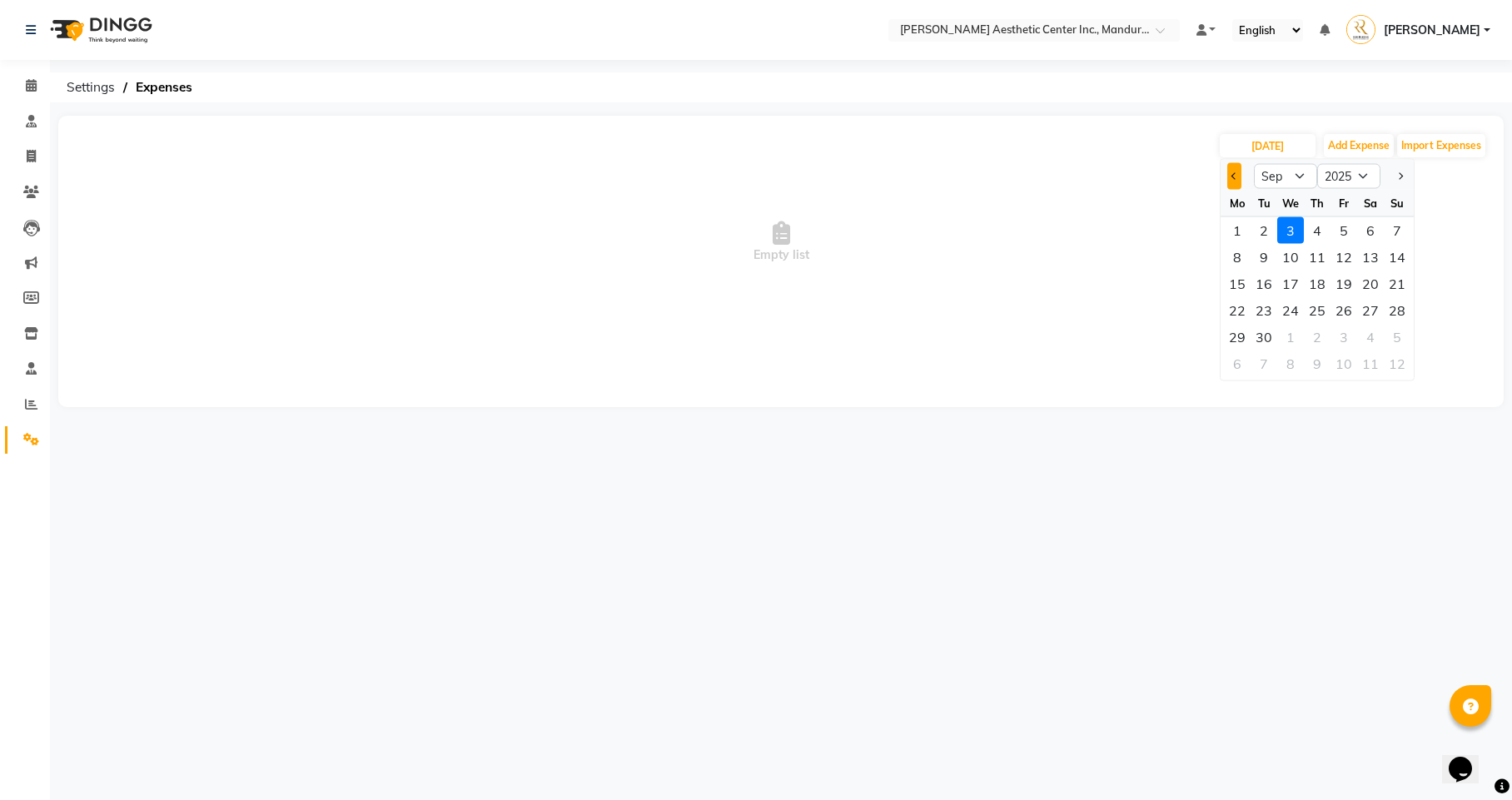
click at [1232, 174] on button "Previous month" at bounding box center [1234, 176] width 15 height 26
select select "8"
click at [1392, 327] on div "31" at bounding box center [1397, 336] width 26 height 26
type input "[DATE]"
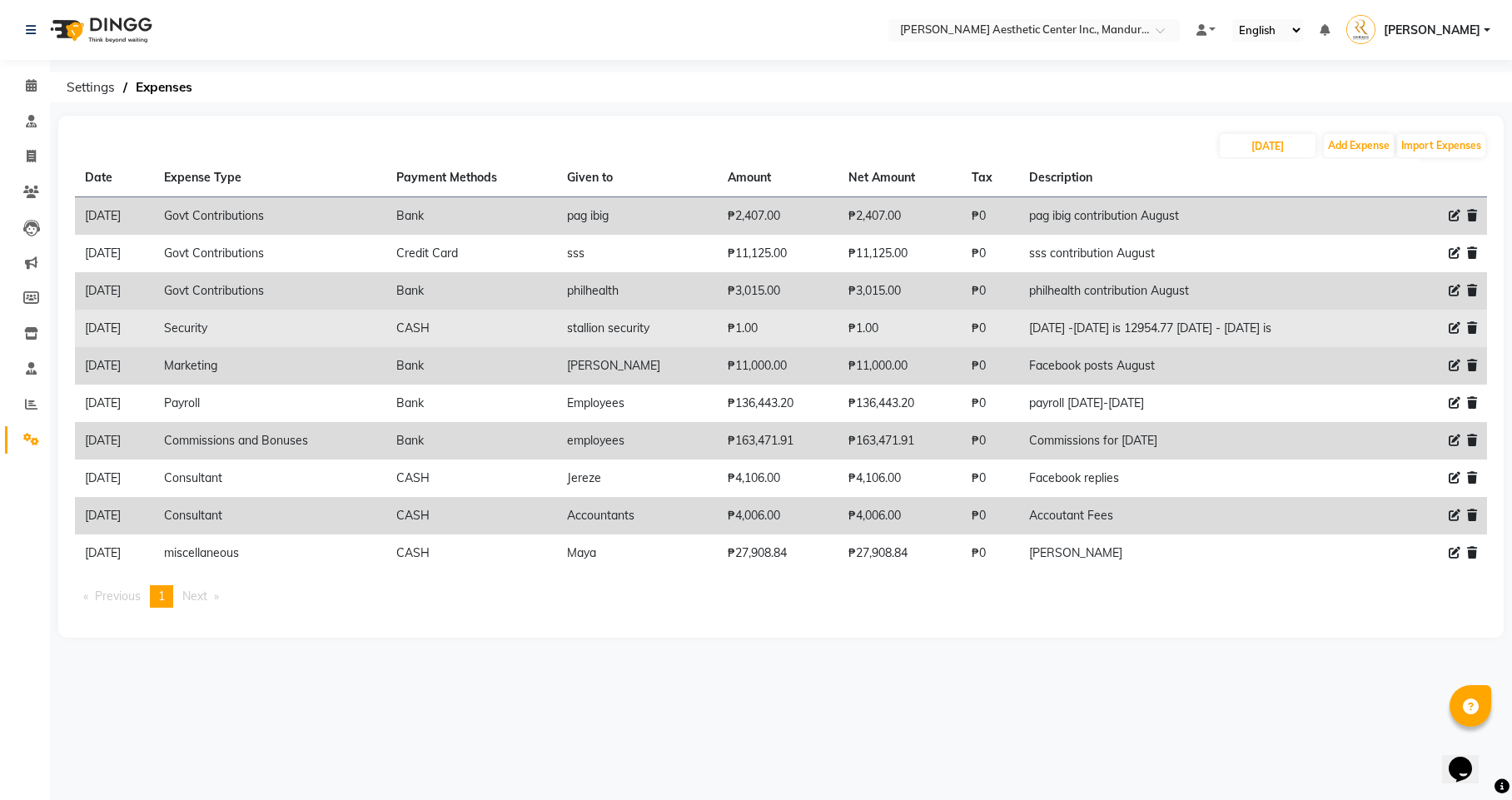
click at [1459, 322] on icon at bounding box center [1455, 328] width 12 height 12
select select "15844"
select select "1"
select select "5254"
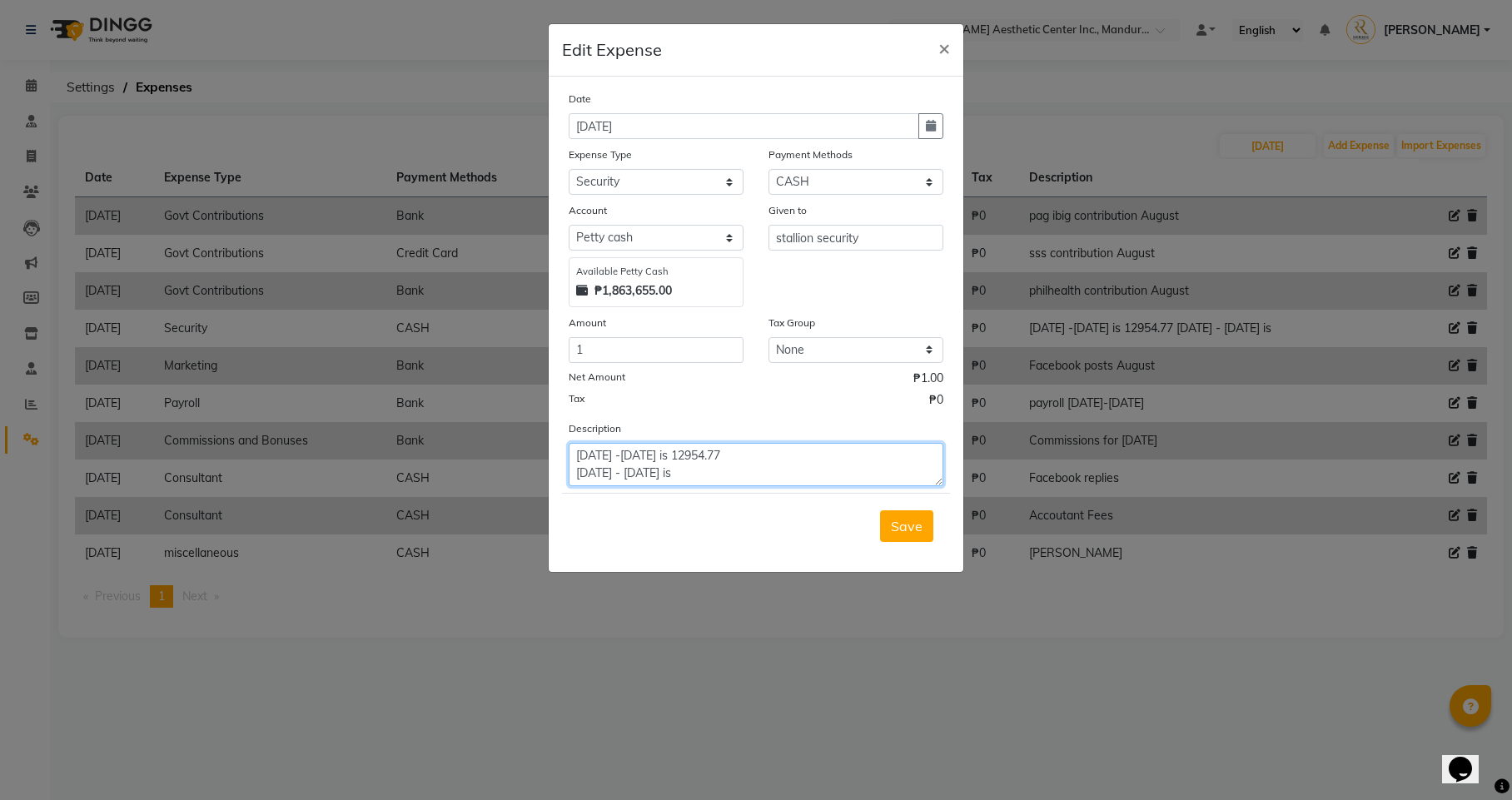
click at [764, 477] on textarea "[DATE] -[DATE] is 12954.77 [DATE] - [DATE] is" at bounding box center [756, 464] width 375 height 44
type textarea "Aug 1 -15 is 12954.77 Aug 16 - 31 is 13818.43"
click at [913, 522] on span "Save" at bounding box center [906, 526] width 32 height 16
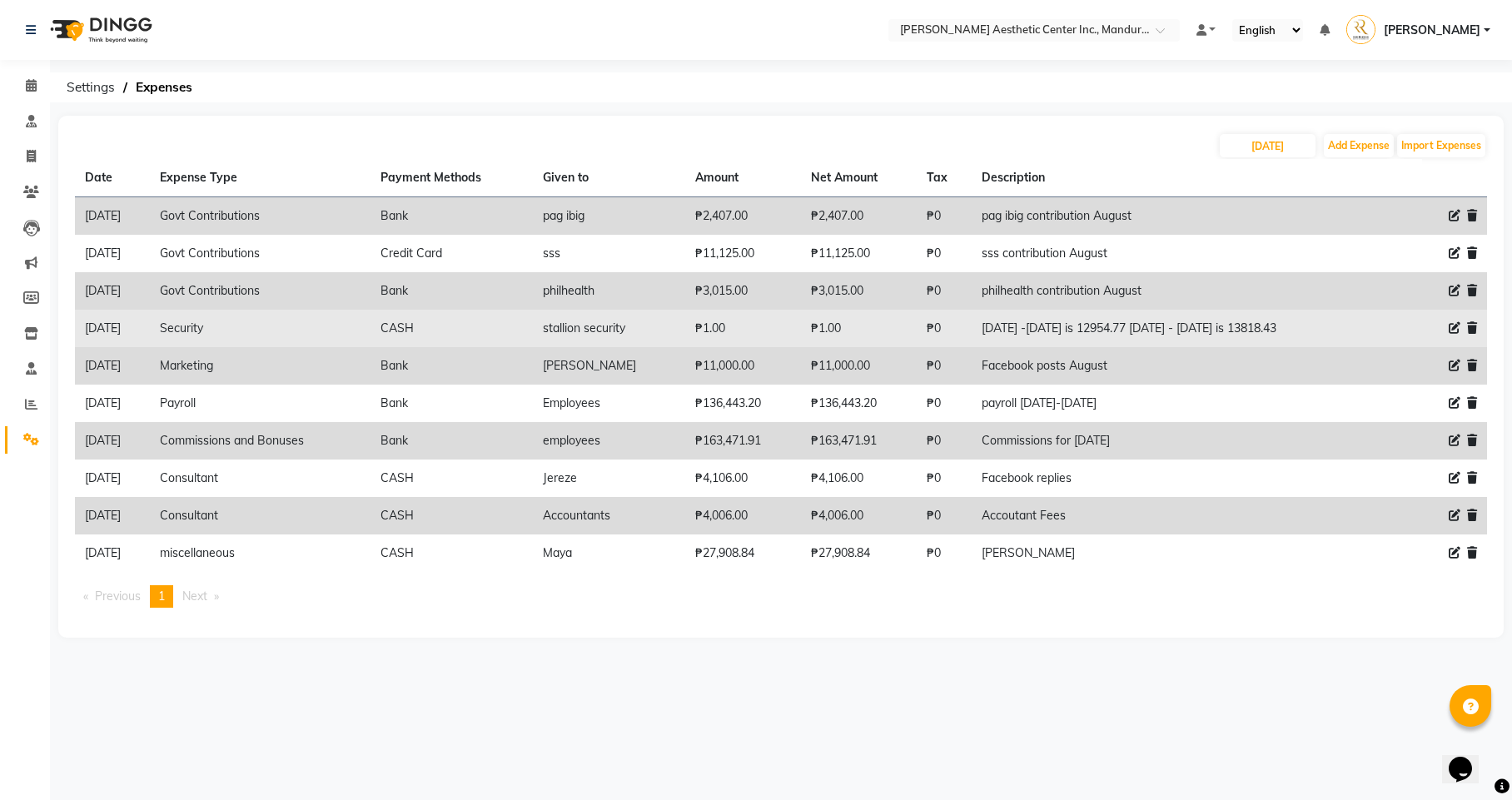
click at [1452, 322] on icon at bounding box center [1455, 328] width 12 height 12
select select "15844"
select select "1"
select select "5254"
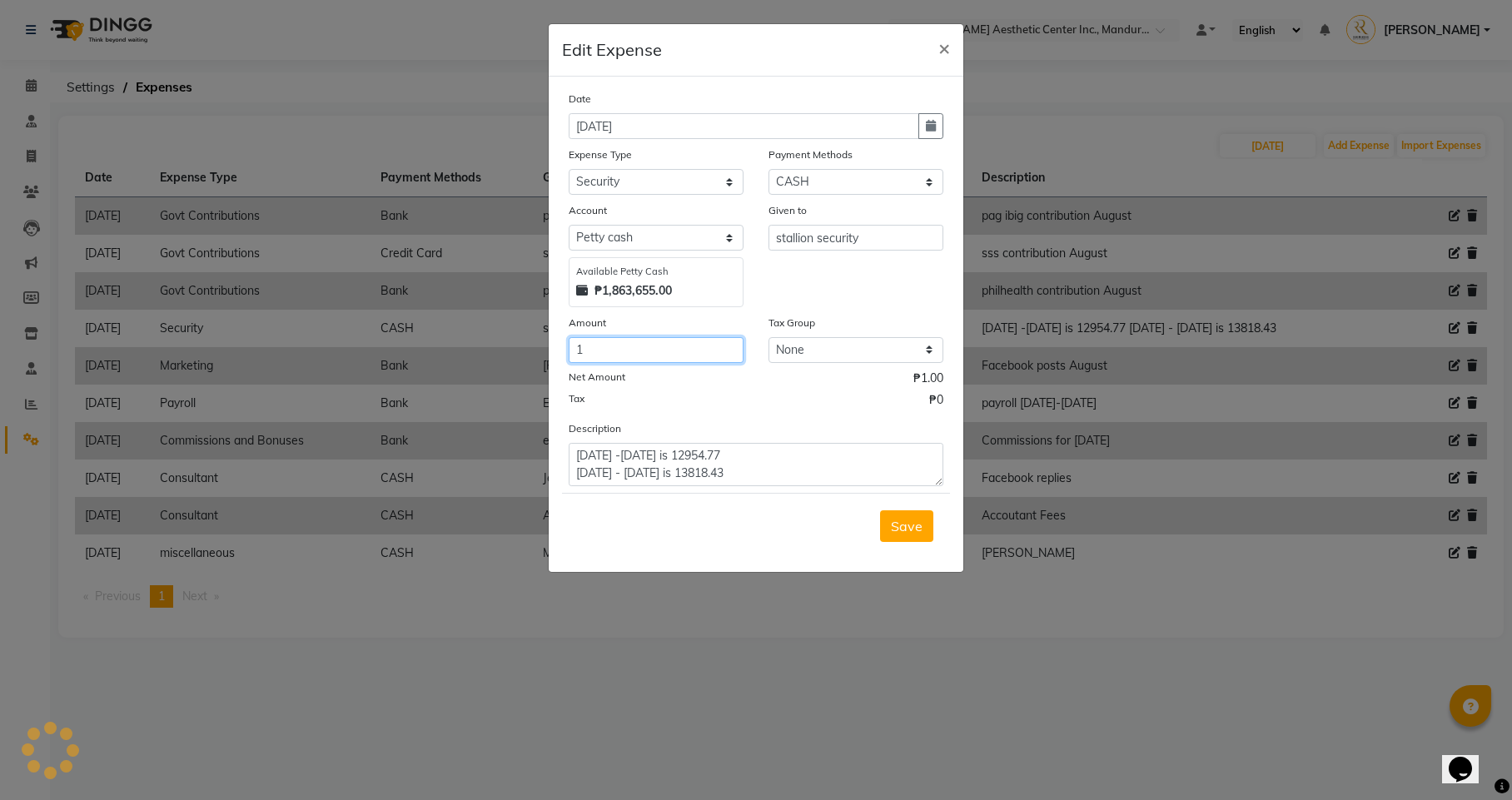
click at [616, 346] on input "1" at bounding box center [656, 350] width 174 height 26
type input "26773"
type input "26773.2"
click at [916, 520] on span "Save" at bounding box center [906, 526] width 32 height 16
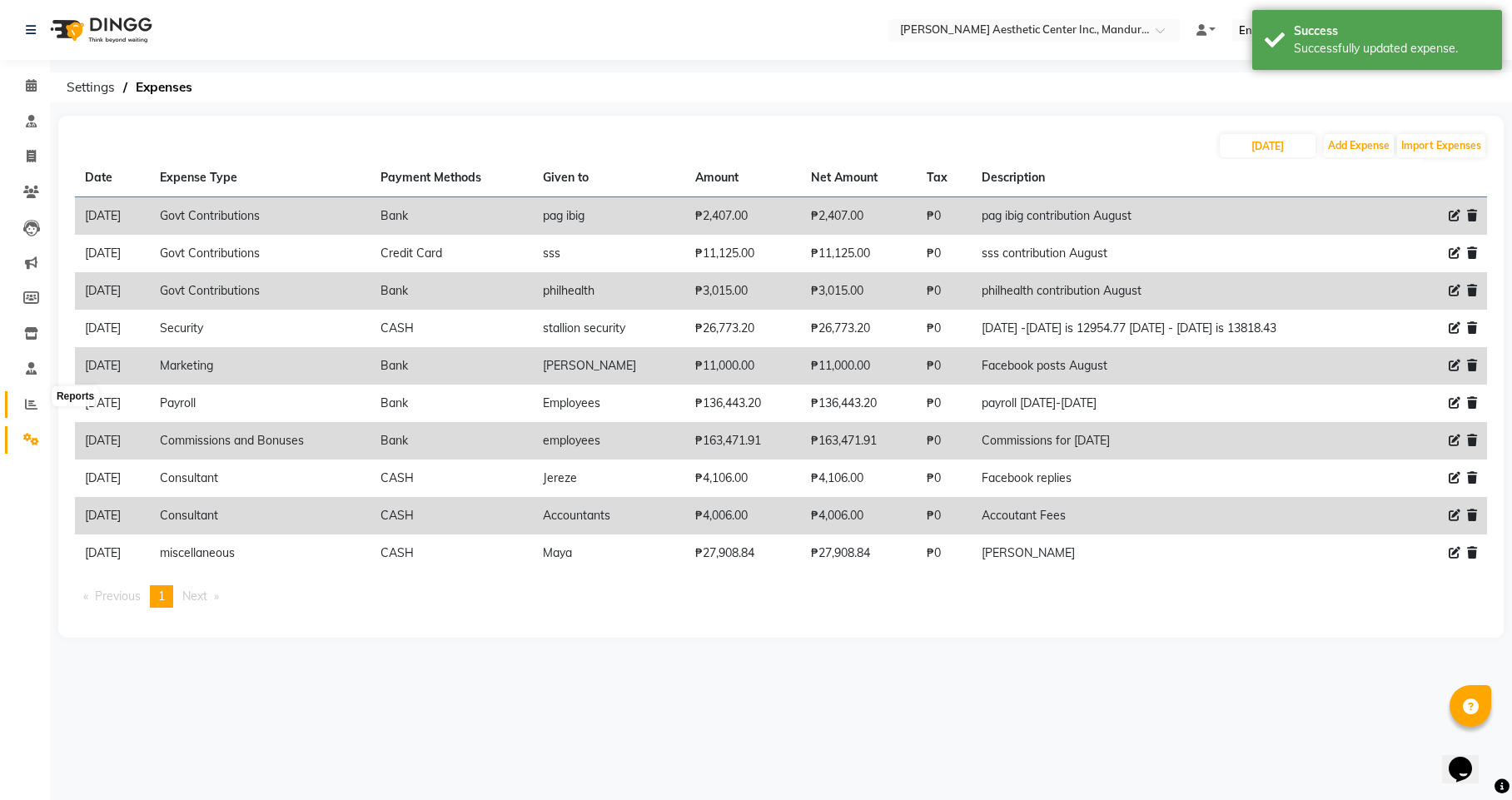
click at [30, 399] on icon at bounding box center [31, 404] width 13 height 13
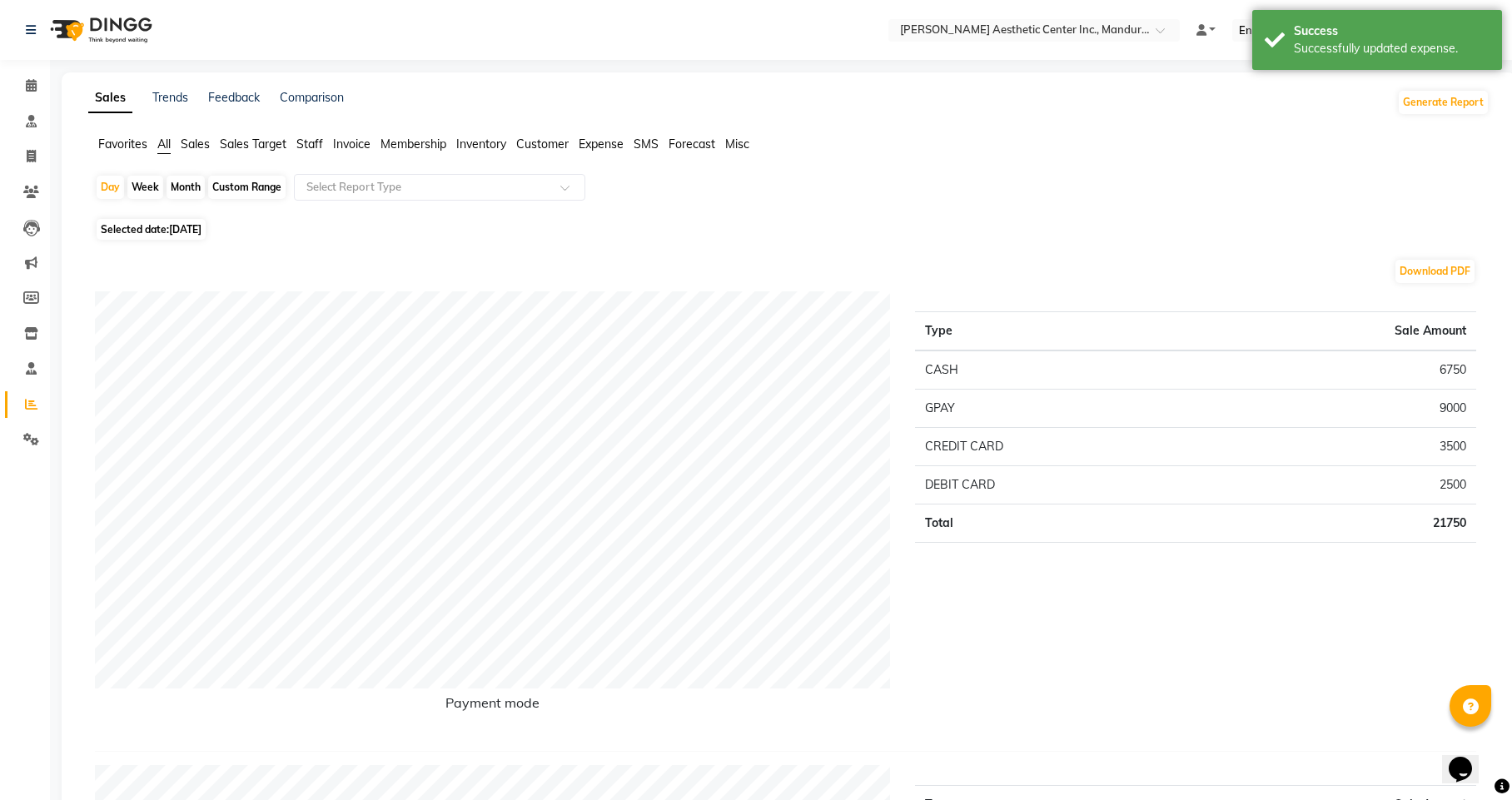
click at [601, 146] on span "Expense" at bounding box center [601, 144] width 45 height 15
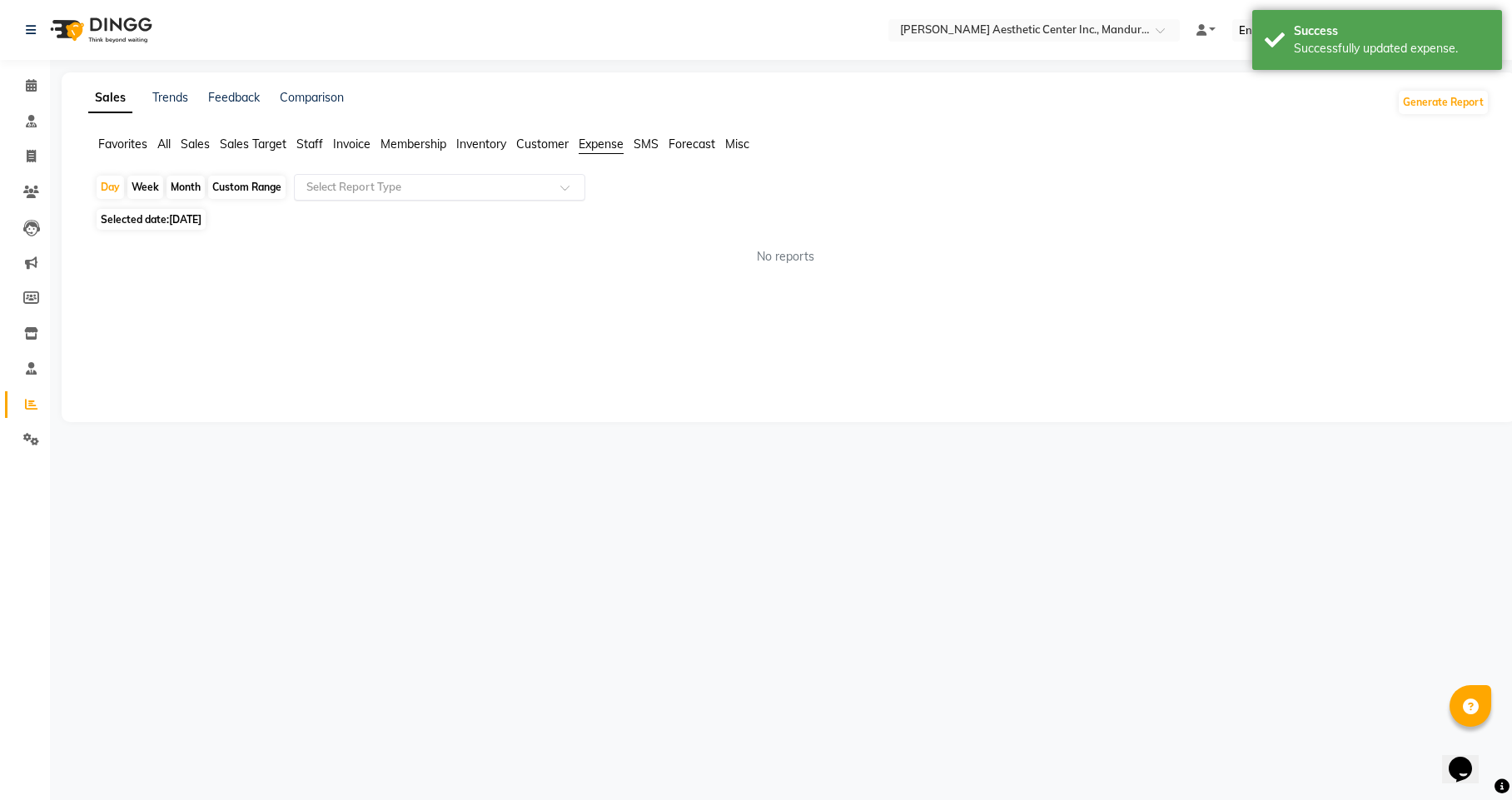
click at [450, 180] on input "text" at bounding box center [423, 187] width 239 height 16
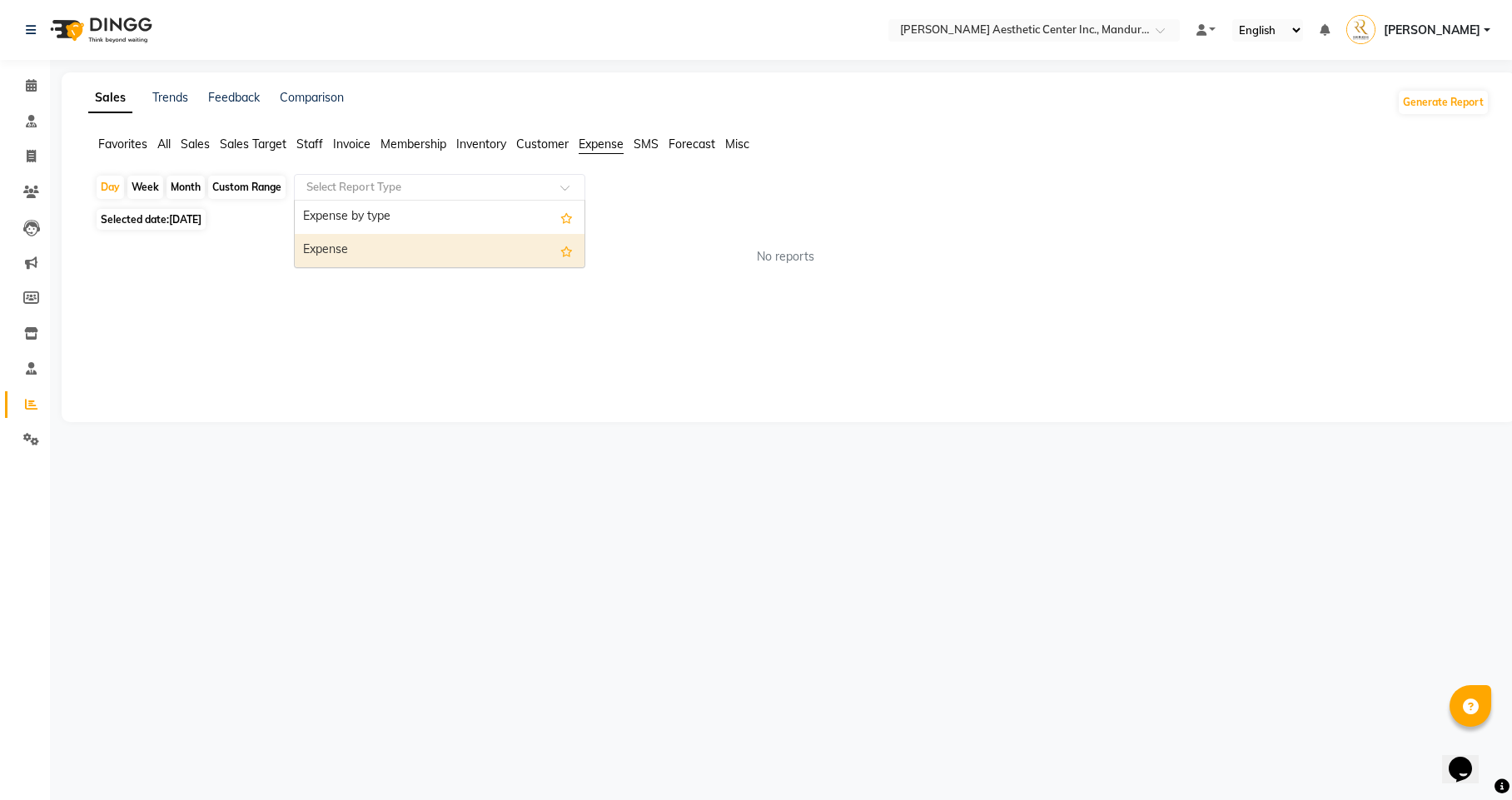
click at [420, 245] on div "Expense" at bounding box center [439, 250] width 290 height 33
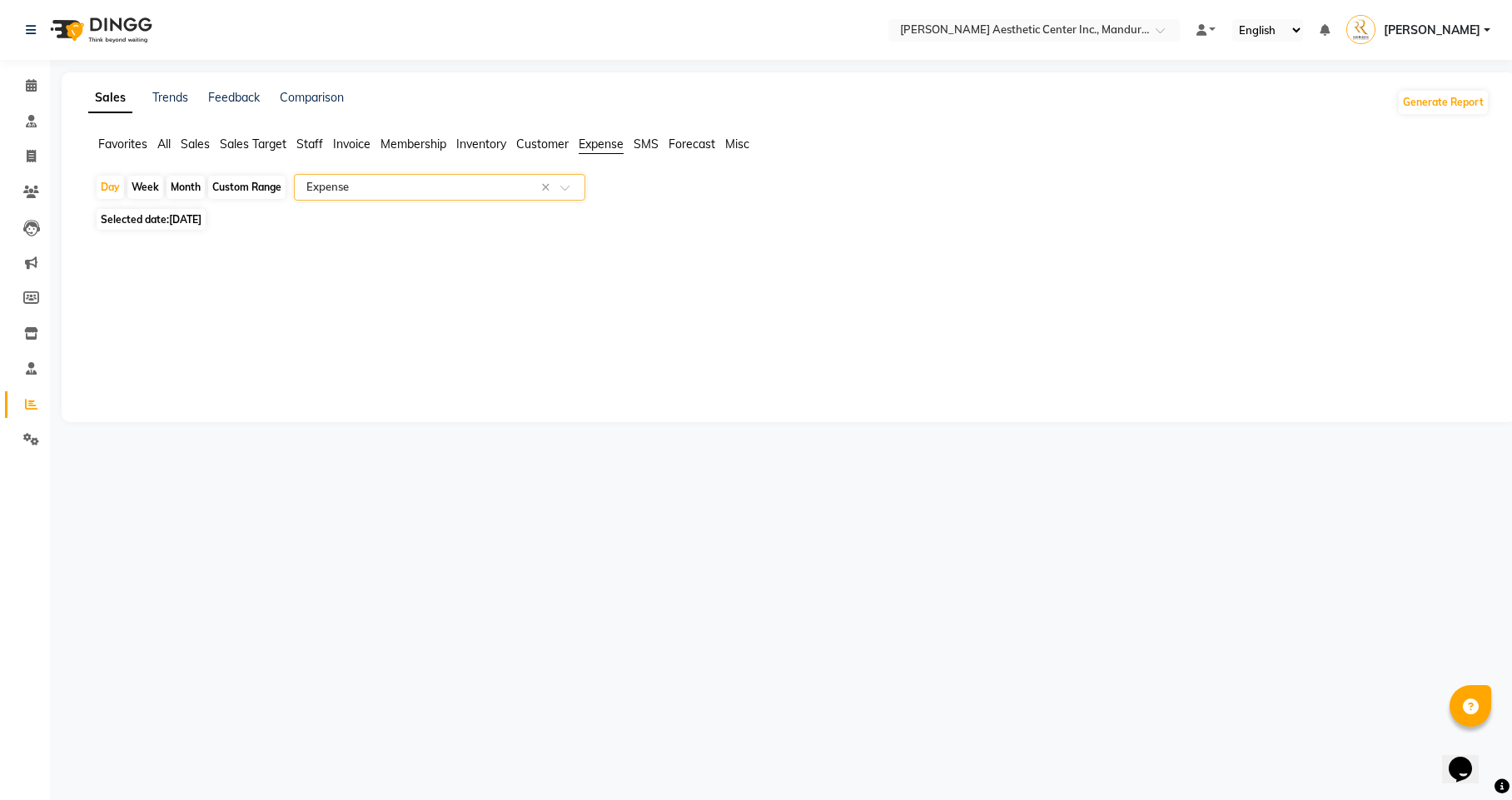
click at [464, 194] on input "text" at bounding box center [423, 187] width 239 height 16
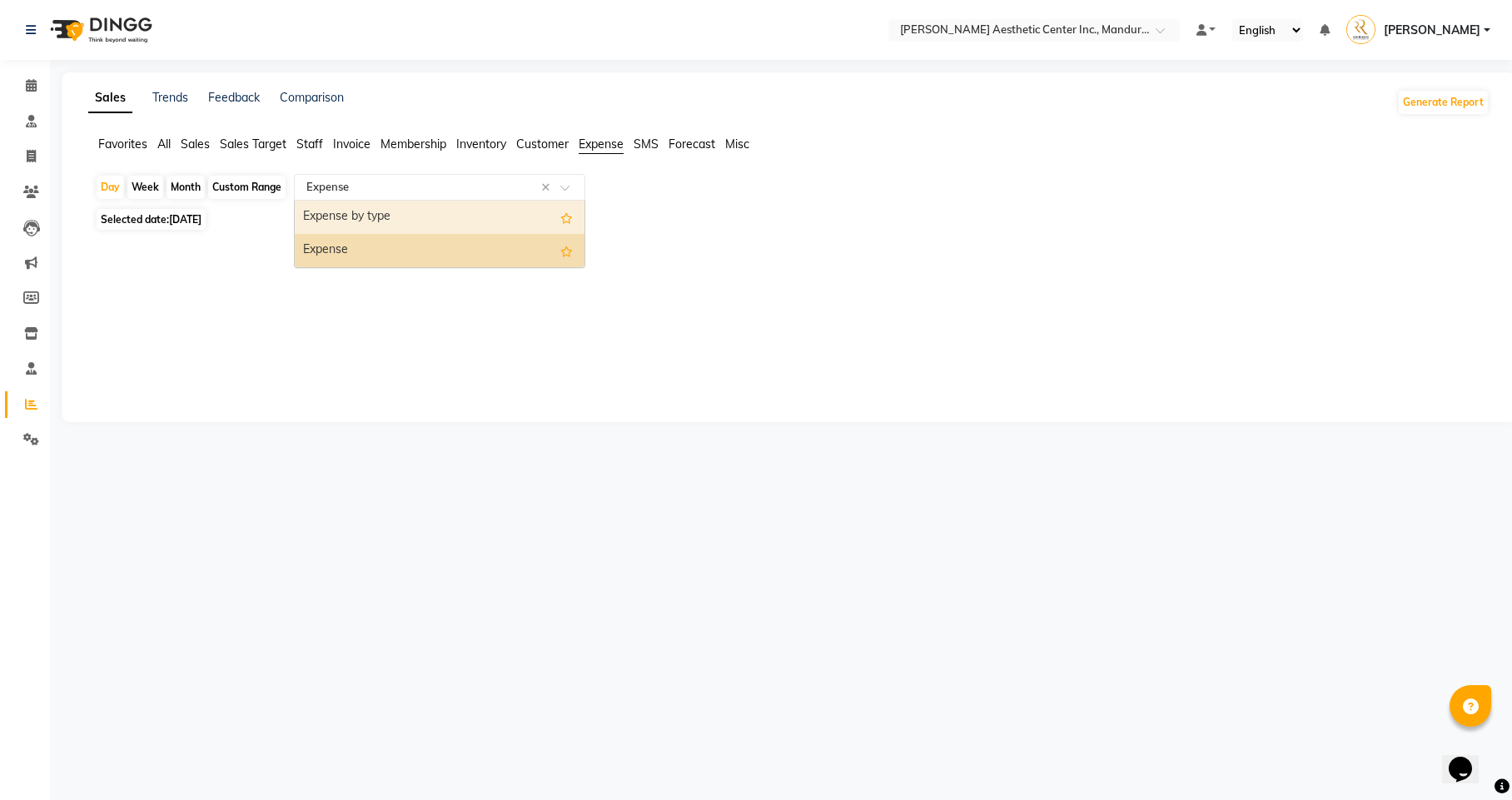
click at [470, 221] on div "Expense by type" at bounding box center [439, 217] width 290 height 33
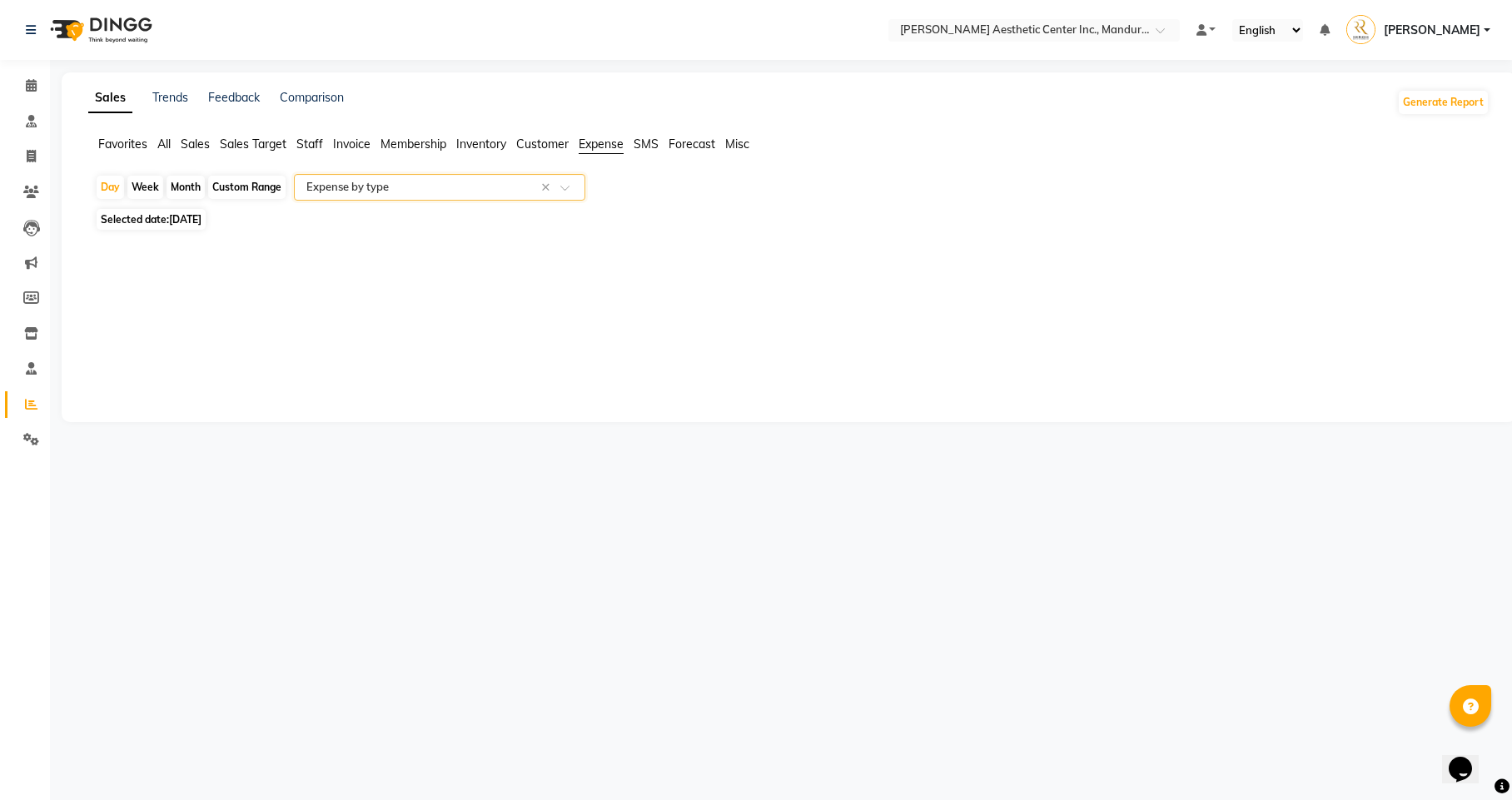
click at [188, 192] on div "Month" at bounding box center [186, 187] width 39 height 23
select select "9"
select select "2025"
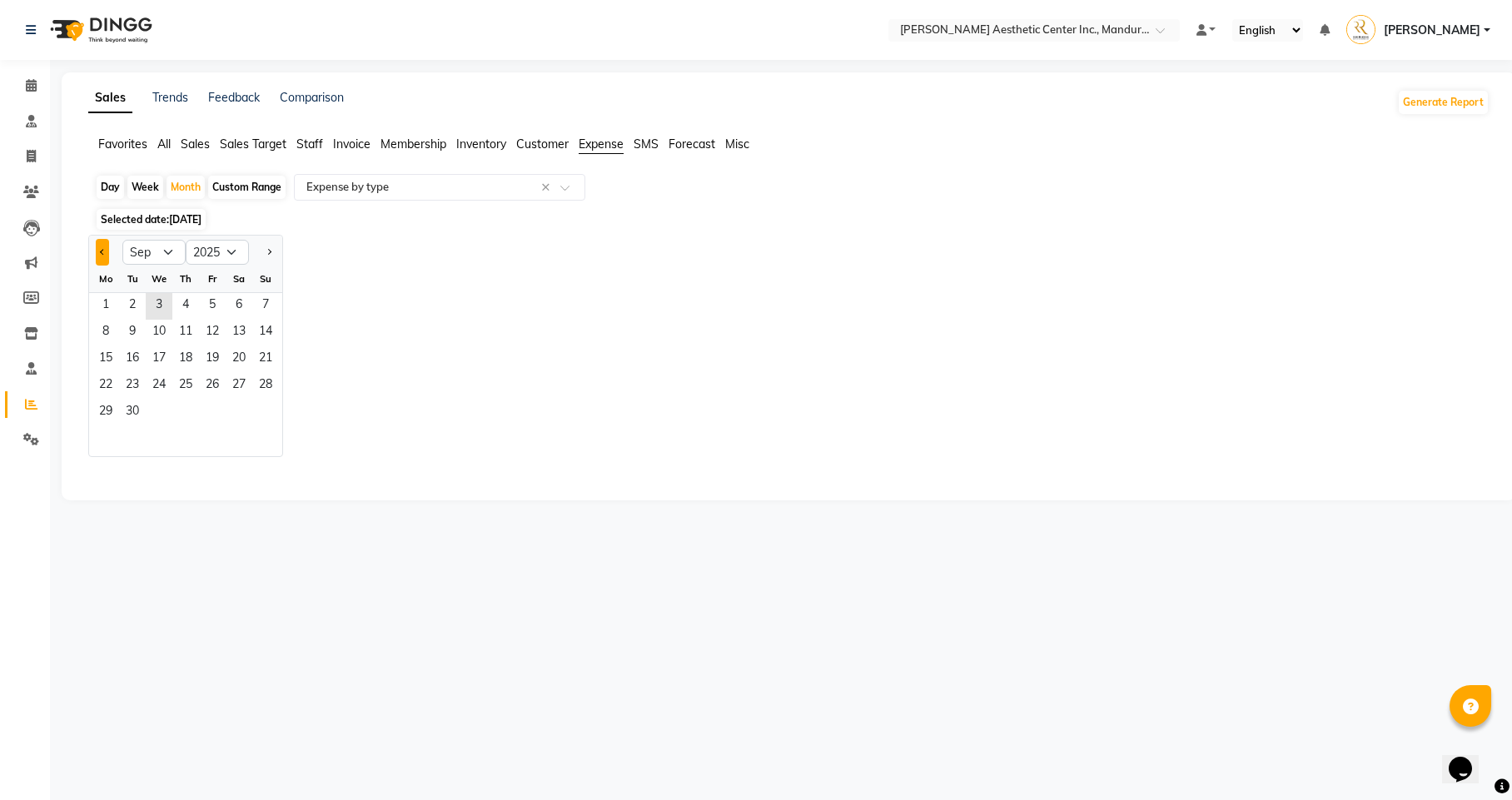
click at [105, 246] on button "Previous month" at bounding box center [103, 252] width 14 height 26
select select "8"
click at [213, 301] on span "1" at bounding box center [211, 305] width 26 height 26
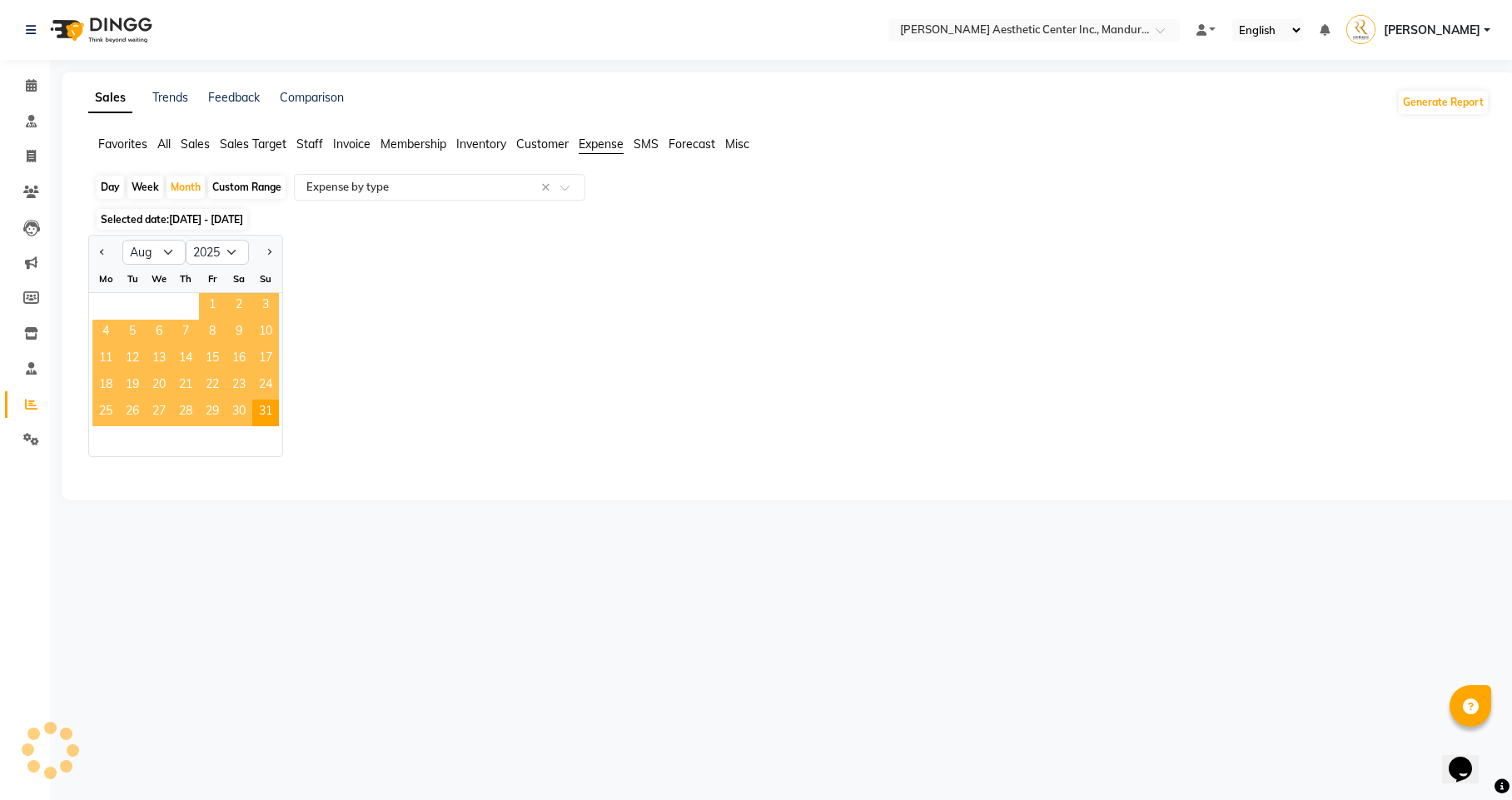
select select "full_report"
select select "csv"
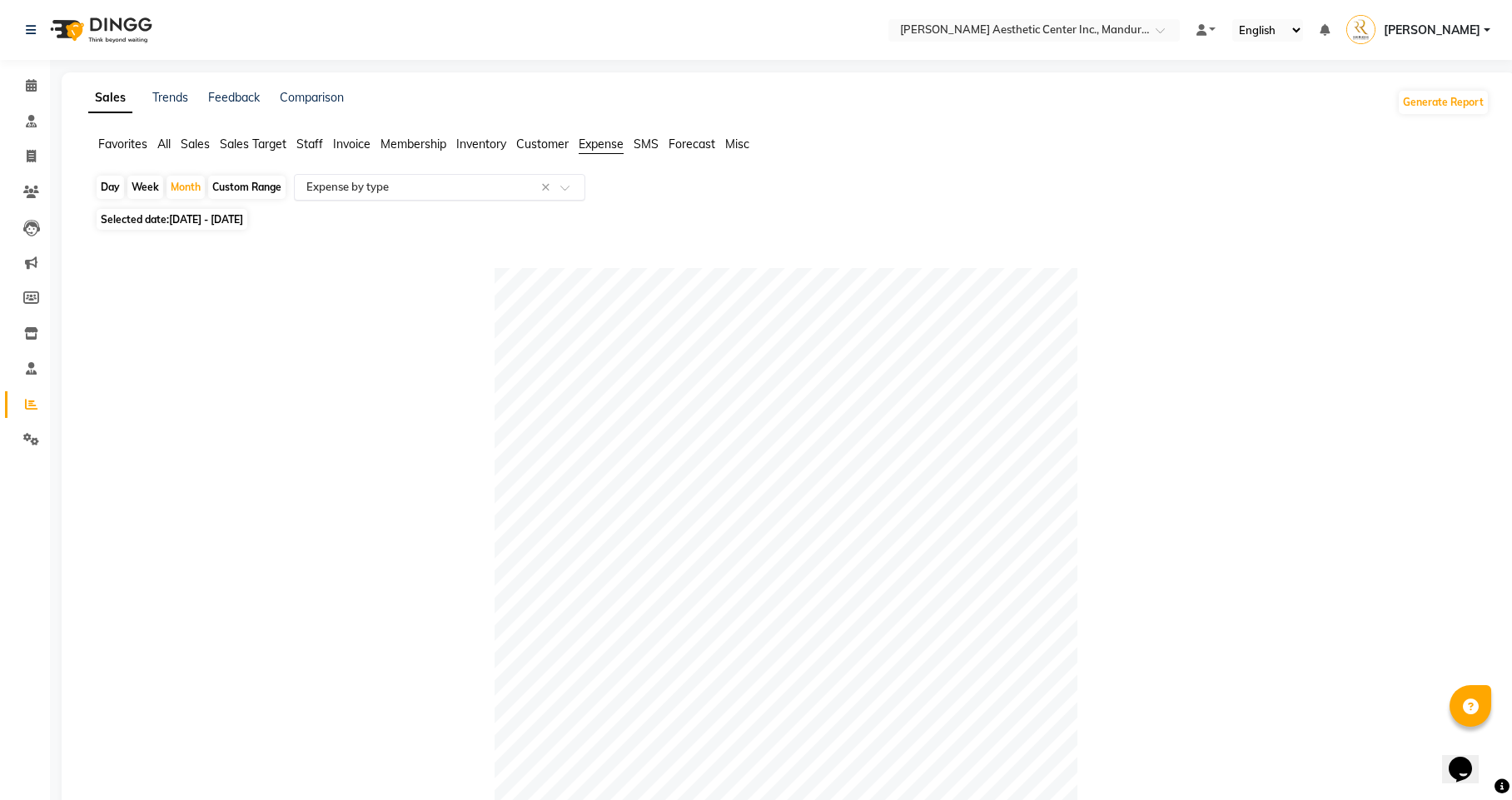
click at [536, 187] on input "text" at bounding box center [423, 187] width 239 height 16
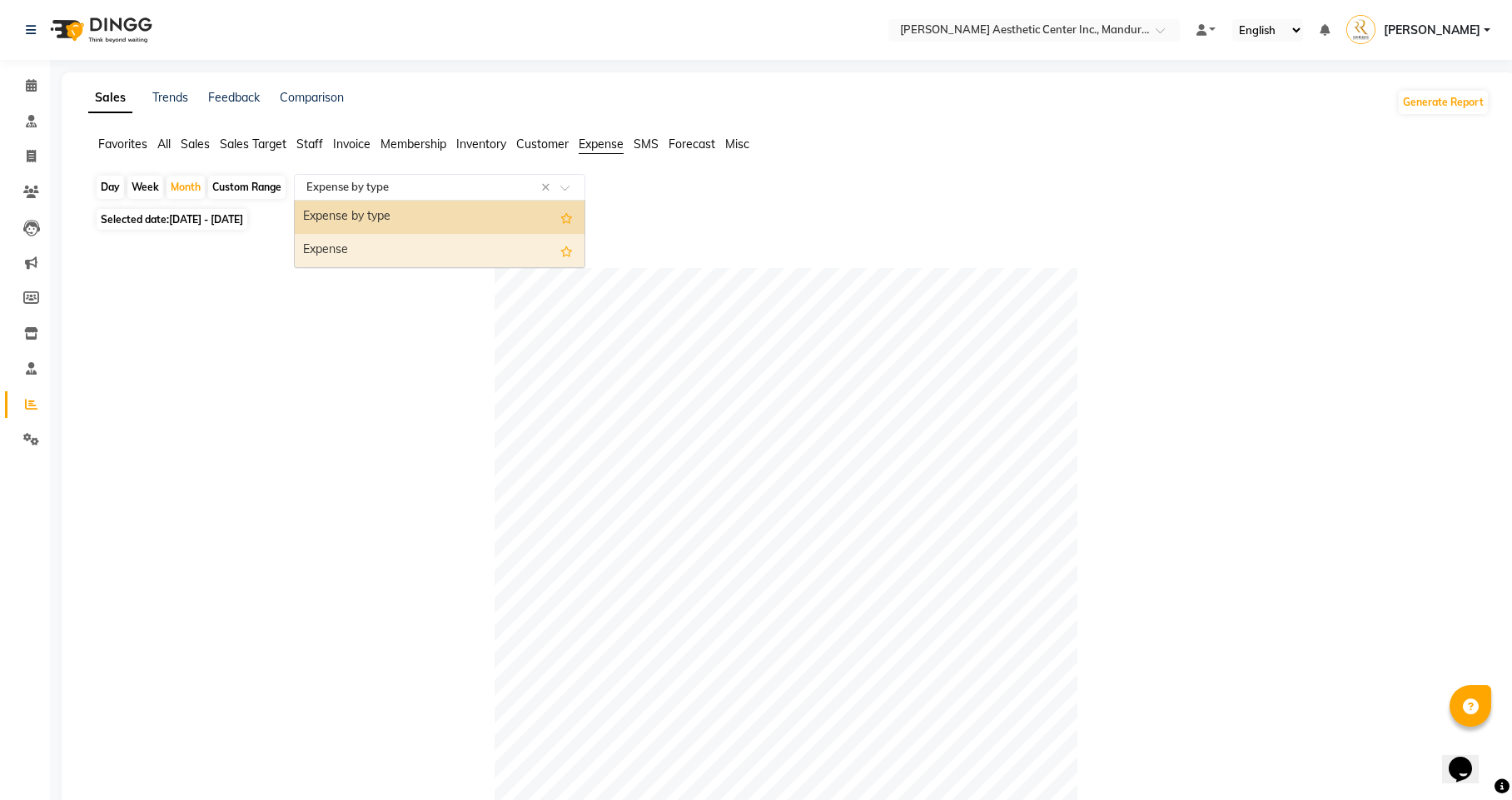
click at [503, 250] on div "Expense" at bounding box center [439, 250] width 290 height 33
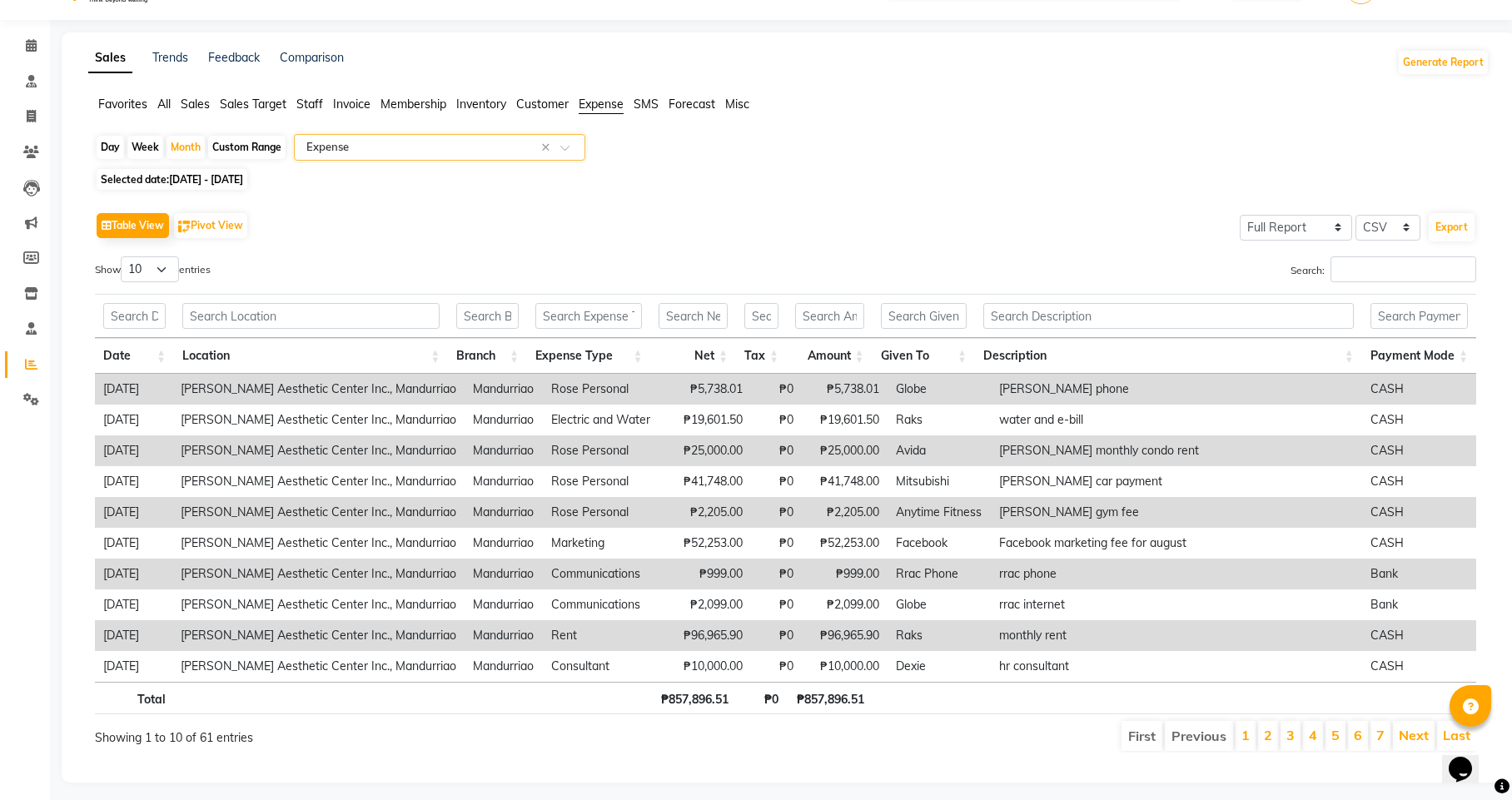
scroll to position [39, 0]
select select "100"
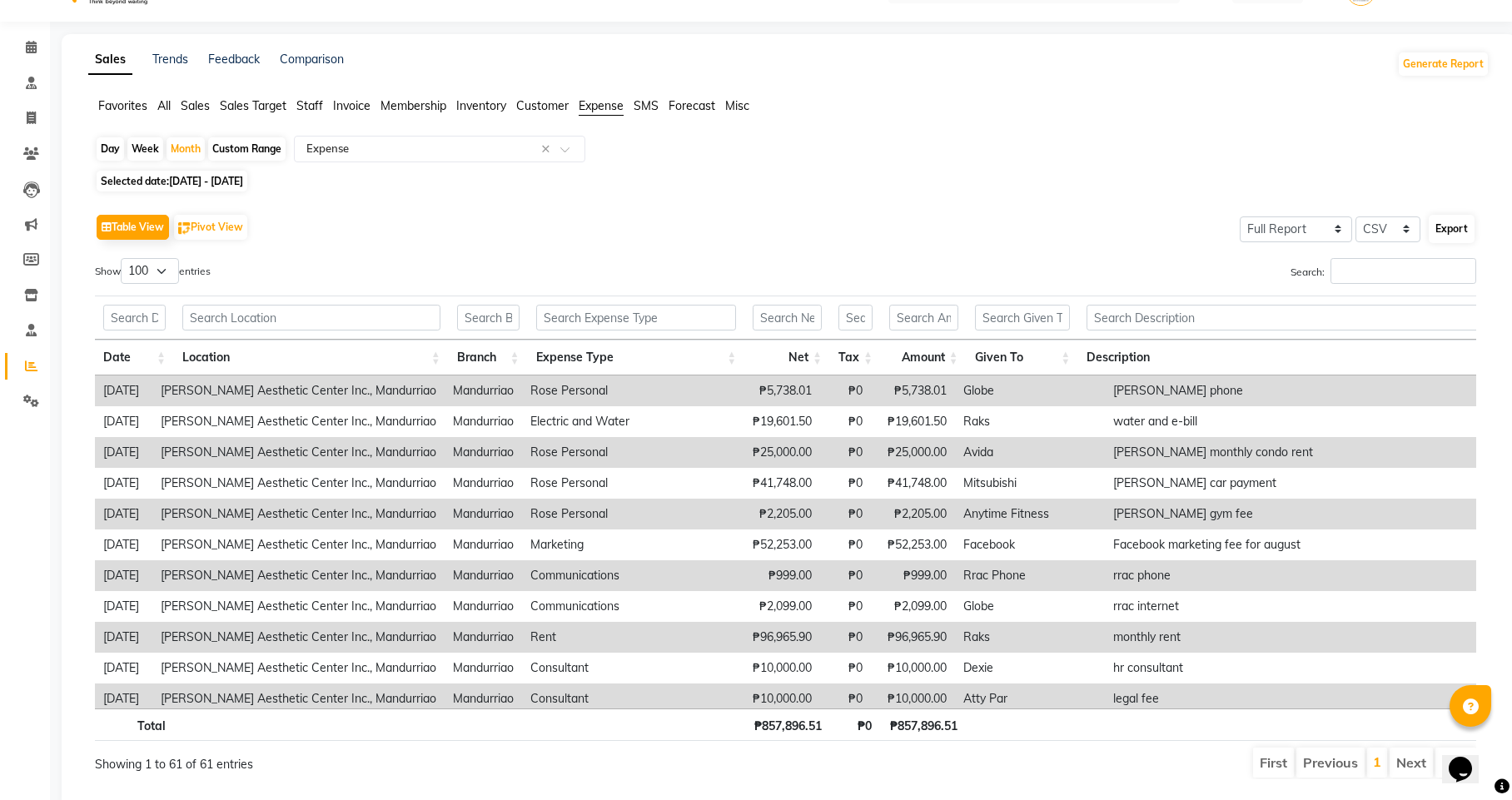
click at [1466, 227] on button "Export" at bounding box center [1451, 229] width 46 height 28
click at [621, 178] on div "Selected date: 08/01/2025 - 08/31/2025" at bounding box center [792, 181] width 1395 height 17
click at [391, 225] on div "Table View Pivot View Select Full Report Filtered Report Select CSV PDF Export" at bounding box center [785, 227] width 1381 height 35
click at [1459, 229] on button "Export" at bounding box center [1451, 229] width 46 height 28
click at [583, 271] on div "Show 10 25 50 100 entries" at bounding box center [434, 273] width 678 height 32
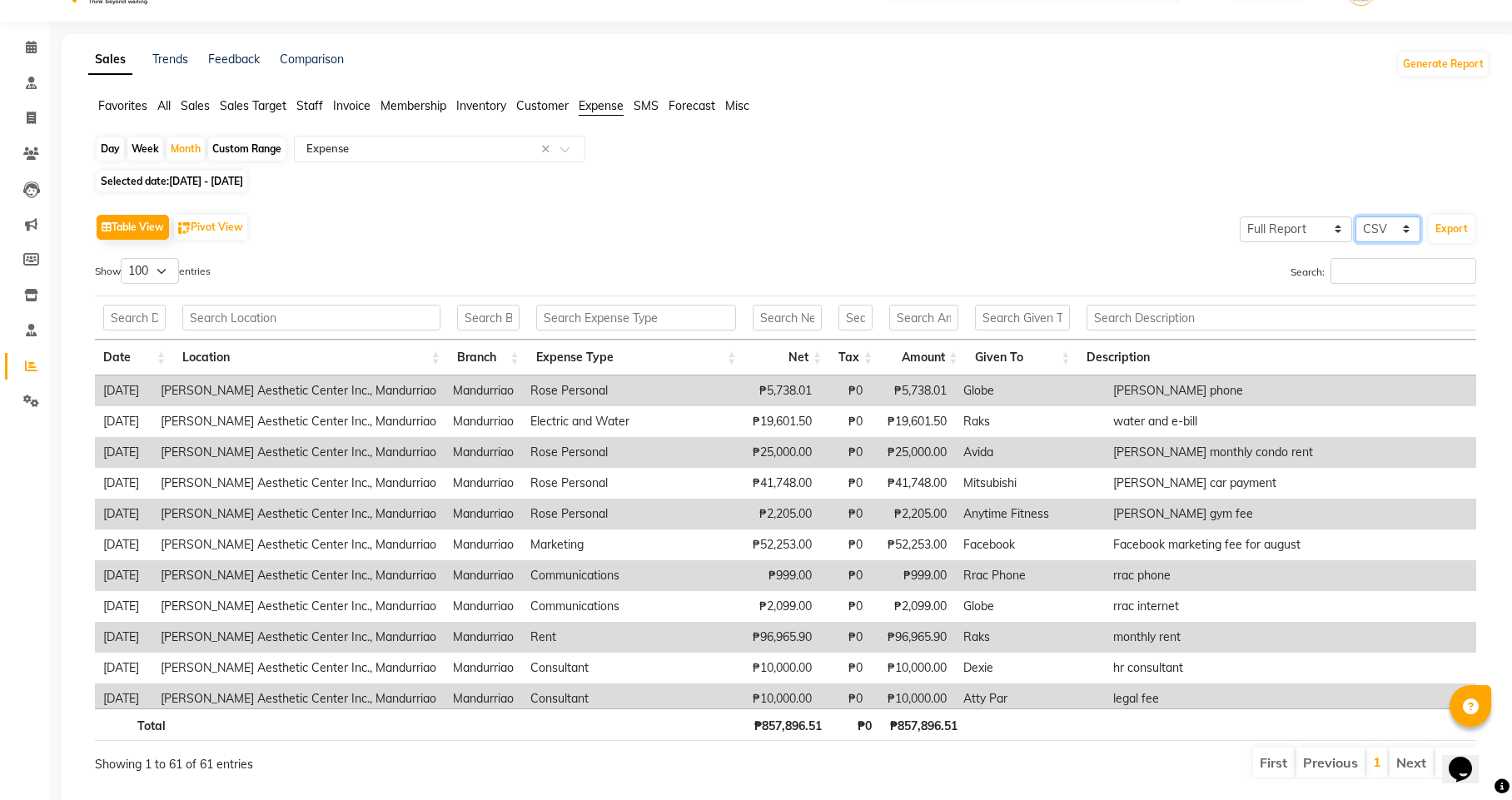
select select "pdf"
click at [1453, 233] on button "Export" at bounding box center [1451, 229] width 46 height 28
select select "monospace"
select select "12px"
select select "template_1"
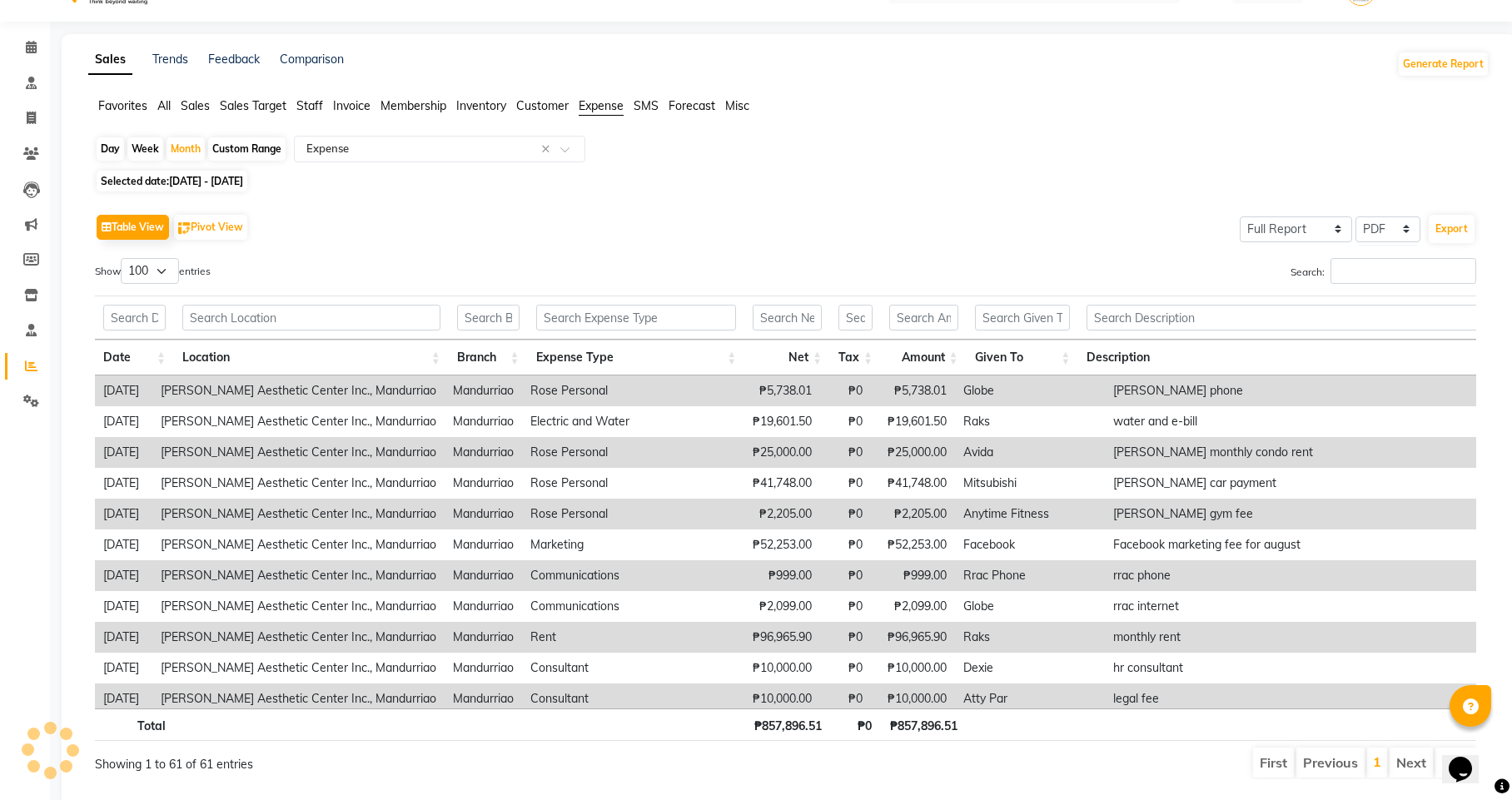
select select "A4"
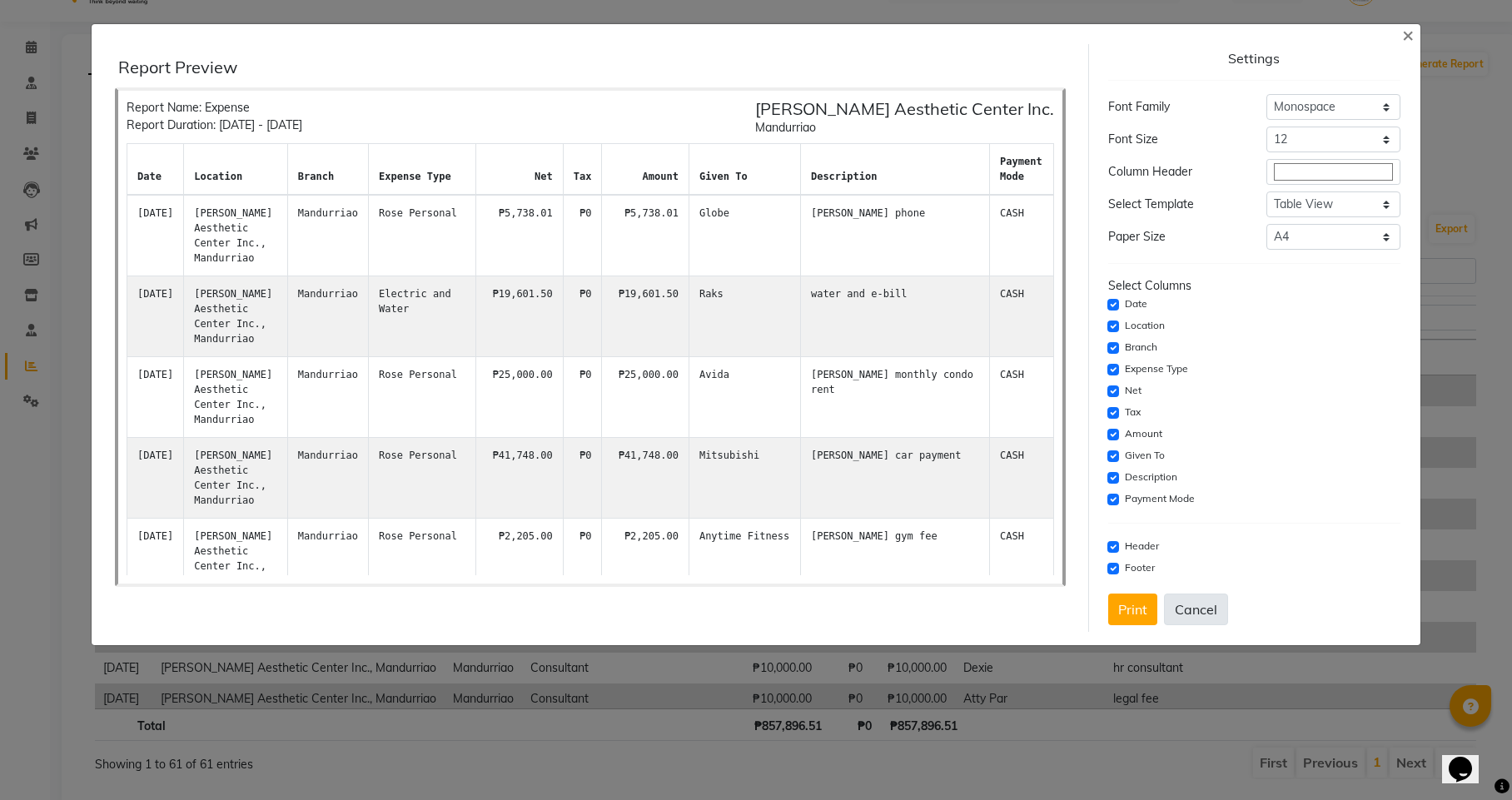
scroll to position [0, 0]
click at [1195, 608] on button "Cancel" at bounding box center [1196, 609] width 64 height 32
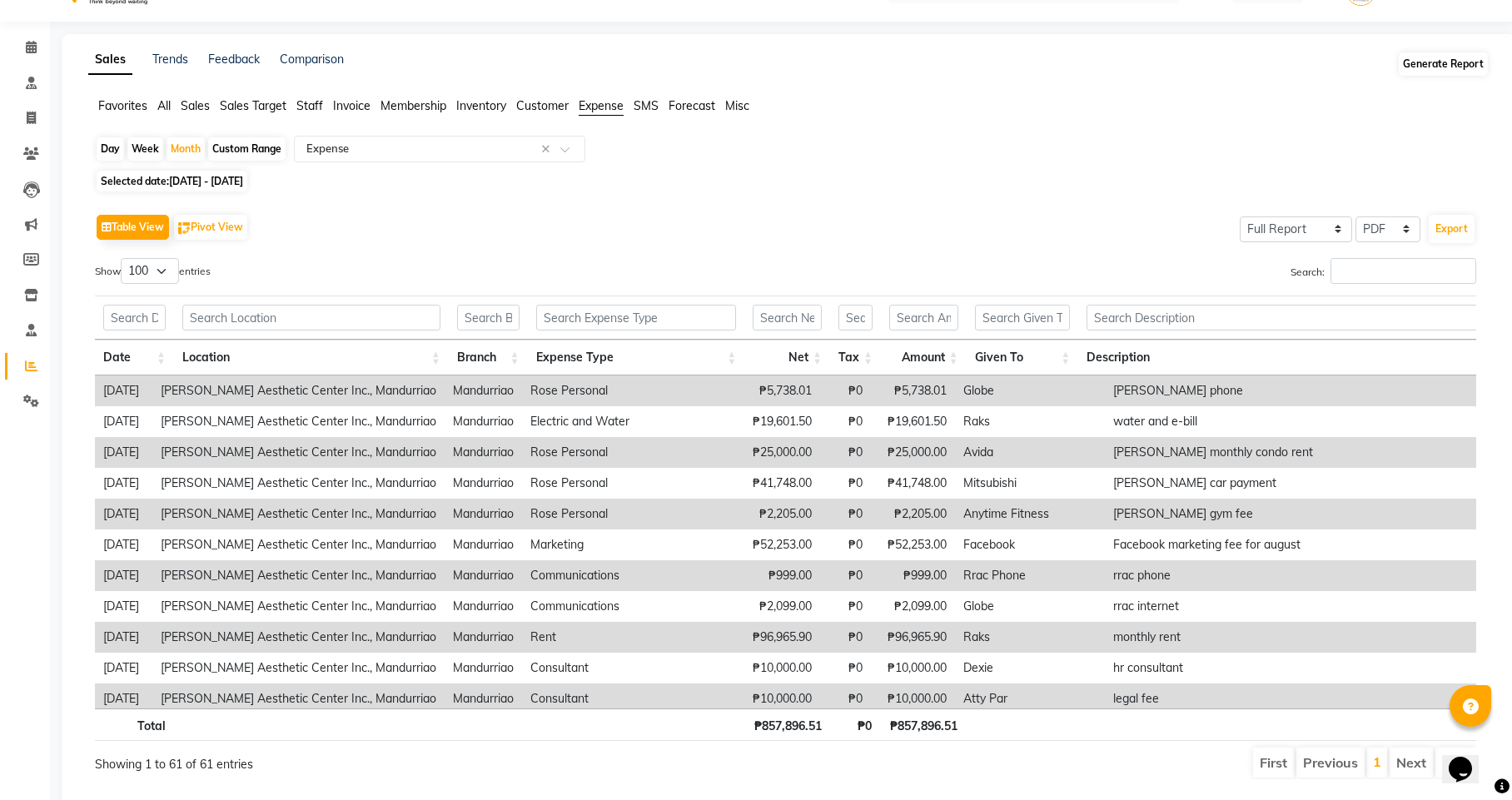
click at [1455, 66] on button "Generate Report" at bounding box center [1443, 64] width 89 height 23
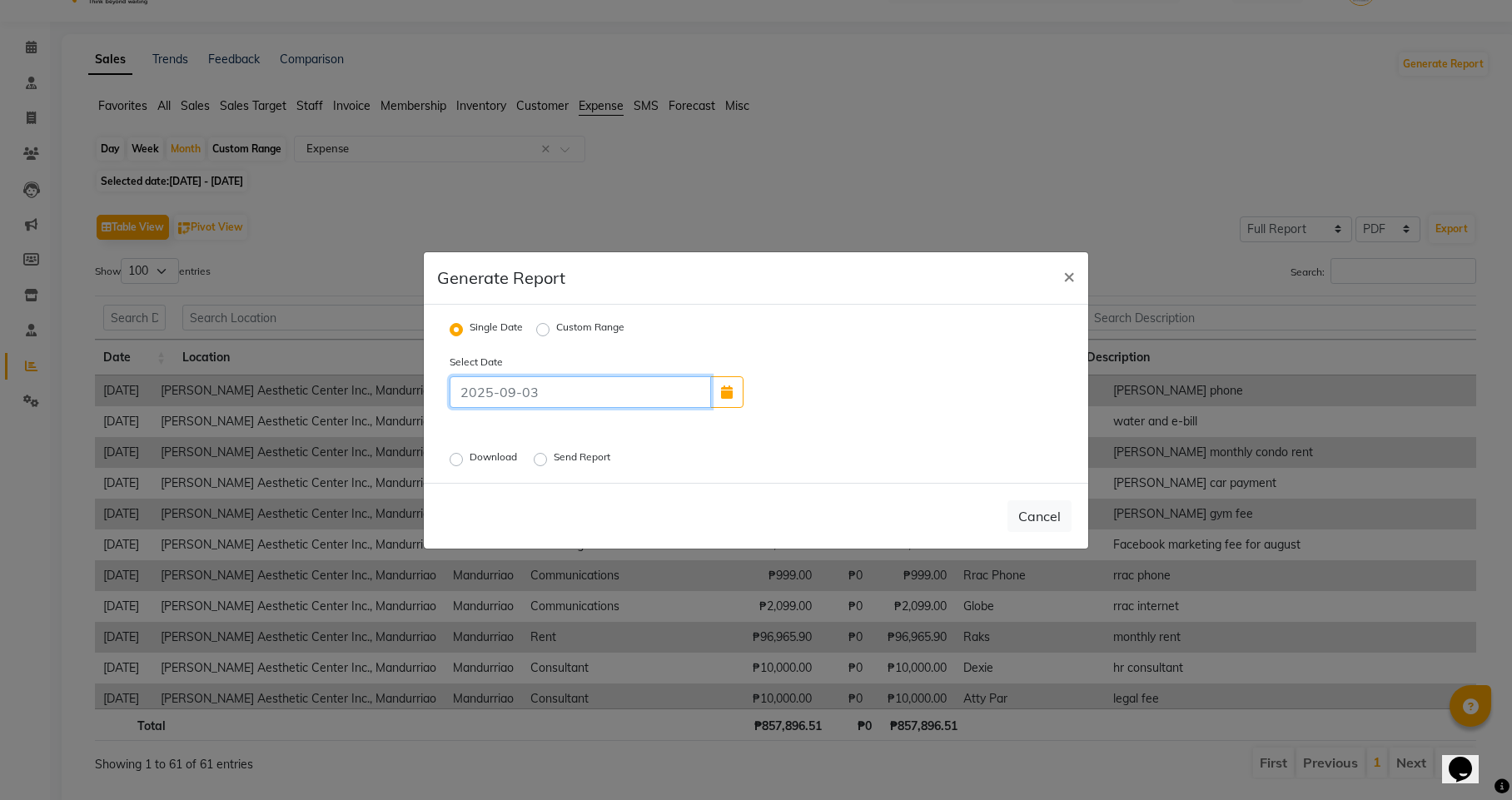
click at [531, 394] on input at bounding box center [581, 392] width 262 height 32
click at [726, 387] on icon "button" at bounding box center [727, 393] width 12 height 14
select select "9"
select select "2025"
click at [759, 296] on span "Previous month" at bounding box center [759, 298] width 7 height 7
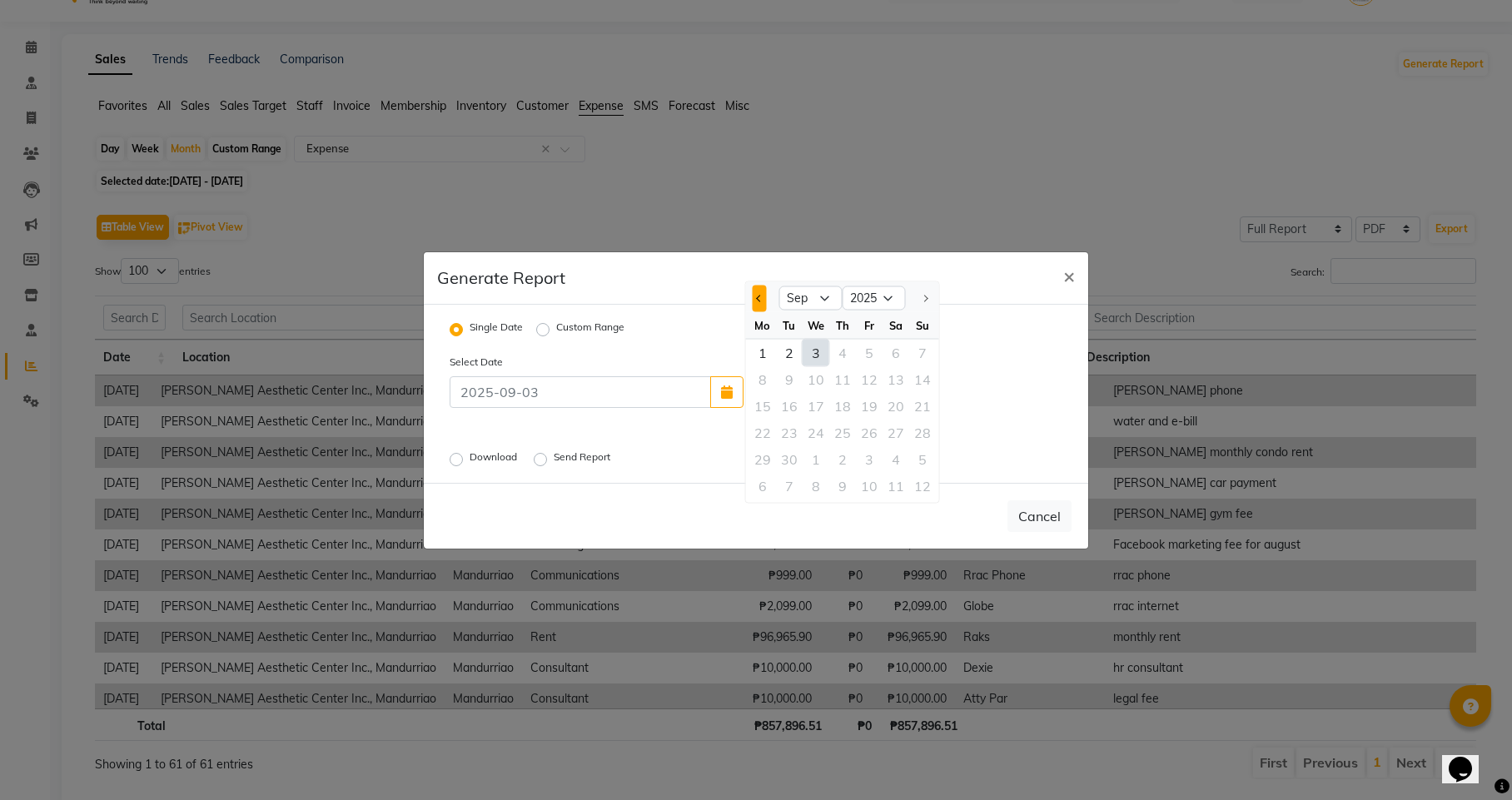
select select "8"
click at [870, 347] on div "1" at bounding box center [868, 352] width 26 height 26
type input "[DATE]"
click at [556, 326] on label "Custom Range" at bounding box center [590, 330] width 68 height 20
click at [543, 326] on input "Custom Range" at bounding box center [546, 329] width 12 height 12
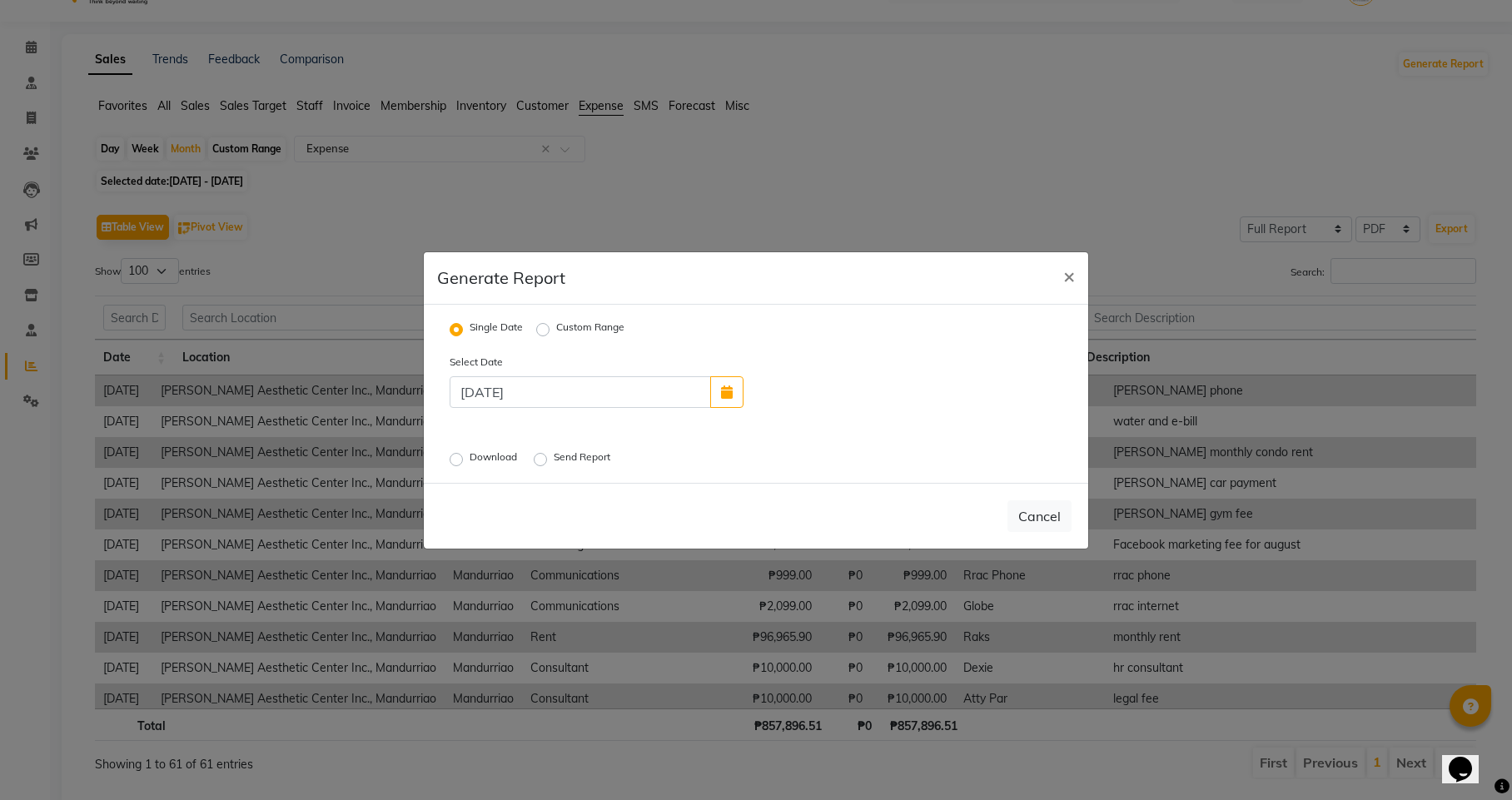
radio input "true"
select select "9"
select select "2025"
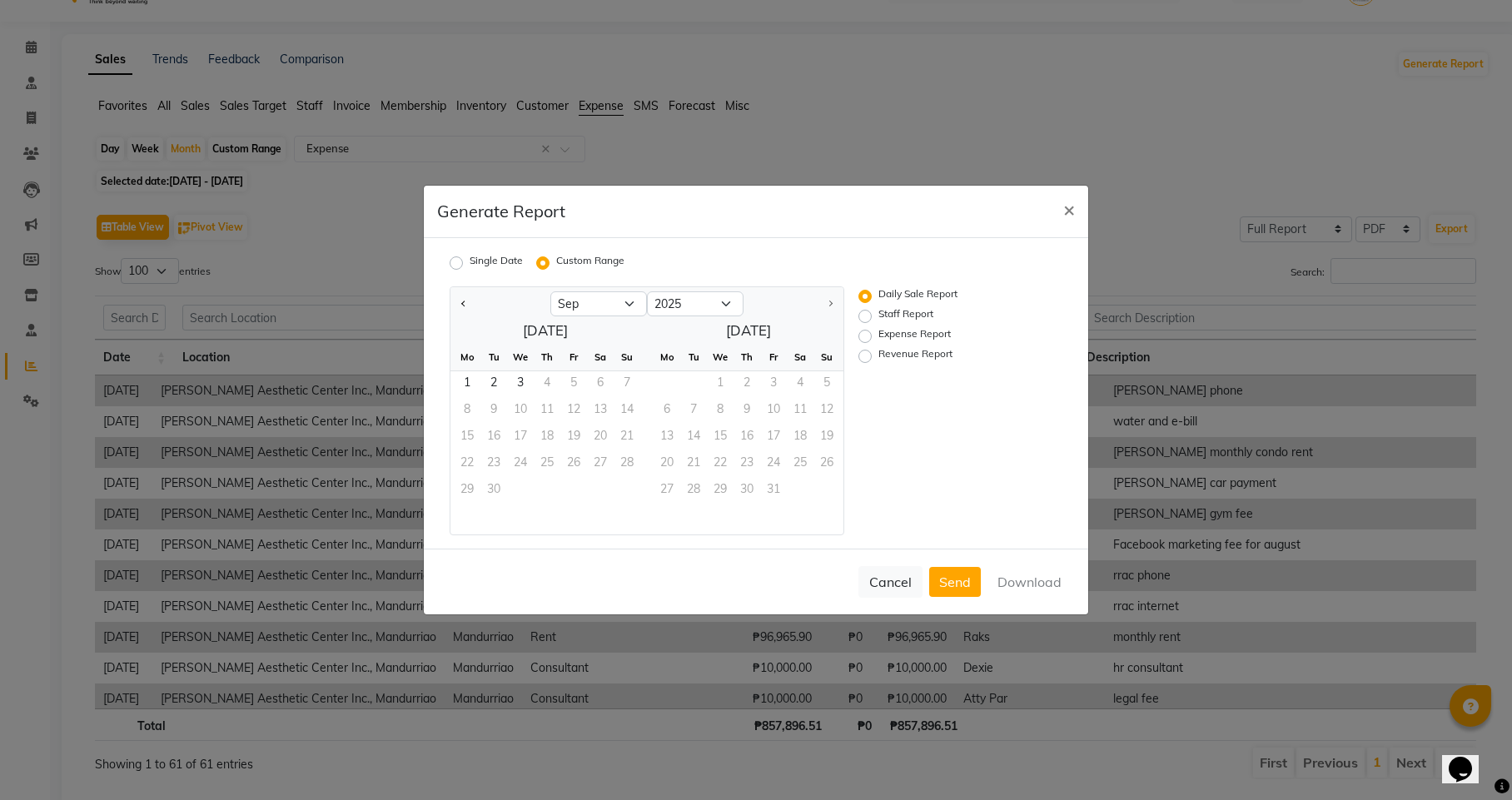
click at [878, 334] on label "Expense Report" at bounding box center [914, 336] width 73 height 20
click at [866, 334] on input "Expense Report" at bounding box center [867, 336] width 12 height 12
radio input "true"
click at [461, 301] on button "Previous month" at bounding box center [464, 304] width 14 height 26
select select "8"
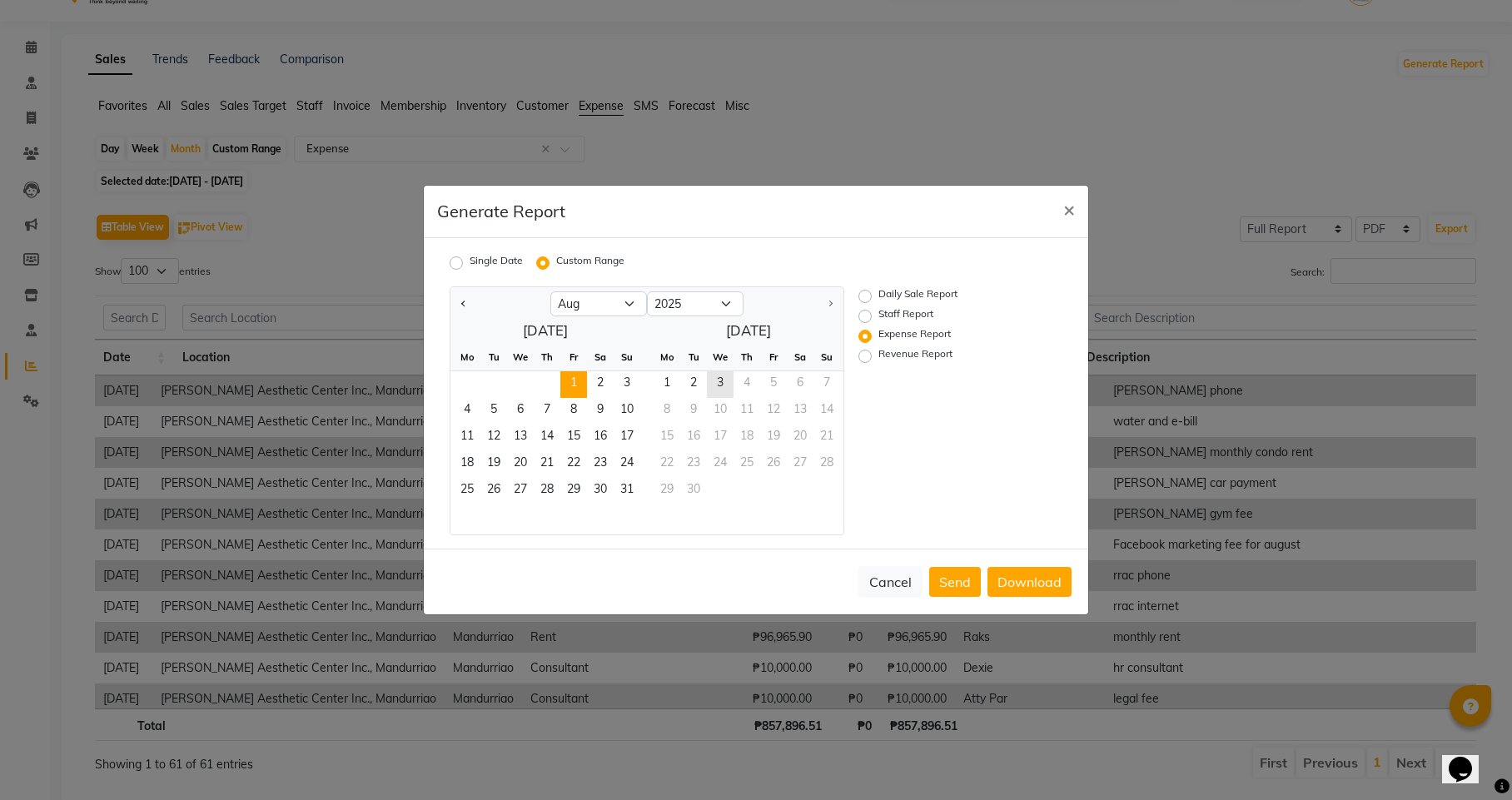
click at [573, 382] on span "1" at bounding box center [573, 384] width 26 height 26
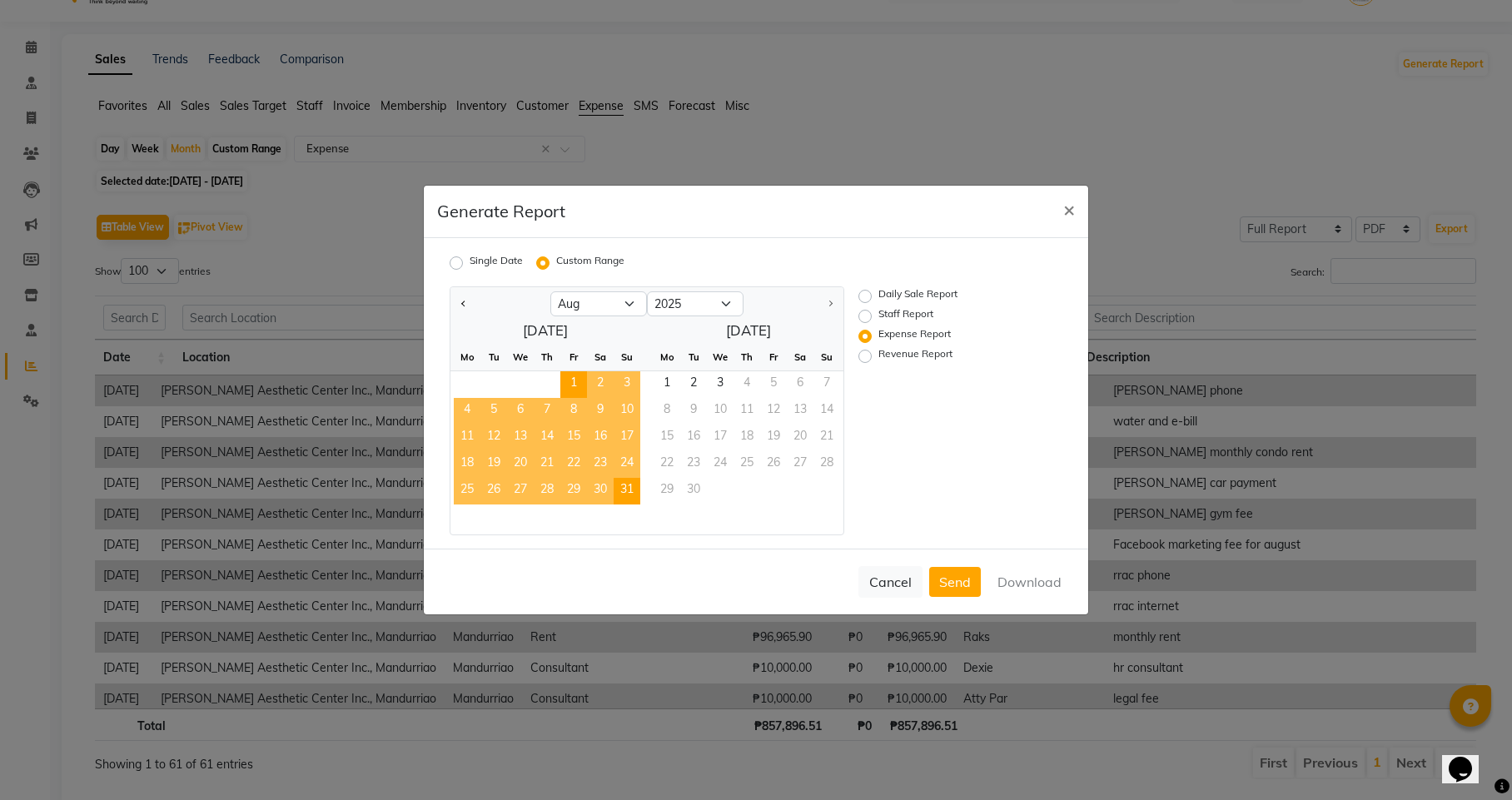
click at [628, 491] on span "31" at bounding box center [626, 491] width 26 height 26
click at [1010, 582] on button "Download" at bounding box center [1029, 582] width 84 height 30
click at [1222, 62] on ngb-modal-window "Generate Report × Single Date Custom Range Jan Feb Mar Apr May Jun Jul Aug Sep …" at bounding box center [756, 400] width 1512 height 800
click at [965, 417] on div "Daily Sale Report Staff Report Expense Report Revenue Report" at bounding box center [948, 410] width 204 height 249
